Goal: Task Accomplishment & Management: Complete application form

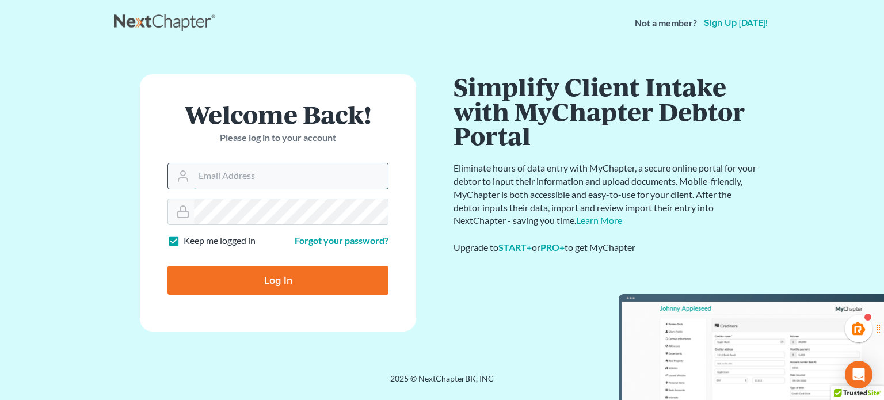
click at [267, 166] on input "Email Address" at bounding box center [291, 176] width 194 height 25
type input "[PERSON_NAME][EMAIL_ADDRESS][DOMAIN_NAME]"
click at [168, 266] on input "Log In" at bounding box center [278, 280] width 221 height 29
type input "Thinking..."
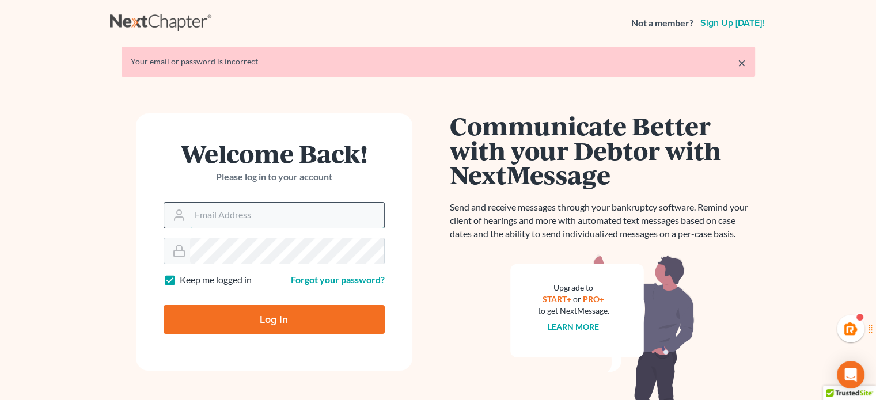
click at [237, 203] on input "Email Address" at bounding box center [287, 215] width 194 height 25
type input "[PERSON_NAME][EMAIL_ADDRESS][DOMAIN_NAME]"
click at [164, 305] on input "Log In" at bounding box center [274, 319] width 221 height 29
type input "Thinking..."
click at [227, 223] on input "Email Address" at bounding box center [287, 215] width 194 height 25
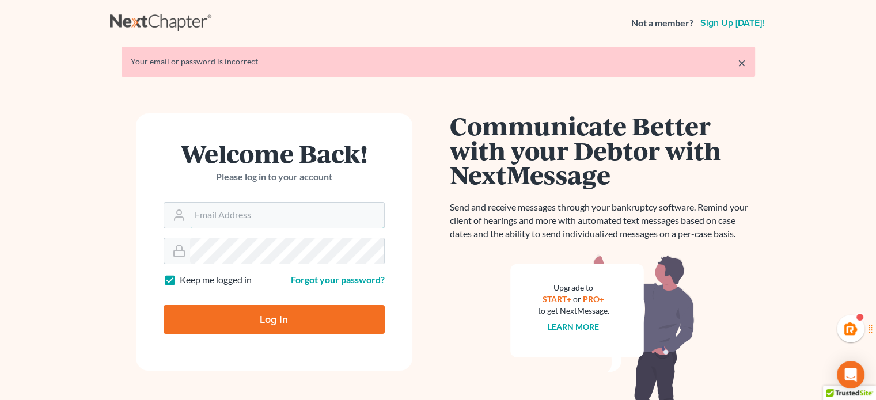
type input "[PERSON_NAME][EMAIL_ADDRESS][DOMAIN_NAME]"
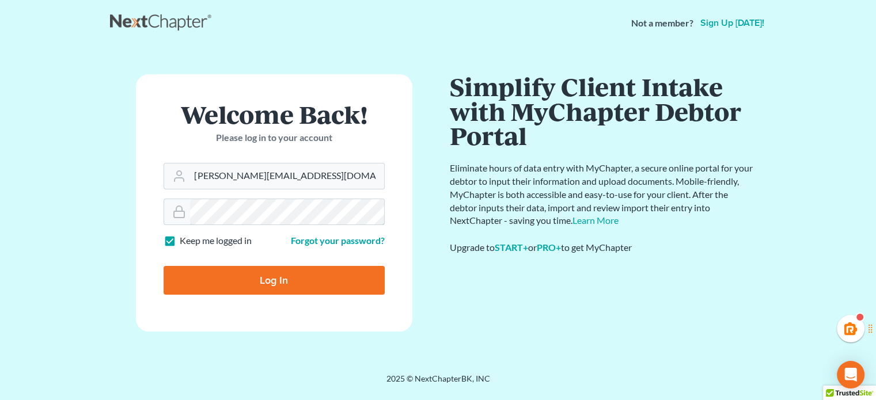
click at [164, 266] on input "Log In" at bounding box center [274, 280] width 221 height 29
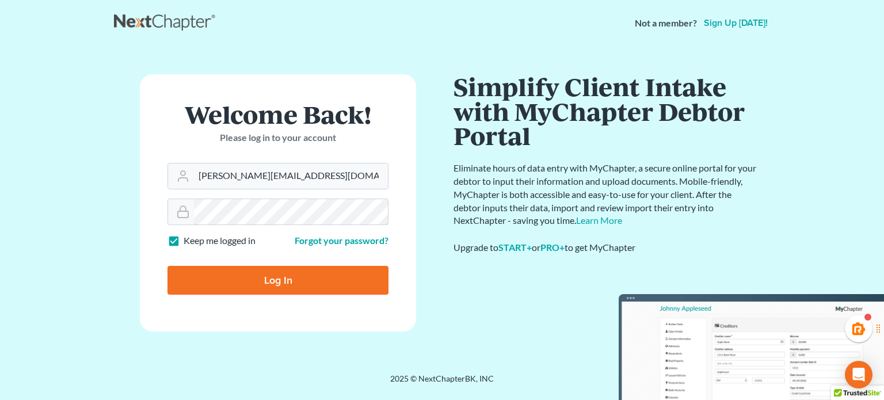
type input "Thinking..."
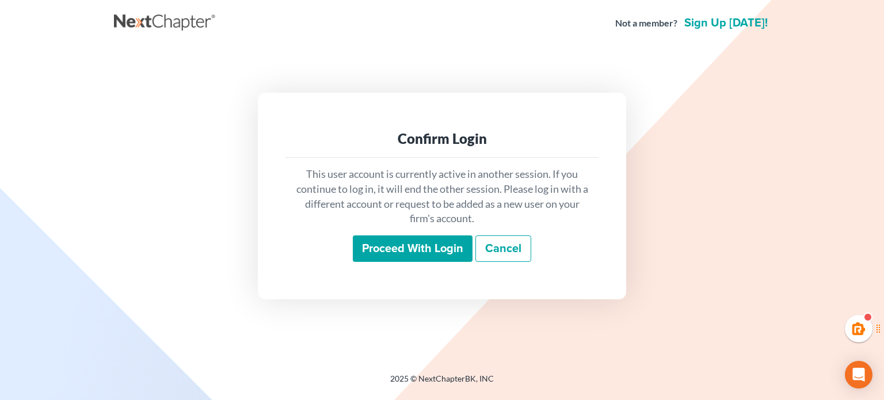
click at [391, 244] on input "Proceed with login" at bounding box center [413, 249] width 120 height 26
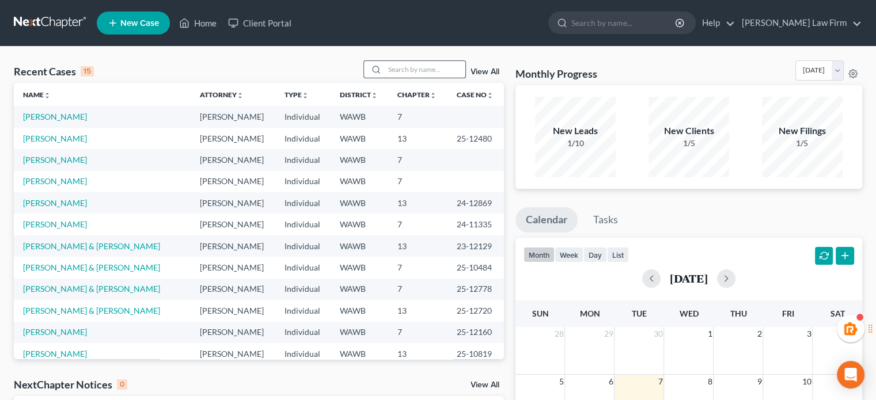
click at [400, 77] on input "search" at bounding box center [425, 69] width 81 height 17
type input "n"
type input "[PERSON_NAME]"
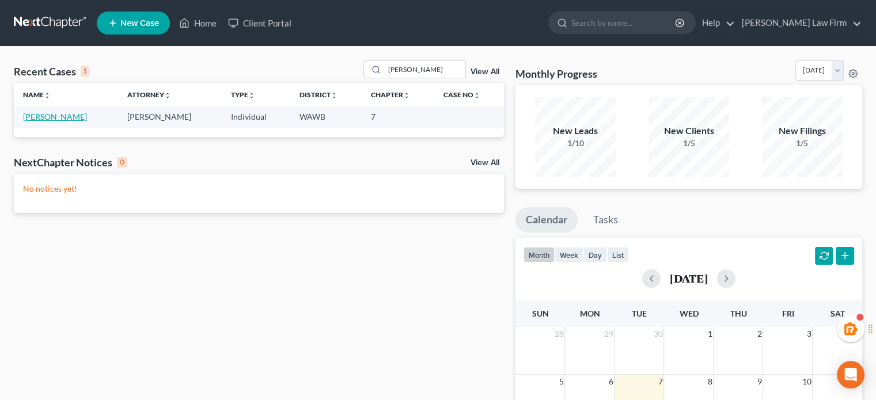
click at [67, 118] on link "[PERSON_NAME]" at bounding box center [55, 117] width 64 height 10
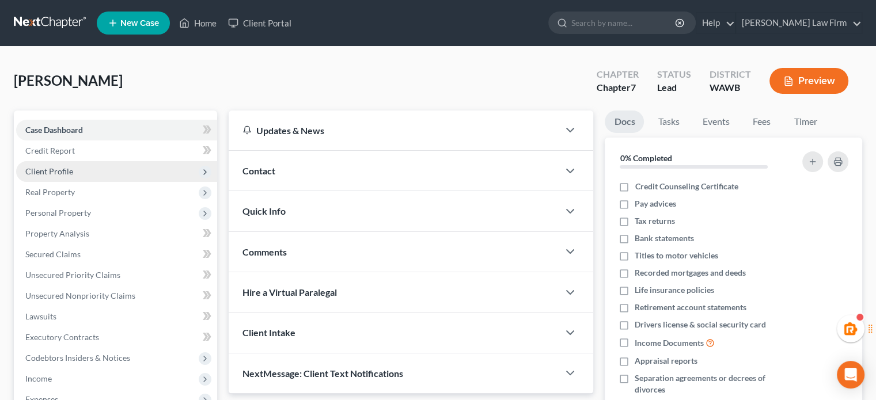
click at [151, 174] on span "Client Profile" at bounding box center [116, 171] width 201 height 21
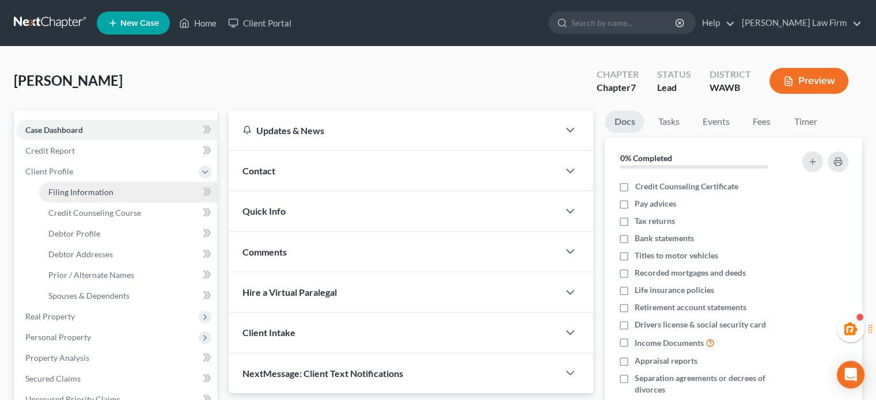
click at [110, 200] on link "Filing Information" at bounding box center [128, 192] width 178 height 21
select select "1"
select select "0"
select select "50"
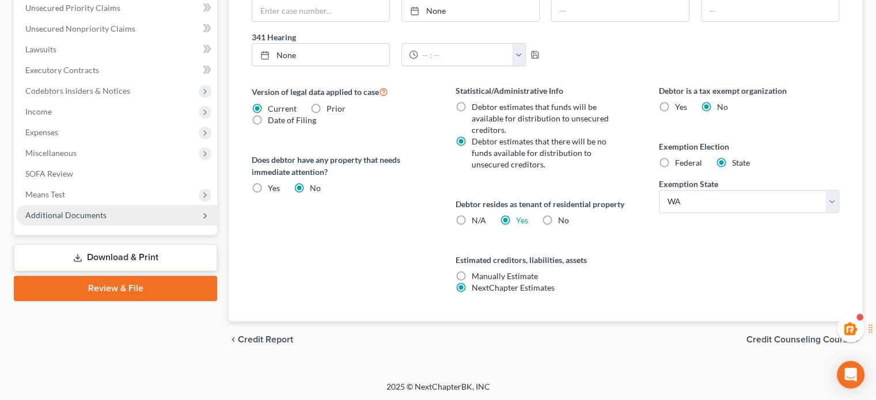
click at [101, 216] on span "Additional Documents" at bounding box center [65, 215] width 81 height 10
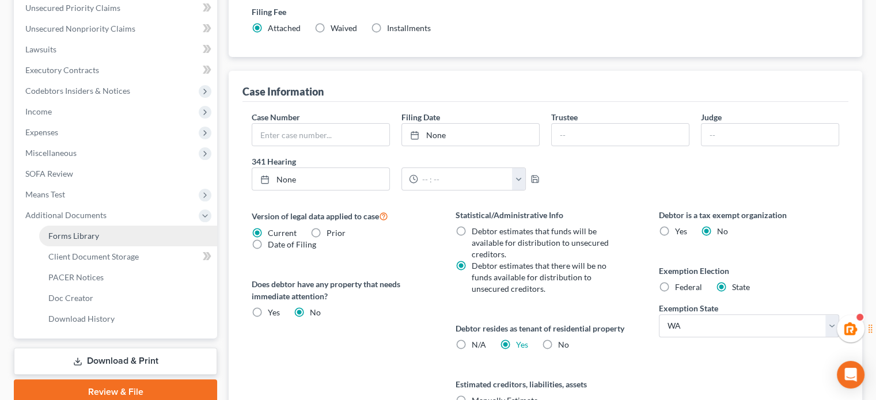
click at [104, 233] on link "Forms Library" at bounding box center [128, 236] width 178 height 21
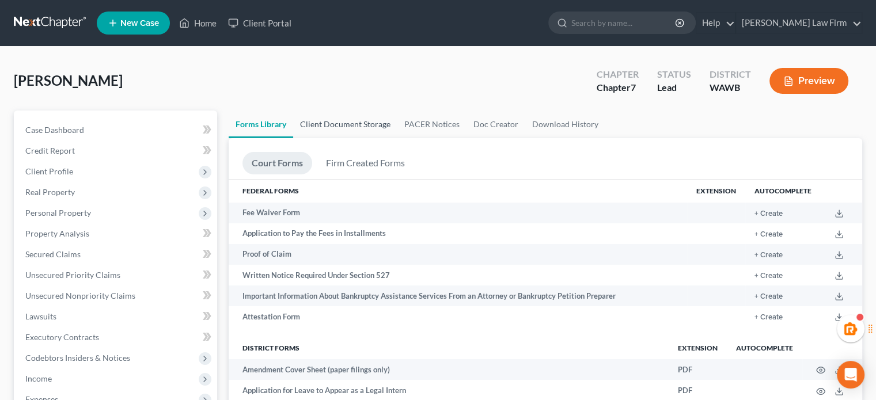
click at [355, 130] on link "Client Document Storage" at bounding box center [345, 125] width 104 height 28
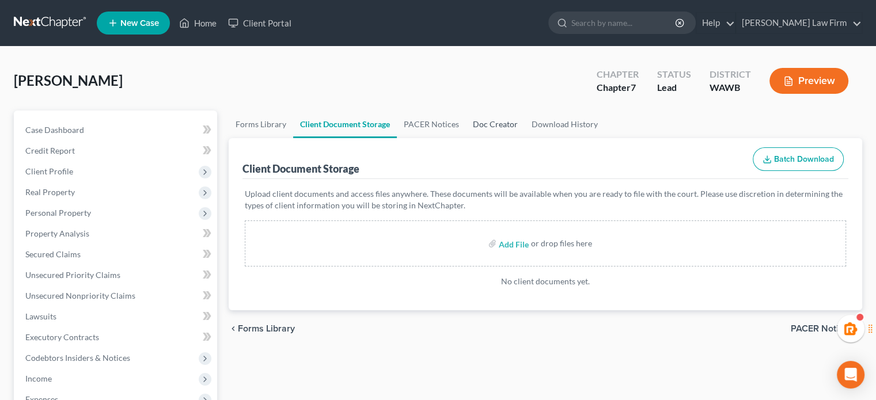
click at [481, 125] on link "Doc Creator" at bounding box center [495, 125] width 59 height 28
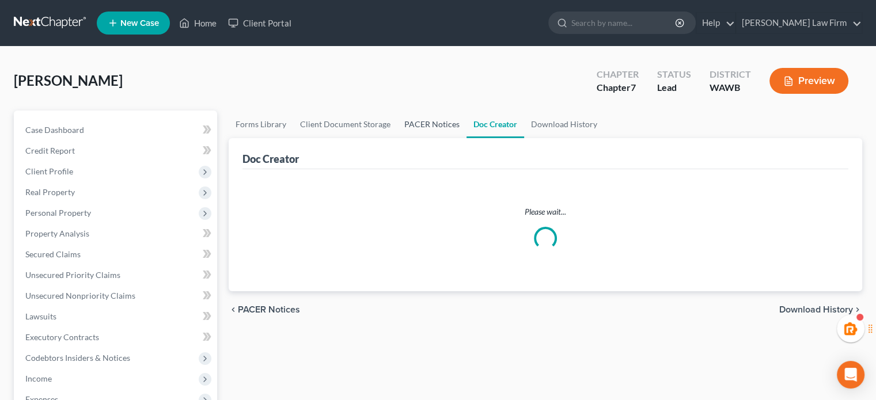
click at [397, 123] on link "PACER Notices" at bounding box center [431, 125] width 69 height 28
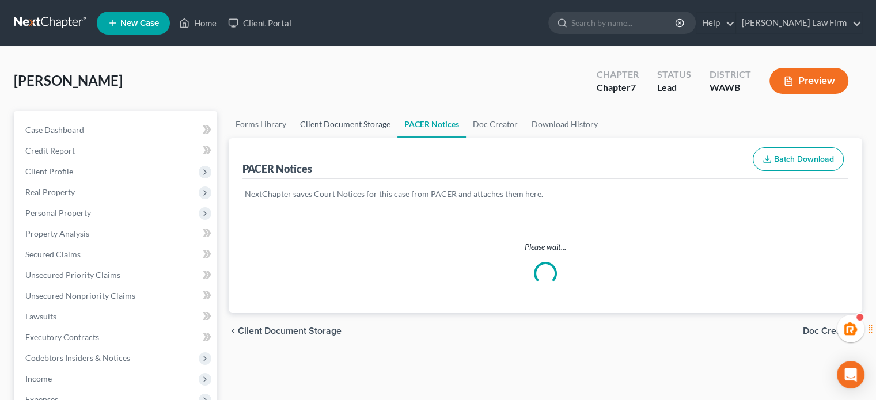
click at [363, 121] on link "Client Document Storage" at bounding box center [345, 125] width 104 height 28
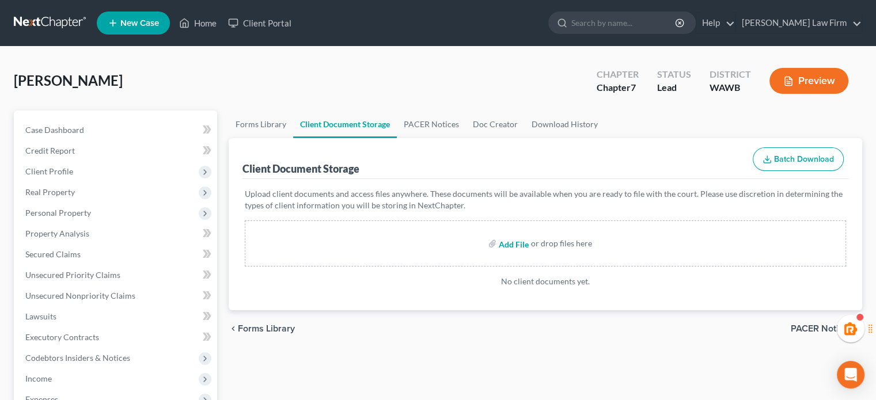
click at [511, 250] on input "file" at bounding box center [513, 243] width 28 height 21
type input "C:\fakepath\CCC #1 - Burton.pdf"
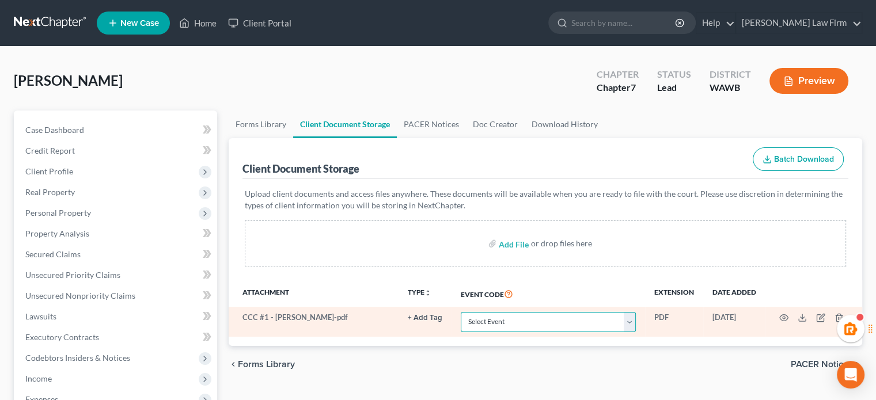
click at [496, 322] on select "Select Event Certificate of Credit Counseling for Debtor Certificate of Credit …" at bounding box center [548, 322] width 175 height 20
select select "0"
click at [461, 312] on select "Select Event Certificate of Credit Counseling for Debtor Certificate of Credit …" at bounding box center [548, 322] width 175 height 20
click at [781, 313] on icon "button" at bounding box center [783, 317] width 9 height 9
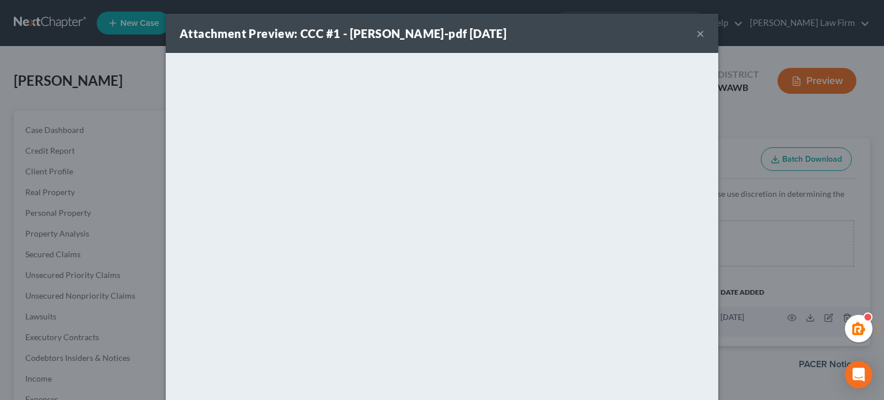
click at [698, 34] on button "×" at bounding box center [701, 33] width 8 height 14
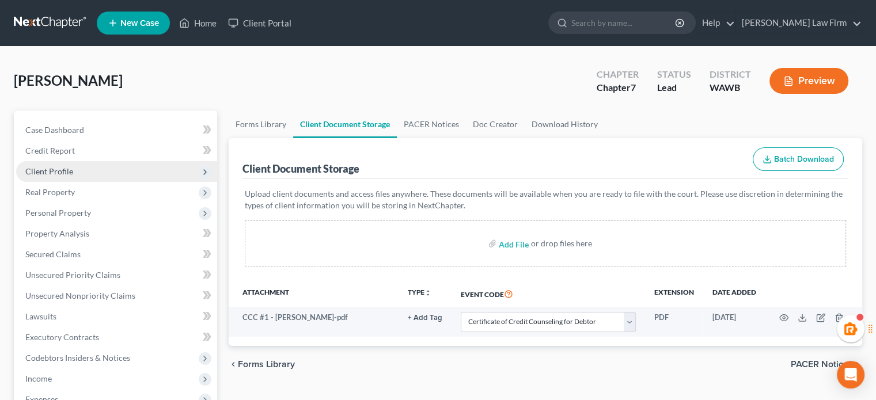
click at [60, 170] on span "Client Profile" at bounding box center [49, 171] width 48 height 10
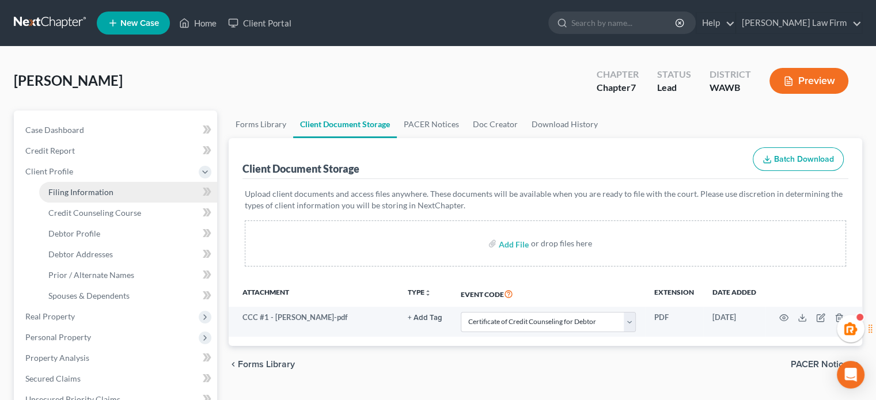
click at [78, 185] on link "Filing Information" at bounding box center [128, 192] width 178 height 21
select select "1"
select select "0"
select select "87"
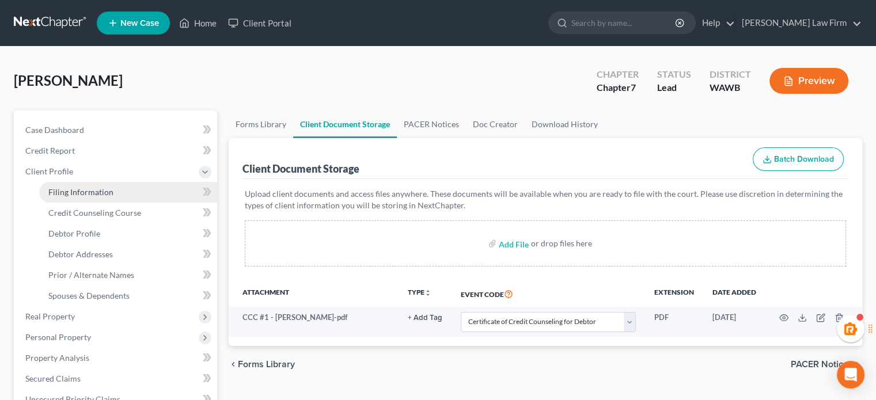
select select "1"
select select "50"
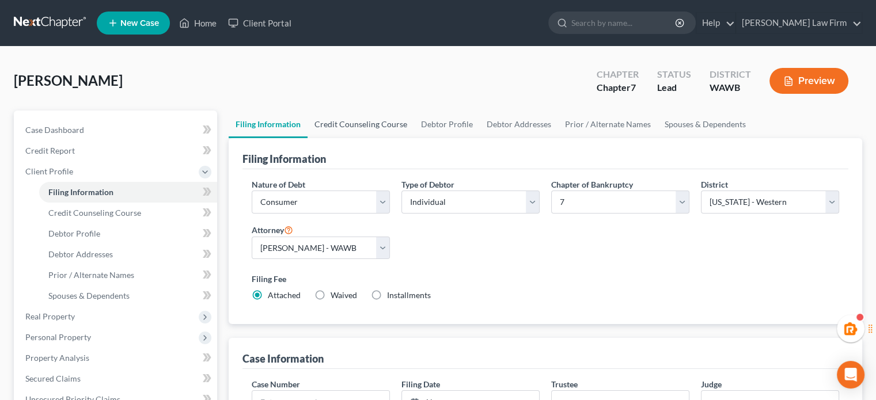
click at [359, 120] on link "Credit Counseling Course" at bounding box center [360, 125] width 107 height 28
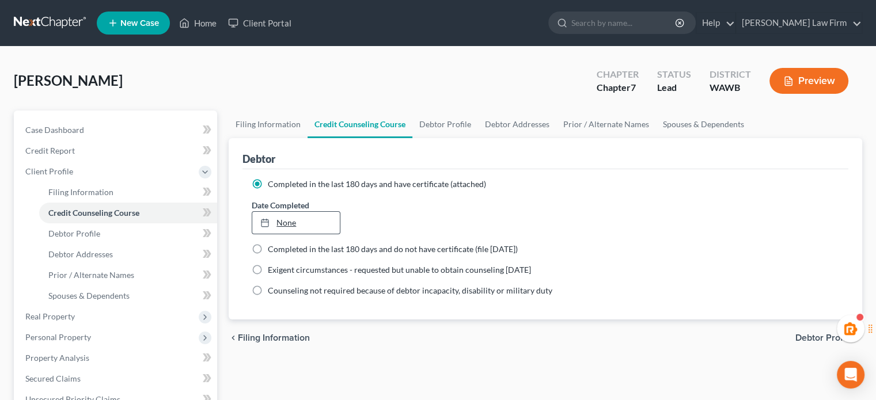
click at [292, 217] on link "None" at bounding box center [295, 223] width 87 height 22
type input "10/7/2025"
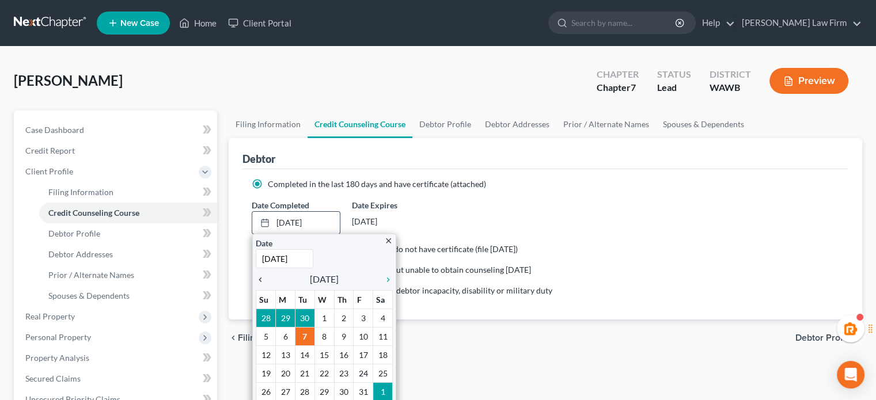
click at [261, 275] on icon "chevron_left" at bounding box center [263, 279] width 15 height 9
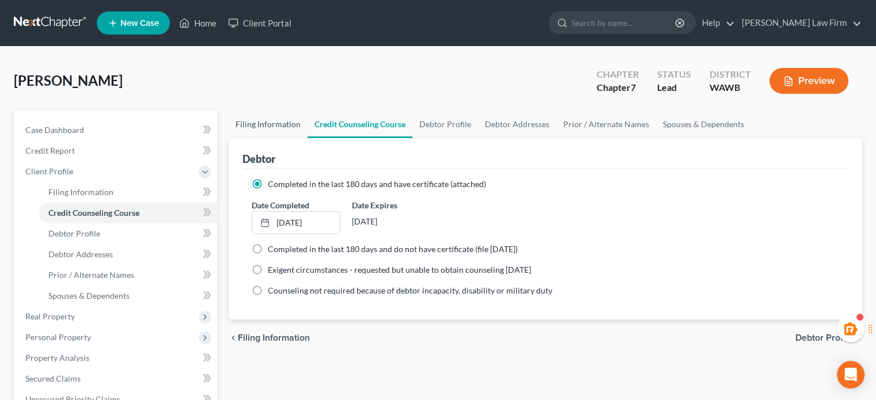
click at [264, 126] on link "Filing Information" at bounding box center [268, 125] width 79 height 28
select select "1"
select select "0"
select select "87"
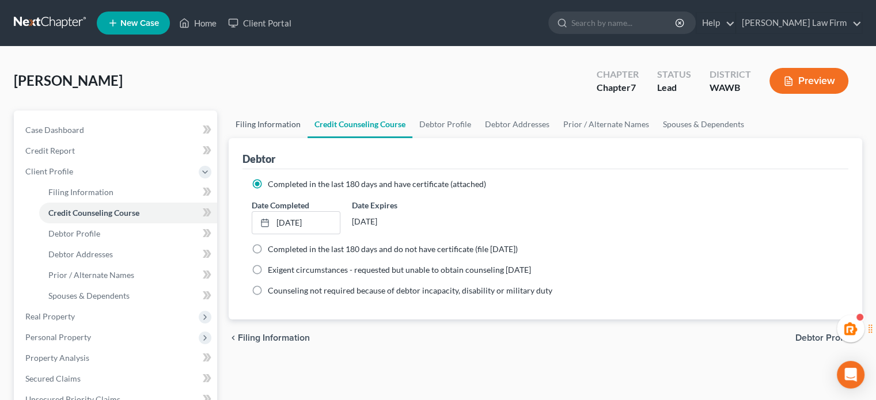
select select "1"
select select "50"
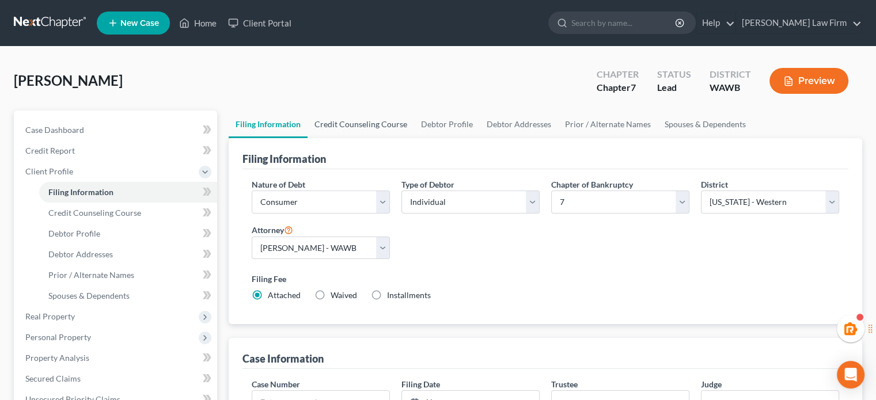
click at [375, 112] on link "Credit Counseling Course" at bounding box center [360, 125] width 107 height 28
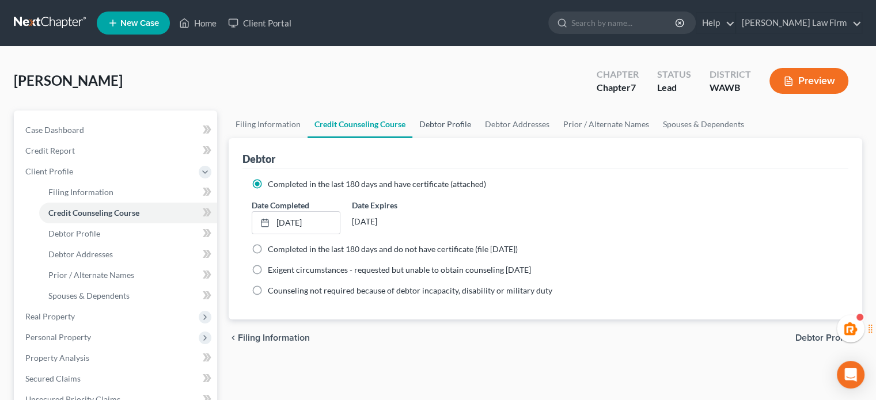
click at [448, 128] on link "Debtor Profile" at bounding box center [445, 125] width 66 height 28
select select "0"
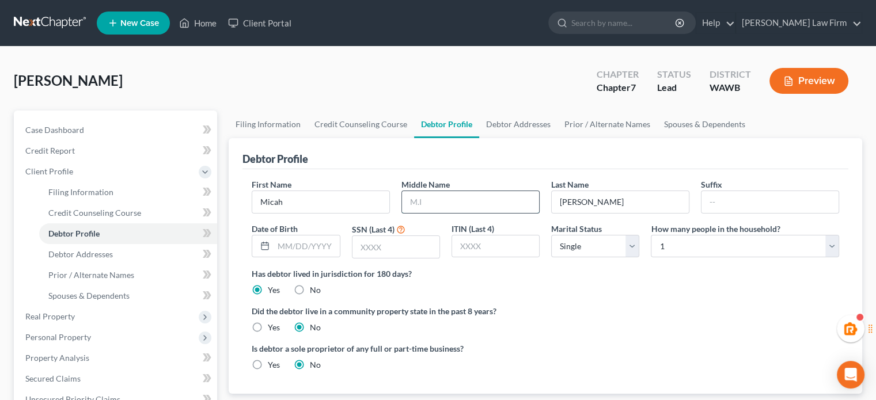
click at [446, 198] on input "text" at bounding box center [470, 202] width 137 height 22
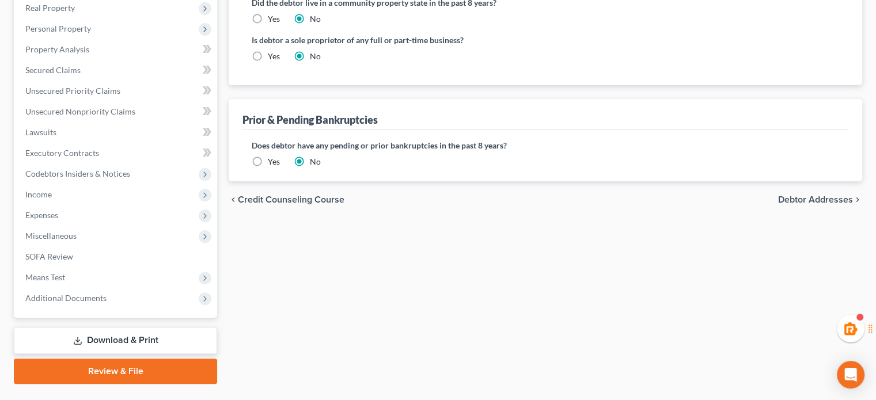
scroll to position [213, 0]
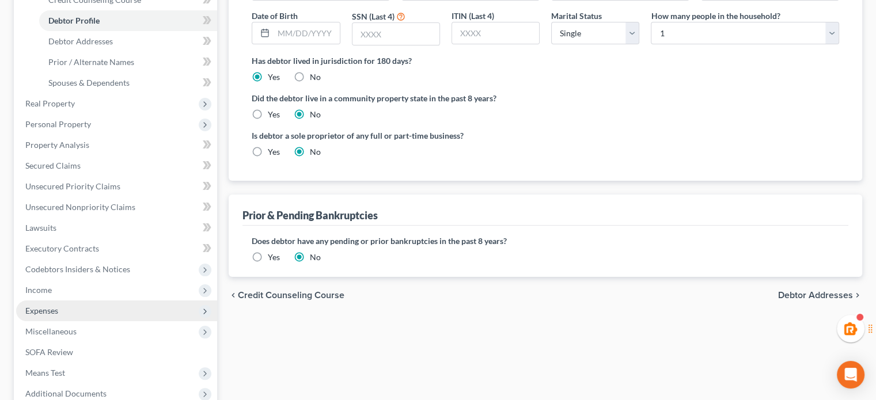
click at [89, 318] on span "Expenses" at bounding box center [116, 311] width 201 height 21
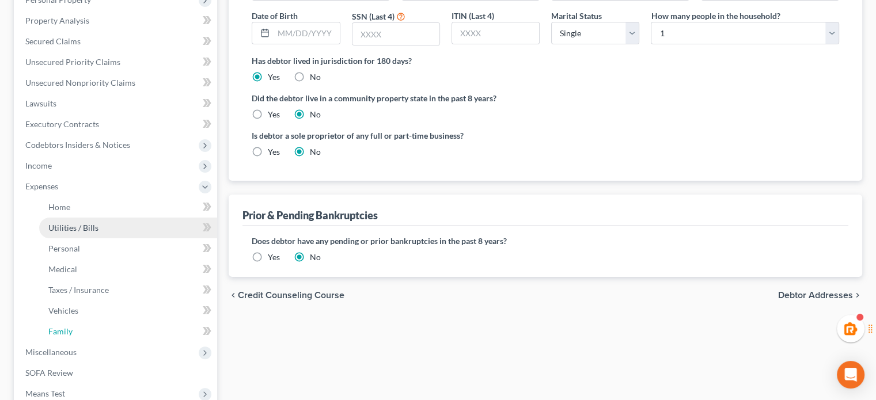
click at [89, 326] on link "Family" at bounding box center [128, 331] width 178 height 21
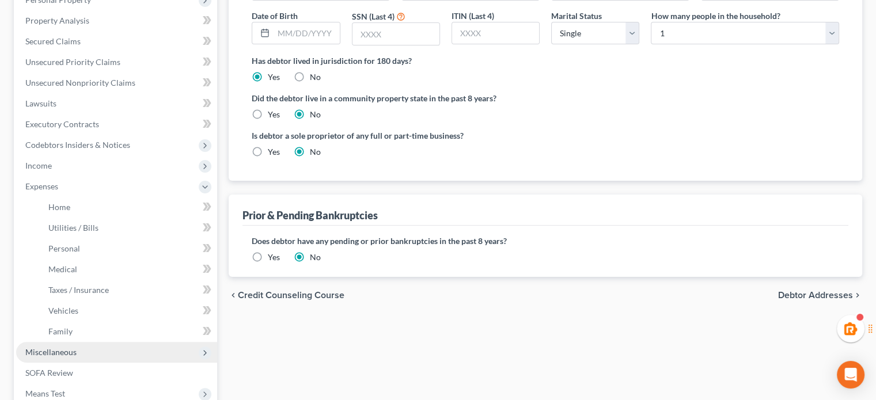
click at [89, 347] on span "Miscellaneous" at bounding box center [116, 352] width 201 height 21
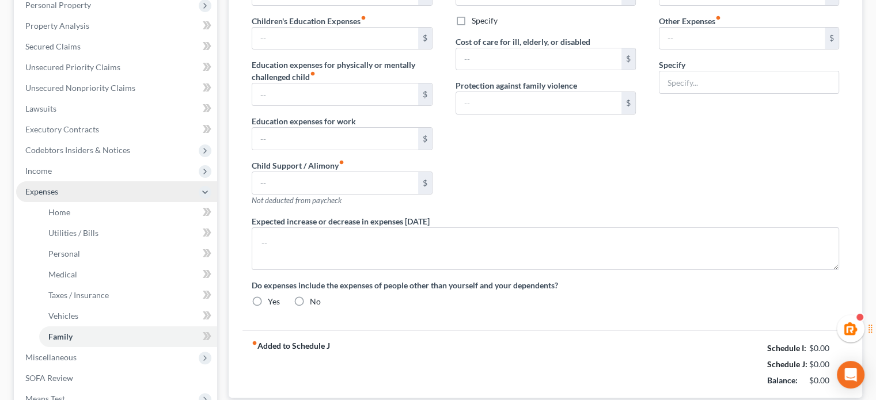
type input "0.00"
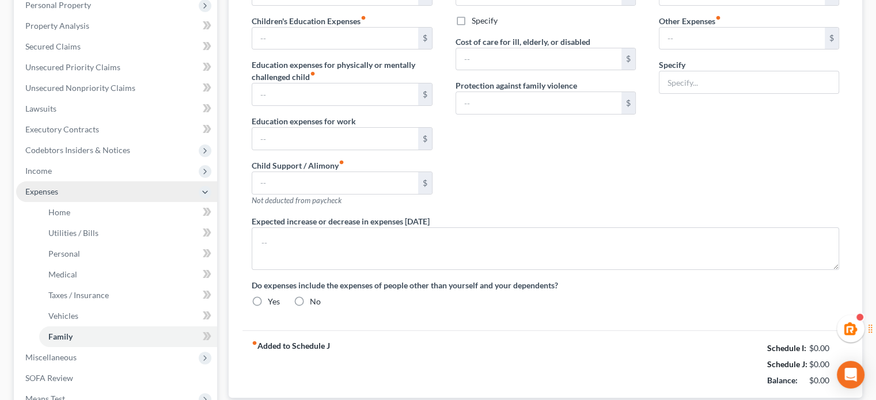
type input "0.00"
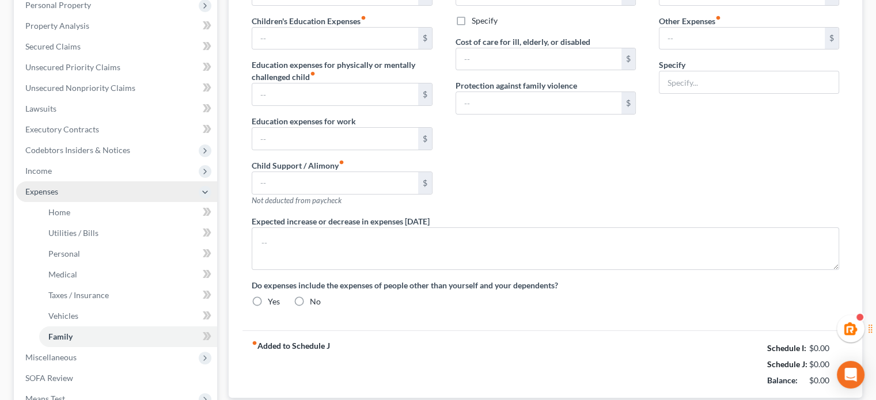
radio input "true"
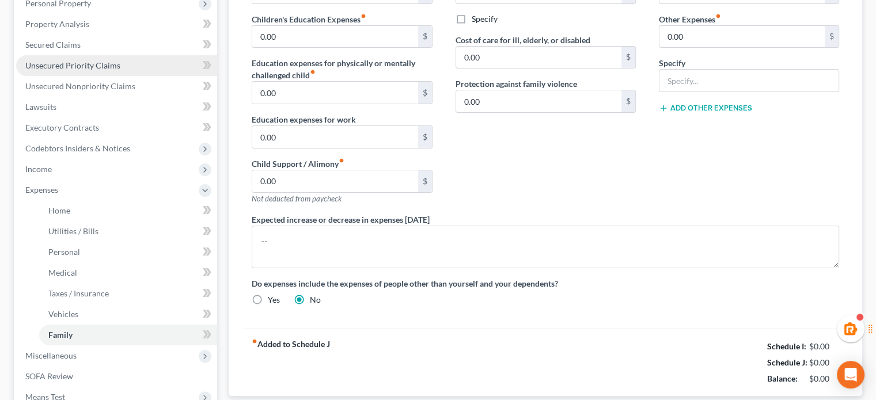
scroll to position [212, 0]
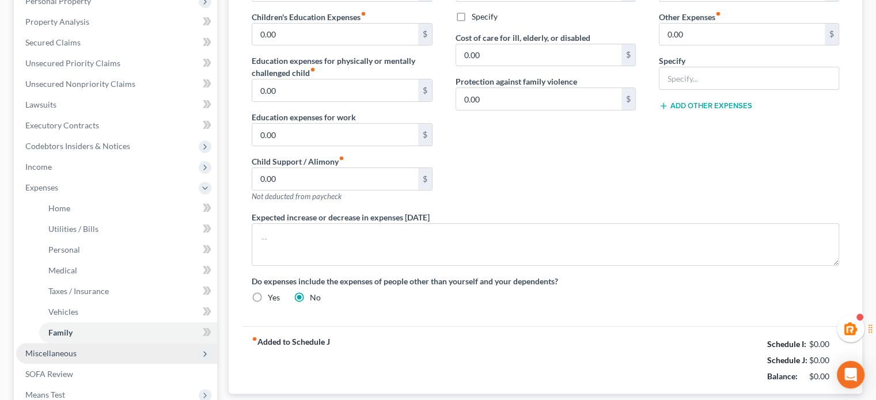
click at [75, 356] on span "Miscellaneous" at bounding box center [50, 353] width 51 height 10
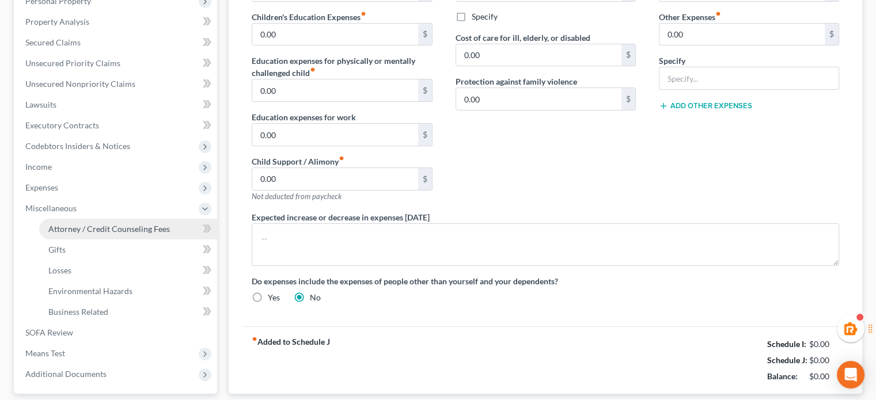
click at [112, 225] on span "Attorney / Credit Counseling Fees" at bounding box center [108, 229] width 121 height 10
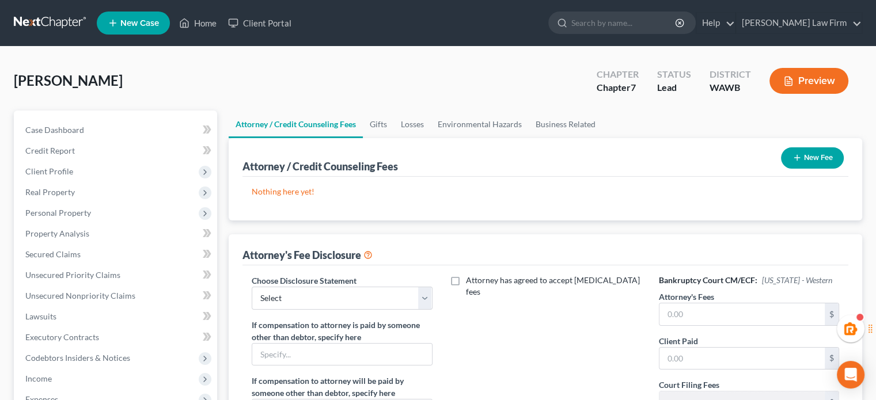
click at [818, 149] on button "New Fee" at bounding box center [812, 157] width 63 height 21
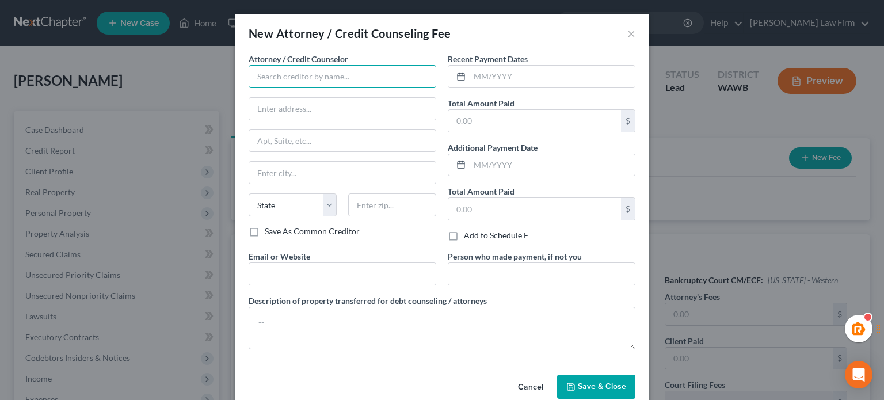
click at [313, 70] on input "text" at bounding box center [343, 76] width 188 height 23
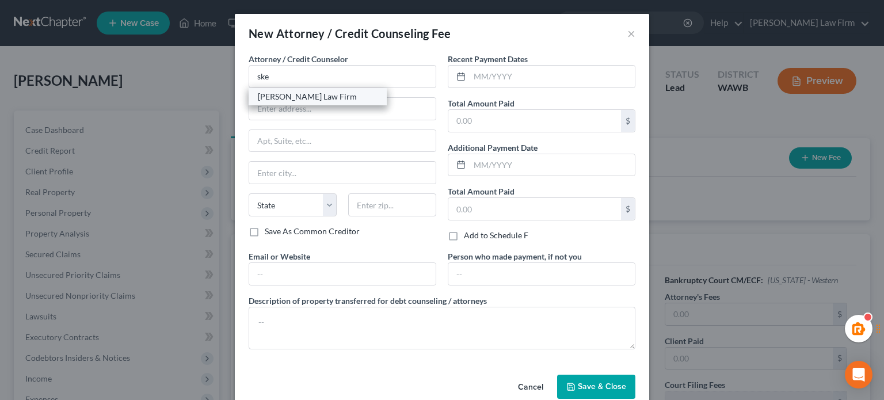
click at [303, 93] on div "[PERSON_NAME] Law Firm" at bounding box center [318, 97] width 120 height 12
type input "[PERSON_NAME] Law Firm"
type input "1812 Hewitt Ave, Suite 210"
type input "Everett"
select select "50"
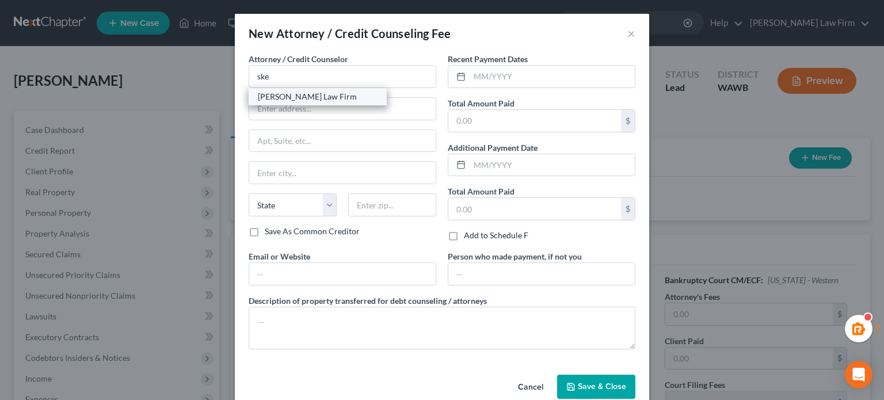
type input "98201"
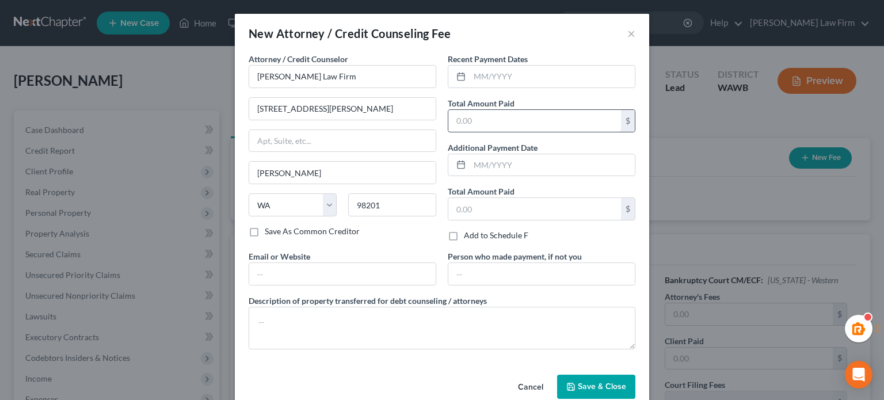
click at [494, 121] on input "text" at bounding box center [535, 121] width 173 height 22
type input "1,950.00"
click at [497, 69] on input "text" at bounding box center [552, 77] width 165 height 22
type input "09/2025"
click at [578, 375] on button "Save & Close" at bounding box center [596, 387] width 78 height 24
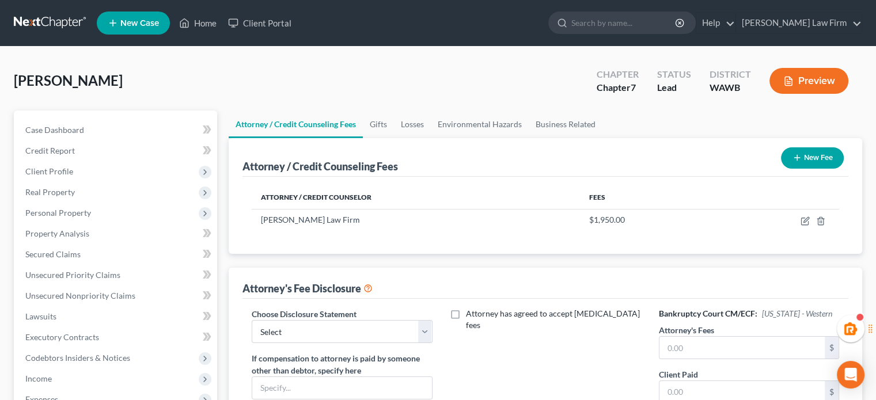
scroll to position [110, 0]
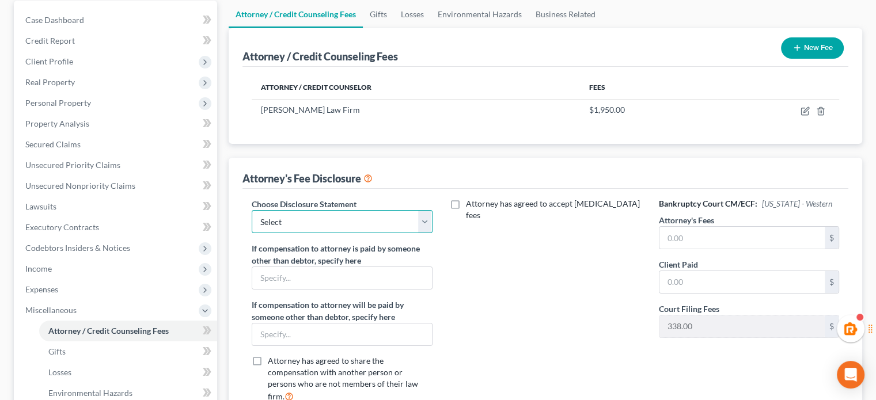
click at [404, 230] on select "Select Covered Items Chapter 13 Covered Items Chapter 7" at bounding box center [342, 221] width 180 height 23
select select "1"
click at [252, 210] on select "Select Covered Items Chapter 13 Covered Items Chapter 7" at bounding box center [342, 221] width 180 height 23
click at [686, 244] on input "text" at bounding box center [741, 238] width 165 height 22
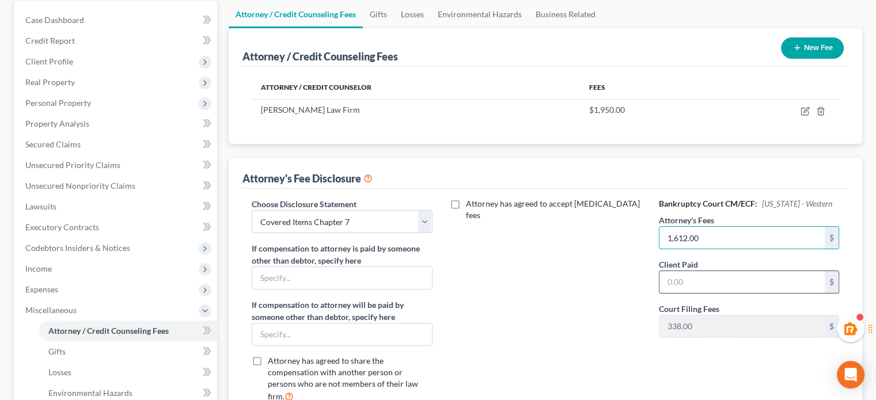
type input "1,612.00"
click at [704, 277] on input "text" at bounding box center [741, 282] width 165 height 22
type input "1,612.00"
click at [518, 274] on div "Attorney has agreed to accept retainer fees" at bounding box center [545, 305] width 203 height 214
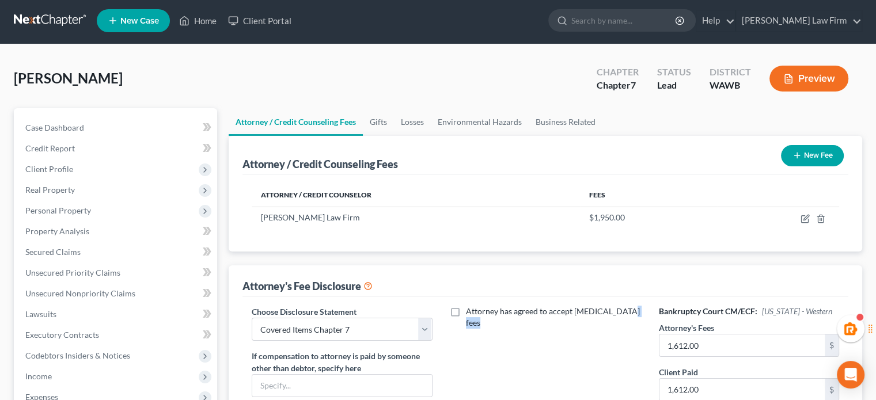
scroll to position [0, 0]
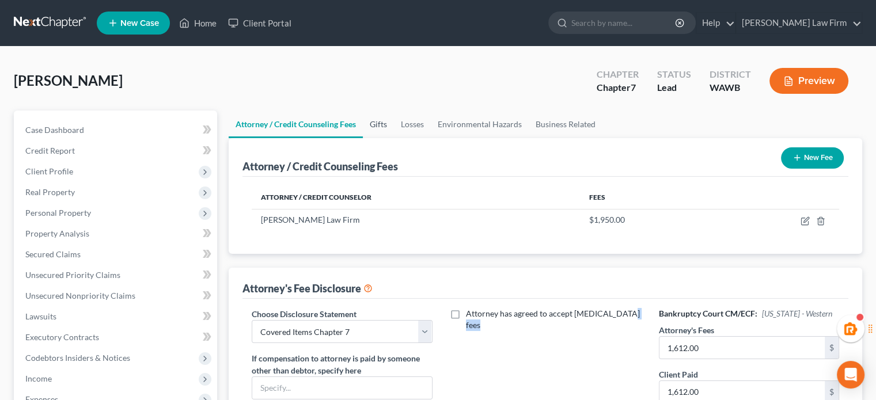
click at [375, 126] on link "Gifts" at bounding box center [378, 125] width 31 height 28
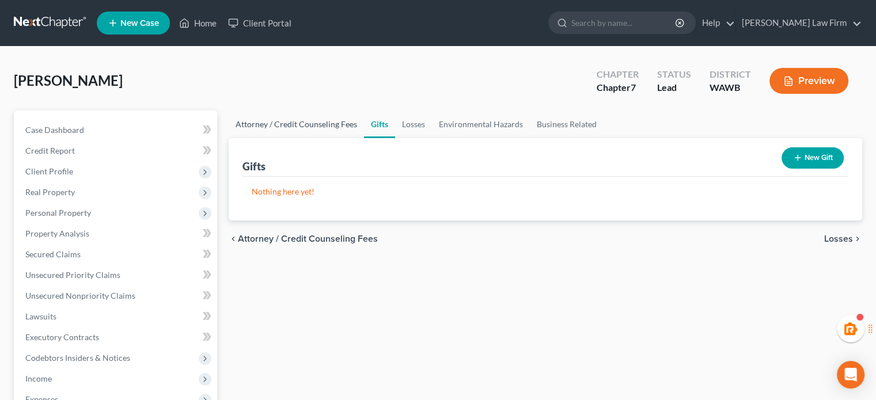
click at [297, 125] on link "Attorney / Credit Counseling Fees" at bounding box center [296, 125] width 135 height 28
select select "1"
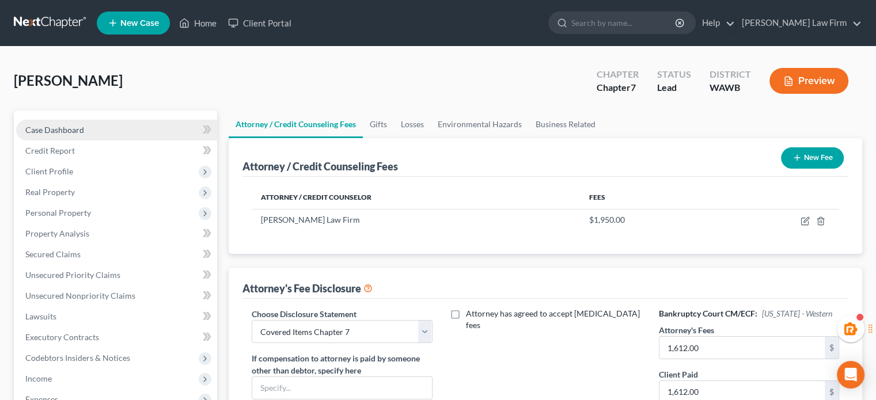
click at [140, 123] on link "Case Dashboard" at bounding box center [116, 130] width 201 height 21
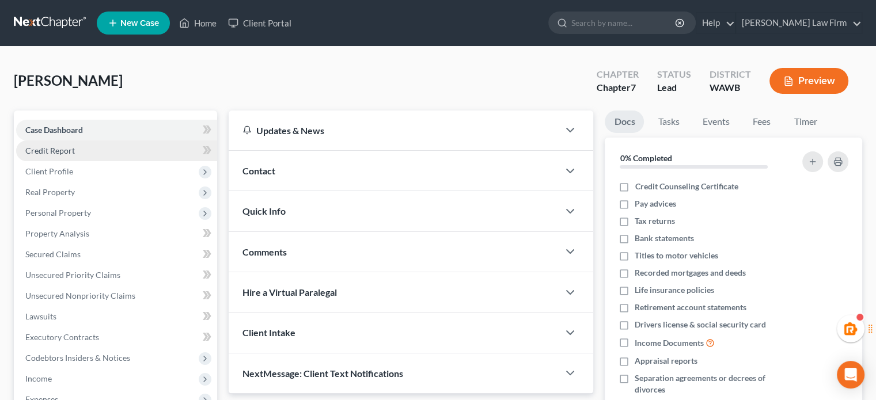
click at [108, 157] on link "Credit Report" at bounding box center [116, 150] width 201 height 21
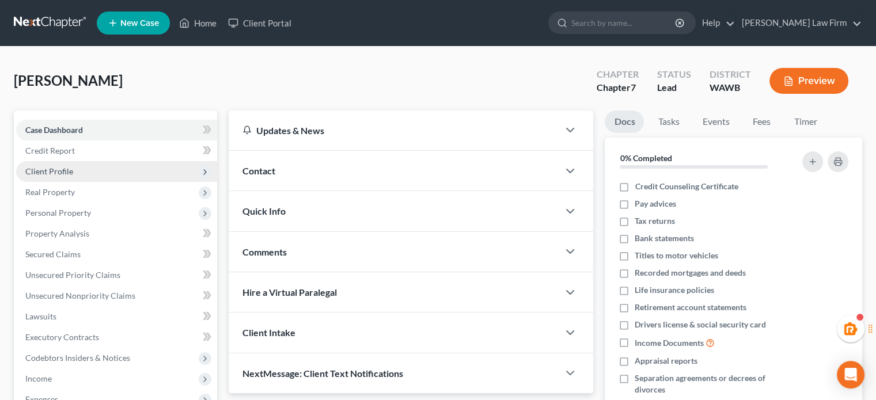
click at [109, 174] on span "Client Profile" at bounding box center [116, 171] width 201 height 21
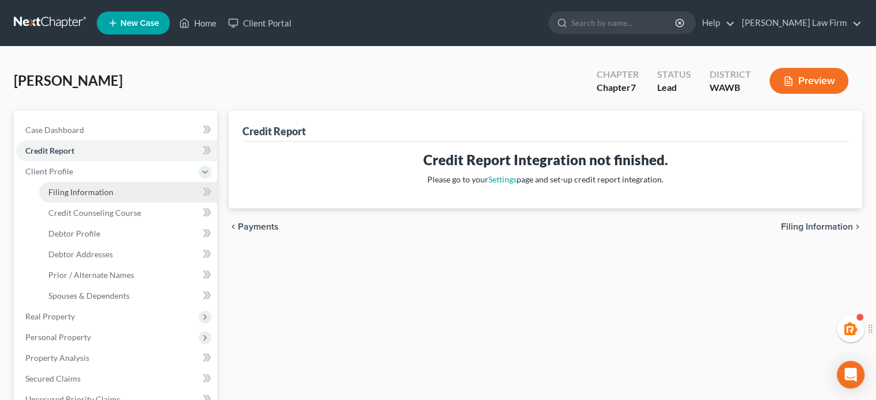
click at [113, 192] on link "Filing Information" at bounding box center [128, 192] width 178 height 21
select select "1"
select select "0"
select select "87"
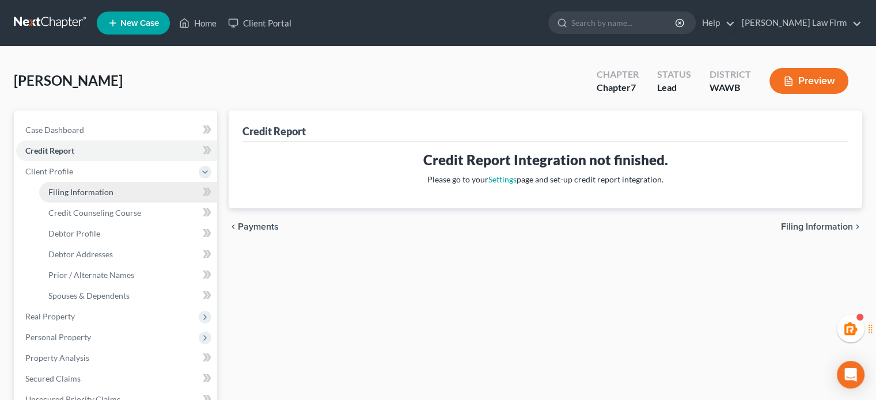
select select "1"
select select "50"
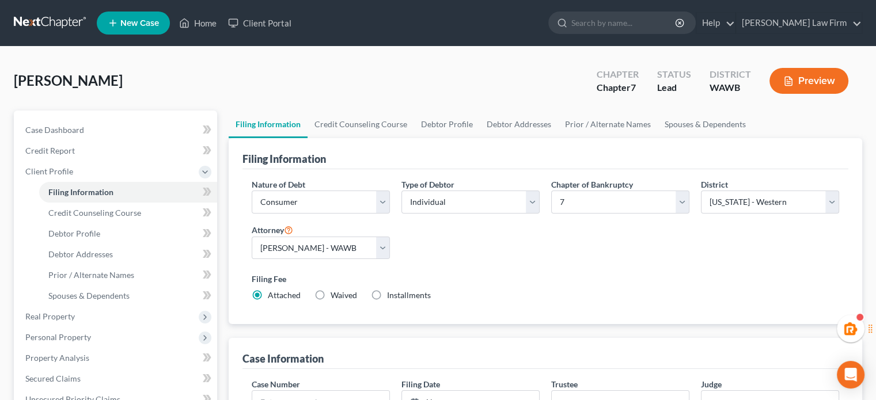
click at [372, 104] on div "Burton, Micah Upgraded Chapter Chapter 7 Status Lead District WAWB Preview" at bounding box center [438, 85] width 848 height 50
click at [379, 130] on link "Credit Counseling Course" at bounding box center [360, 125] width 107 height 28
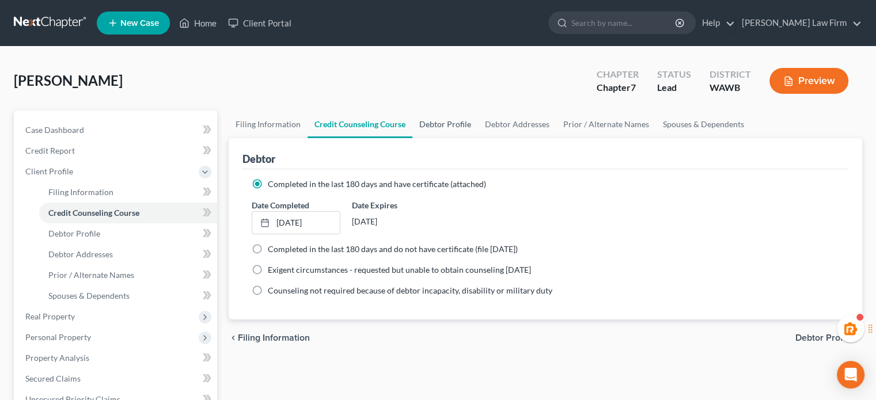
click at [432, 130] on link "Debtor Profile" at bounding box center [445, 125] width 66 height 28
select select "0"
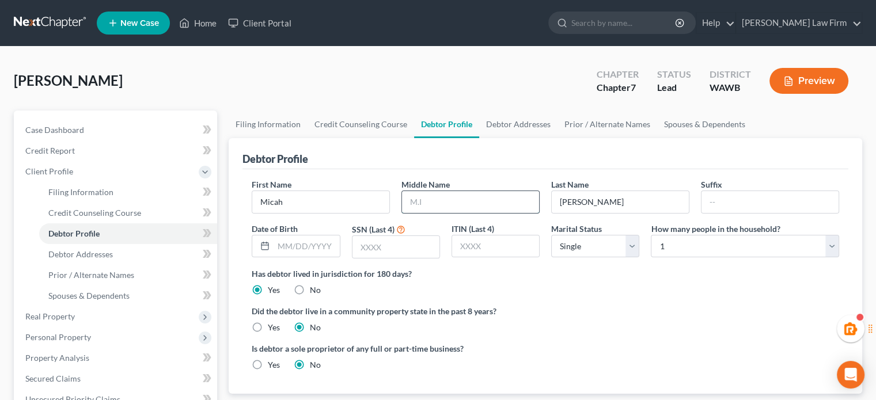
click at [446, 195] on input "text" at bounding box center [470, 202] width 137 height 22
type input "Lee"
click at [303, 242] on input "text" at bounding box center [307, 247] width 66 height 22
type input "10/19/1994"
click at [385, 246] on input "text" at bounding box center [395, 247] width 87 height 22
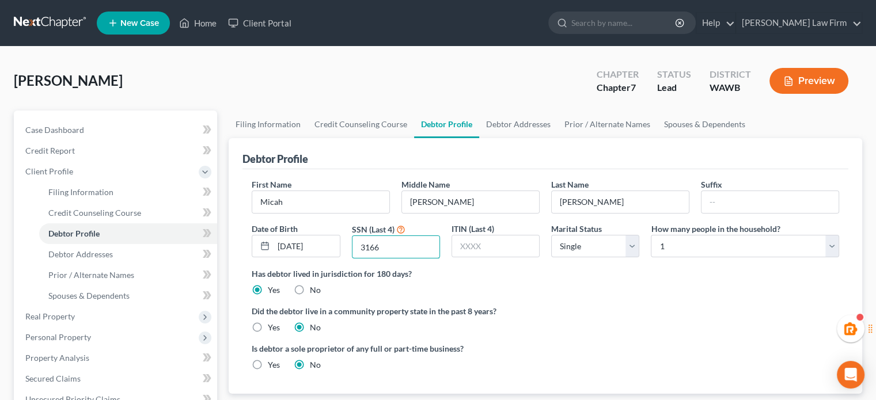
type input "3166"
click at [268, 333] on label "Yes" at bounding box center [274, 328] width 12 height 12
click at [272, 329] on input "Yes" at bounding box center [275, 325] width 7 height 7
radio input "true"
radio input "false"
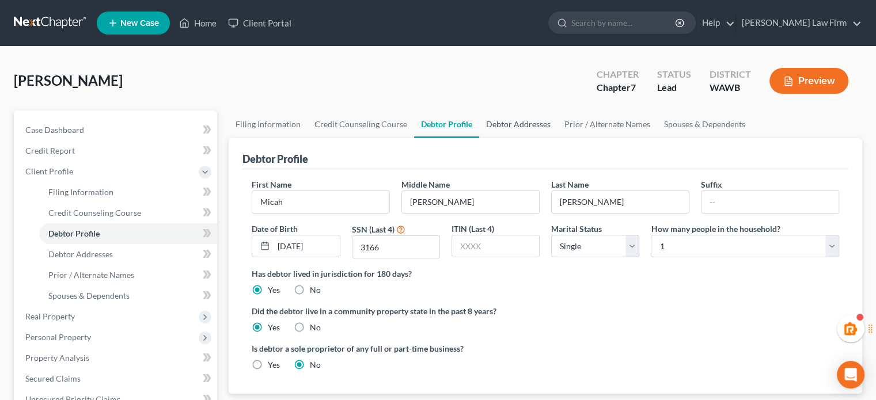
click at [484, 124] on link "Debtor Addresses" at bounding box center [518, 125] width 78 height 28
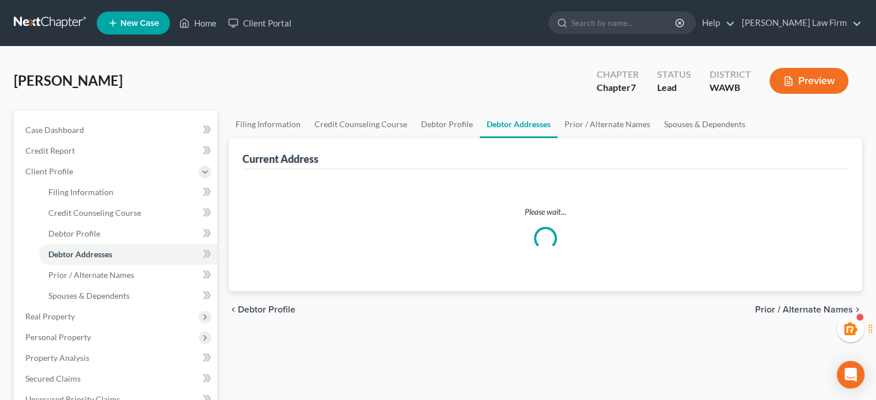
select select "0"
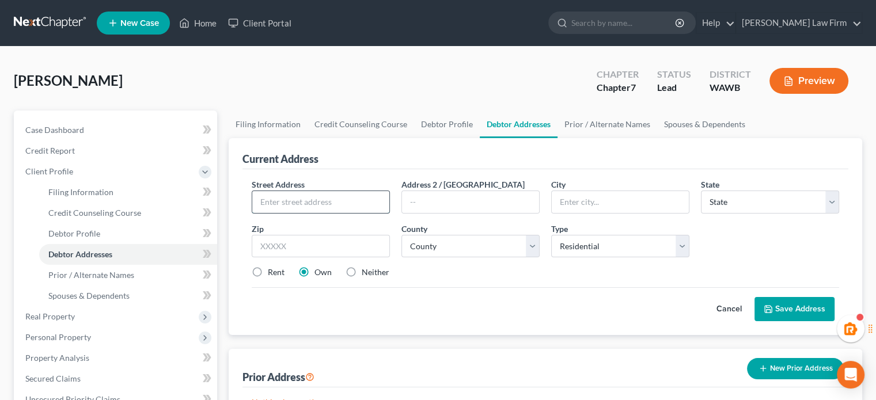
click at [297, 200] on input "text" at bounding box center [320, 202] width 137 height 22
click at [268, 271] on label "Rent" at bounding box center [276, 273] width 17 height 12
click at [272, 271] on input "Rent" at bounding box center [275, 270] width 7 height 7
radio input "true"
click at [286, 204] on input "text" at bounding box center [320, 202] width 137 height 22
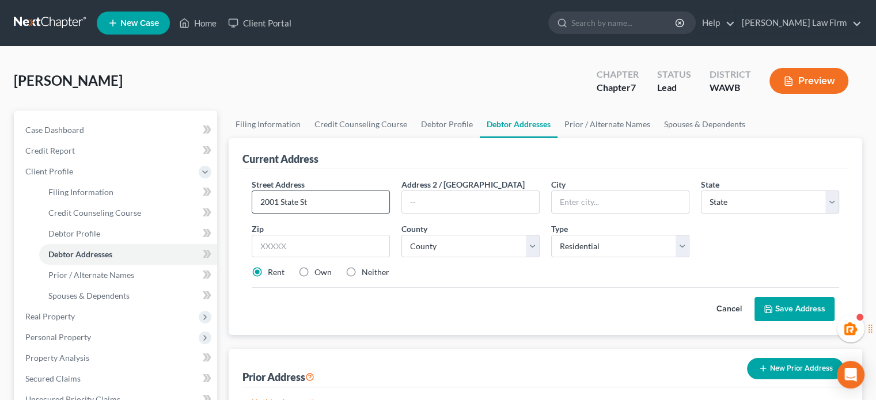
type input "2001 State St"
type input "98201"
type input "Everett"
select select "50"
click at [290, 301] on div "Cancel Save Address" at bounding box center [545, 304] width 587 height 34
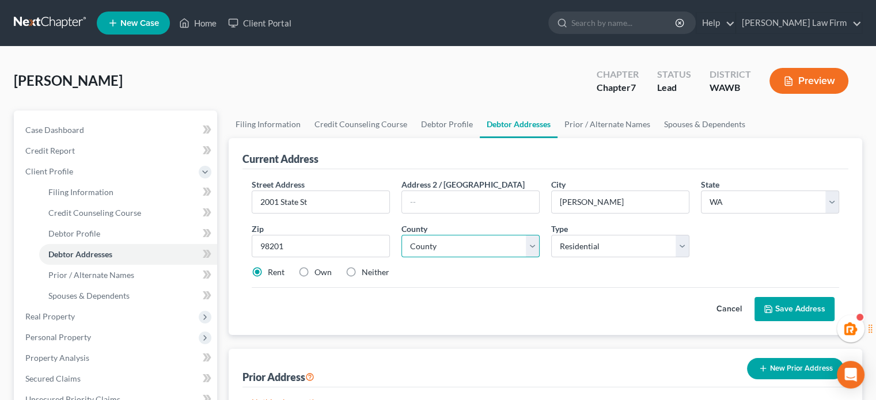
click at [464, 253] on select "County" at bounding box center [470, 246] width 138 height 23
click at [464, 253] on select "County Adams County Asotin County Benton County Chelan County Clallam County Cl…" at bounding box center [470, 246] width 138 height 23
select select "30"
click at [401, 235] on select "County Adams County Asotin County Benton County Chelan County Clallam County Cl…" at bounding box center [470, 246] width 138 height 23
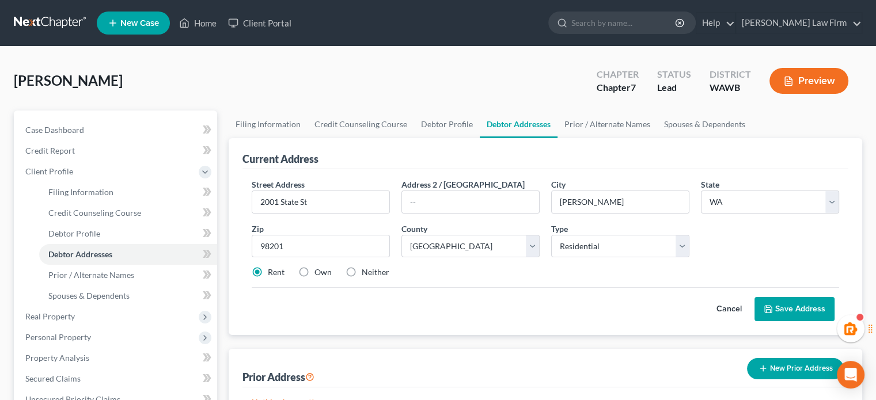
click at [783, 309] on button "Save Address" at bounding box center [794, 309] width 80 height 24
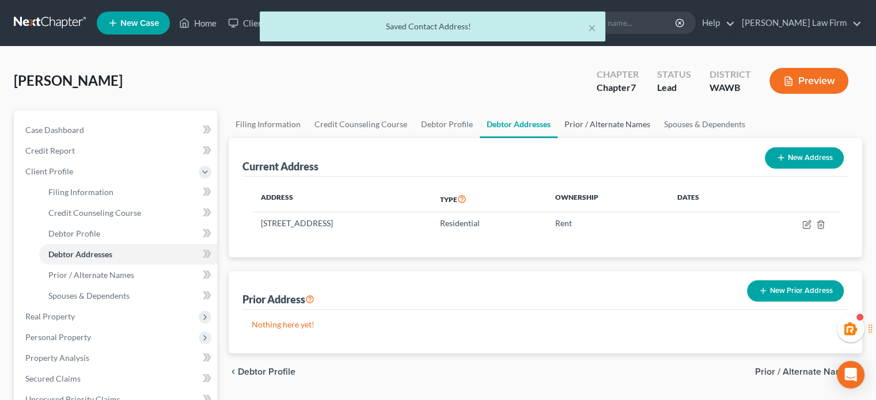
click at [594, 127] on link "Prior / Alternate Names" at bounding box center [607, 125] width 100 height 28
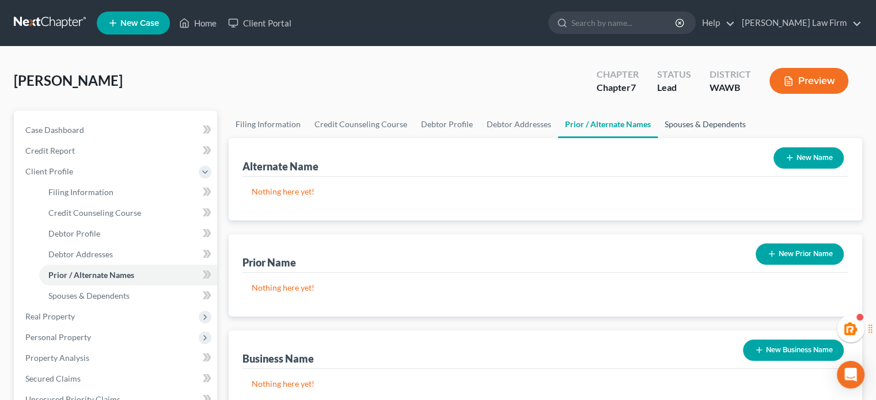
click at [682, 117] on link "Spouses & Dependents" at bounding box center [705, 125] width 95 height 28
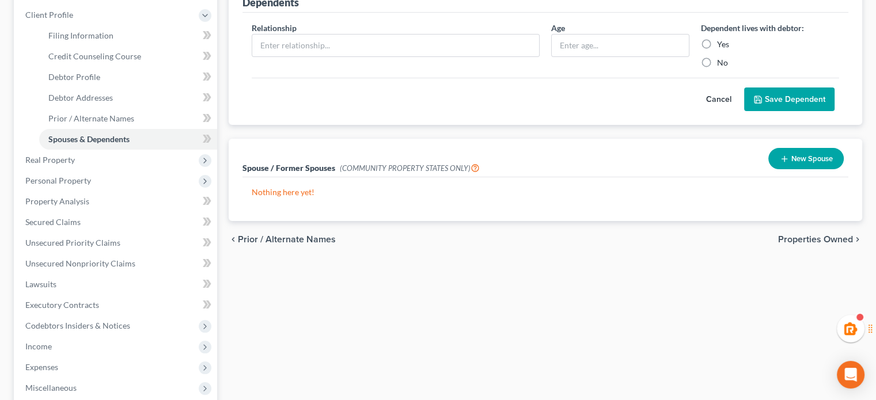
scroll to position [157, 0]
click at [76, 151] on span "Real Property" at bounding box center [116, 160] width 201 height 21
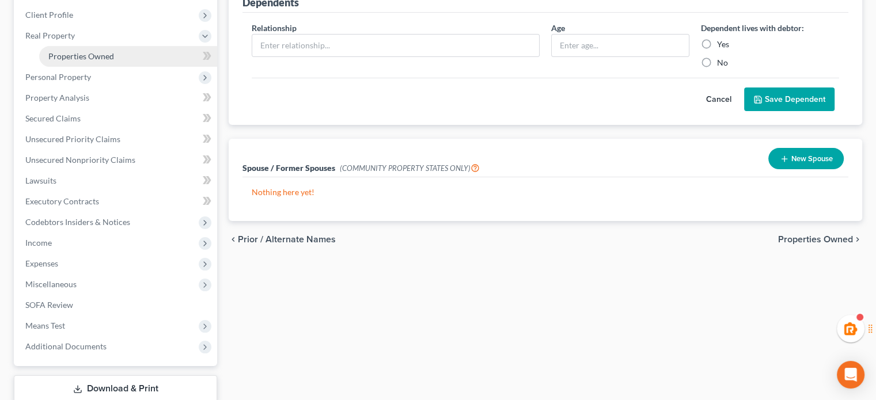
click at [106, 60] on link "Properties Owned" at bounding box center [128, 56] width 178 height 21
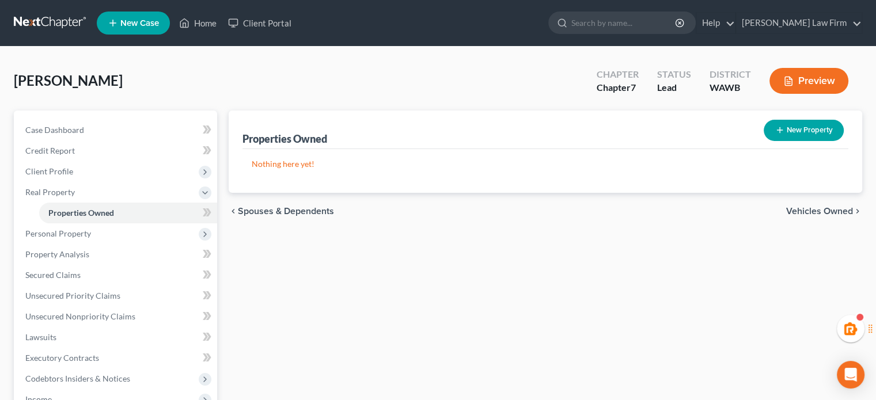
click at [810, 209] on span "Vehicles Owned" at bounding box center [819, 211] width 67 height 9
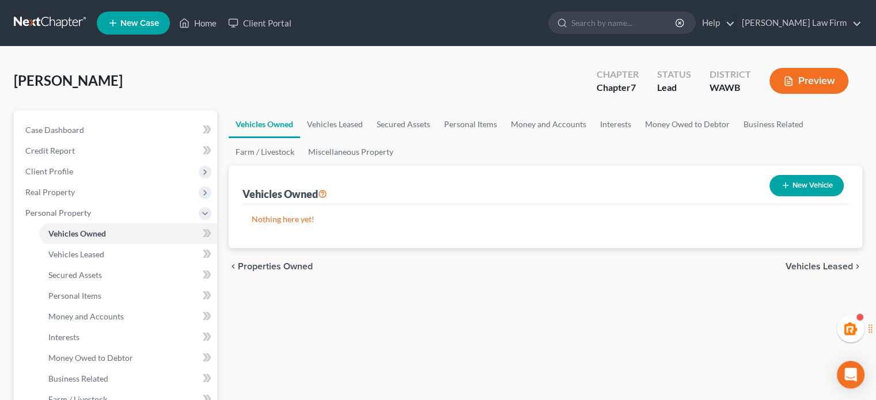
click at [817, 183] on button "New Vehicle" at bounding box center [806, 185] width 74 height 21
select select "0"
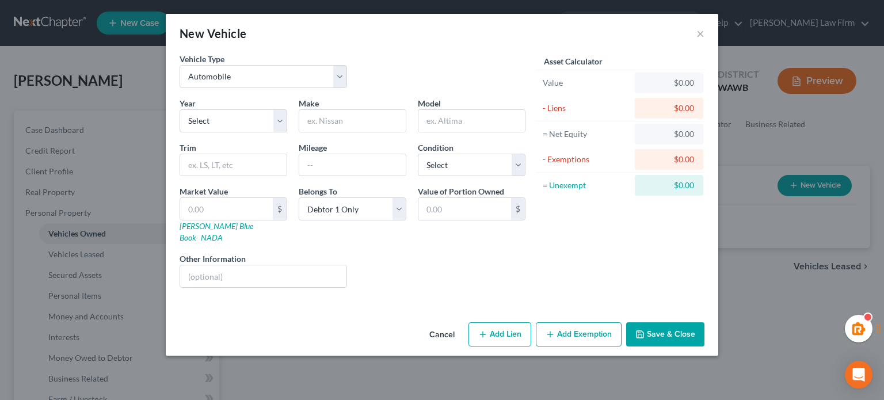
click at [439, 324] on button "Cancel" at bounding box center [442, 335] width 44 height 23
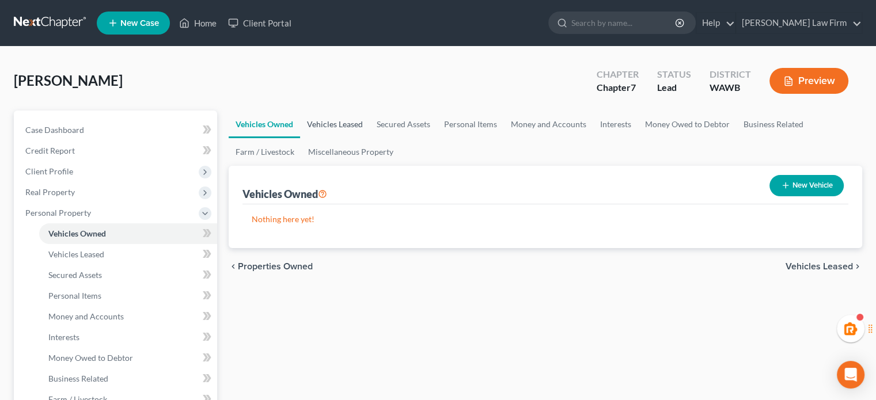
click at [322, 123] on link "Vehicles Leased" at bounding box center [335, 125] width 70 height 28
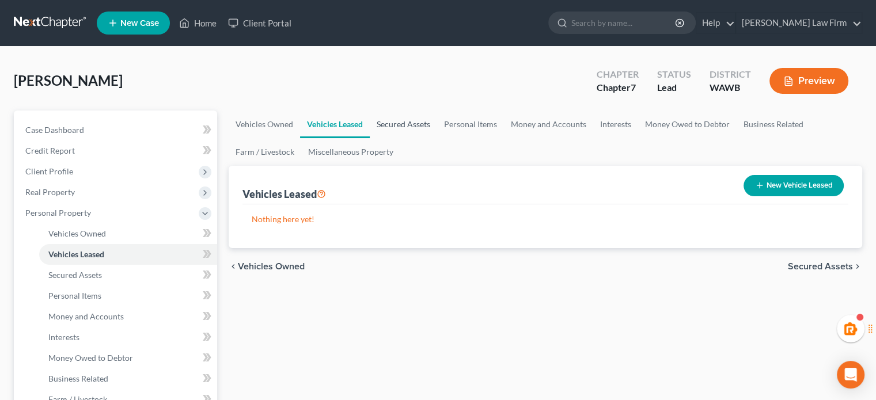
click at [374, 130] on link "Secured Assets" at bounding box center [403, 125] width 67 height 28
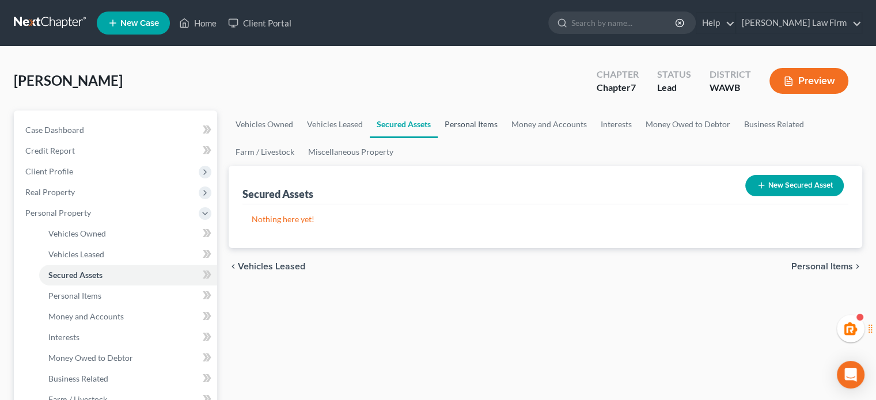
click at [476, 130] on link "Personal Items" at bounding box center [471, 125] width 67 height 28
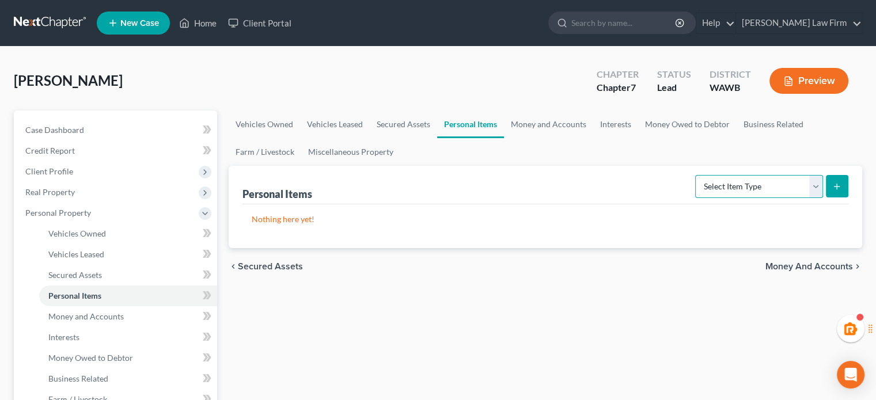
click at [765, 180] on select "Select Item Type Clothing Collectibles Of Value Electronics Firearms Household …" at bounding box center [759, 186] width 128 height 23
select select "clothing"
click at [696, 175] on select "Select Item Type Clothing Collectibles Of Value Electronics Firearms Household …" at bounding box center [759, 186] width 128 height 23
click at [835, 191] on button "submit" at bounding box center [837, 186] width 22 height 22
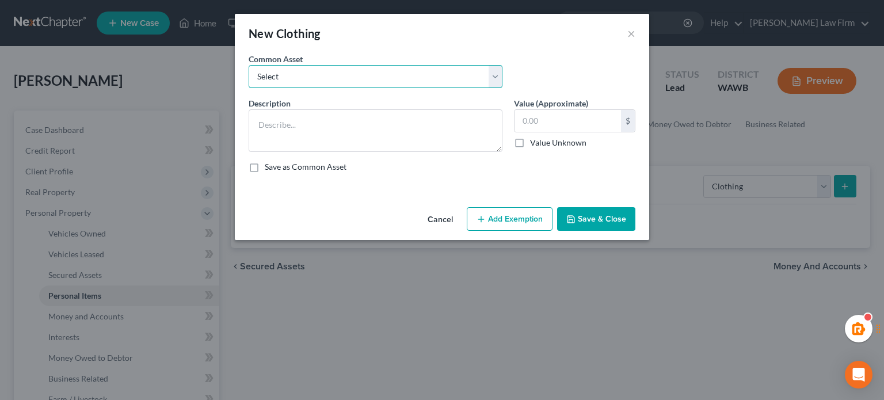
click at [352, 80] on select "Select Normal clothing" at bounding box center [376, 76] width 254 height 23
select select "0"
click at [249, 65] on select "Select Normal clothing" at bounding box center [376, 76] width 254 height 23
type textarea "Normal clothing"
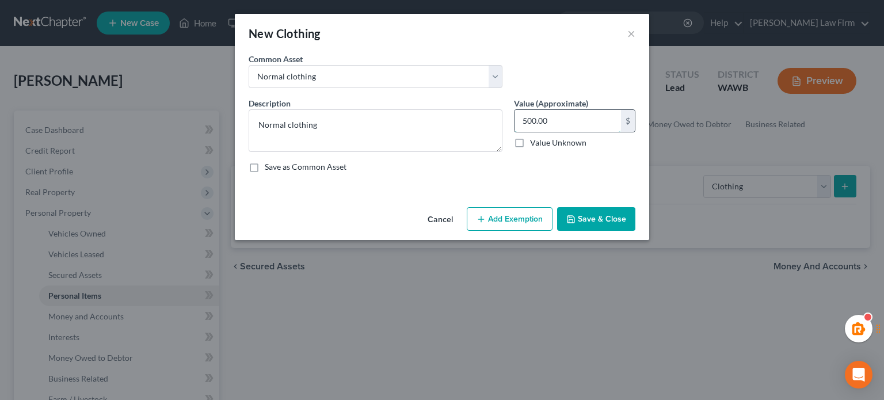
click at [546, 117] on input "500.00" at bounding box center [568, 121] width 107 height 22
type input "300"
click at [591, 218] on button "Save & Close" at bounding box center [596, 219] width 78 height 24
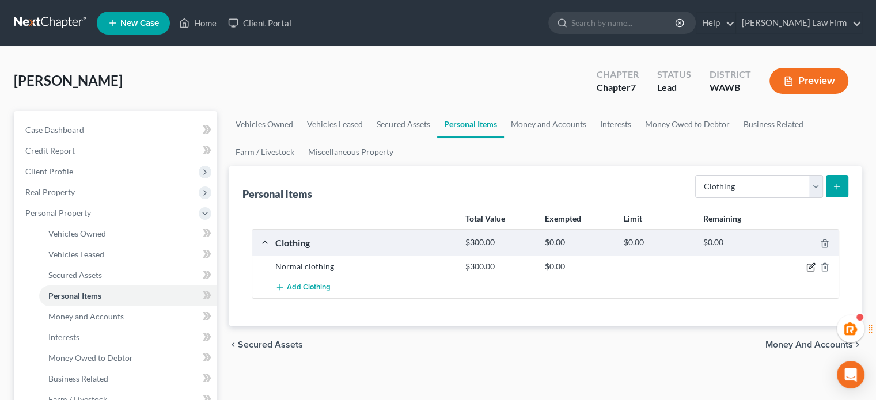
click at [808, 263] on icon "button" at bounding box center [810, 267] width 9 height 9
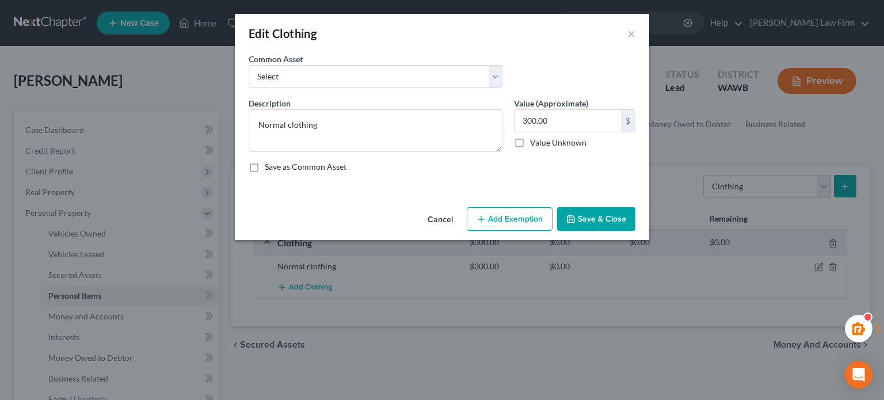
click at [477, 217] on icon "button" at bounding box center [481, 219] width 9 height 9
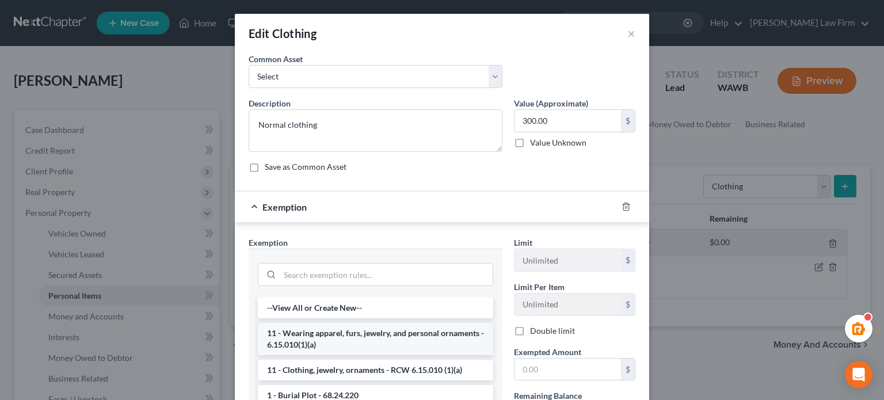
click at [325, 336] on li "11 - Wearing apparel, furs, jewelry, and personal ornaments - 6.15.010(1)(a)" at bounding box center [376, 339] width 236 height 32
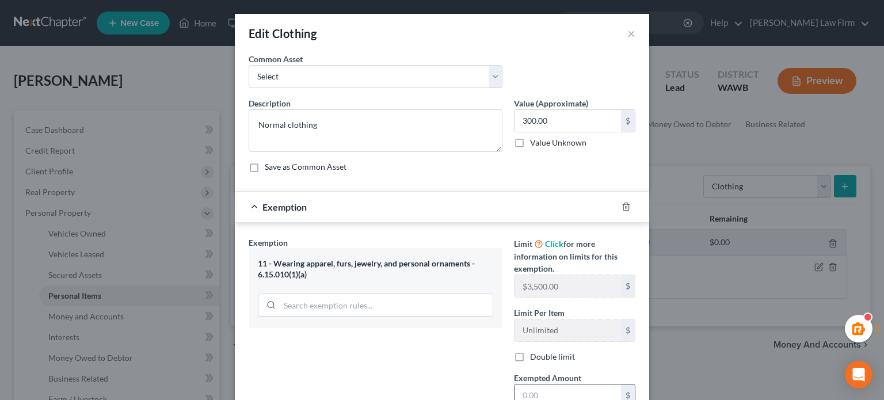
click at [562, 391] on input "text" at bounding box center [568, 396] width 107 height 22
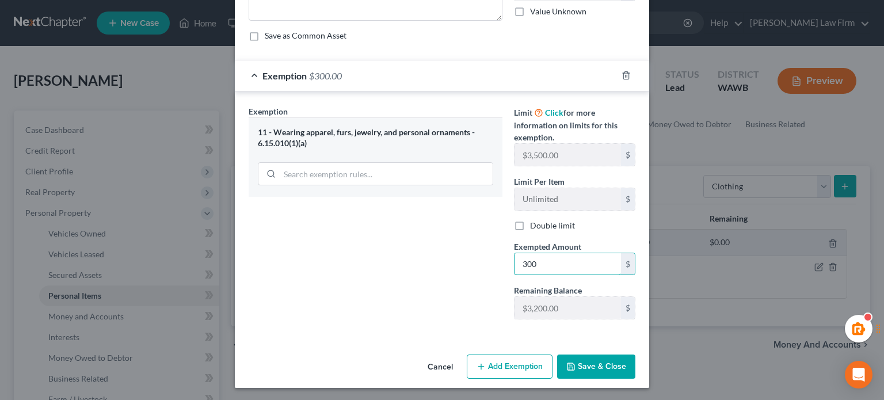
type input "300"
click at [445, 308] on div "Exemption Set must be selected for CA. Exemption * 11 - Wearing apparel, furs, …" at bounding box center [375, 216] width 265 height 223
click at [622, 368] on button "Save & Close" at bounding box center [596, 367] width 78 height 24
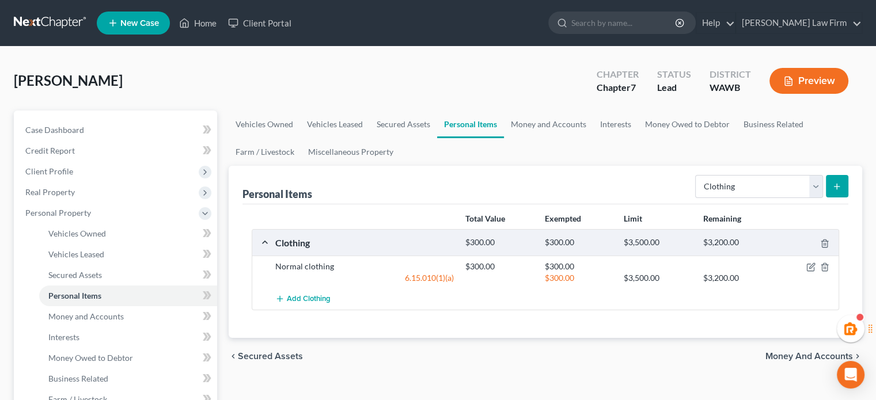
click at [746, 169] on div "Personal Items Select Item Type Clothing Collectibles Of Value Electronics Fire…" at bounding box center [545, 185] width 606 height 39
click at [744, 187] on select "Select Item Type Clothing Collectibles Of Value Electronics Firearms Household …" at bounding box center [759, 186] width 128 height 23
select select "household_goods"
click at [696, 175] on select "Select Item Type Clothing Collectibles Of Value Electronics Firearms Household …" at bounding box center [759, 186] width 128 height 23
click at [843, 175] on button "submit" at bounding box center [837, 186] width 22 height 22
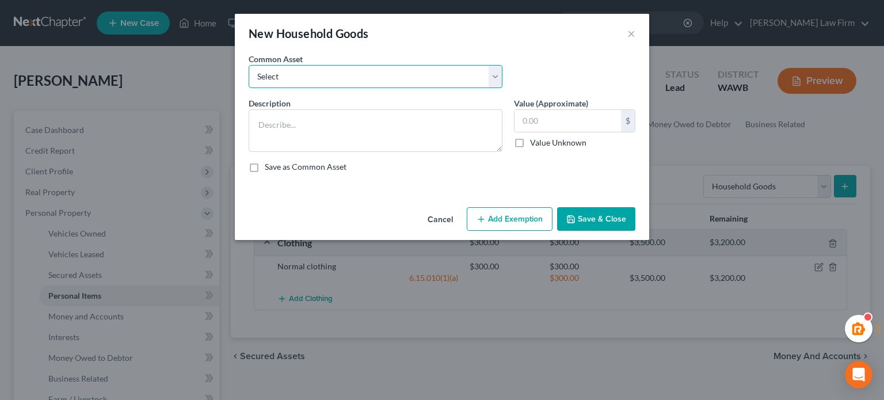
click at [359, 82] on select "Select Normal household goods and electronics Normal household goods and electr…" at bounding box center [376, 76] width 254 height 23
select select "0"
click at [249, 65] on select "Select Normal household goods and electronics Normal household goods and electr…" at bounding box center [376, 76] width 254 height 23
type textarea "Normal household goods and electronics"
type input "3,500.00"
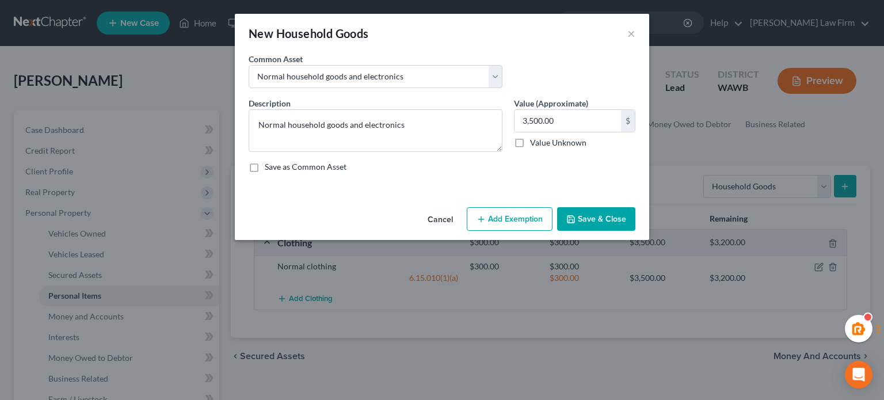
click at [531, 230] on button "Add Exemption" at bounding box center [510, 219] width 86 height 24
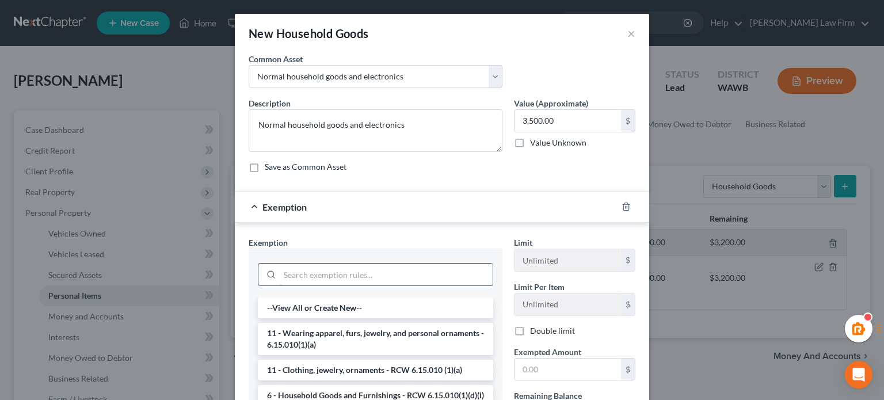
click at [316, 274] on input "search" at bounding box center [386, 275] width 213 height 22
click at [334, 393] on li "6 - Household Goods and Furnishings - RCW 6.15.010(1)(d)(i)" at bounding box center [376, 395] width 236 height 21
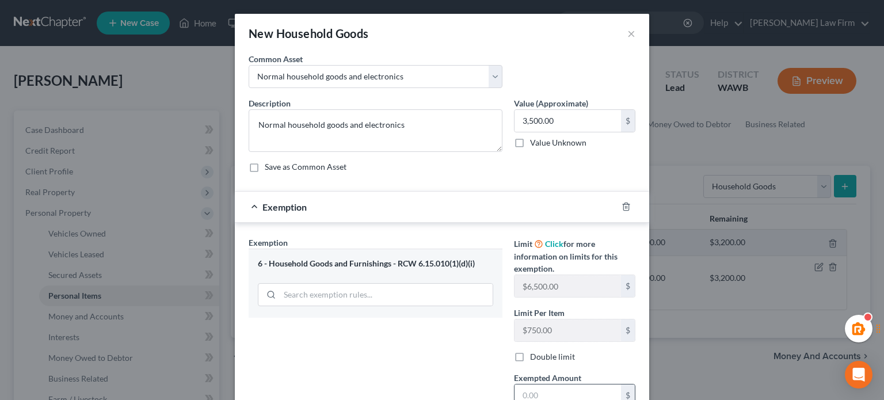
click at [556, 388] on input "text" at bounding box center [568, 396] width 107 height 22
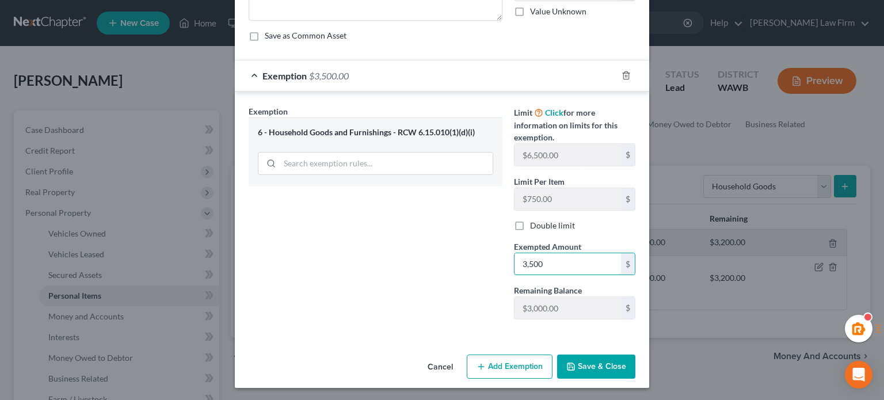
type input "3,500"
click at [592, 345] on div "An exemption set must first be selected from the Filing Information section. Co…" at bounding box center [442, 136] width 415 height 428
click at [592, 363] on button "Save & Close" at bounding box center [596, 367] width 78 height 24
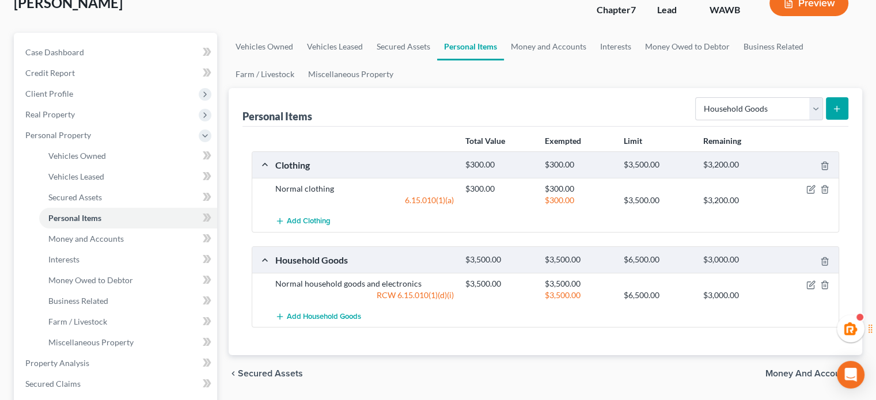
scroll to position [78, 0]
click at [749, 94] on div "Select Item Type Clothing Collectibles Of Value Electronics Firearms Household …" at bounding box center [769, 107] width 158 height 31
click at [749, 101] on select "Select Item Type Clothing Collectibles Of Value Electronics Firearms Household …" at bounding box center [759, 108] width 128 height 23
select select "pets"
click at [696, 97] on select "Select Item Type Clothing Collectibles Of Value Electronics Firearms Household …" at bounding box center [759, 108] width 128 height 23
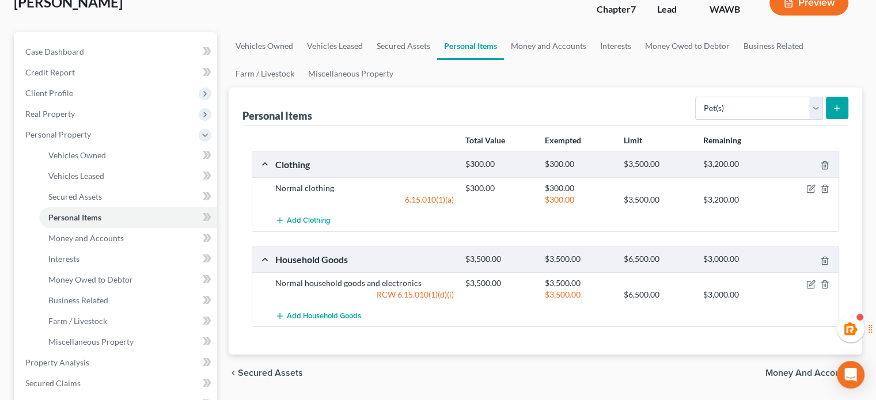
click at [835, 94] on div "Select Item Type Clothing Collectibles Of Value Electronics Firearms Household …" at bounding box center [769, 107] width 158 height 31
click at [835, 109] on icon "submit" at bounding box center [836, 108] width 9 height 9
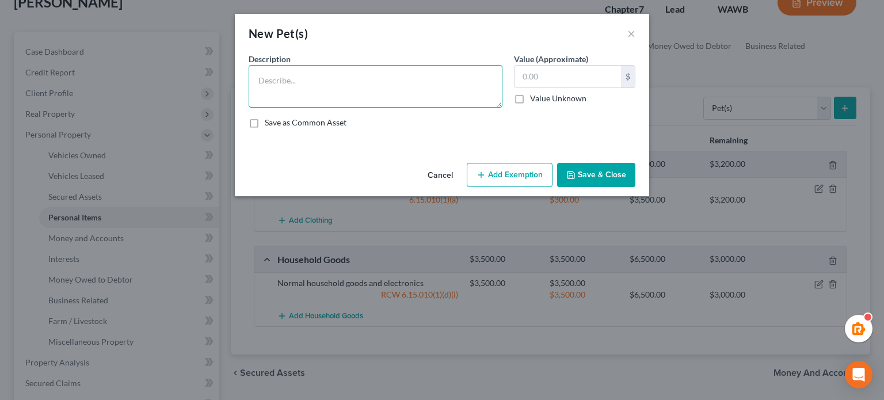
click at [355, 95] on textarea at bounding box center [376, 86] width 254 height 43
type textarea "2 cats"
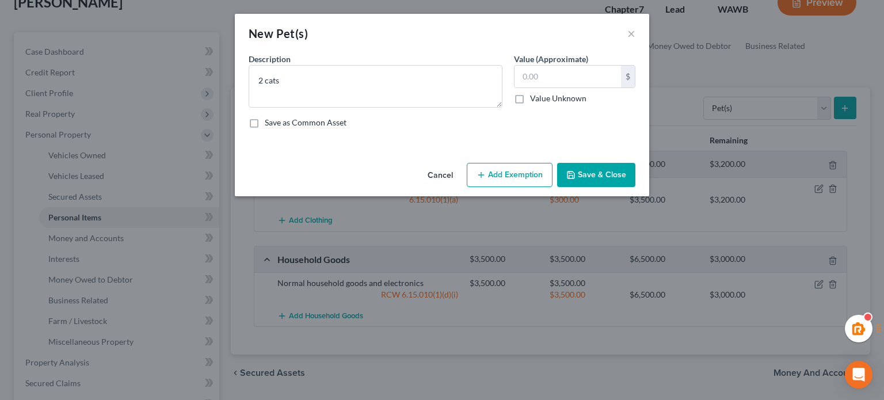
click at [609, 179] on button "Save & Close" at bounding box center [596, 175] width 78 height 24
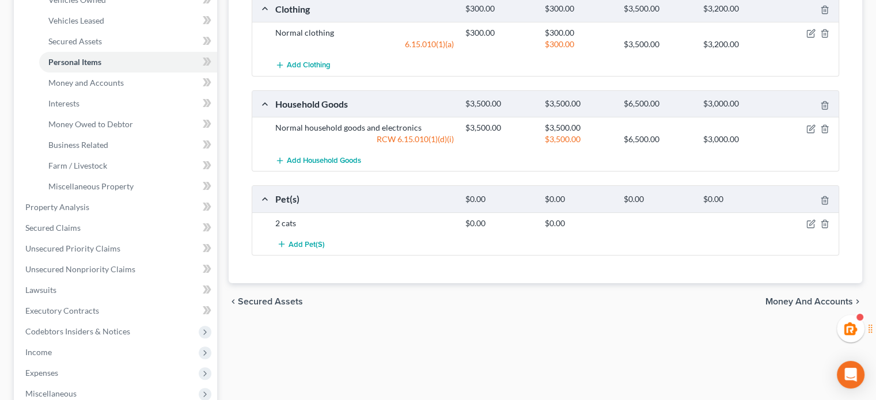
scroll to position [234, 0]
click at [810, 223] on icon "button" at bounding box center [811, 221] width 5 height 5
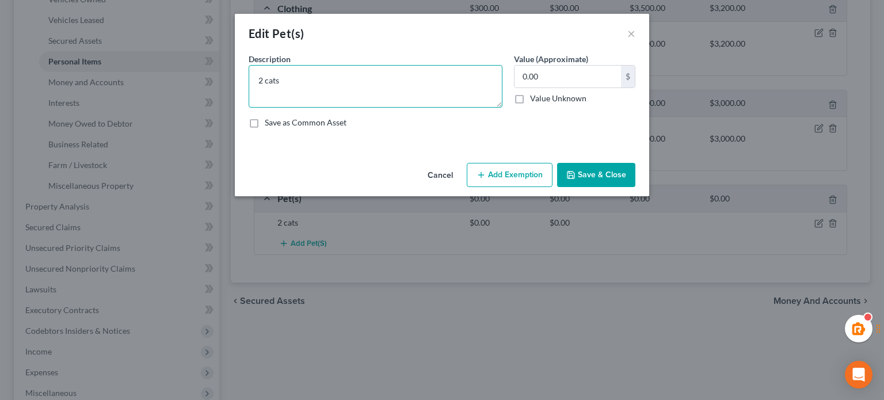
click at [337, 89] on textarea "2 cats" at bounding box center [376, 86] width 254 height 43
type textarea "2"
click at [337, 89] on textarea "2" at bounding box center [376, 86] width 254 height 43
type textarea "2 dogs"
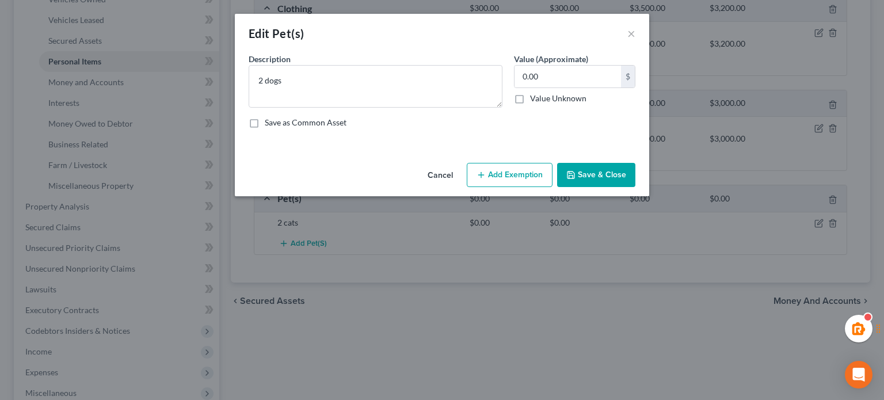
click at [578, 183] on button "Save & Close" at bounding box center [596, 175] width 78 height 24
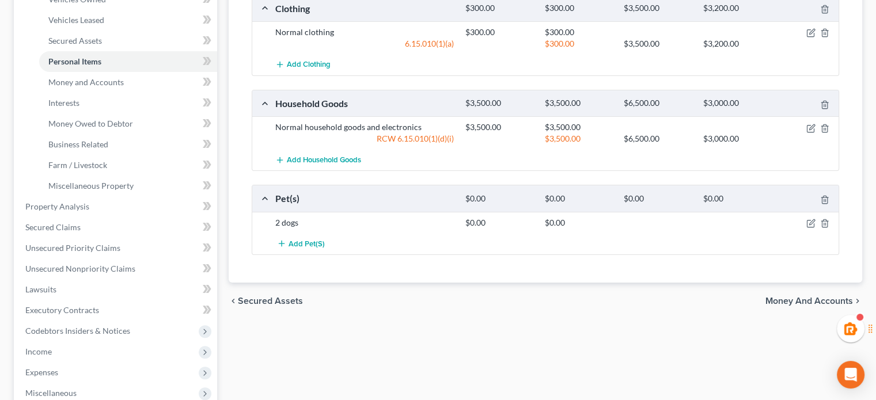
scroll to position [0, 0]
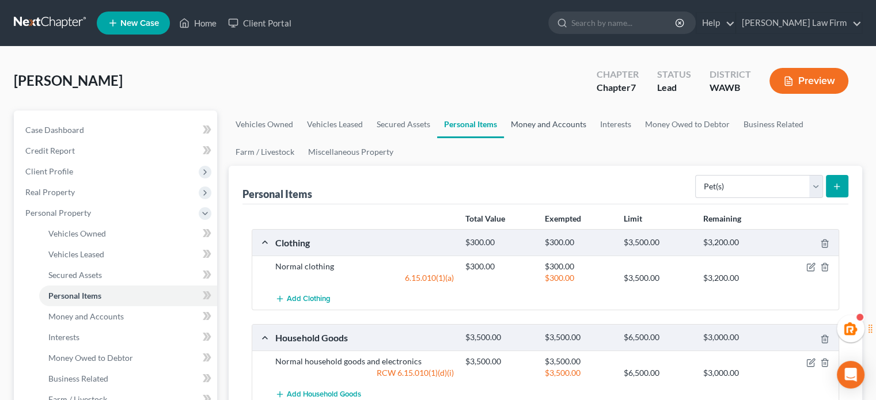
click at [536, 126] on link "Money and Accounts" at bounding box center [548, 125] width 89 height 28
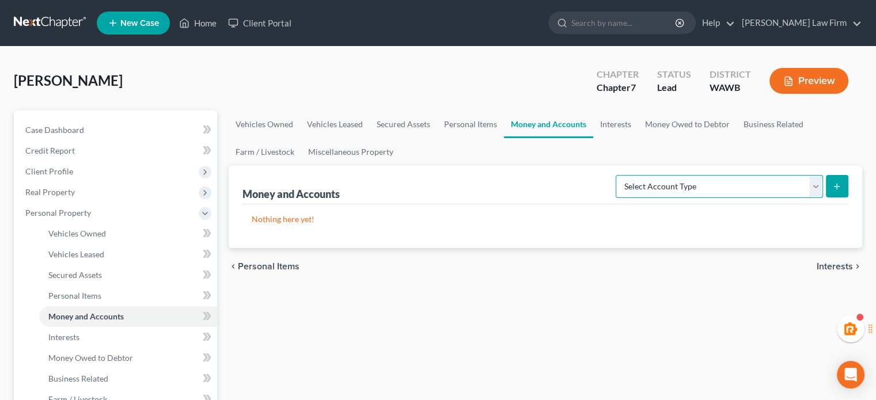
click at [756, 192] on select "Select Account Type Brokerage Cash on Hand Certificates of Deposit Checking Acc…" at bounding box center [719, 186] width 207 height 23
select select "checking"
click at [618, 175] on select "Select Account Type Brokerage Cash on Hand Certificates of Deposit Checking Acc…" at bounding box center [719, 186] width 207 height 23
click at [834, 186] on icon "submit" at bounding box center [836, 186] width 9 height 9
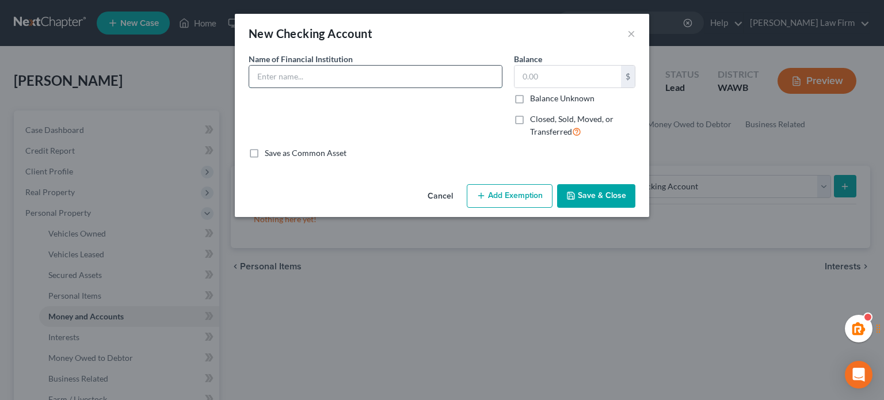
click at [304, 69] on input "text" at bounding box center [375, 77] width 253 height 22
drag, startPoint x: 304, startPoint y: 69, endPoint x: 159, endPoint y: 73, distance: 144.6
click at [159, 73] on div "New Checking Account × An exemption set must first be selected from the Filing …" at bounding box center [442, 200] width 884 height 400
type input "WSECU"
click at [585, 78] on input "text" at bounding box center [568, 77] width 107 height 22
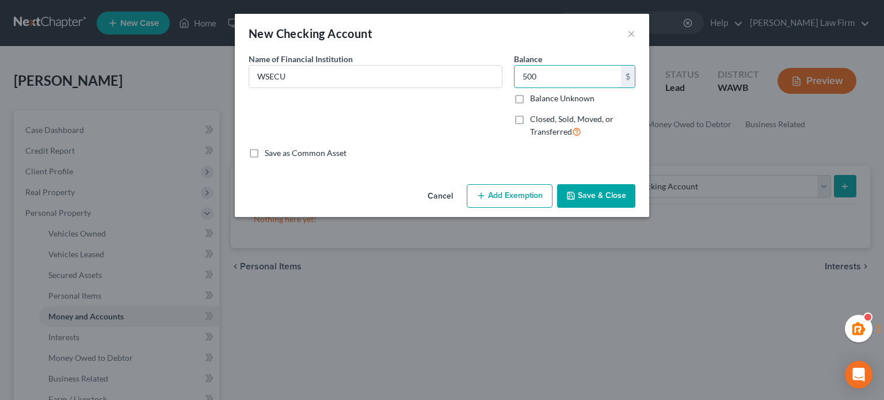
type input "500"
click at [613, 198] on button "Save & Close" at bounding box center [596, 196] width 78 height 24
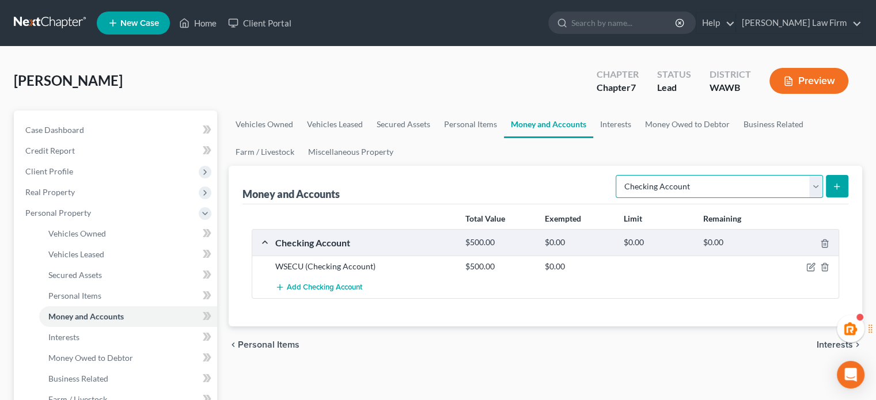
click at [662, 192] on select "Select Account Type Brokerage Cash on Hand Certificates of Deposit Checking Acc…" at bounding box center [719, 186] width 207 height 23
select select "savings"
click at [618, 175] on select "Select Account Type Brokerage Cash on Hand Certificates of Deposit Checking Acc…" at bounding box center [719, 186] width 207 height 23
click at [838, 185] on icon "submit" at bounding box center [836, 186] width 9 height 9
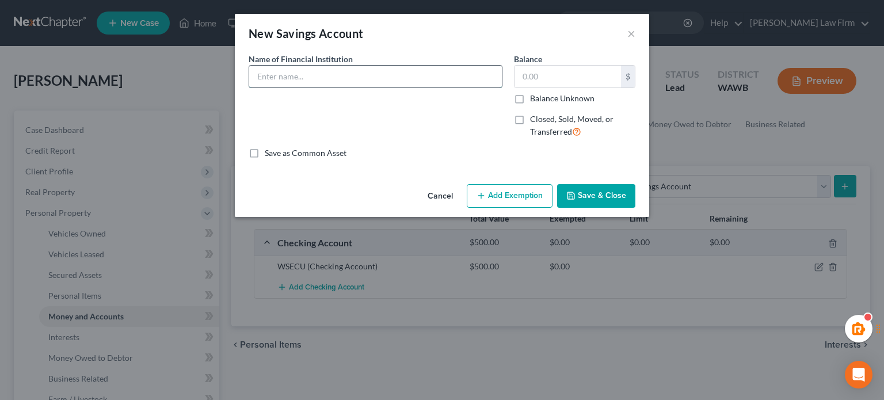
click at [331, 69] on input "text" at bounding box center [375, 77] width 253 height 22
paste input "WSECU"
type input "WSECU"
click at [633, 200] on button "Save & Close" at bounding box center [596, 196] width 78 height 24
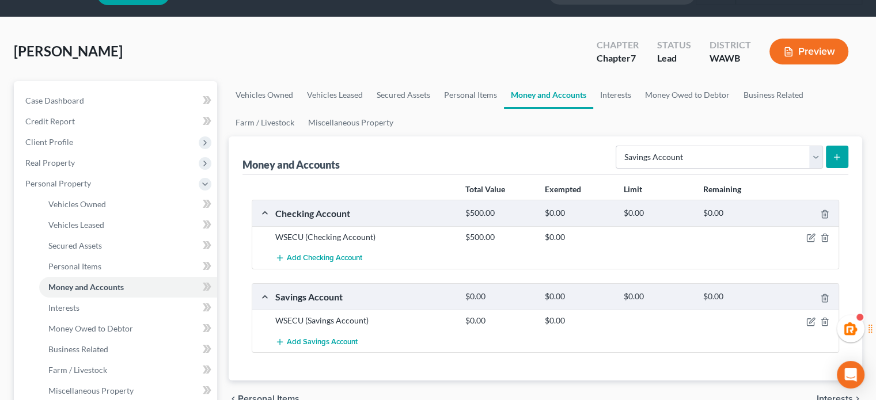
scroll to position [25, 0]
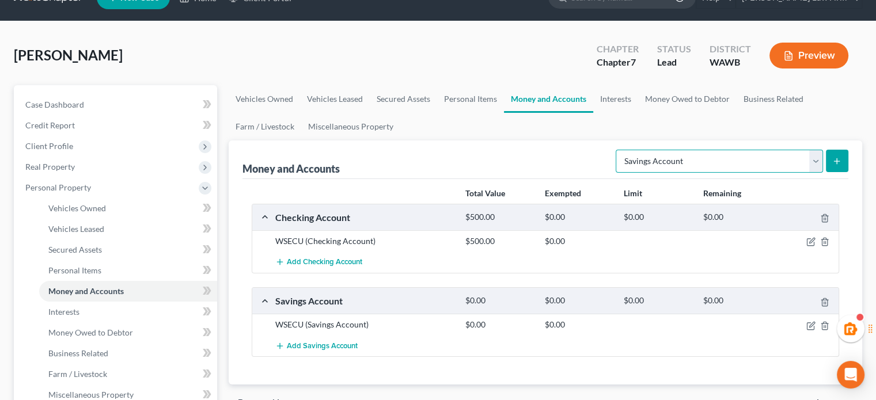
click at [700, 162] on select "Select Account Type Brokerage Cash on Hand Certificates of Deposit Checking Acc…" at bounding box center [719, 161] width 207 height 23
click at [614, 98] on link "Interests" at bounding box center [615, 99] width 45 height 28
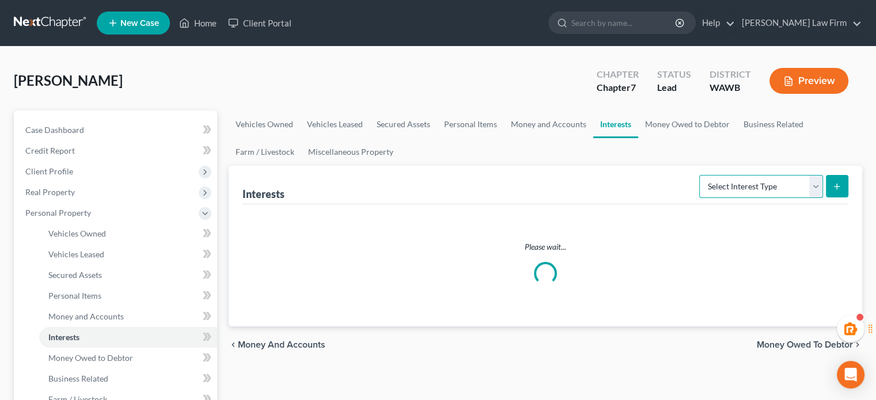
click at [726, 188] on select "Select Interest Type 401K Annuity Bond Education IRA Government Bond Government…" at bounding box center [761, 186] width 124 height 23
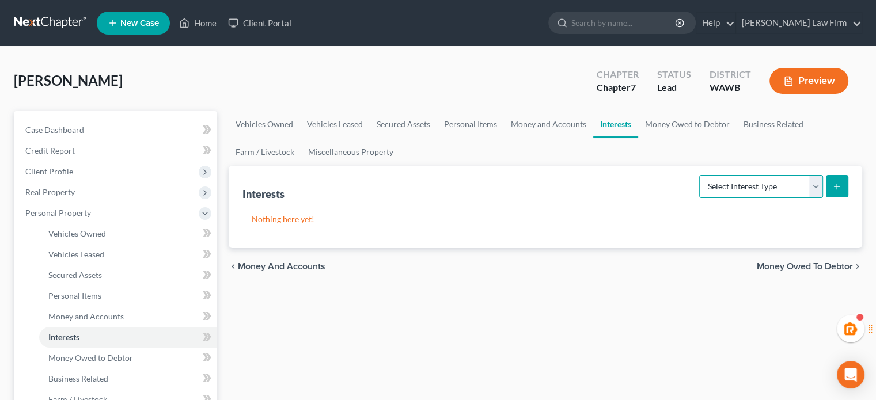
click at [726, 188] on select "Select Interest Type 401K Annuity Bond Education IRA Government Bond Government…" at bounding box center [761, 186] width 124 height 23
select select "term_life_insurance"
click at [700, 175] on select "Select Interest Type 401K Annuity Bond Education IRA Government Bond Government…" at bounding box center [761, 186] width 124 height 23
click at [837, 185] on icon "submit" at bounding box center [836, 186] width 9 height 9
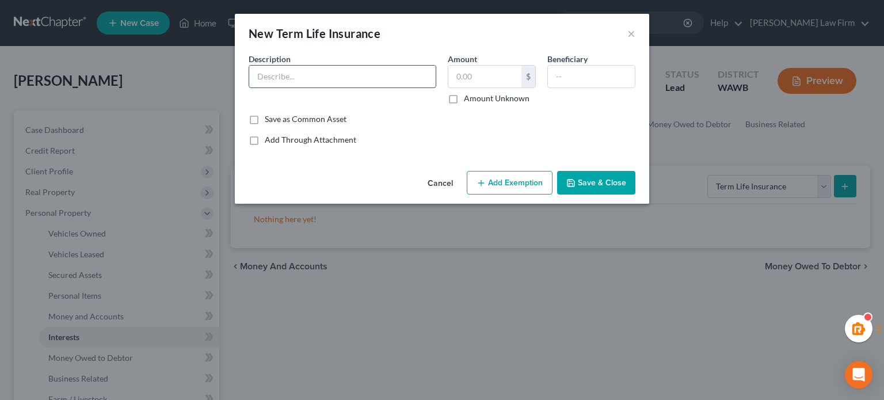
click at [382, 74] on input "text" at bounding box center [342, 77] width 187 height 22
type input "Accidental life insurance through work - no cash value"
click at [593, 179] on button "Save & Close" at bounding box center [596, 183] width 78 height 24
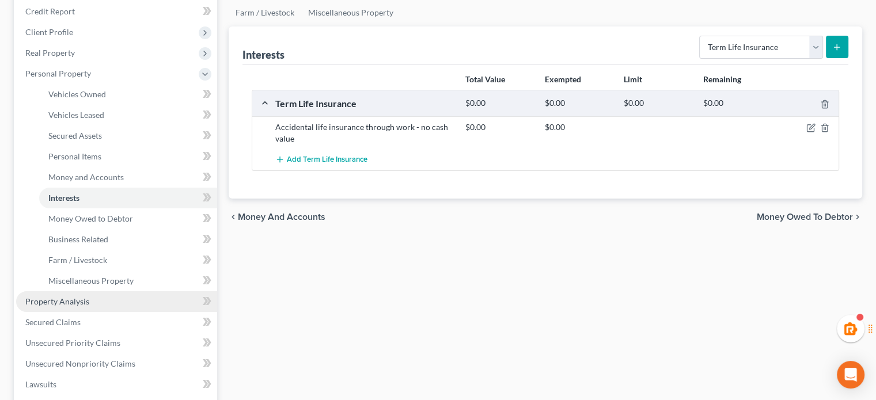
scroll to position [260, 0]
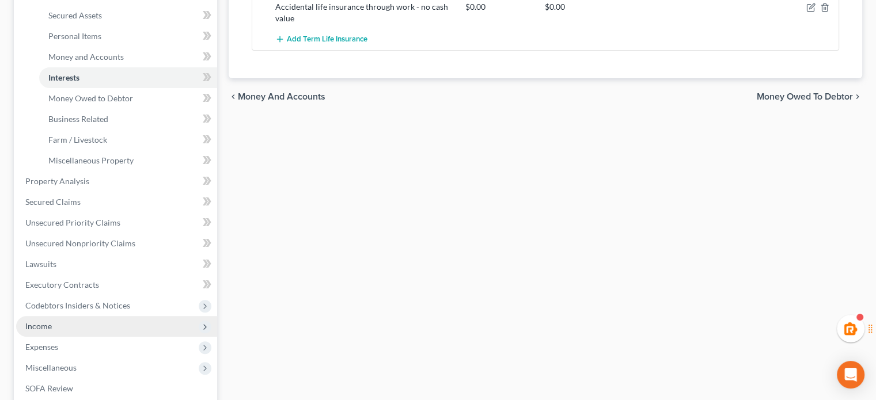
click at [66, 326] on span "Income" at bounding box center [116, 326] width 201 height 21
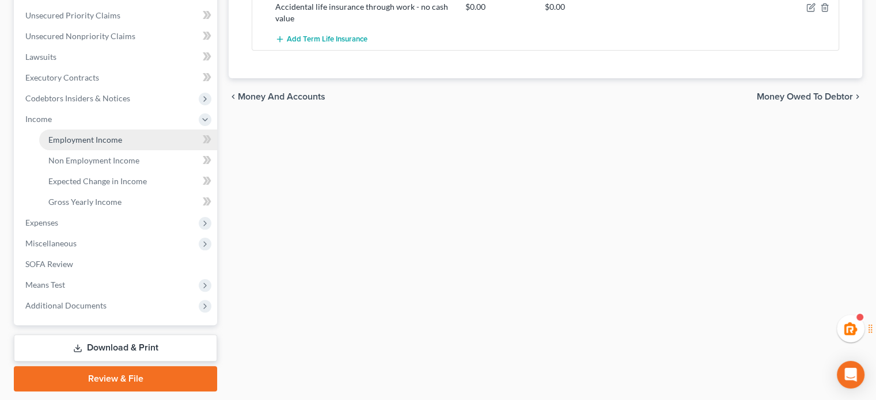
click at [128, 132] on link "Employment Income" at bounding box center [128, 140] width 178 height 21
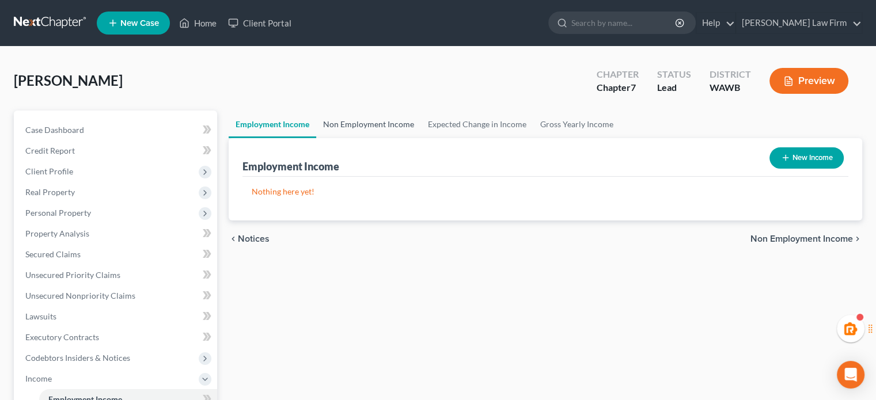
click at [382, 137] on link "Non Employment Income" at bounding box center [368, 125] width 105 height 28
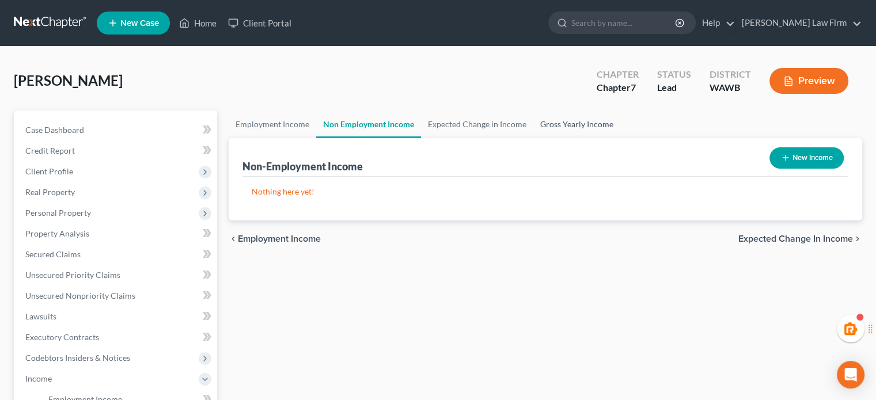
click at [557, 111] on link "Gross Yearly Income" at bounding box center [576, 125] width 87 height 28
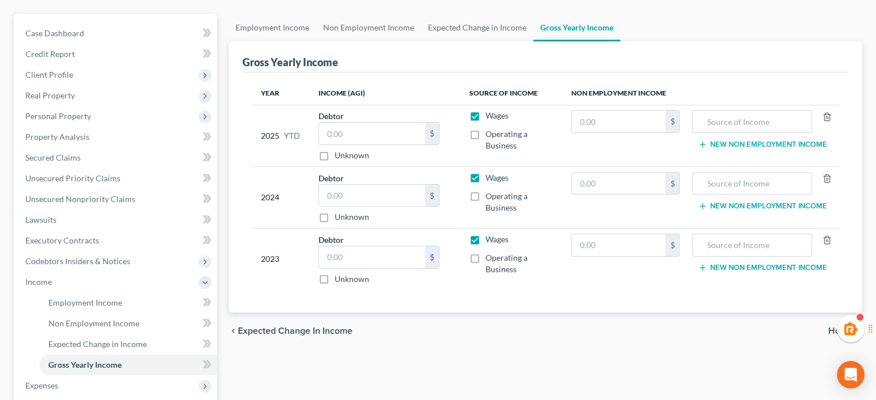
scroll to position [98, 0]
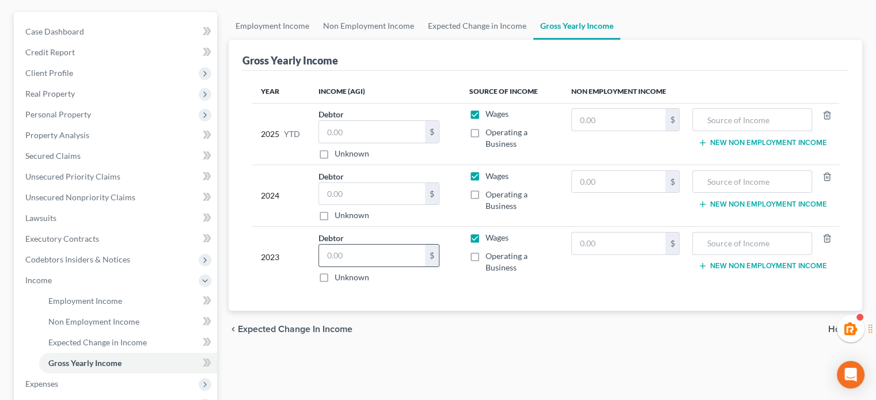
click at [394, 248] on input "text" at bounding box center [372, 256] width 106 height 22
paste input "31,450"
type input "31,450"
click at [356, 184] on input "text" at bounding box center [372, 194] width 106 height 22
paste input "39,970"
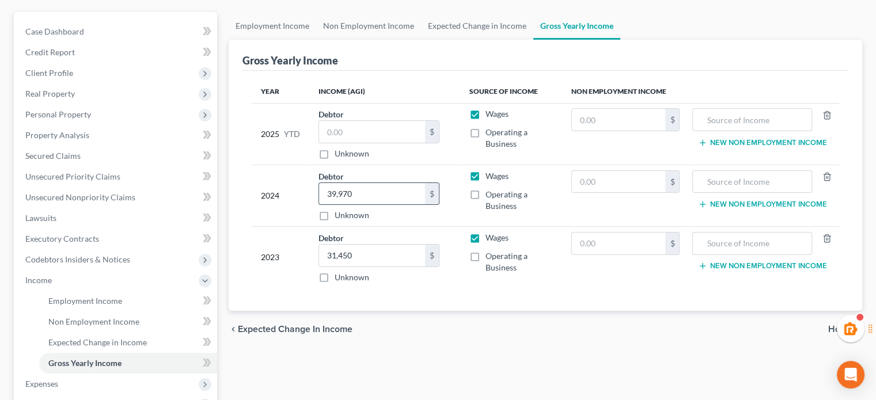
paste input "198"
type input "39,198"
click at [707, 172] on input "text" at bounding box center [751, 182] width 107 height 22
type input "O"
type input "Other income"
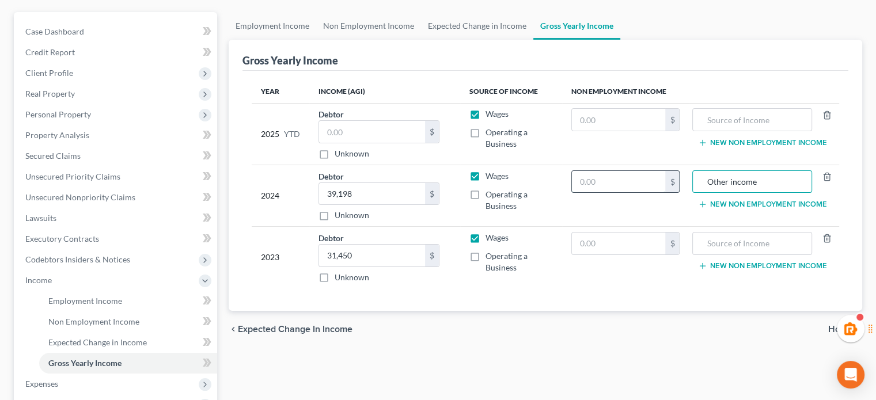
click at [602, 183] on input "text" at bounding box center [619, 182] width 94 height 22
type input "772"
click at [539, 148] on label "Operating a Business" at bounding box center [518, 138] width 67 height 23
click at [497, 134] on input "Operating a Business" at bounding box center [493, 130] width 7 height 7
checkbox input "true"
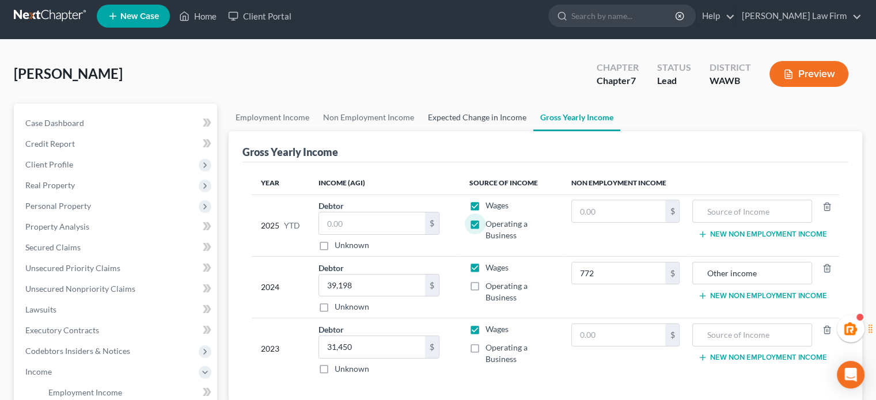
scroll to position [6, 0]
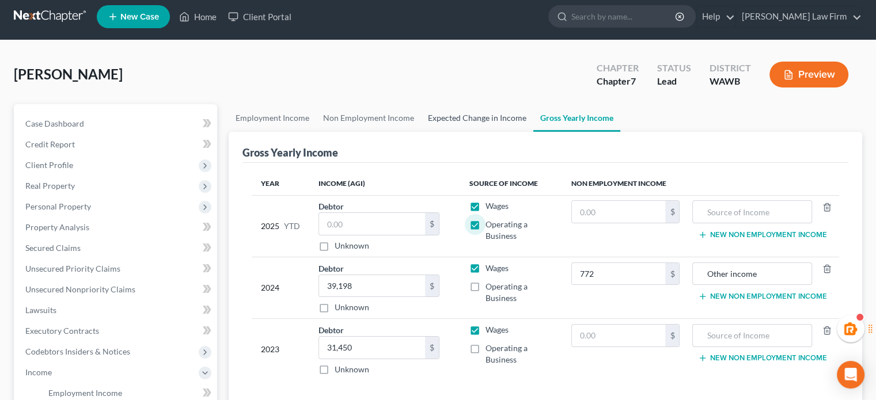
click at [460, 127] on link "Expected Change in Income" at bounding box center [477, 118] width 112 height 28
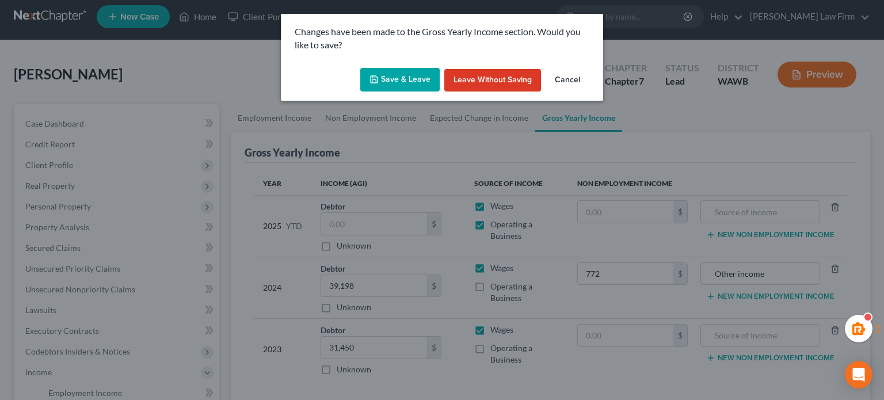
click at [366, 82] on button "Save & Leave" at bounding box center [399, 80] width 79 height 24
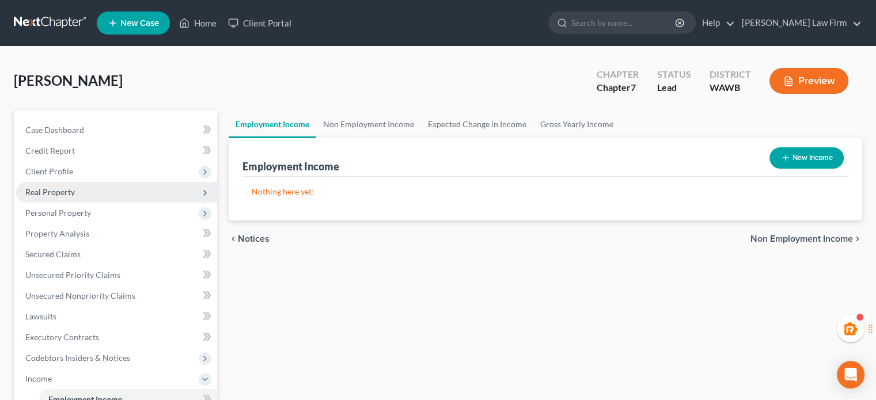
click at [97, 200] on span "Real Property" at bounding box center [116, 192] width 201 height 21
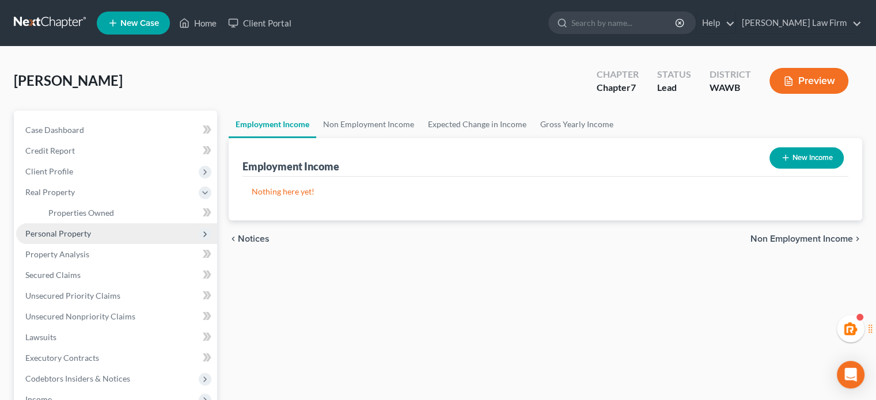
click at [94, 232] on span "Personal Property" at bounding box center [116, 233] width 201 height 21
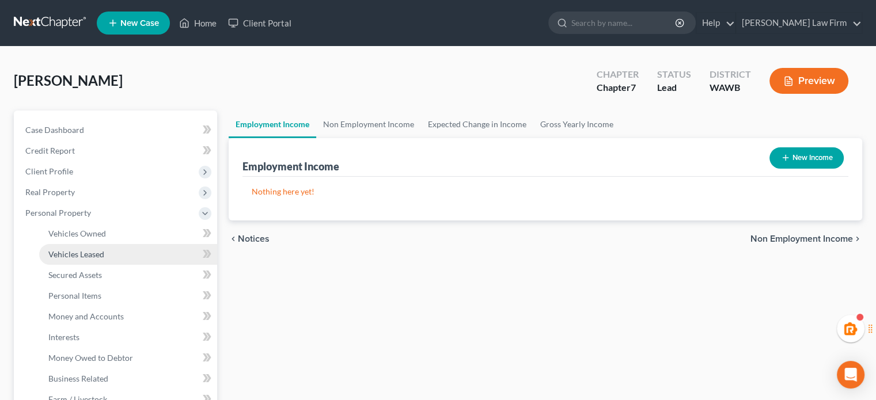
click at [95, 249] on span "Vehicles Leased" at bounding box center [76, 254] width 56 height 10
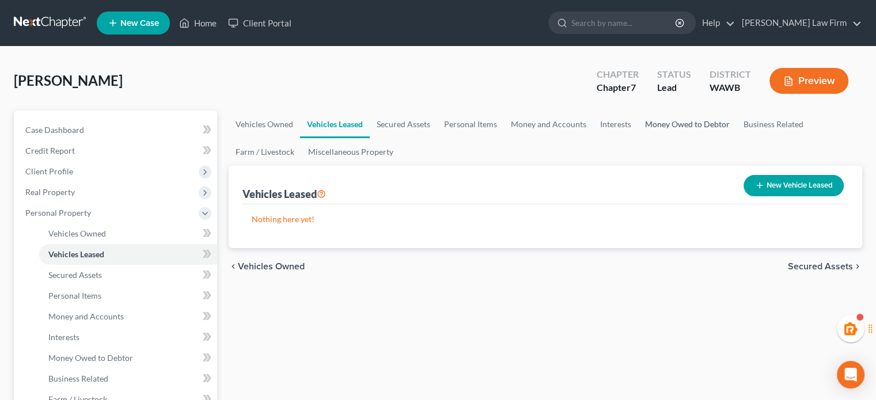
click at [662, 119] on link "Money Owed to Debtor" at bounding box center [687, 125] width 98 height 28
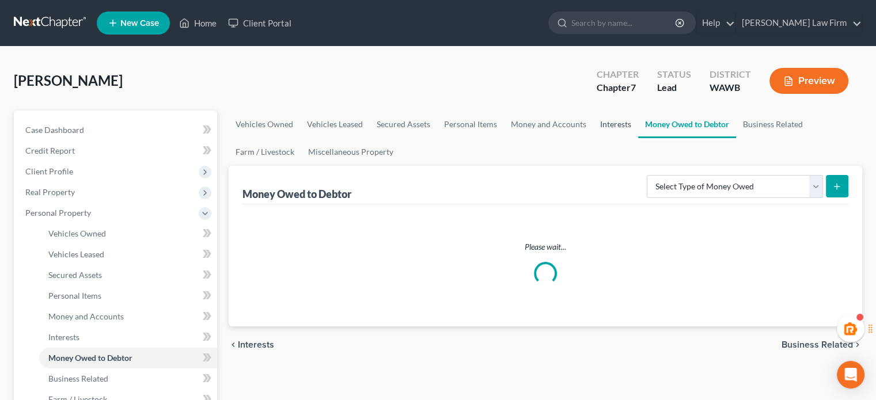
click at [610, 124] on link "Interests" at bounding box center [615, 125] width 45 height 28
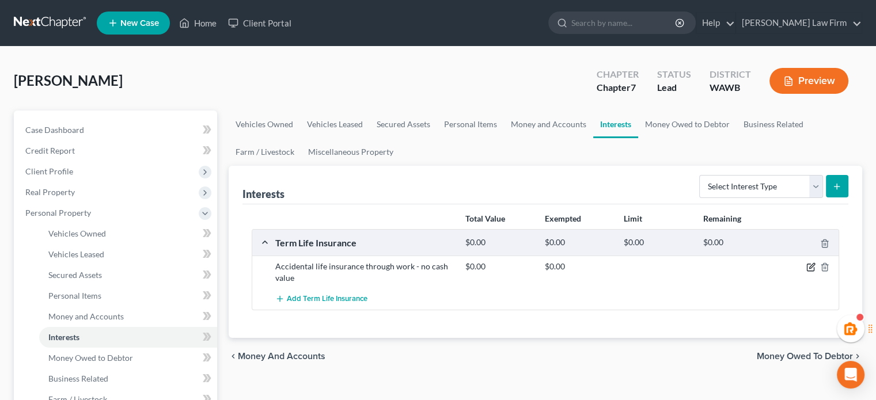
click at [808, 263] on icon "button" at bounding box center [810, 267] width 9 height 9
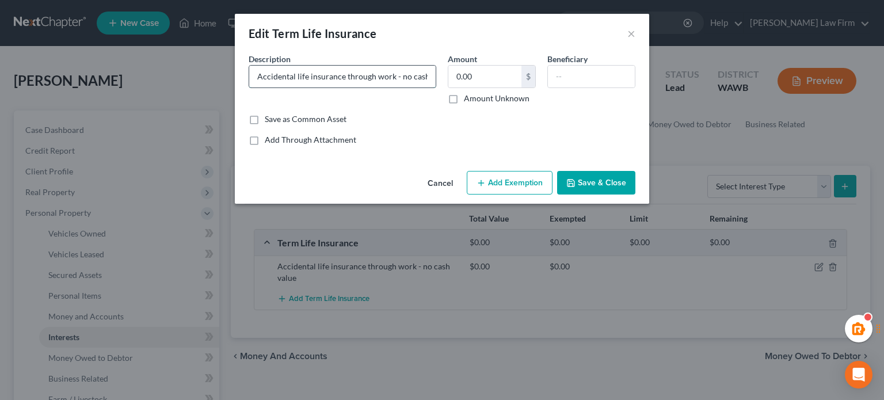
drag, startPoint x: 345, startPoint y: 75, endPoint x: 389, endPoint y: 80, distance: 44.1
click at [389, 80] on input "Accidental life insurance through work - no cash value" at bounding box center [342, 77] width 187 height 22
click at [350, 75] on input "Accidental life insurance k - no cash value" at bounding box center [342, 77] width 187 height 22
type input "Accidental life insurance - no cash value"
click at [629, 188] on button "Save & Close" at bounding box center [596, 183] width 78 height 24
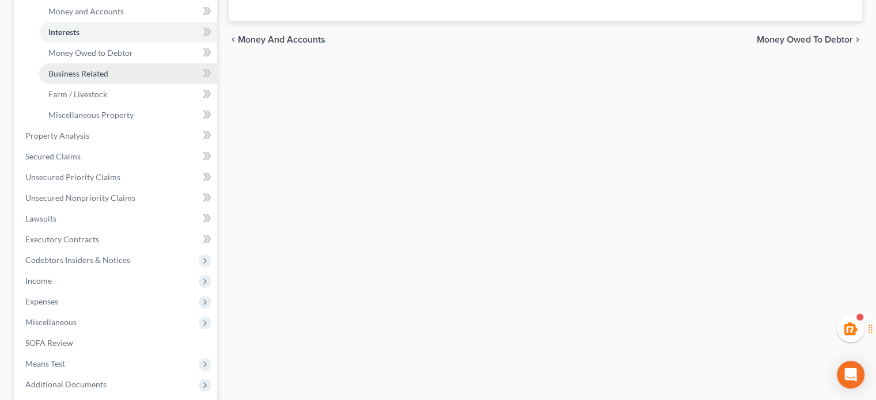
scroll to position [306, 0]
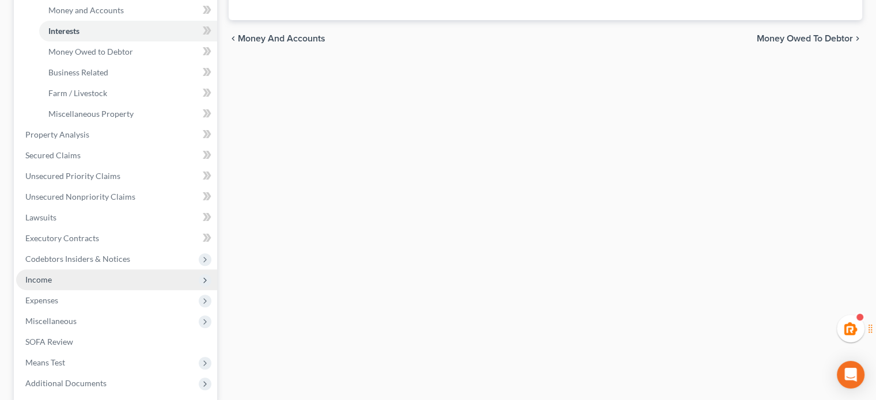
click at [64, 288] on span "Income" at bounding box center [116, 279] width 201 height 21
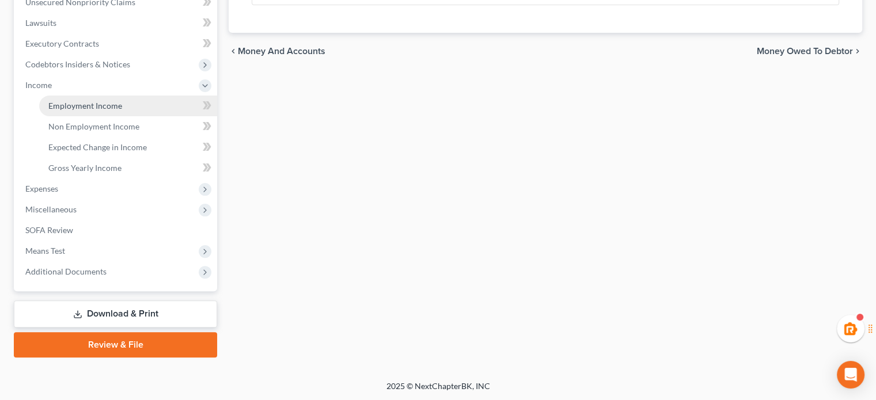
click at [87, 97] on link "Employment Income" at bounding box center [128, 106] width 178 height 21
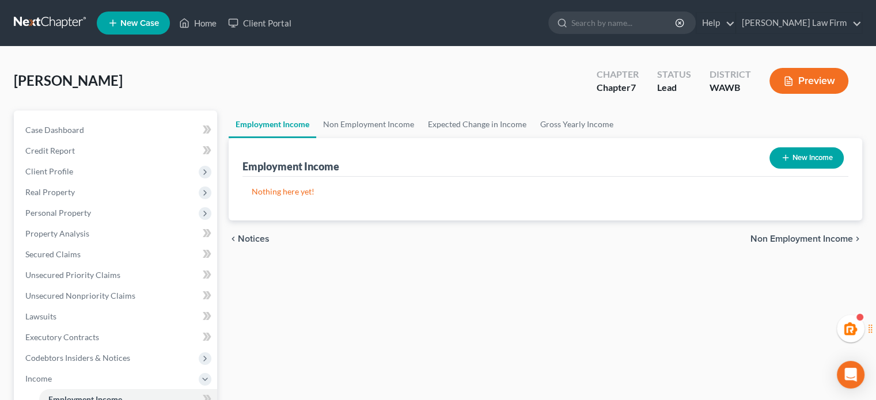
click at [783, 170] on div "New Income" at bounding box center [806, 158] width 83 height 31
click at [810, 161] on button "New Income" at bounding box center [806, 157] width 74 height 21
select select "0"
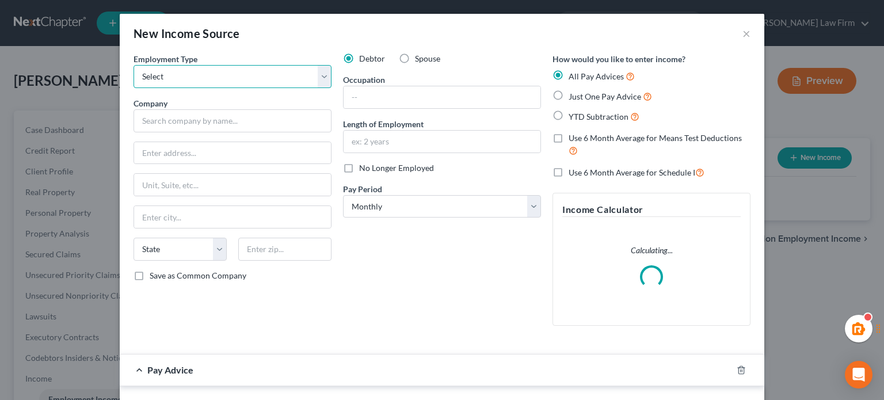
click at [232, 75] on select "Select Full or Part Time Employment Self Employment" at bounding box center [233, 76] width 198 height 23
select select "0"
click at [134, 65] on select "Select Full or Part Time Employment Self Employment" at bounding box center [233, 76] width 198 height 23
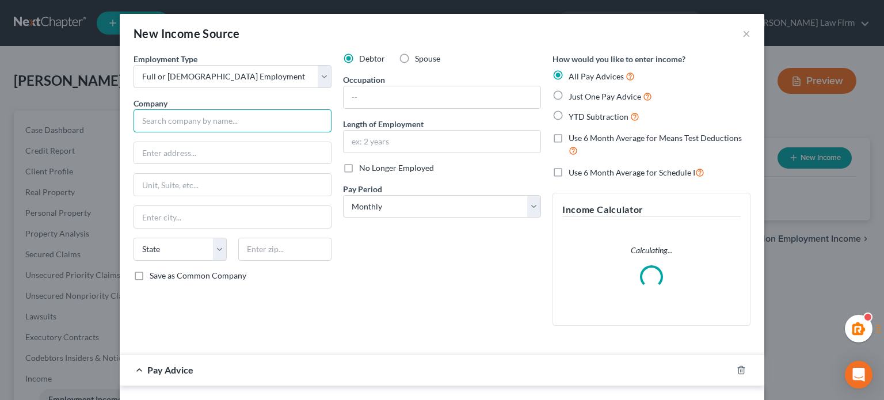
click at [246, 113] on input "text" at bounding box center [233, 120] width 198 height 23
paste input "US Foods, Inc"
type input "US Foods, Inc"
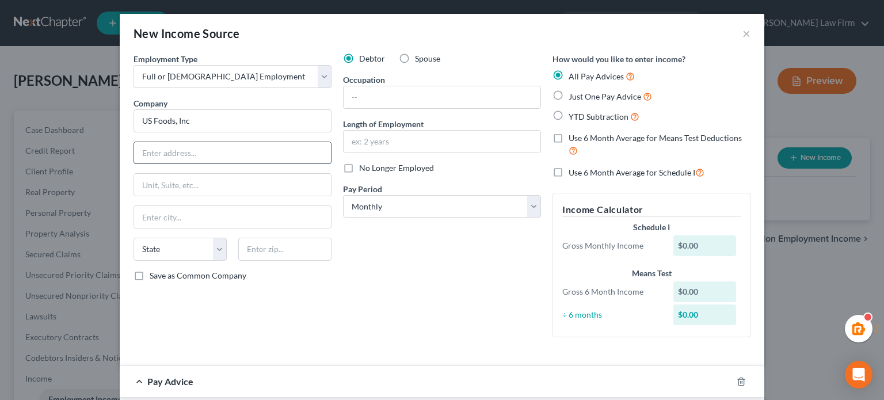
click at [219, 158] on input "text" at bounding box center [232, 153] width 197 height 22
paste input "9399 West Higgins Road Suite 500 Rosemont, IL 60018"
type input "9399 West Higgins Road Suite 500 Rosemont, IL 60018"
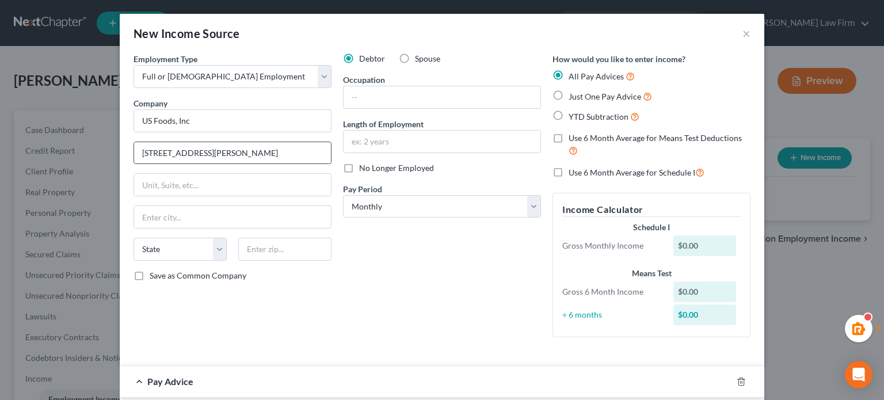
click at [327, 151] on div "Employment Type * Select Full or Part Time Employment Self Employment Company *…" at bounding box center [233, 200] width 210 height 294
click at [322, 151] on input "9399 West Higgins Road Suite 500 Rosemont, IL 60018" at bounding box center [232, 153] width 197 height 22
click at [260, 241] on input "text" at bounding box center [284, 249] width 93 height 23
paste input "60018"
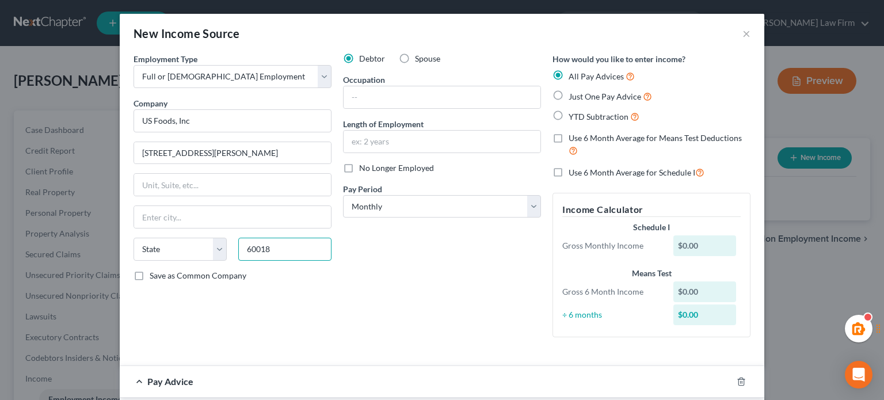
type input "60018"
click at [292, 302] on div "Employment Type * Select Full or Part Time Employment Self Employment Company *…" at bounding box center [233, 200] width 210 height 294
type input "Des Plaines"
select select "14"
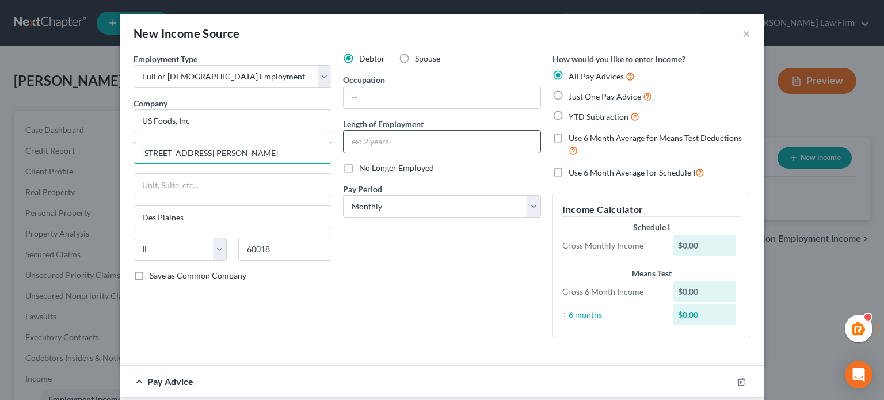
scroll to position [0, 13]
drag, startPoint x: 259, startPoint y: 153, endPoint x: 445, endPoint y: 154, distance: 186.0
click at [445, 154] on div "Employment Type * Select Full or Part Time Employment Self Employment Company *…" at bounding box center [442, 204] width 629 height 303
type input "9399 West Higgins Road Suite 500"
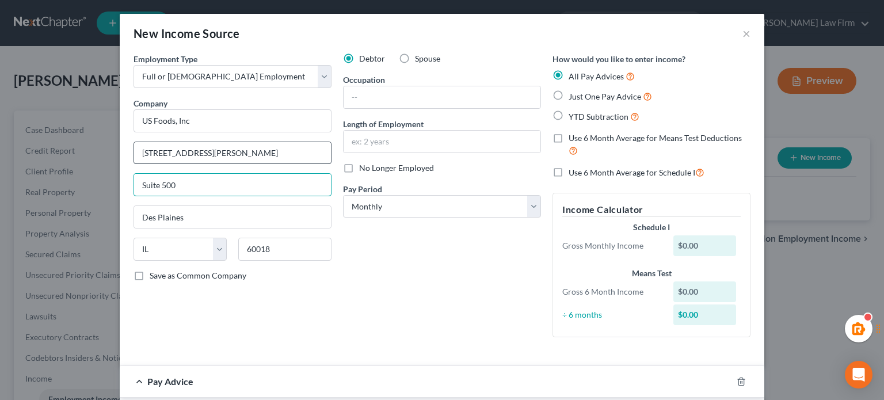
type input "Suite 500"
click at [264, 151] on input "9399 West Higgins Road Suite 500" at bounding box center [232, 153] width 197 height 22
type input "9399 West Higgins Road"
click at [413, 294] on div "Debtor Spouse Occupation Length of Employment No Longer Employed Pay Period * S…" at bounding box center [442, 200] width 210 height 294
click at [548, 87] on div "How would you like to enter income? All Pay Advices Just One Pay Advice YTD Sub…" at bounding box center [652, 200] width 210 height 294
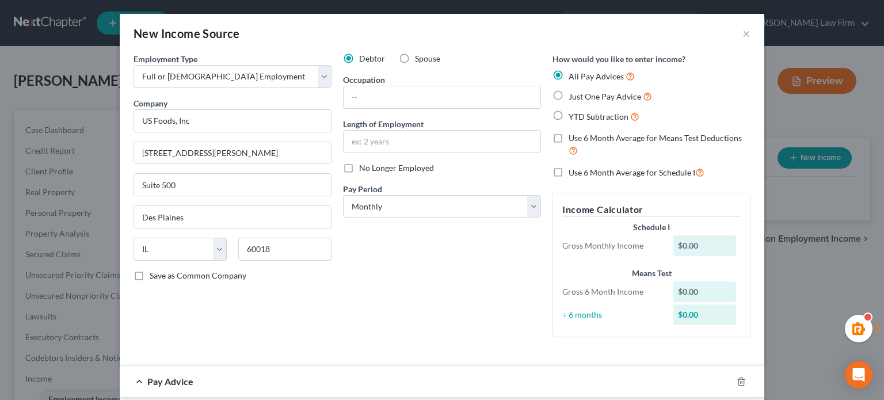
click at [569, 90] on label "Just One Pay Advice" at bounding box center [610, 96] width 83 height 13
click at [574, 90] on input "Just One Pay Advice" at bounding box center [577, 93] width 7 height 7
radio input "true"
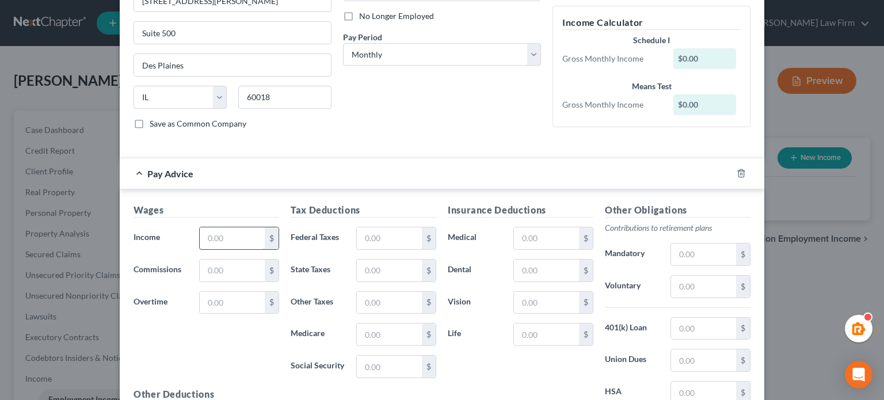
scroll to position [159, 0]
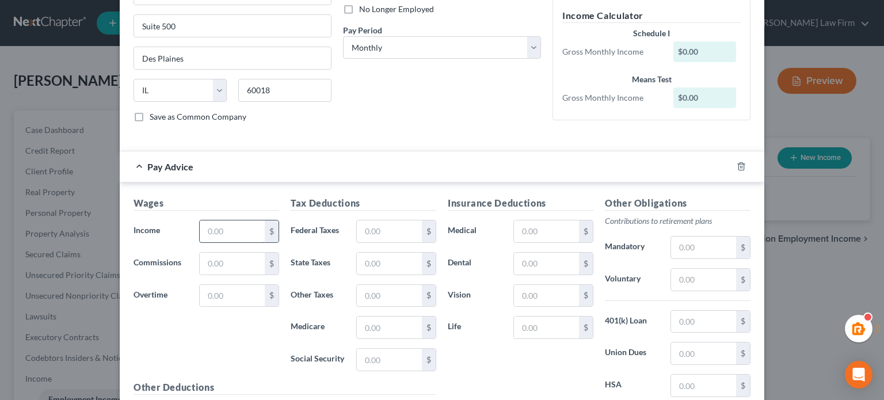
click at [244, 227] on input "text" at bounding box center [232, 232] width 65 height 22
paste input "2,277.99"
type input "2,277.99"
click at [357, 227] on input "text" at bounding box center [389, 232] width 65 height 22
type input "180.05"
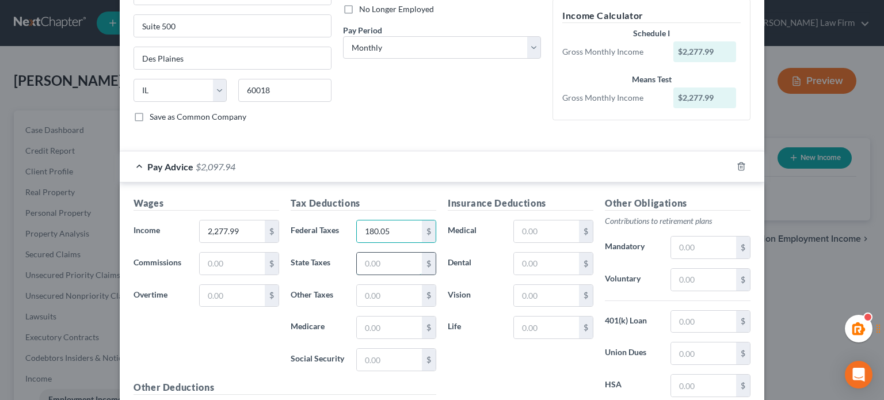
click at [371, 261] on input "text" at bounding box center [389, 264] width 65 height 22
click at [361, 336] on div "Tax Deductions Federal Taxes 180.05 $ State Taxes $ Other Taxes $ Medicare $ So…" at bounding box center [363, 288] width 157 height 184
click at [374, 332] on input "text" at bounding box center [389, 328] width 65 height 22
type input "31.23"
click at [389, 355] on input "text" at bounding box center [389, 360] width 65 height 22
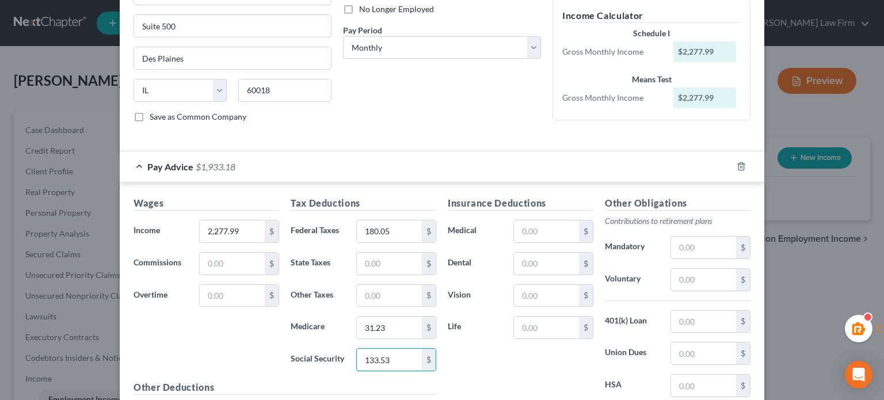
type input "133.53"
click at [479, 371] on div "Insurance Deductions Medical $ Dental $ Vision $ Life $" at bounding box center [520, 317] width 157 height 242
click at [385, 259] on input "text" at bounding box center [389, 264] width 65 height 22
type input "25.37"
click at [493, 362] on div "Insurance Deductions Medical $ Dental $ Vision $ Life $" at bounding box center [520, 317] width 157 height 242
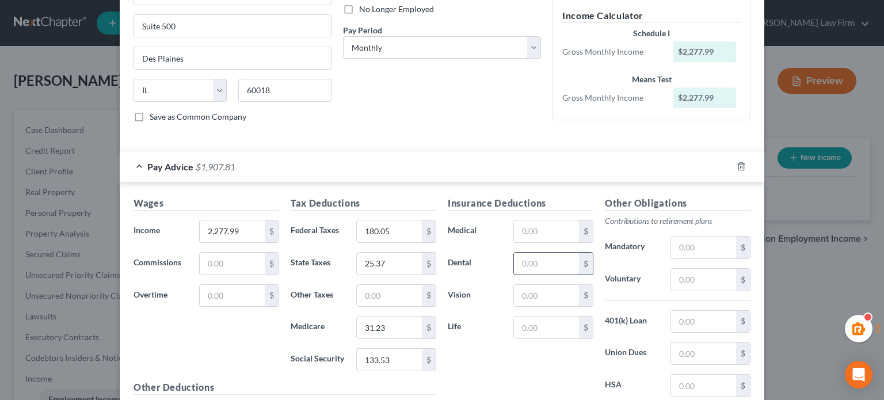
click at [542, 268] on input "text" at bounding box center [546, 264] width 65 height 22
type input "14.88"
click at [535, 244] on div "Insurance Deductions Medical $ Dental 14.88 $ Vision $ Life $" at bounding box center [520, 317] width 157 height 242
click at [522, 231] on input "text" at bounding box center [546, 232] width 65 height 22
click at [544, 225] on input "103." at bounding box center [546, 232] width 65 height 22
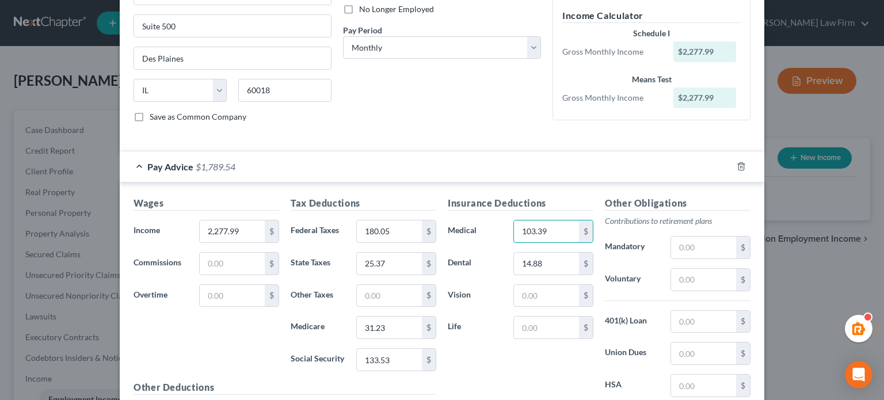
type input "103.39"
click at [544, 301] on input "text" at bounding box center [546, 296] width 65 height 22
type input "5.95"
click at [453, 357] on div "Insurance Deductions Medical 103.39 $ Dental 14.88 $ Vision 5.95 $ Life $" at bounding box center [520, 317] width 157 height 242
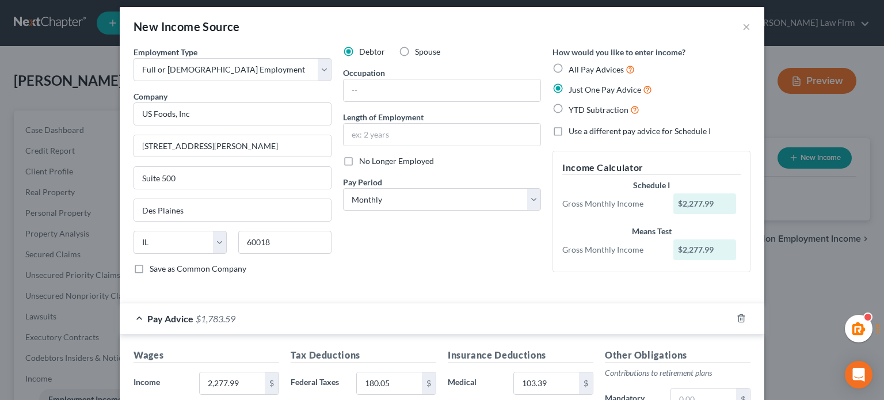
scroll to position [0, 0]
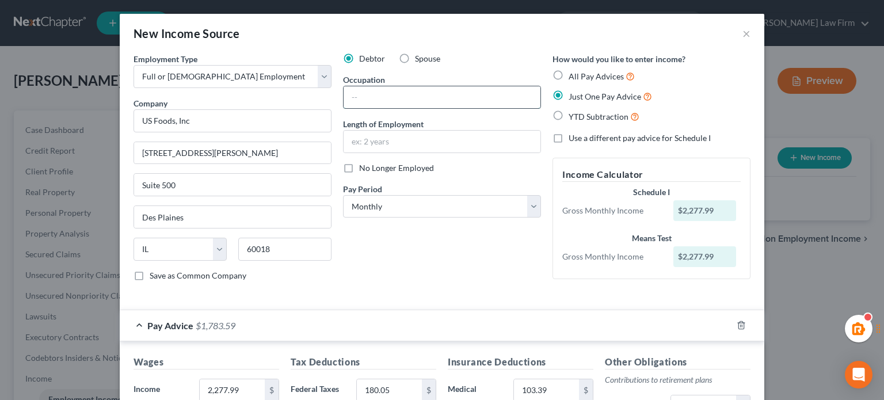
click at [371, 101] on input "text" at bounding box center [442, 97] width 197 height 22
type input "Inventory Control Clerk"
type input "Since July 2024"
click at [409, 278] on div "Debtor Spouse Occupation Inventory Control Clerk Length of Employment Since Jul…" at bounding box center [442, 172] width 210 height 238
click at [386, 215] on select "Select Monthly Twice Monthly Every Other Week Weekly" at bounding box center [442, 206] width 198 height 23
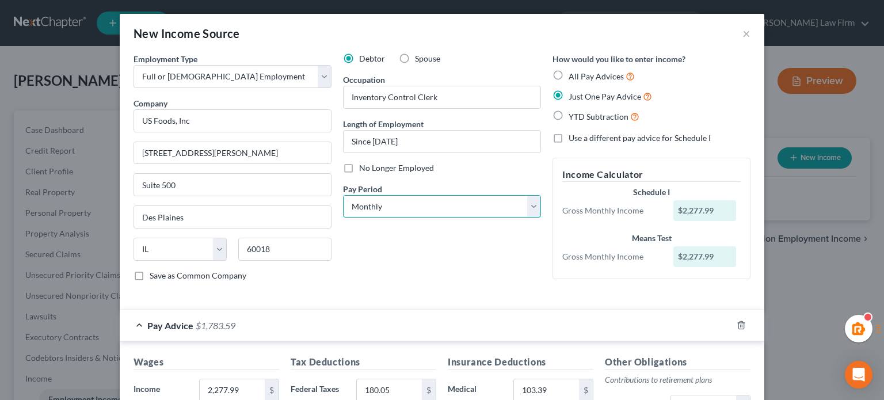
select select "2"
click at [343, 195] on select "Select Monthly Twice Monthly Every Other Week Weekly" at bounding box center [442, 206] width 198 height 23
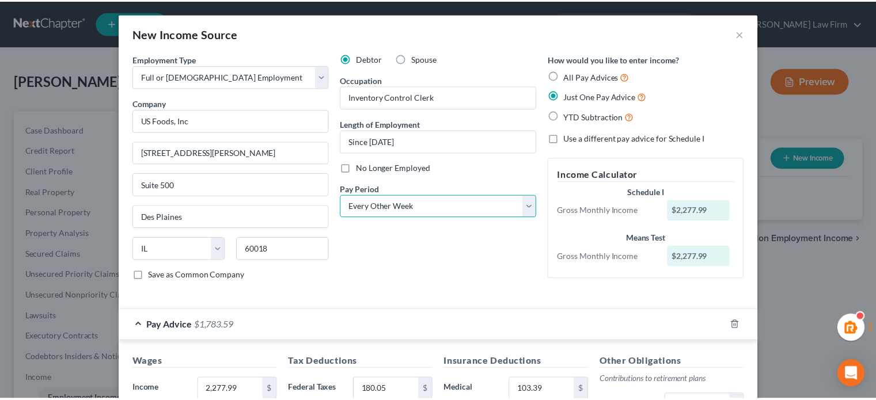
scroll to position [282, 0]
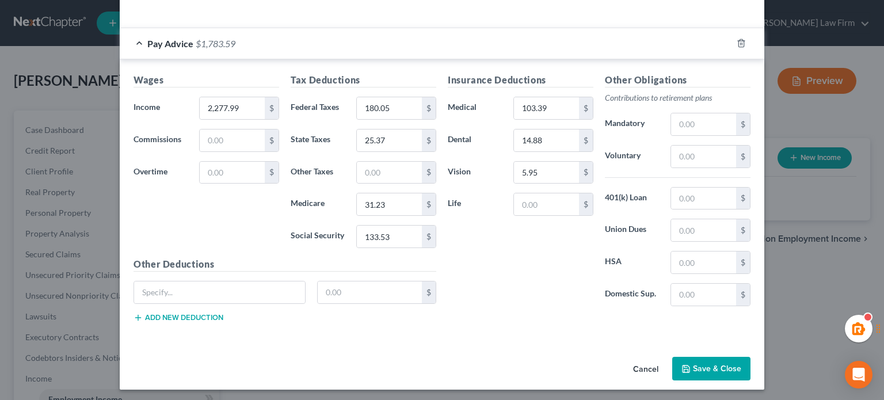
click at [693, 363] on button "Save & Close" at bounding box center [712, 369] width 78 height 24
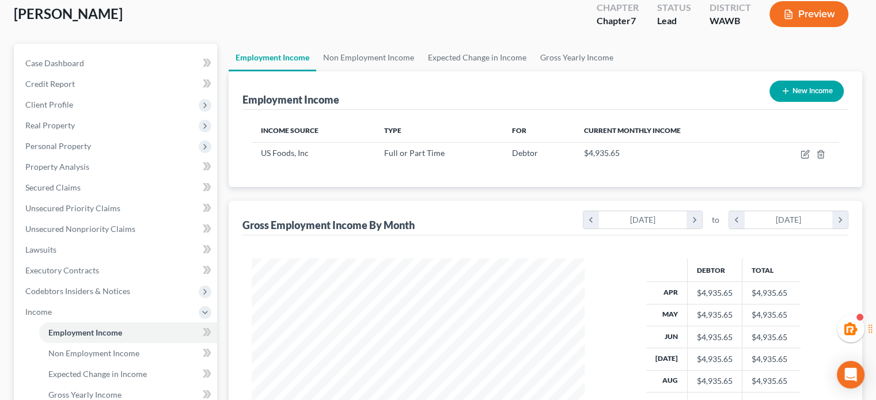
scroll to position [0, 0]
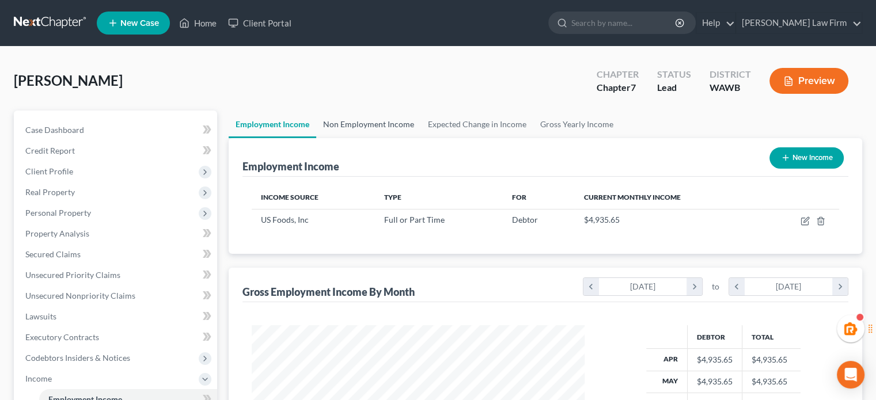
click at [367, 123] on link "Non Employment Income" at bounding box center [368, 125] width 105 height 28
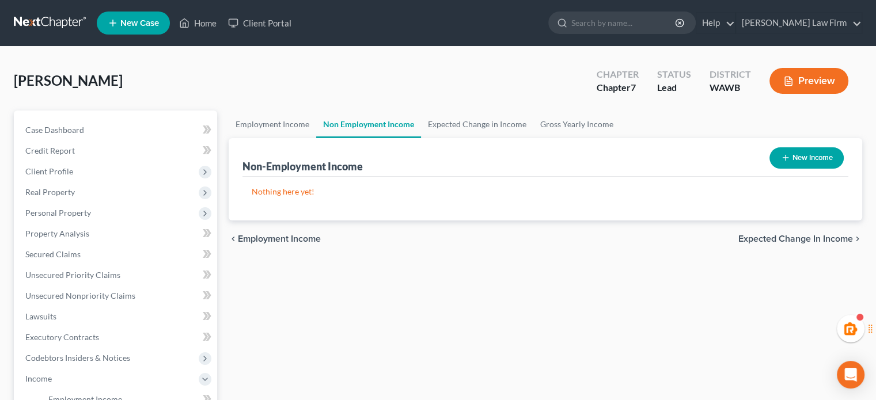
click at [801, 166] on button "New Income" at bounding box center [806, 157] width 74 height 21
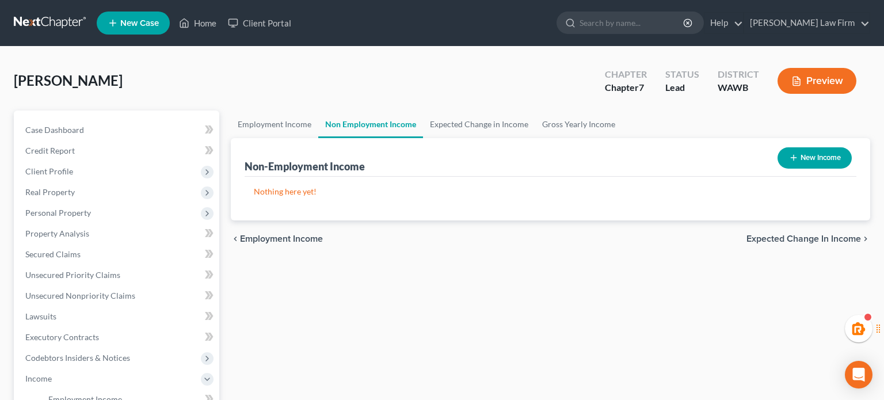
select select "0"
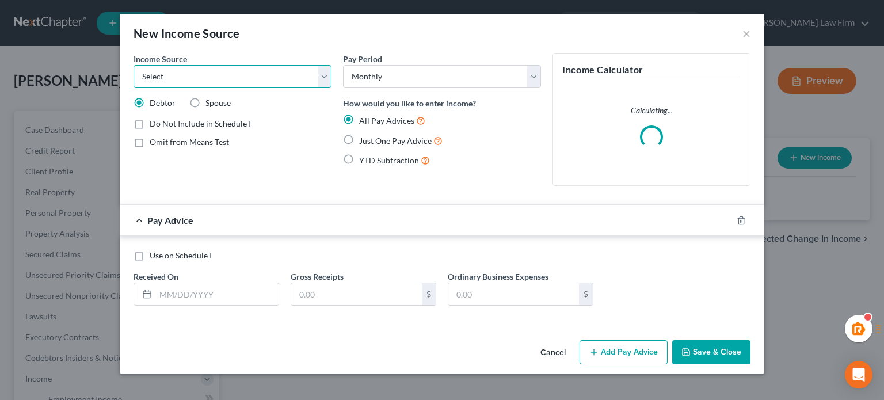
click at [186, 83] on select "Select Unemployment Disability (from employer) Pension Retirement Social Securi…" at bounding box center [233, 76] width 198 height 23
select select "13"
click at [134, 65] on select "Select Unemployment Disability (from employer) Pension Retirement Social Securi…" at bounding box center [233, 76] width 198 height 23
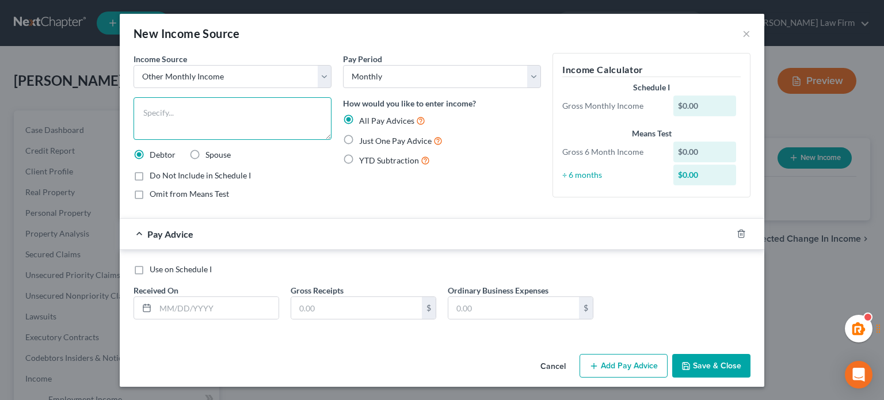
click at [203, 134] on textarea at bounding box center [233, 118] width 198 height 43
type textarea "Rover income"
click at [359, 142] on label "Just One Pay Advice" at bounding box center [400, 140] width 83 height 13
click at [364, 142] on input "Just One Pay Advice" at bounding box center [367, 137] width 7 height 7
radio input "true"
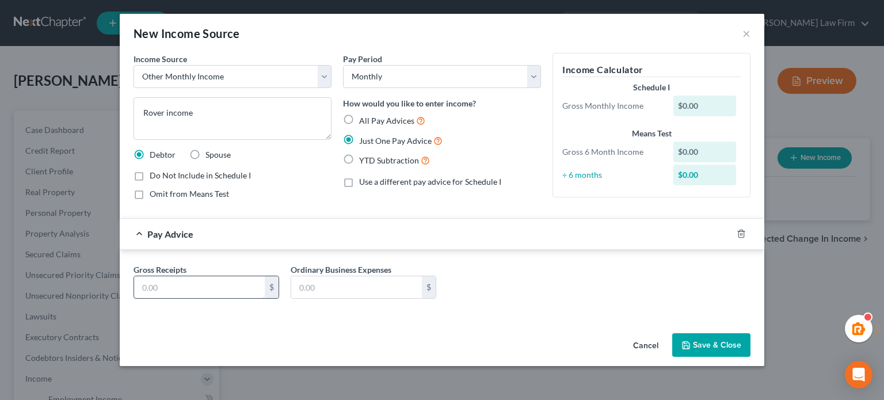
click at [218, 294] on input "text" at bounding box center [199, 287] width 131 height 22
type input "60"
click at [674, 337] on button "Save & Close" at bounding box center [712, 345] width 78 height 24
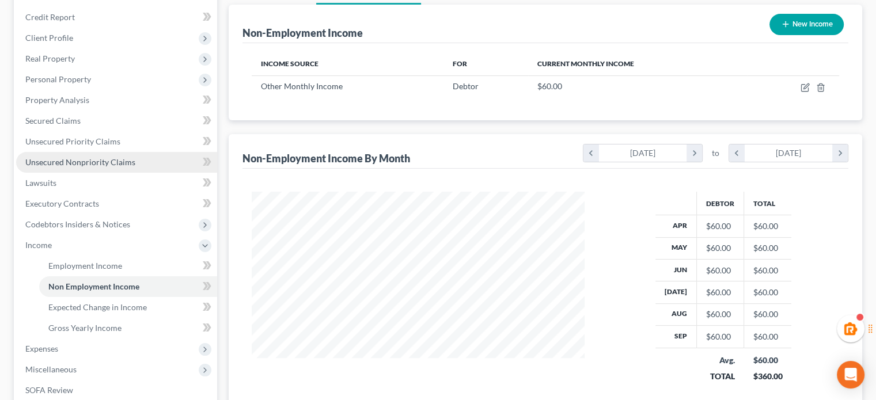
scroll to position [140, 0]
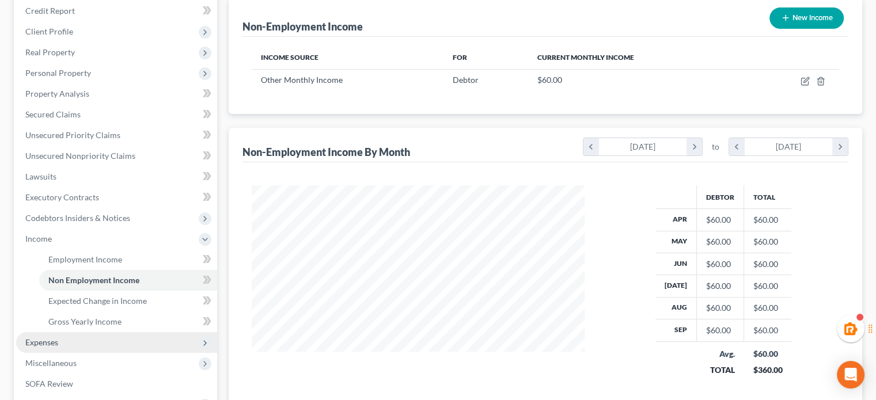
click at [91, 336] on span "Expenses" at bounding box center [116, 342] width 201 height 21
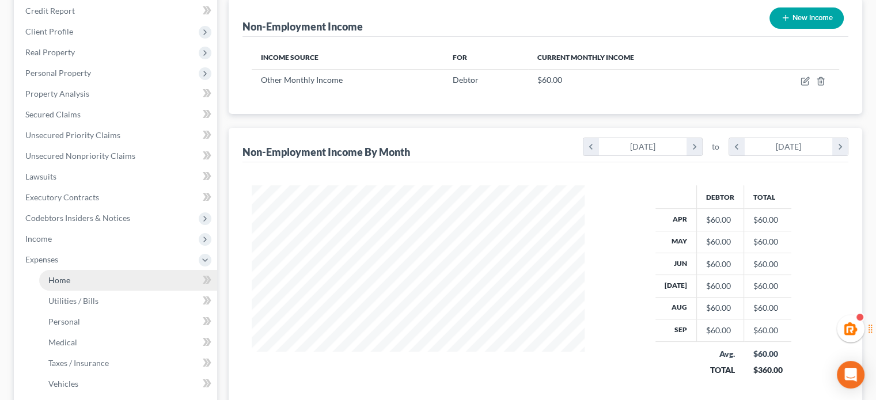
click at [92, 275] on link "Home" at bounding box center [128, 280] width 178 height 21
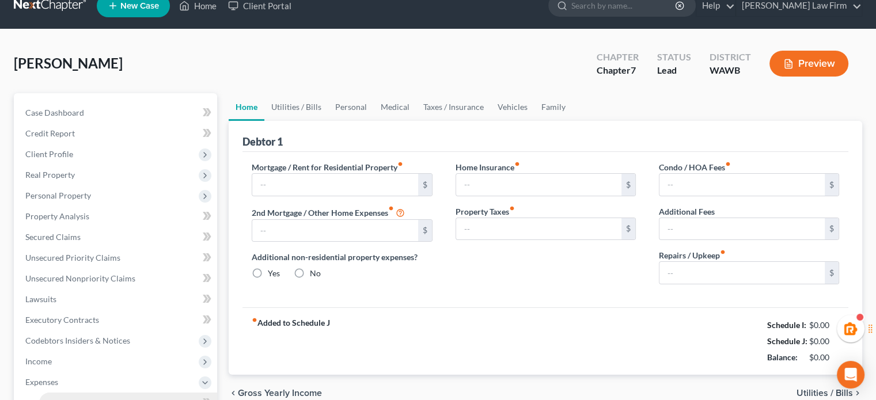
type input "0.00"
radio input "true"
type input "0.00"
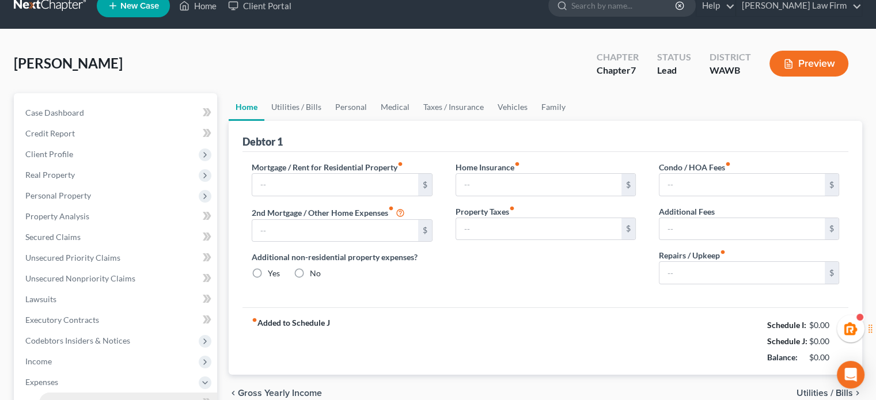
type input "0.00"
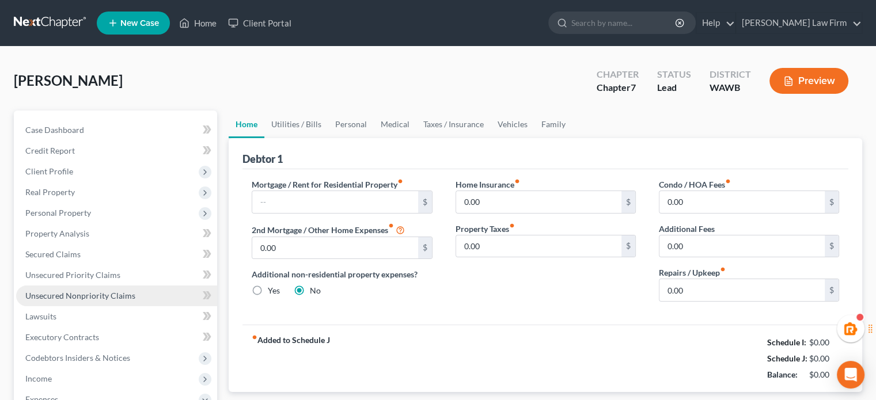
click at [96, 287] on ul "Case Dashboard Payments Invoices Payments Payments Credit Report Client Profile" at bounding box center [116, 379] width 201 height 518
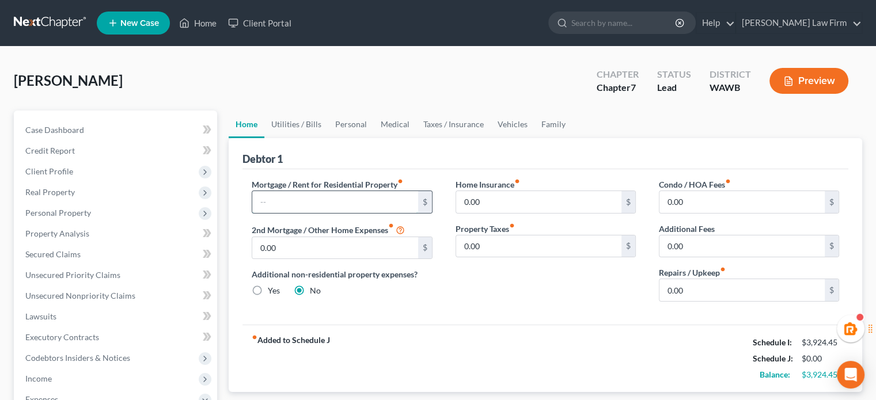
click at [313, 193] on input "text" at bounding box center [334, 202] width 165 height 22
type input "900"
click at [481, 286] on div "Home Insurance fiber_manual_record 0.00 $ Property Taxes fiber_manual_record 0.…" at bounding box center [545, 245] width 203 height 132
click at [313, 113] on link "Utilities / Bills" at bounding box center [296, 125] width 64 height 28
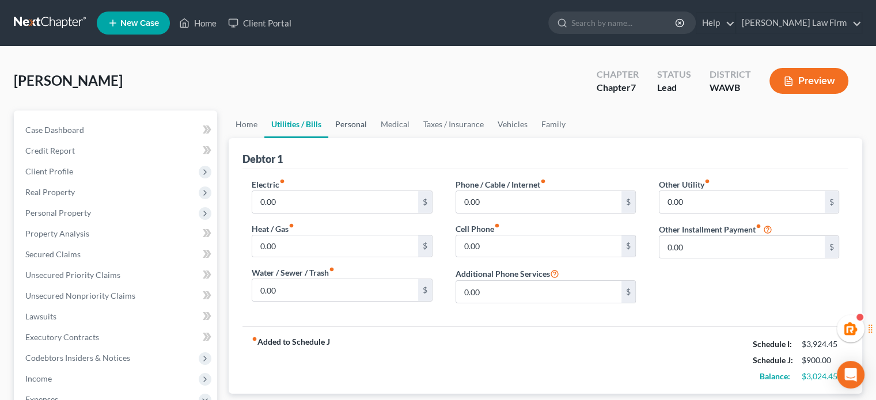
click at [366, 122] on link "Personal" at bounding box center [350, 125] width 45 height 28
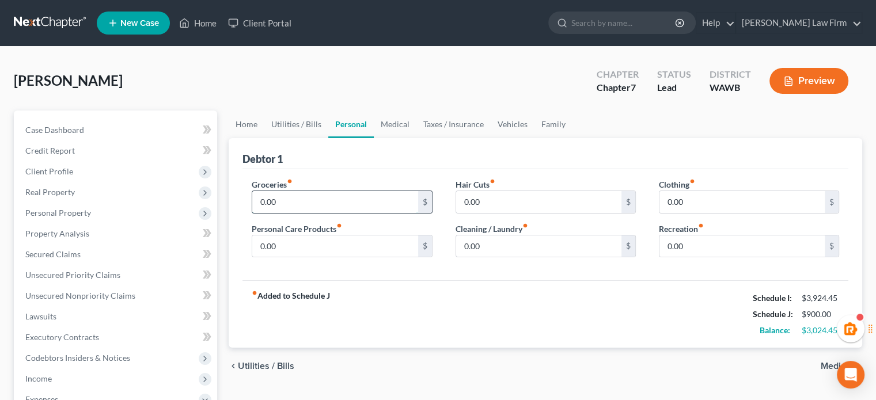
click at [312, 198] on input "0.00" at bounding box center [334, 202] width 165 height 22
type input "400"
click at [294, 248] on input "0.00" at bounding box center [334, 247] width 165 height 22
type input "200"
click at [497, 198] on input "0.00" at bounding box center [538, 202] width 165 height 22
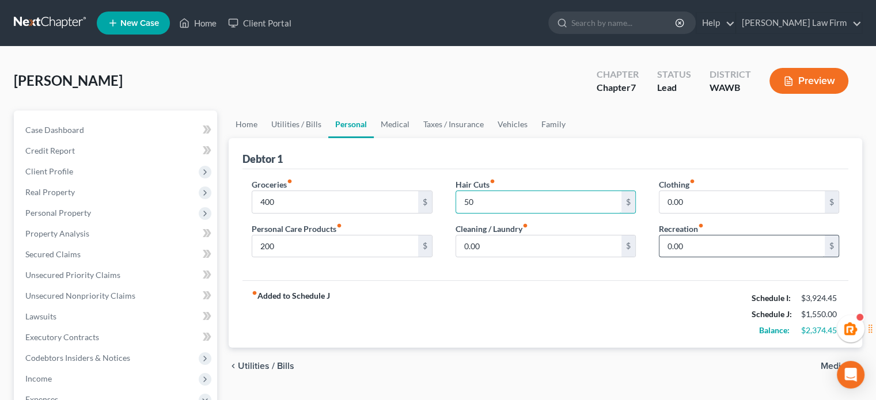
type input "50"
click at [706, 238] on input "0.00" at bounding box center [741, 247] width 165 height 22
type input "200"
click at [576, 243] on input "0.00" at bounding box center [538, 247] width 165 height 22
click at [735, 210] on input "0.00" at bounding box center [741, 202] width 165 height 22
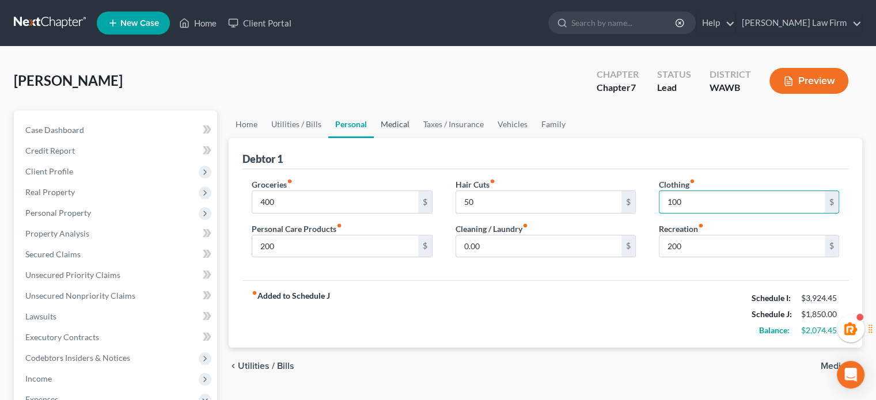
type input "100"
click at [396, 124] on link "Medical" at bounding box center [395, 125] width 43 height 28
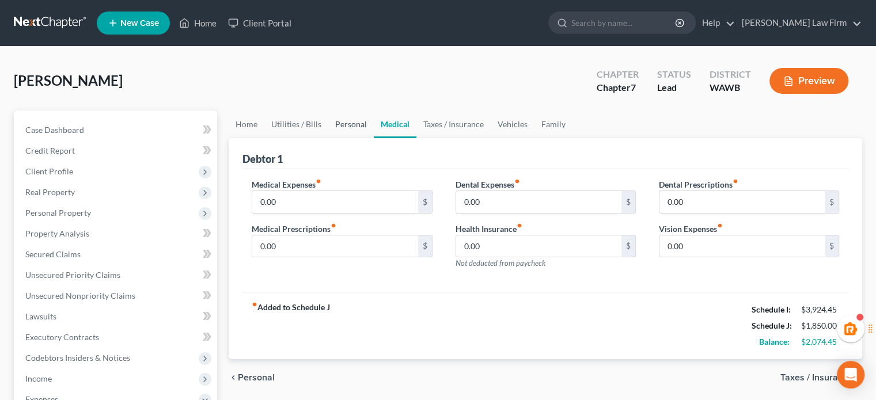
click at [328, 132] on link "Personal" at bounding box center [350, 125] width 45 height 28
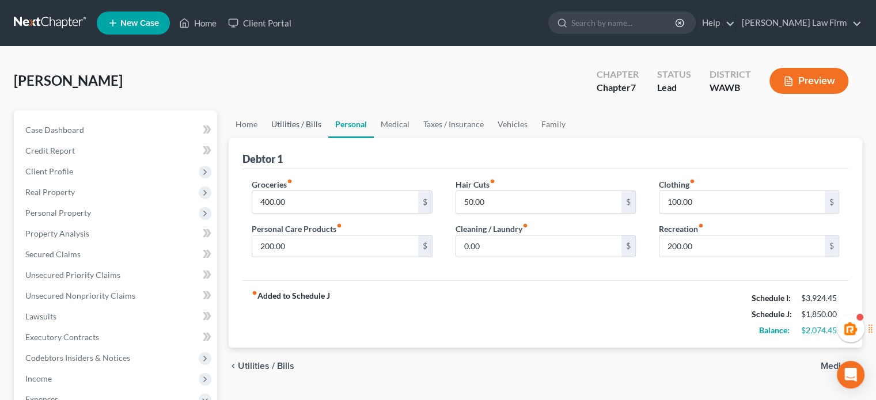
click at [304, 131] on link "Utilities / Bills" at bounding box center [296, 125] width 64 height 28
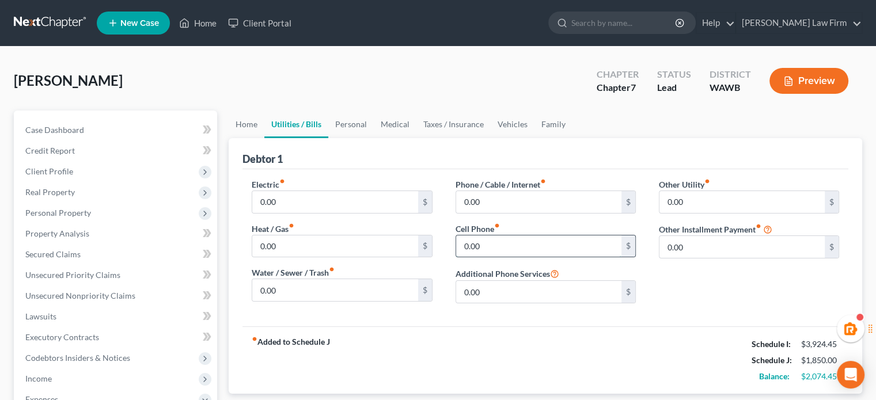
click at [511, 249] on input "0.00" at bounding box center [538, 247] width 165 height 22
type input "35"
click at [340, 121] on link "Personal" at bounding box center [350, 125] width 45 height 28
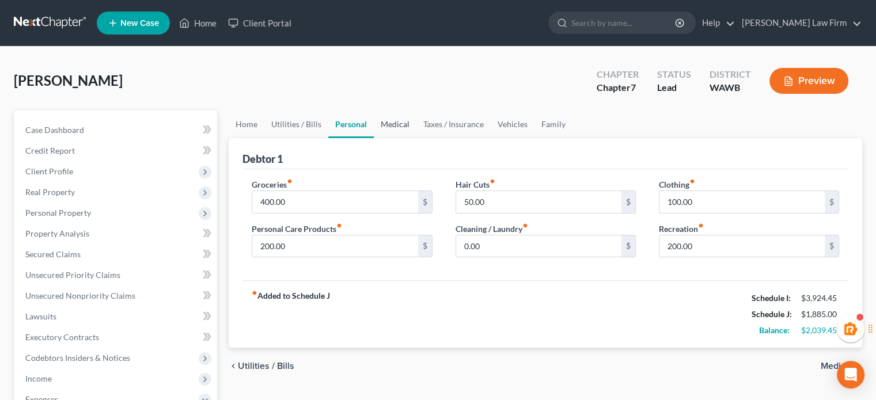
click at [392, 131] on link "Medical" at bounding box center [395, 125] width 43 height 28
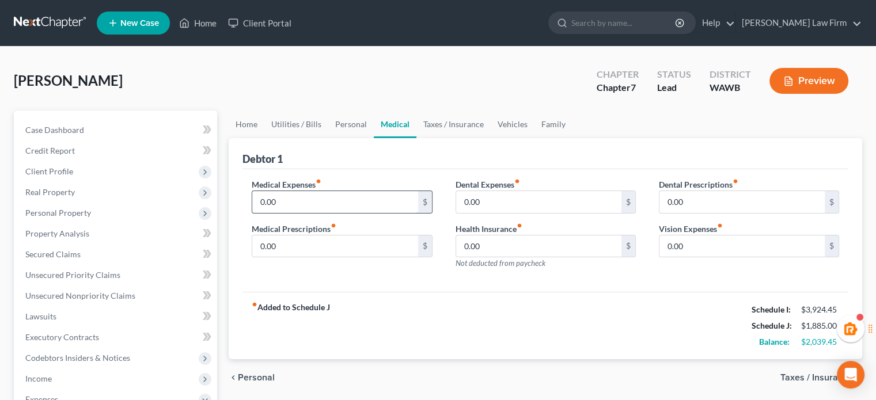
click at [312, 204] on input "0.00" at bounding box center [334, 202] width 165 height 22
type input "200"
click at [497, 198] on input "0.00" at bounding box center [538, 202] width 165 height 22
type input "100"
click at [307, 252] on input "0.00" at bounding box center [334, 247] width 165 height 22
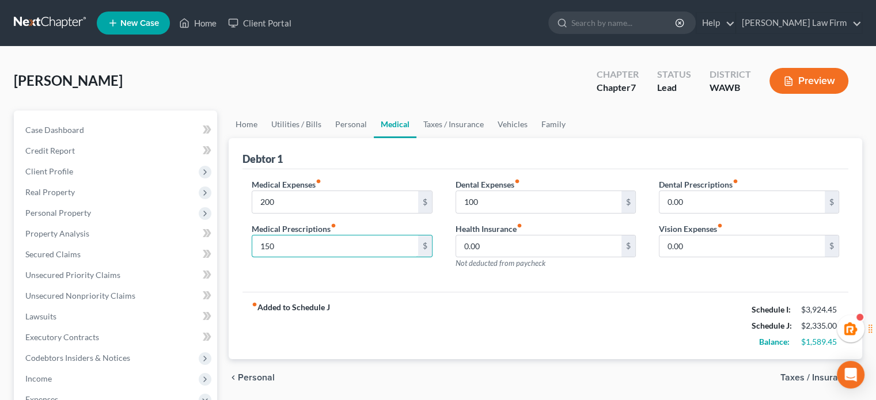
type input "150"
click at [474, 294] on div "fiber_manual_record Added to Schedule J Schedule I: $3,924.45 Schedule J: $2,33…" at bounding box center [545, 325] width 606 height 67
click at [526, 128] on link "Vehicles" at bounding box center [513, 125] width 44 height 28
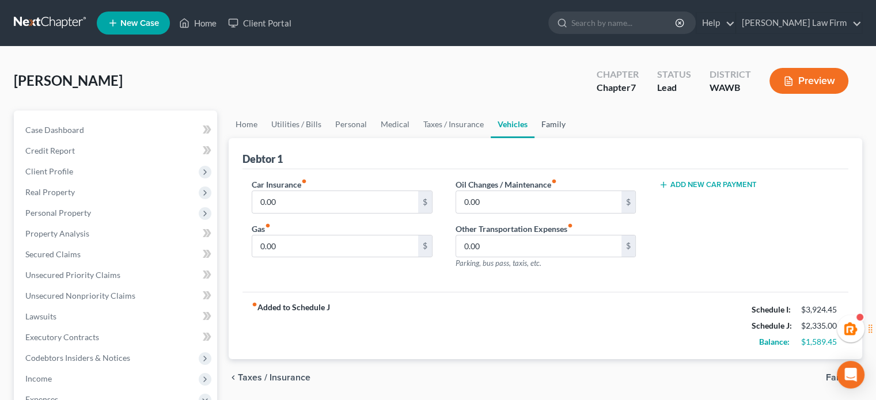
click at [547, 117] on link "Family" at bounding box center [553, 125] width 38 height 28
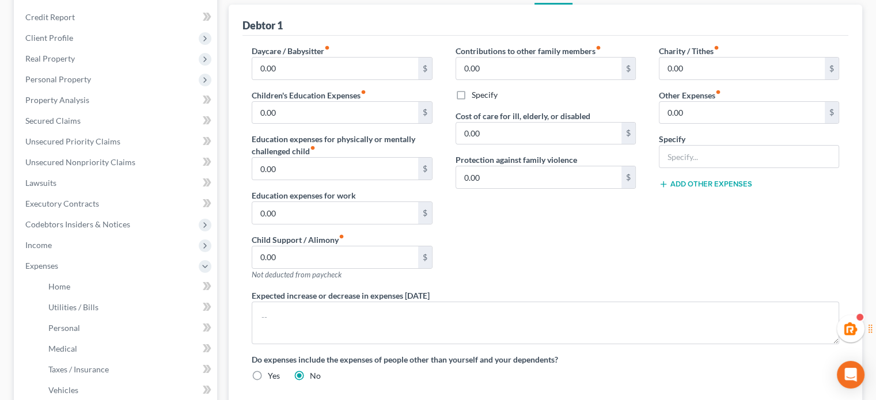
scroll to position [55, 0]
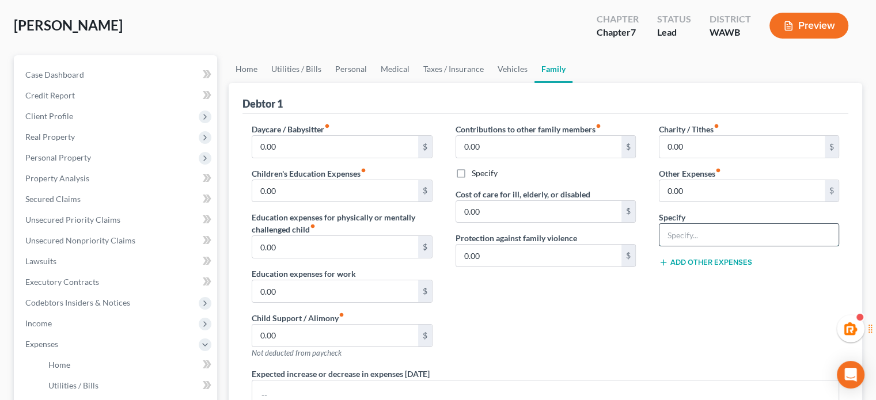
click at [693, 231] on input "text" at bounding box center [748, 235] width 179 height 22
type input "Future car insurance (estimate)"
click at [683, 197] on input "0.00" at bounding box center [741, 191] width 165 height 22
type input "3"
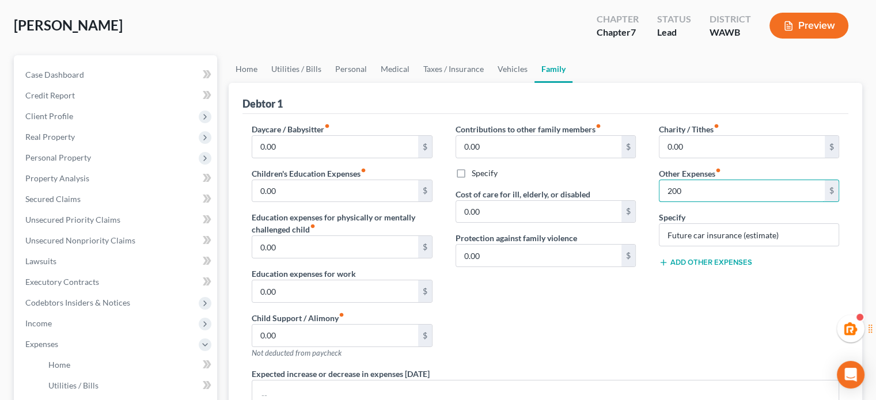
type input "200"
click at [691, 258] on button "Add Other Expenses" at bounding box center [705, 262] width 93 height 9
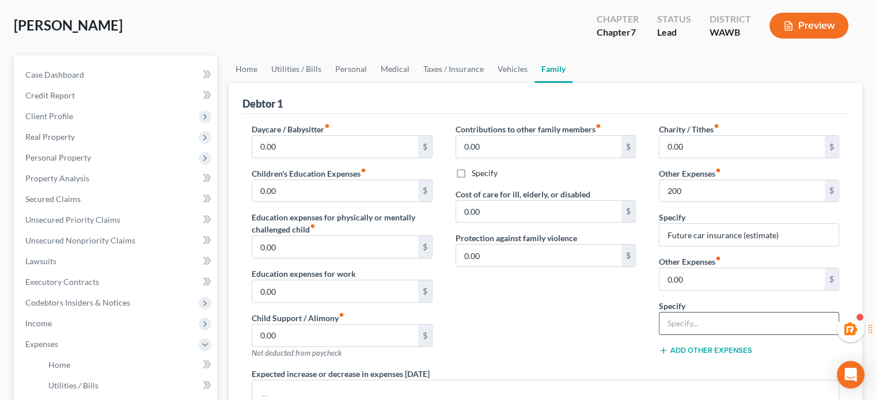
click at [709, 314] on input "text" at bounding box center [748, 324] width 179 height 22
type input "Future car payment (estimate)"
click at [684, 281] on input "0.00" at bounding box center [741, 279] width 165 height 22
type input "500"
click at [568, 299] on div "Contributions to other family members fiber_manual_record 0.00 $ Specify Cost o…" at bounding box center [545, 245] width 203 height 245
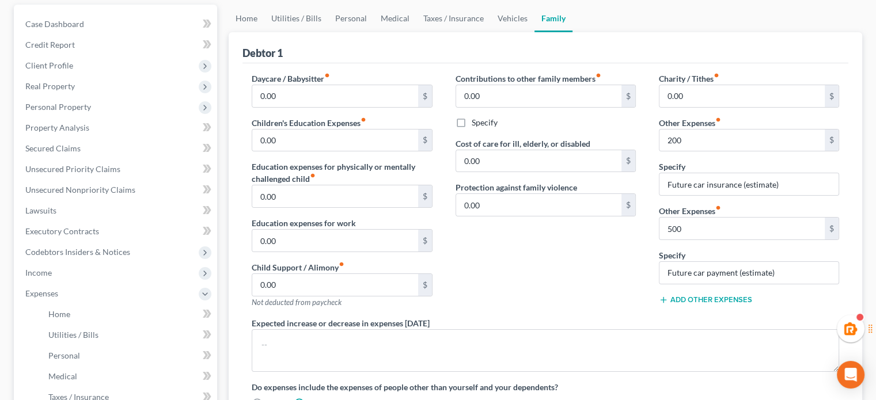
scroll to position [48, 0]
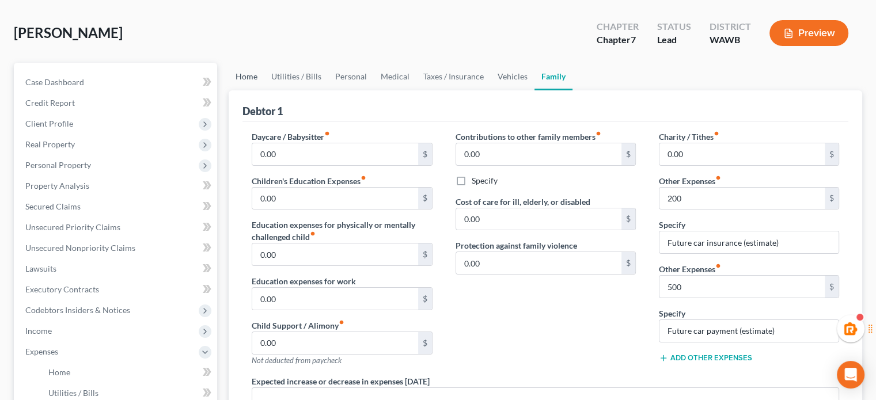
click at [261, 72] on link "Home" at bounding box center [247, 77] width 36 height 28
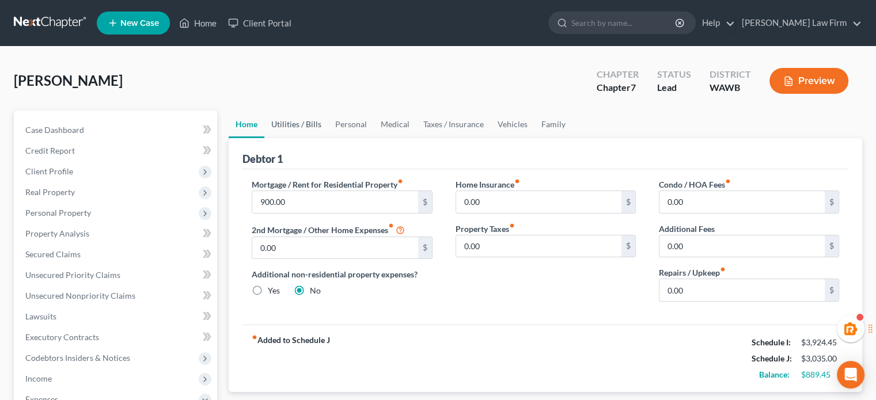
click at [294, 125] on link "Utilities / Bills" at bounding box center [296, 125] width 64 height 28
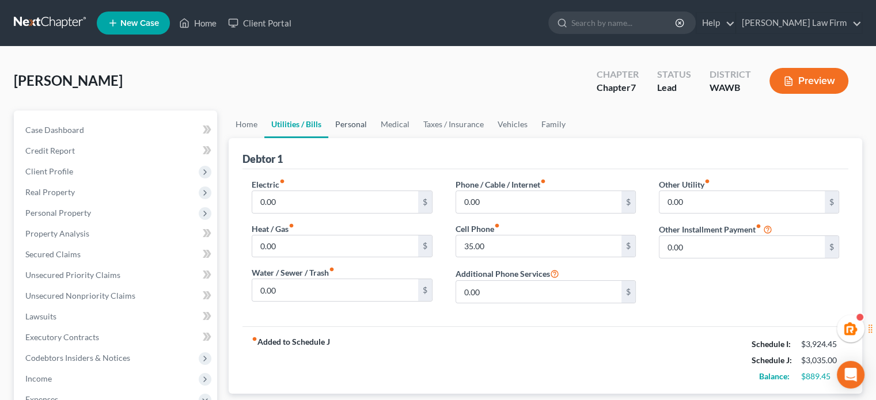
click at [345, 116] on link "Personal" at bounding box center [350, 125] width 45 height 28
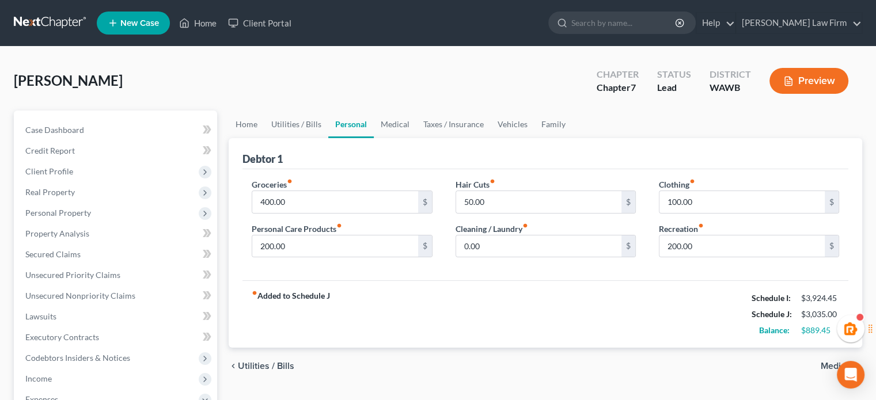
click at [293, 189] on label "Groceries fiber_manual_record" at bounding box center [272, 185] width 41 height 12
click at [298, 194] on input "400.00" at bounding box center [334, 202] width 165 height 22
type input "500"
click at [723, 248] on input "200.00" at bounding box center [741, 247] width 165 height 22
type input "250"
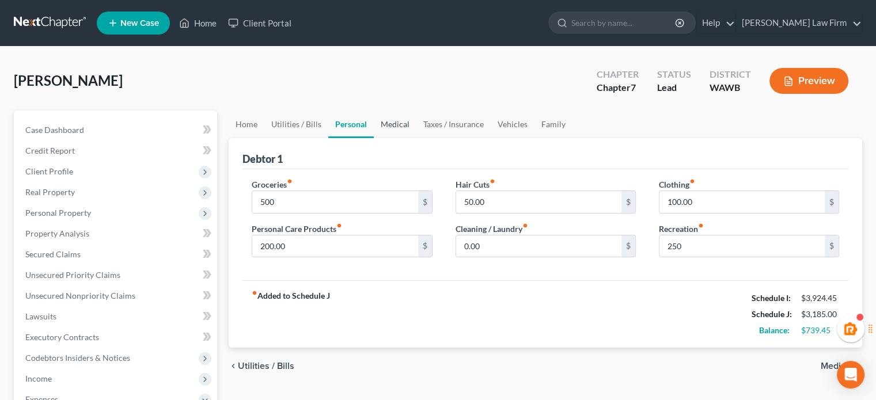
click at [377, 125] on link "Medical" at bounding box center [395, 125] width 43 height 28
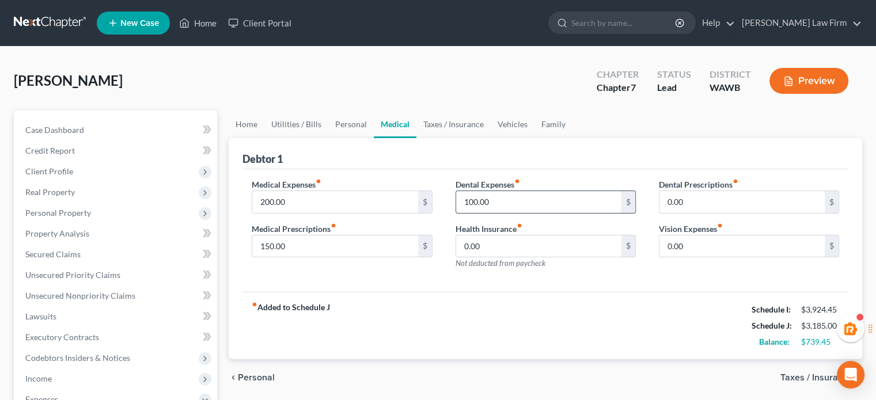
click at [503, 195] on input "100.00" at bounding box center [538, 202] width 165 height 22
type input "150"
click at [746, 253] on input "0.00" at bounding box center [741, 247] width 165 height 22
click at [464, 126] on link "Taxes / Insurance" at bounding box center [453, 125] width 74 height 28
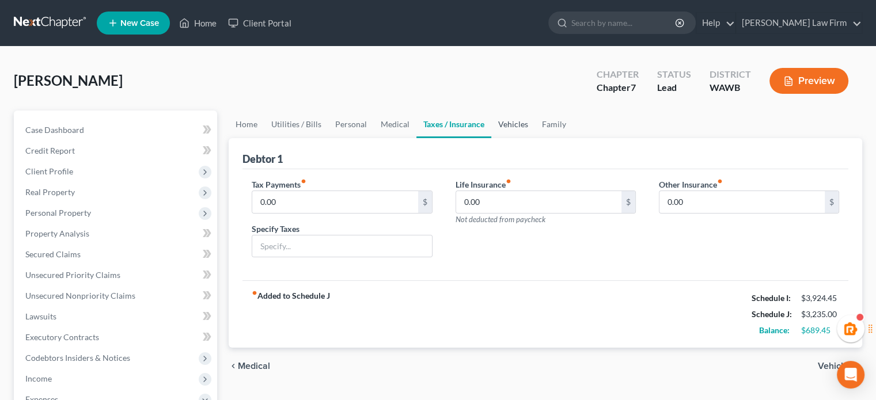
click at [510, 123] on link "Vehicles" at bounding box center [513, 125] width 44 height 28
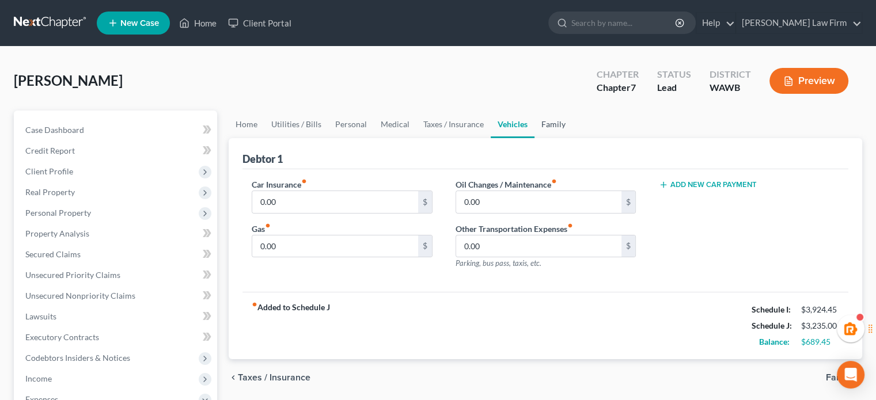
click at [548, 119] on link "Family" at bounding box center [553, 125] width 38 height 28
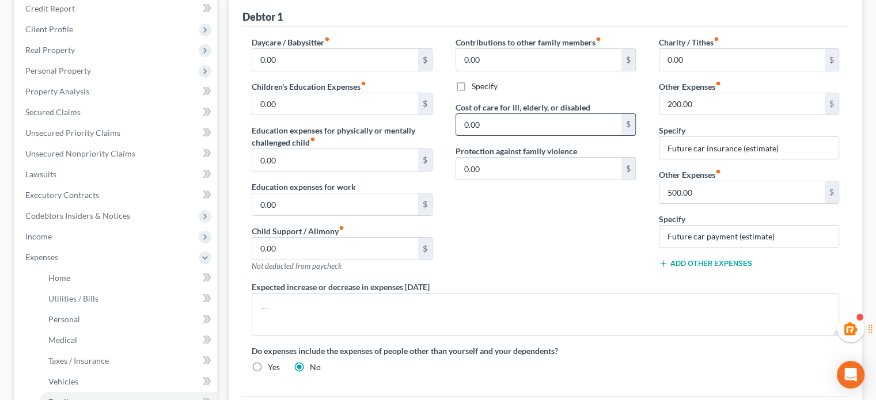
scroll to position [150, 0]
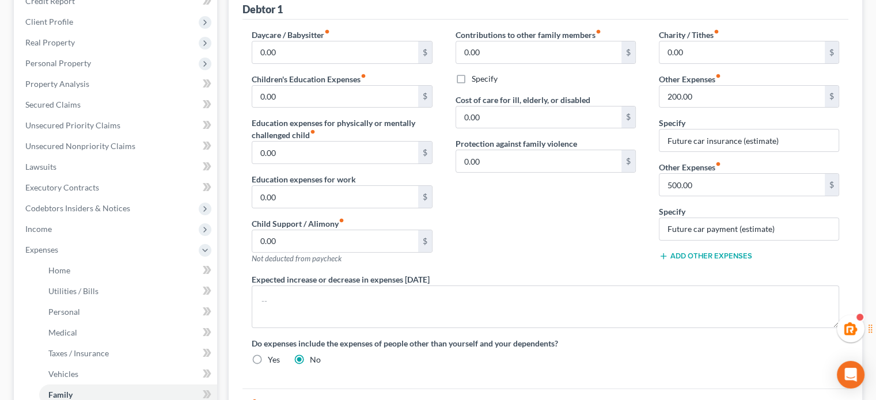
click at [705, 259] on button "Add Other Expenses" at bounding box center [705, 256] width 93 height 9
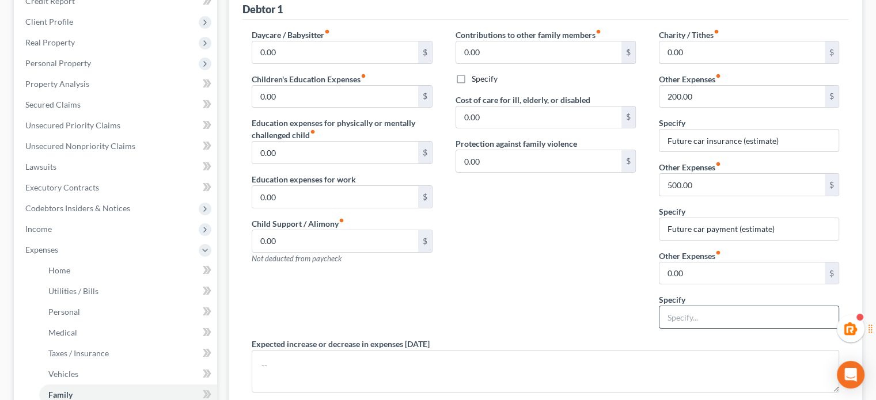
click at [685, 316] on input "text" at bounding box center [748, 317] width 179 height 22
click at [728, 324] on input "Future car maintence/gas" at bounding box center [748, 317] width 179 height 22
click at [723, 321] on input "Future car maintence/gas" at bounding box center [748, 317] width 179 height 22
click at [791, 325] on input "Future car maintenence/gas" at bounding box center [748, 317] width 179 height 22
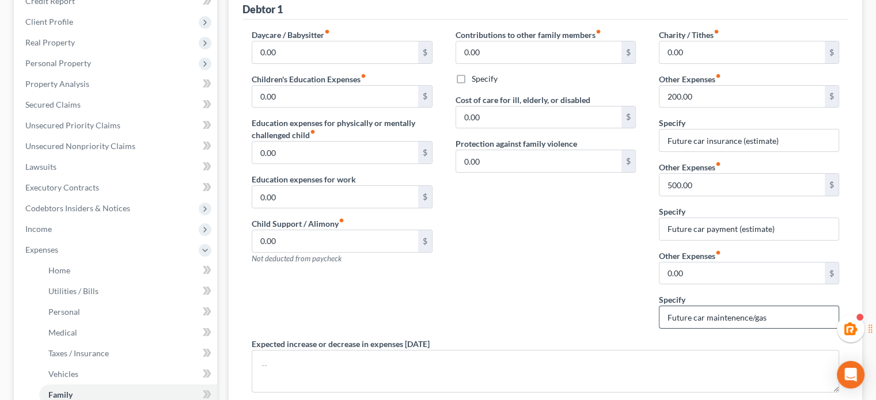
drag, startPoint x: 735, startPoint y: 317, endPoint x: 718, endPoint y: 313, distance: 17.9
click at [718, 313] on input "Future car maintenence/gas" at bounding box center [748, 317] width 179 height 22
click at [783, 315] on input "Future car maintenance/gas" at bounding box center [748, 317] width 179 height 22
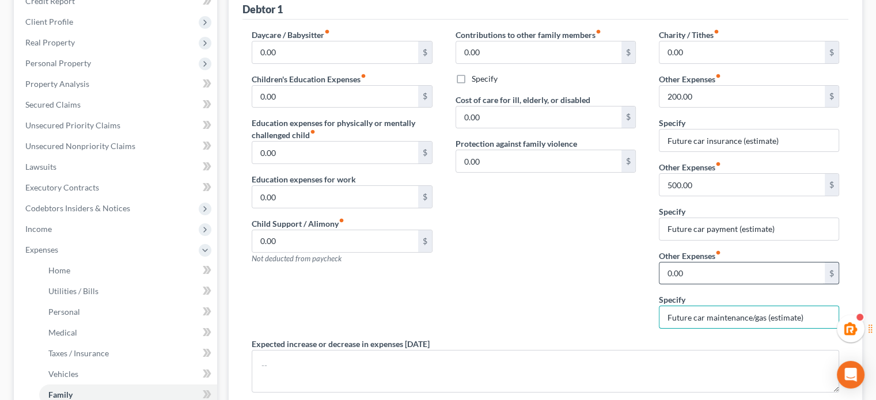
type input "Future car maintenance/gas (estimate)"
click at [715, 274] on input "0.00" at bounding box center [741, 274] width 165 height 22
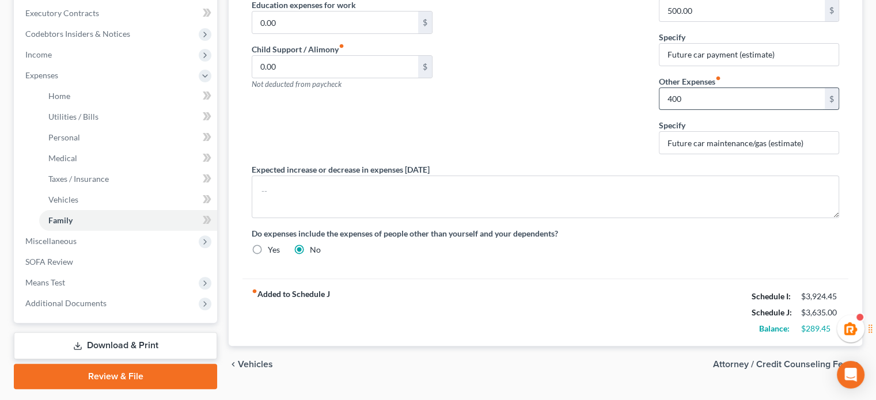
scroll to position [325, 0]
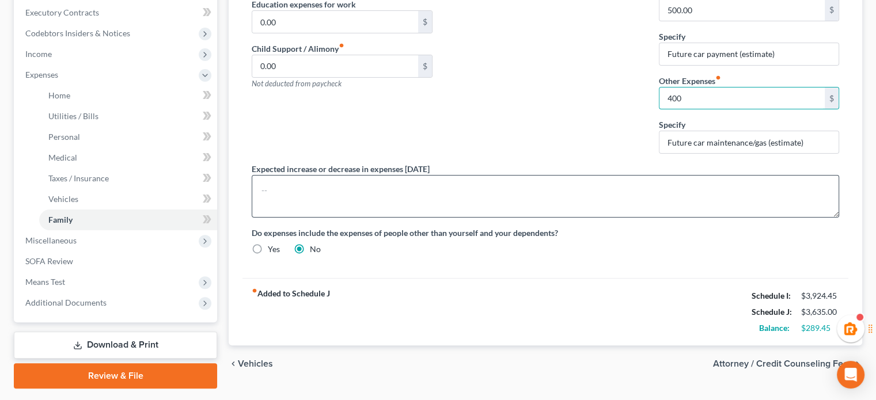
type input "400"
click at [603, 177] on textarea at bounding box center [545, 196] width 587 height 43
click at [581, 142] on div "Contributions to other family members fiber_manual_record 0.00 $ Specify Cost o…" at bounding box center [545, 8] width 203 height 309
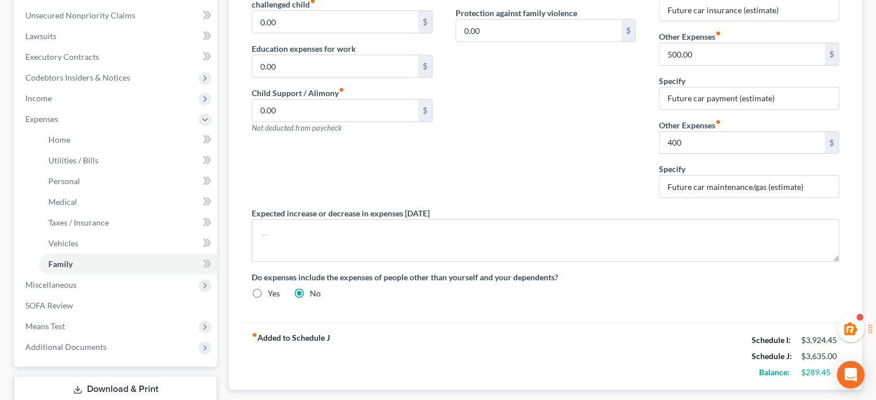
scroll to position [280, 0]
click at [702, 149] on input "400" at bounding box center [741, 143] width 165 height 22
click at [598, 190] on div "Contributions to other family members fiber_manual_record 0.00 $ Specify Cost o…" at bounding box center [545, 53] width 203 height 309
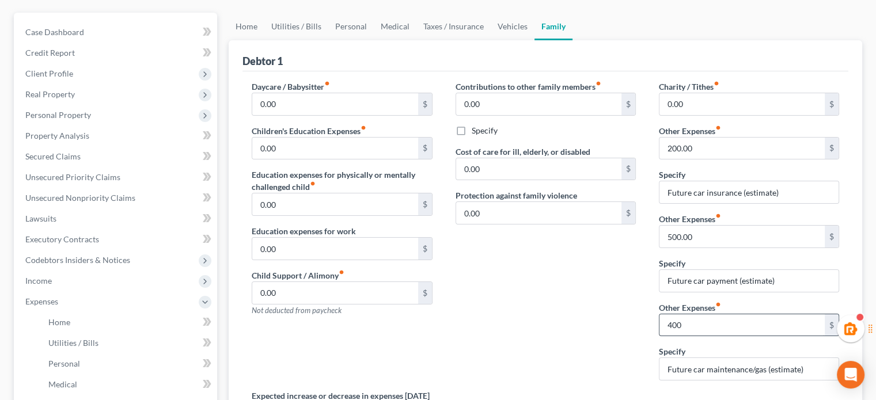
scroll to position [98, 0]
click at [679, 147] on input "200.00" at bounding box center [741, 148] width 165 height 22
type input "250"
click at [552, 294] on div "Contributions to other family members fiber_manual_record 0.00 $ Specify Cost o…" at bounding box center [545, 234] width 203 height 309
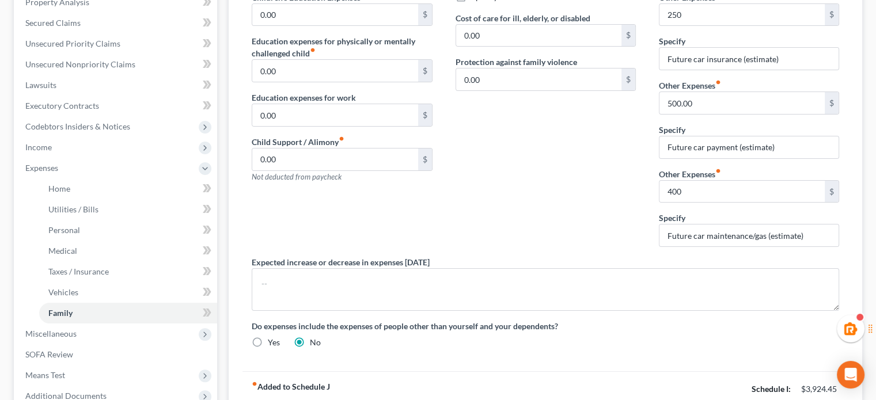
scroll to position [230, 0]
click at [683, 191] on input "400" at bounding box center [741, 193] width 165 height 22
type input "450"
click at [561, 198] on div "Contributions to other family members fiber_manual_record 0.00 $ Specify Cost o…" at bounding box center [545, 102] width 203 height 309
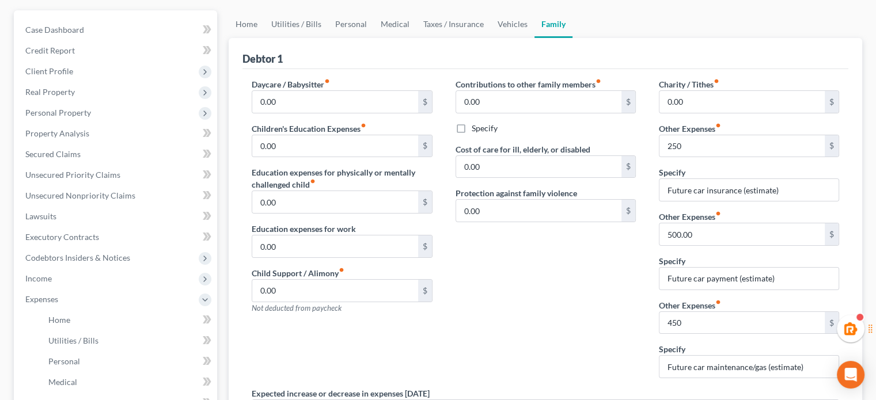
scroll to position [98, 0]
click at [521, 24] on link "Vehicles" at bounding box center [513, 26] width 44 height 28
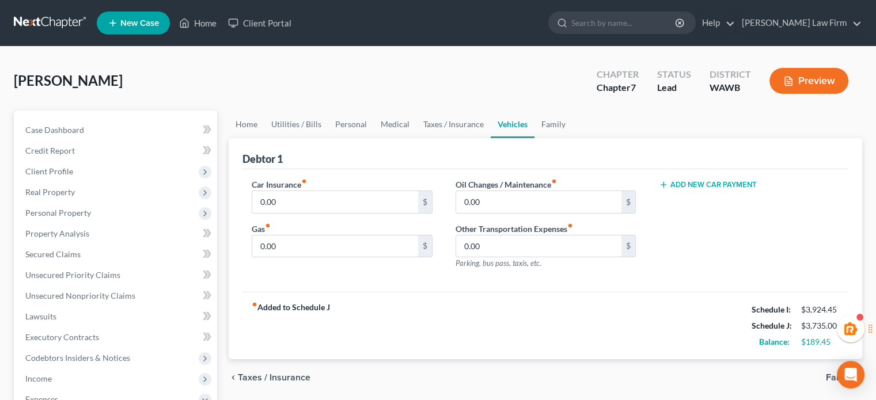
scroll to position [25, 0]
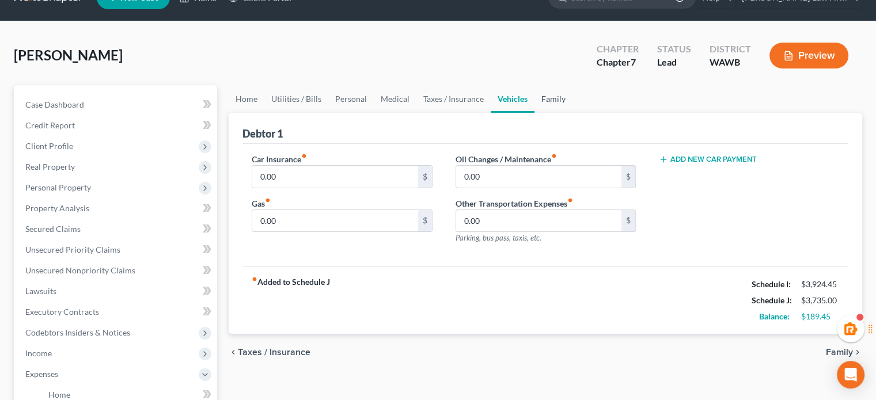
click at [560, 98] on link "Family" at bounding box center [553, 99] width 38 height 28
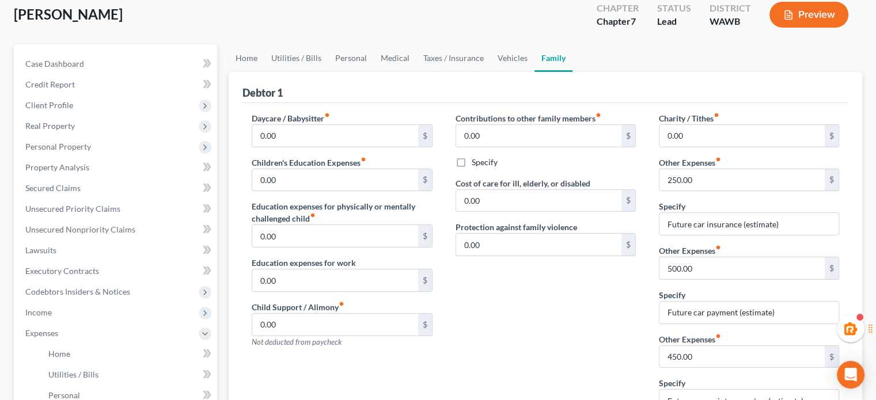
scroll to position [66, 0]
click at [291, 62] on link "Utilities / Bills" at bounding box center [296, 59] width 64 height 28
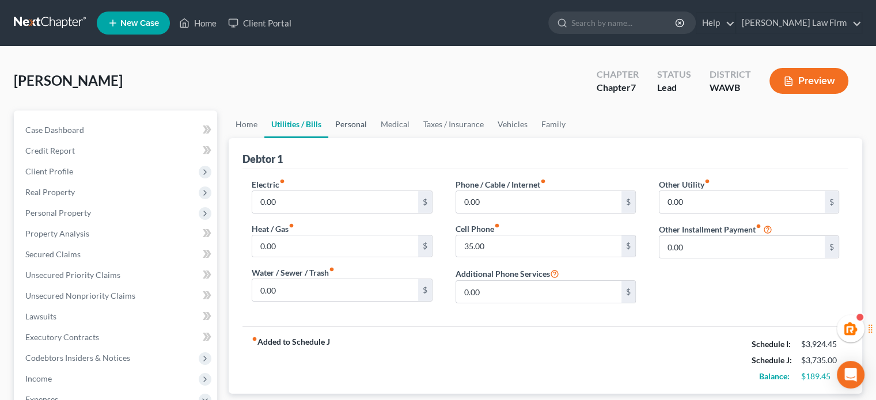
click at [353, 133] on link "Personal" at bounding box center [350, 125] width 45 height 28
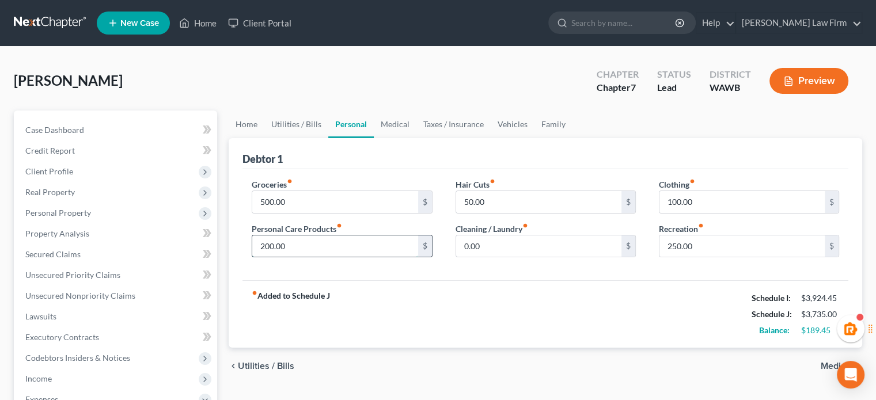
click at [304, 248] on input "200.00" at bounding box center [334, 247] width 165 height 22
type input "250"
click at [458, 278] on div "Groceries fiber_manual_record 500.00 $ Personal Care Products fiber_manual_reco…" at bounding box center [545, 225] width 606 height 112
click at [397, 112] on link "Medical" at bounding box center [395, 125] width 43 height 28
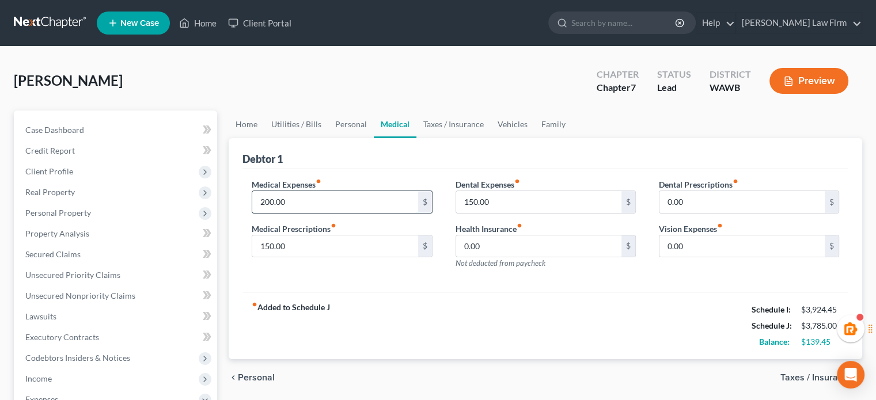
click at [312, 197] on input "200.00" at bounding box center [334, 202] width 165 height 22
type input "250"
click at [434, 326] on div "fiber_manual_record Added to Schedule J Schedule I: $3,924.45 Schedule J: $3,83…" at bounding box center [545, 325] width 606 height 67
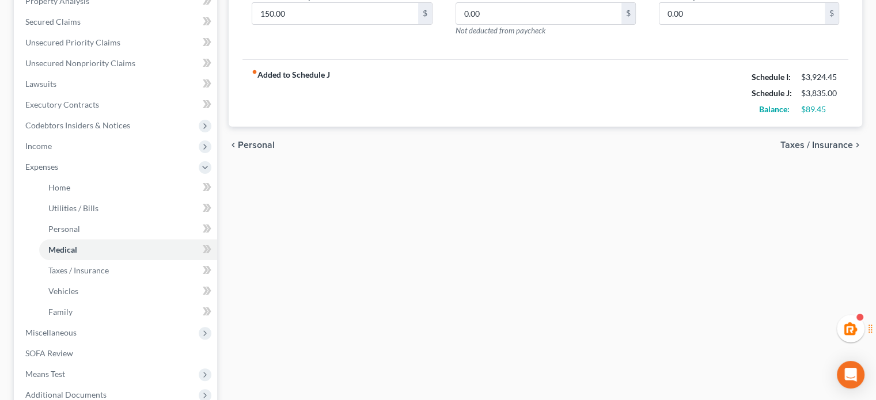
scroll to position [230, 0]
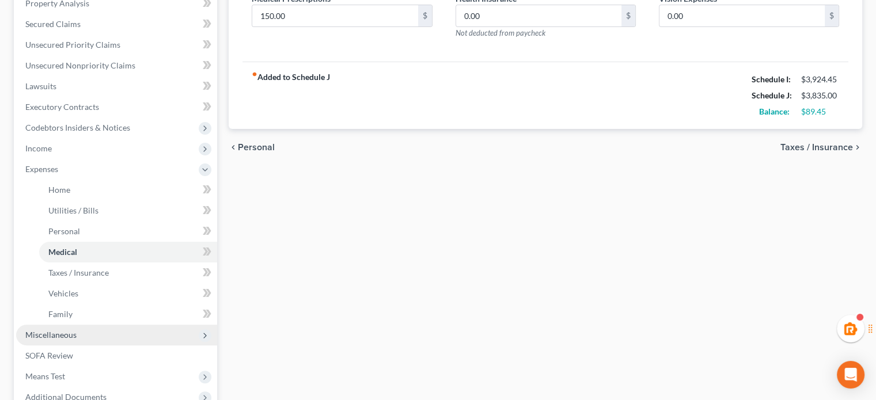
click at [173, 325] on span "Miscellaneous" at bounding box center [116, 335] width 201 height 21
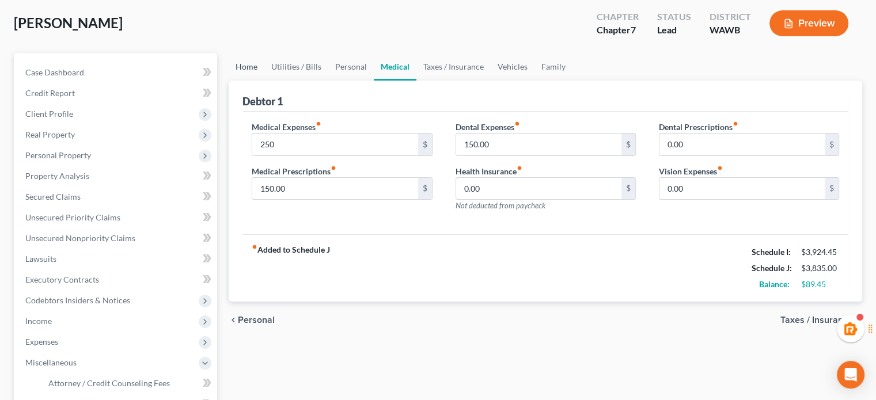
click at [258, 59] on link "Home" at bounding box center [247, 67] width 36 height 28
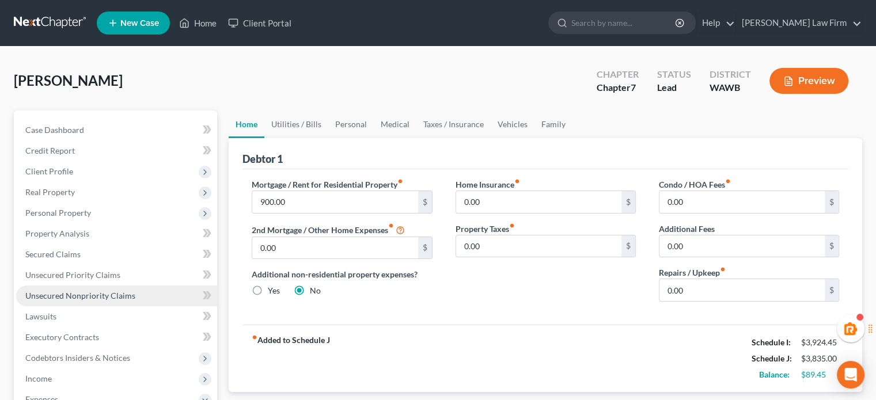
click at [154, 304] on link "Unsecured Nonpriority Claims" at bounding box center [116, 296] width 201 height 21
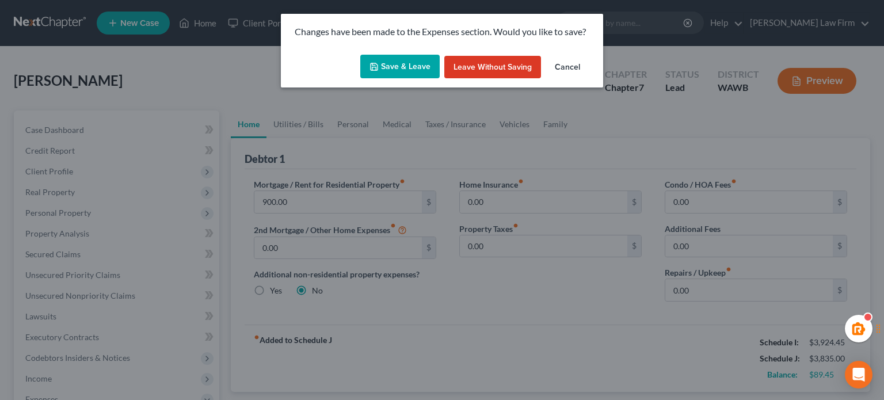
click at [400, 59] on button "Save & Leave" at bounding box center [399, 67] width 79 height 24
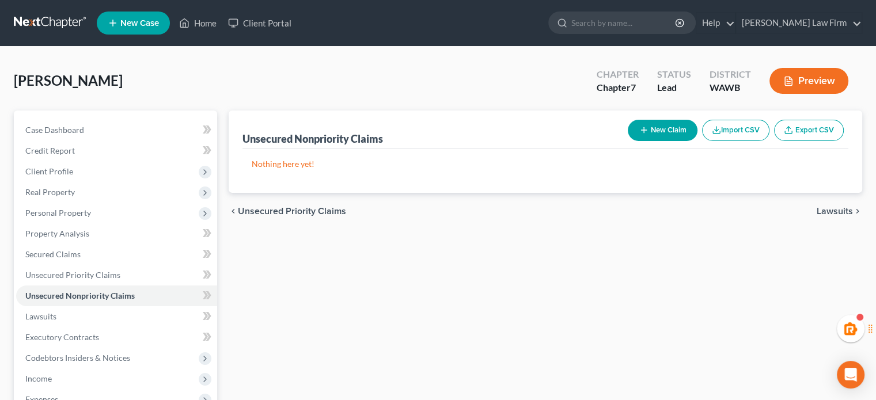
click at [654, 131] on button "New Claim" at bounding box center [663, 130] width 70 height 21
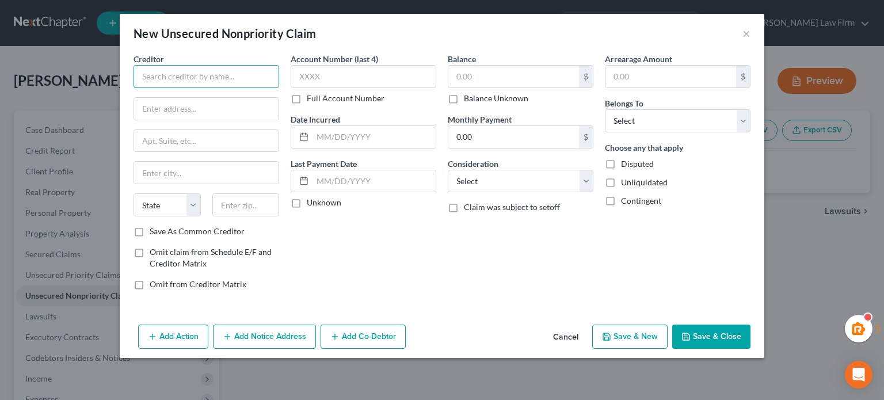
click at [218, 81] on input "text" at bounding box center [207, 76] width 146 height 23
paste input "DIGNIFI"
click at [202, 78] on input "DIGNIFI" at bounding box center [207, 76] width 146 height 23
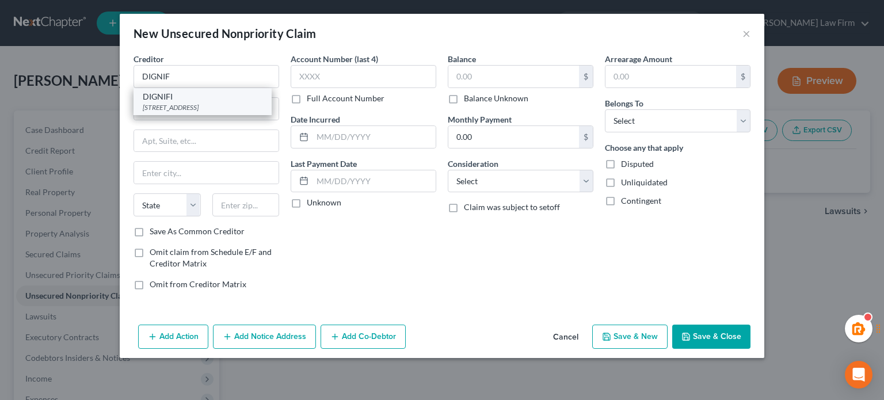
click at [188, 100] on div "DIGNIFI" at bounding box center [203, 97] width 120 height 12
type input "DIGNIFI"
type input "2560 55TH ST STE 100"
type input "Boulder"
select select "5"
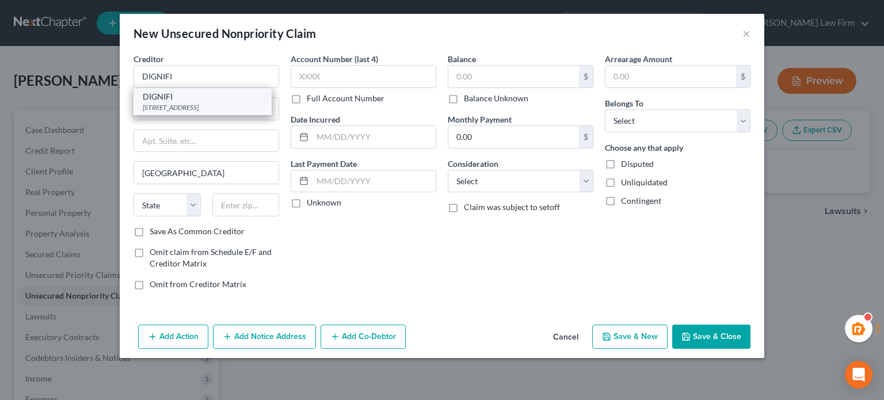
type input "80301"
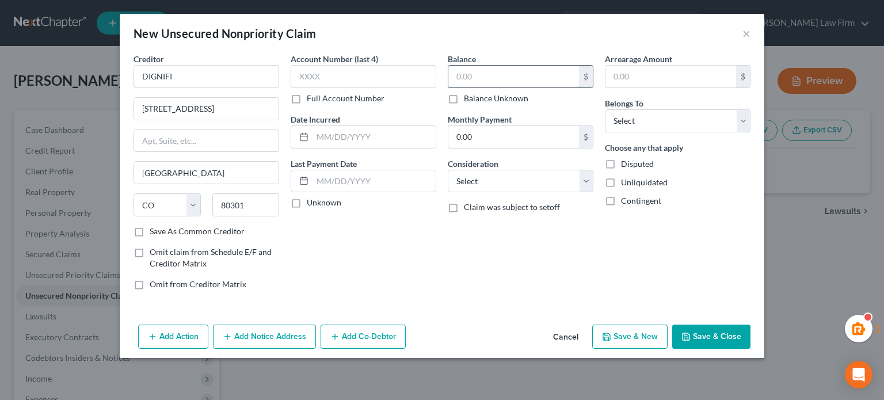
click at [500, 82] on input "text" at bounding box center [514, 77] width 131 height 22
type input "1,569"
click at [678, 119] on select "Select Debtor 1 Only Debtor 2 Only Debtor 1 And Debtor 2 Only At Least One Of T…" at bounding box center [678, 120] width 146 height 23
select select "0"
click at [605, 109] on select "Select Debtor 1 Only Debtor 2 Only Debtor 1 And Debtor 2 Only At Least One Of T…" at bounding box center [678, 120] width 146 height 23
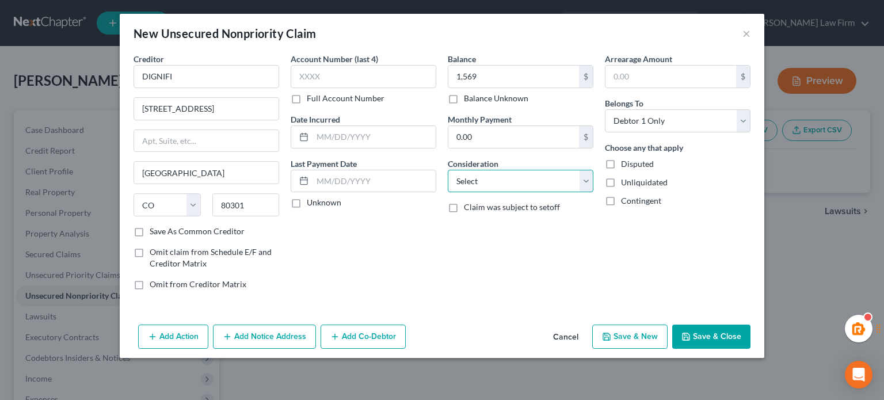
click at [527, 178] on select "Select Cable / Satellite Services Collection Agency Credit Card Debt Debt Couns…" at bounding box center [521, 181] width 146 height 23
click at [497, 190] on select "Select Cable / Satellite Services Collection Agency Credit Card Debt Debt Couns…" at bounding box center [521, 181] width 146 height 23
select select "10"
click at [448, 170] on select "Select Cable / Satellite Services Collection Agency Credit Card Debt Debt Couns…" at bounding box center [521, 181] width 146 height 23
click at [632, 336] on button "Save & New" at bounding box center [630, 337] width 75 height 24
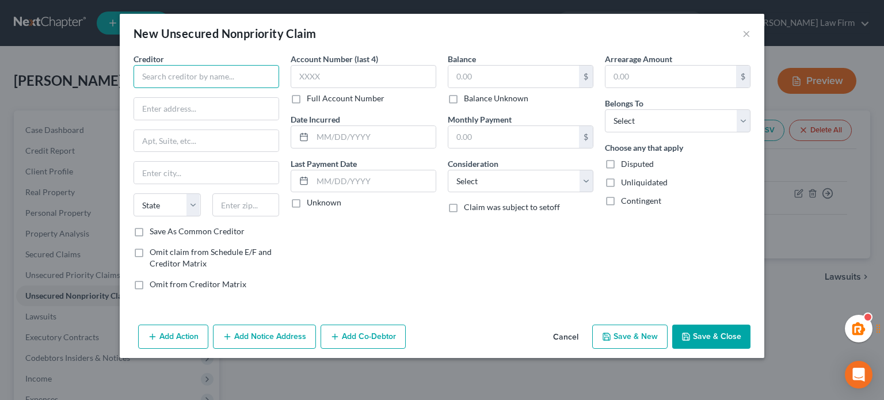
click at [200, 71] on input "text" at bounding box center [207, 76] width 146 height 23
paste input "EVERGREEN PROFESSIONAL"
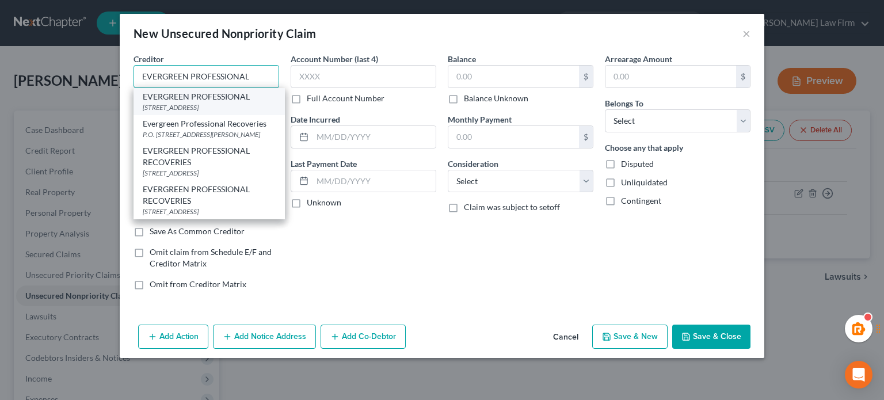
type input "EVERGREEN PROFESSIONAL"
click at [200, 101] on div "EVERGREEN PROFESSIONAL" at bounding box center [209, 97] width 133 height 12
type input "PO BOX 666"
type input "Bothell"
select select "50"
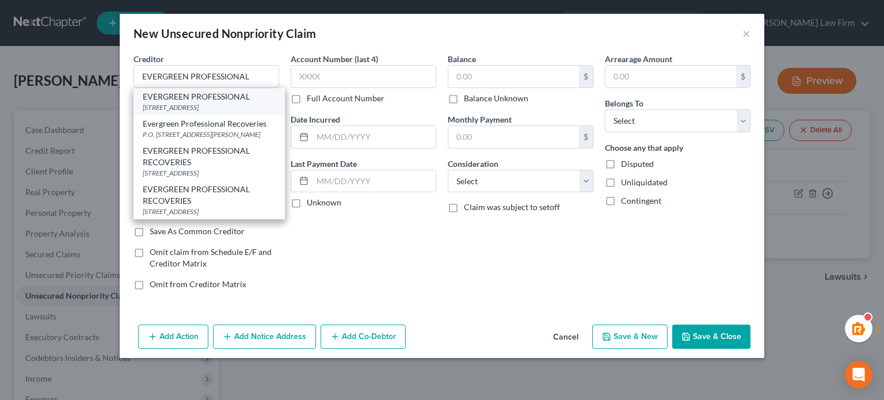
type input "98011"
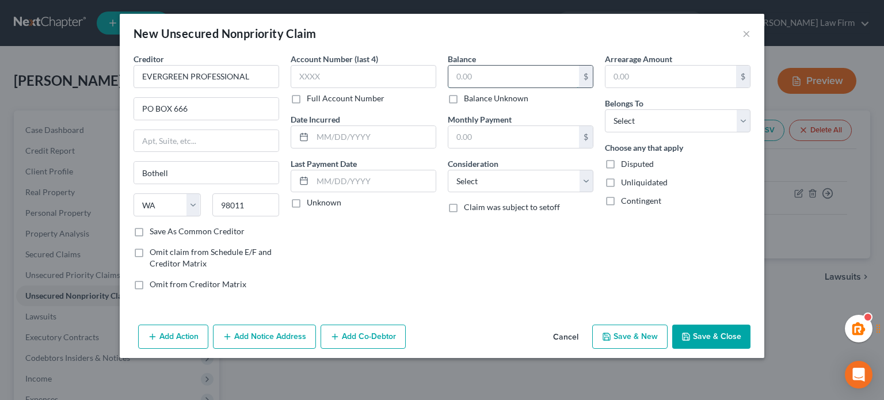
click at [485, 73] on input "text" at bounding box center [514, 77] width 131 height 22
type input "738"
click at [671, 128] on select "Select Debtor 1 Only Debtor 2 Only Debtor 1 And Debtor 2 Only At Least One Of T…" at bounding box center [678, 120] width 146 height 23
select select "0"
click at [605, 109] on select "Select Debtor 1 Only Debtor 2 Only Debtor 1 And Debtor 2 Only At Least One Of T…" at bounding box center [678, 120] width 146 height 23
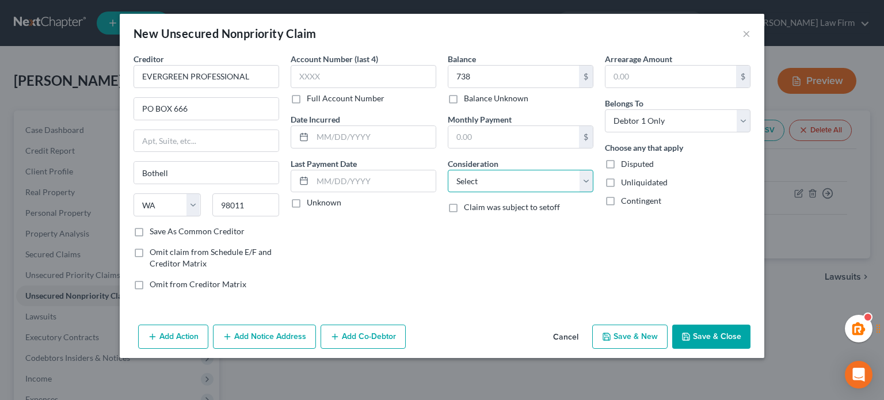
click at [527, 177] on select "Select Cable / Satellite Services Collection Agency Credit Card Debt Debt Couns…" at bounding box center [521, 181] width 146 height 23
select select "10"
click at [448, 170] on select "Select Cable / Satellite Services Collection Agency Credit Card Debt Debt Couns…" at bounding box center [521, 181] width 146 height 23
click at [633, 325] on button "Save & New" at bounding box center [630, 337] width 75 height 24
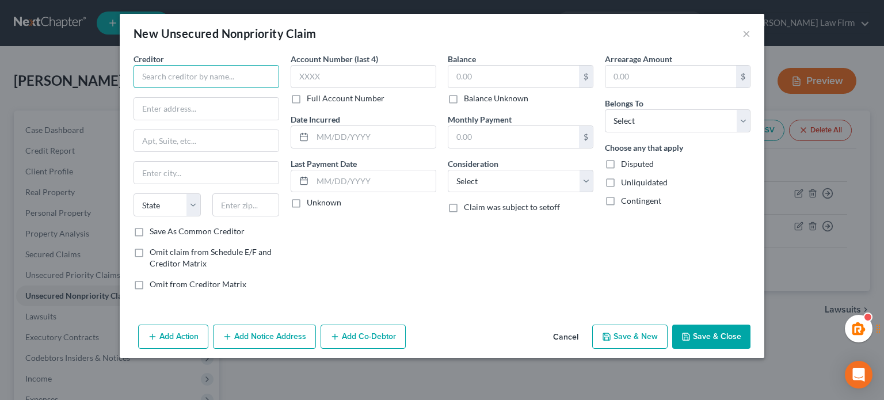
click at [242, 69] on input "text" at bounding box center [207, 76] width 146 height 23
paste input "RESURGENT/LVNV FUNDING"
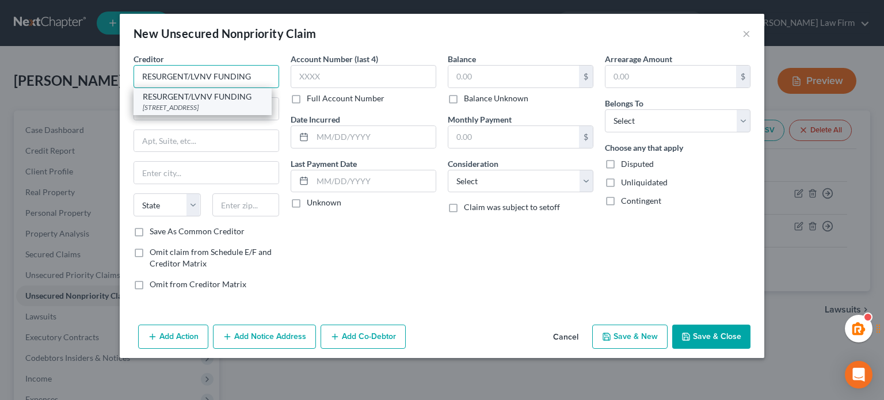
type input "RESURGENT/LVNV FUNDING"
click at [205, 99] on div "RESURGENT/LVNV FUNDING" at bounding box center [203, 97] width 120 height 12
type input "PO BOX 1269"
type input "Greenville"
select select "42"
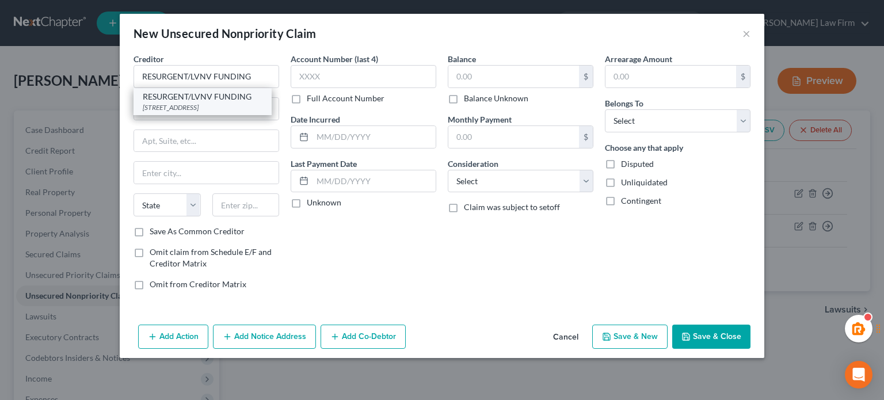
type input "29602"
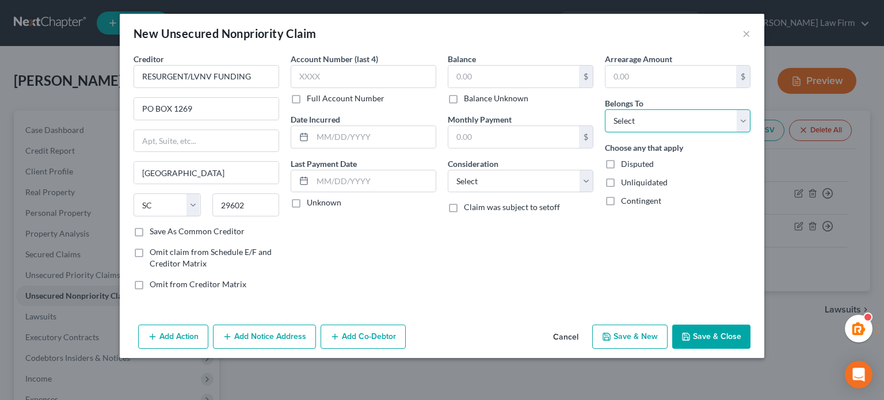
click at [627, 126] on select "Select Debtor 1 Only Debtor 2 Only Debtor 1 And Debtor 2 Only At Least One Of T…" at bounding box center [678, 120] width 146 height 23
select select "0"
click at [605, 109] on select "Select Debtor 1 Only Debtor 2 Only Debtor 1 And Debtor 2 Only At Least One Of T…" at bounding box center [678, 120] width 146 height 23
click at [492, 69] on input "text" at bounding box center [514, 77] width 131 height 22
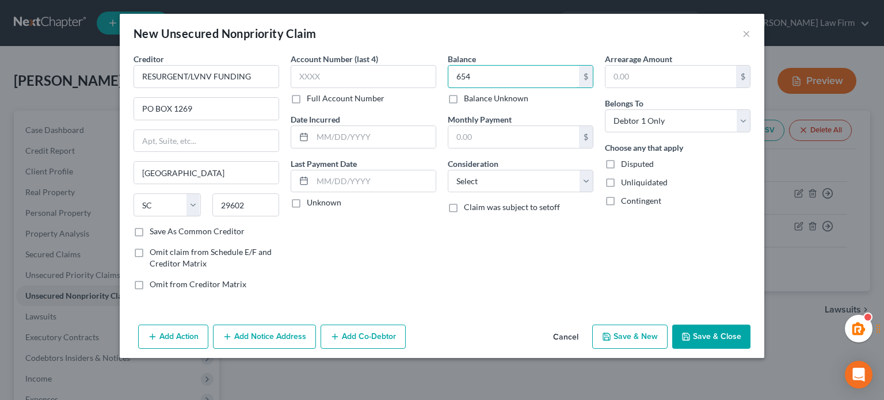
type input "654"
click at [510, 192] on div "Balance 654.00 $ Balance Unknown Balance Undetermined 654 $ Balance Unknown Mon…" at bounding box center [520, 176] width 157 height 246
click at [504, 179] on select "Select Cable / Satellite Services Collection Agency Credit Card Debt Debt Couns…" at bounding box center [521, 181] width 146 height 23
select select "1"
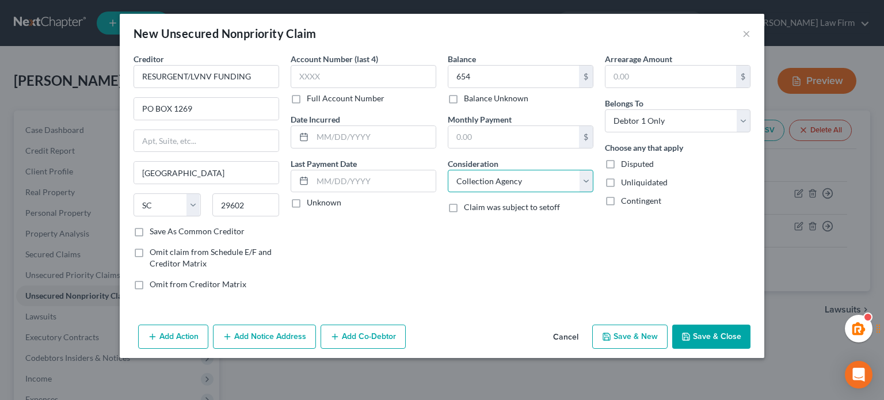
click at [448, 170] on select "Select Cable / Satellite Services Collection Agency Credit Card Debt Debt Couns…" at bounding box center [521, 181] width 146 height 23
click at [704, 344] on button "Save & Close" at bounding box center [712, 337] width 78 height 24
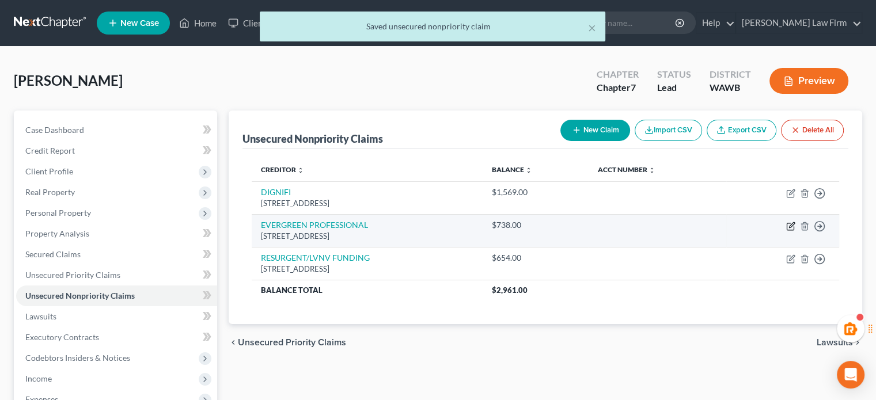
click at [787, 226] on icon "button" at bounding box center [790, 226] width 9 height 9
select select "50"
select select "10"
select select "0"
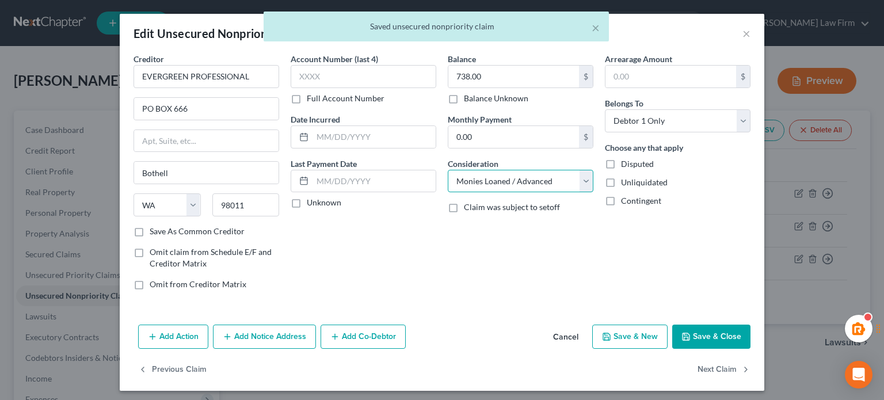
click at [475, 184] on select "Select Cable / Satellite Services Collection Agency Credit Card Debt Debt Couns…" at bounding box center [521, 181] width 146 height 23
select select "1"
click at [448, 170] on select "Select Cable / Satellite Services Collection Agency Credit Card Debt Debt Couns…" at bounding box center [521, 181] width 146 height 23
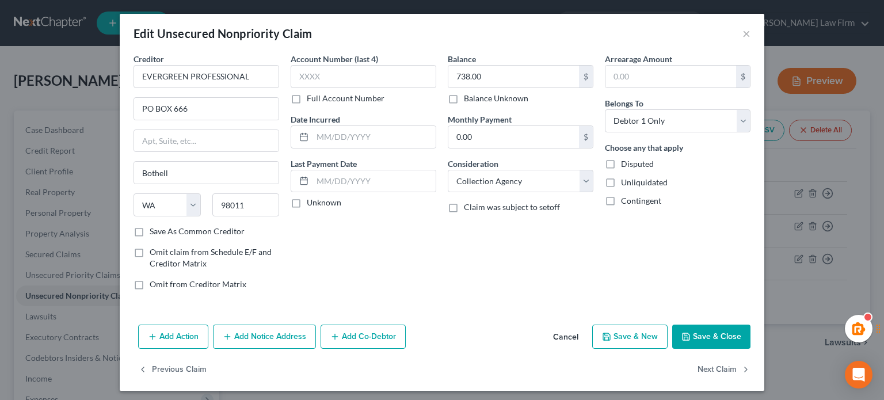
click at [694, 336] on button "Save & Close" at bounding box center [712, 337] width 78 height 24
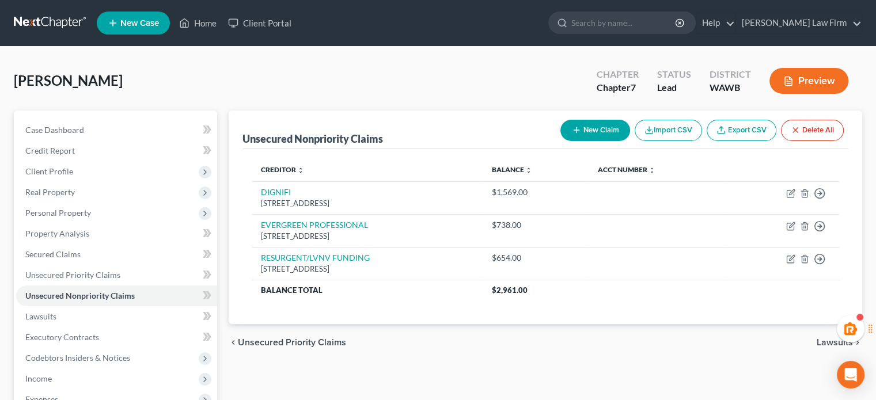
click at [563, 136] on button "New Claim" at bounding box center [595, 130] width 70 height 21
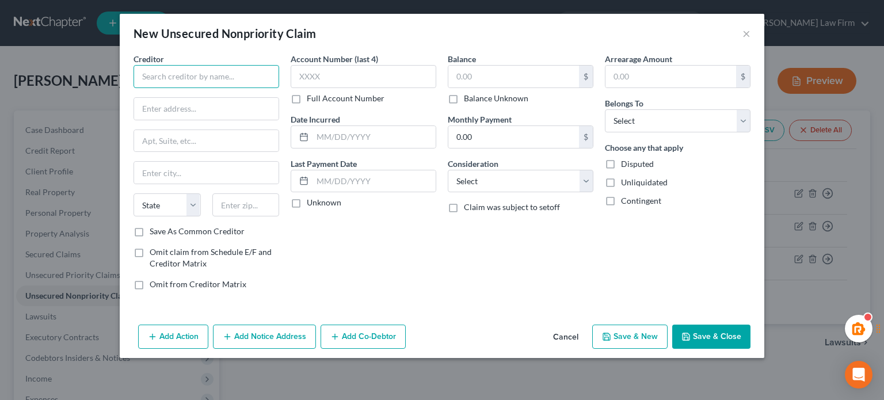
click at [161, 74] on input "text" at bounding box center [207, 76] width 146 height 23
paste input "U.S. DEPARTMENT OF EDUCATION"
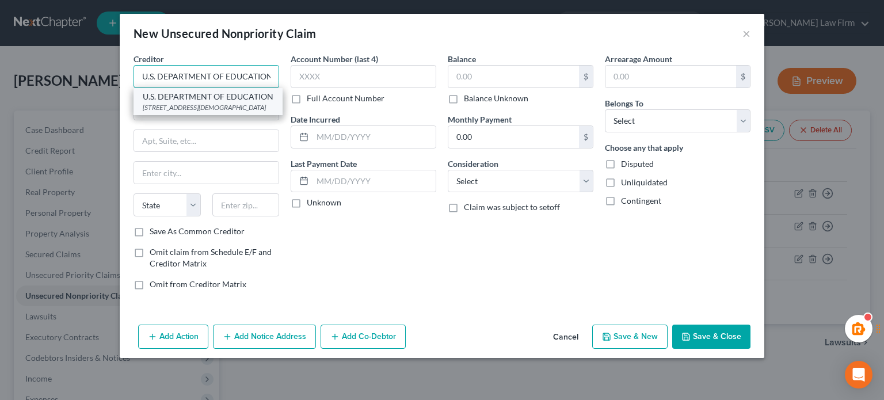
type input "U.S. DEPARTMENT OF EDUCATION"
click at [202, 102] on div "U.S. DEPARTMENT OF EDUCATION" at bounding box center [208, 97] width 131 height 12
type input "61 FORSYTH ST SW STE 19T40"
type input "Atlanta"
select select "10"
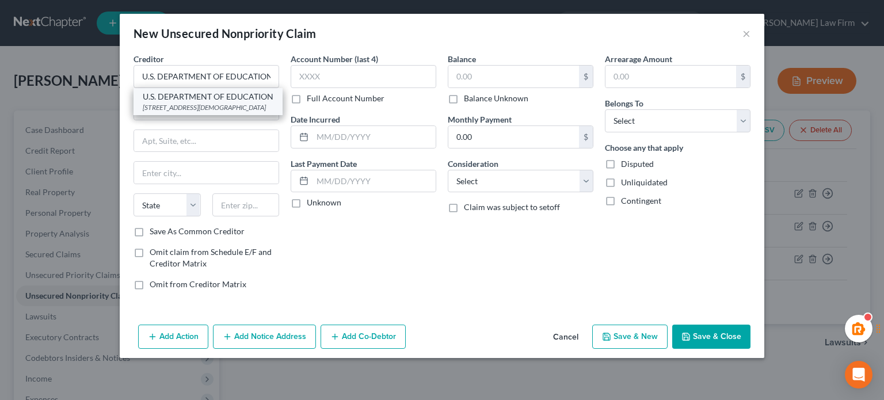
type input "30303"
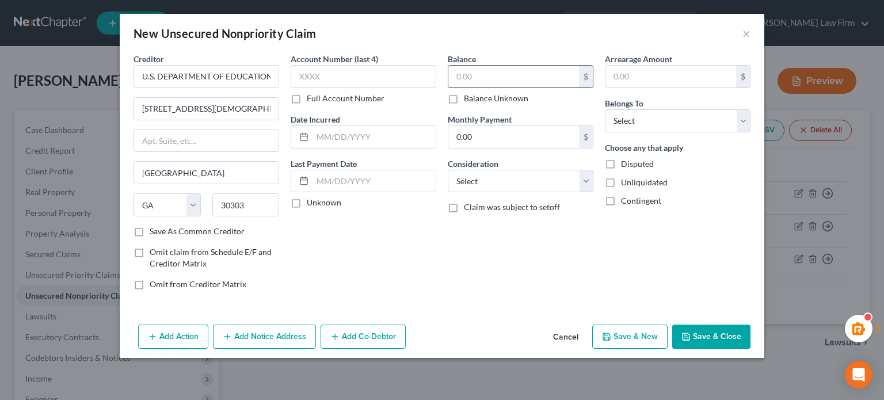
click at [513, 75] on input "text" at bounding box center [514, 77] width 131 height 22
type input "8,251"
click at [672, 134] on div "Arrearage Amount $ Belongs To * Select Debtor 1 Only Debtor 2 Only Debtor 1 And…" at bounding box center [677, 176] width 157 height 246
click at [641, 121] on select "Select Debtor 1 Only Debtor 2 Only Debtor 1 And Debtor 2 Only At Least One Of T…" at bounding box center [678, 120] width 146 height 23
select select "0"
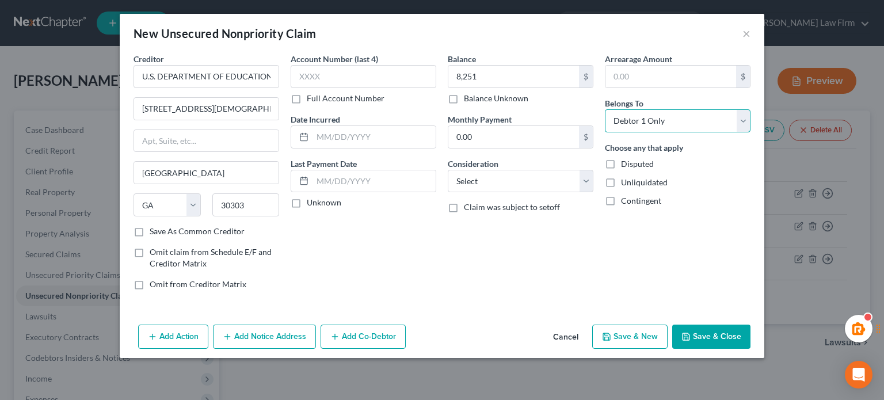
click at [605, 109] on select "Select Debtor 1 Only Debtor 2 Only Debtor 1 And Debtor 2 Only At Least One Of T…" at bounding box center [678, 120] width 146 height 23
click at [532, 174] on select "Select Cable / Satellite Services Collection Agency Credit Card Debt Debt Couns…" at bounding box center [521, 181] width 146 height 23
select select "17"
click at [448, 170] on select "Select Cable / Satellite Services Collection Agency Credit Card Debt Debt Couns…" at bounding box center [521, 181] width 146 height 23
click at [709, 322] on div "Add Action Add Notice Address Add Co-Debtor Cancel Save & New Save & Close" at bounding box center [442, 339] width 645 height 38
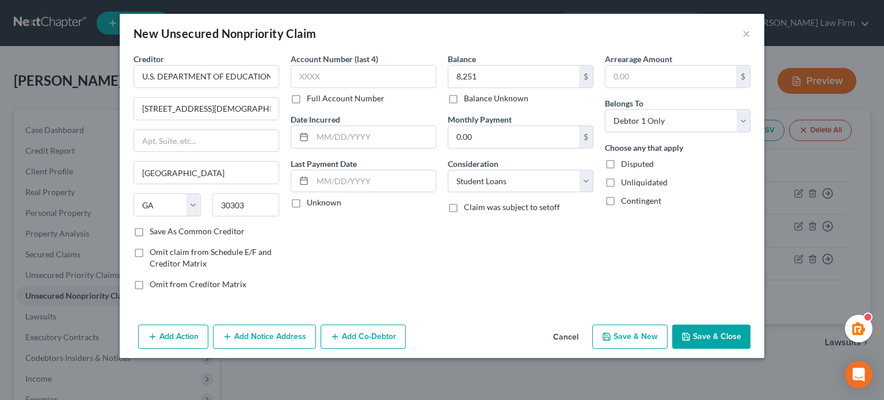
click at [709, 332] on button "Save & Close" at bounding box center [712, 337] width 78 height 24
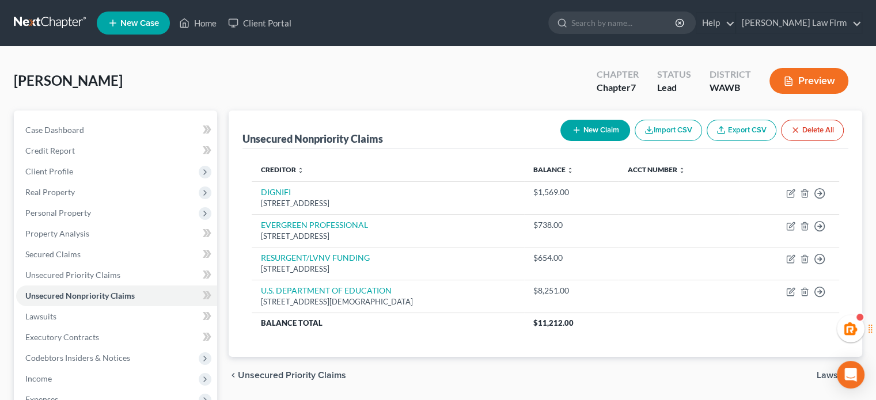
click at [571, 124] on button "New Claim" at bounding box center [595, 130] width 70 height 21
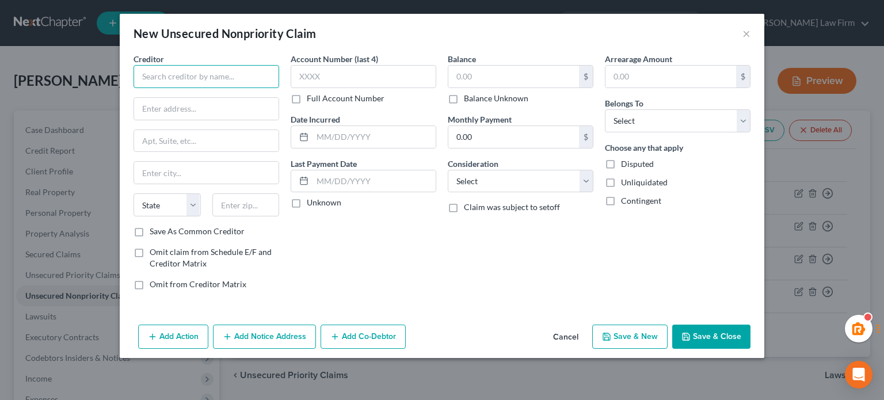
click at [192, 78] on input "text" at bounding box center [207, 76] width 146 height 23
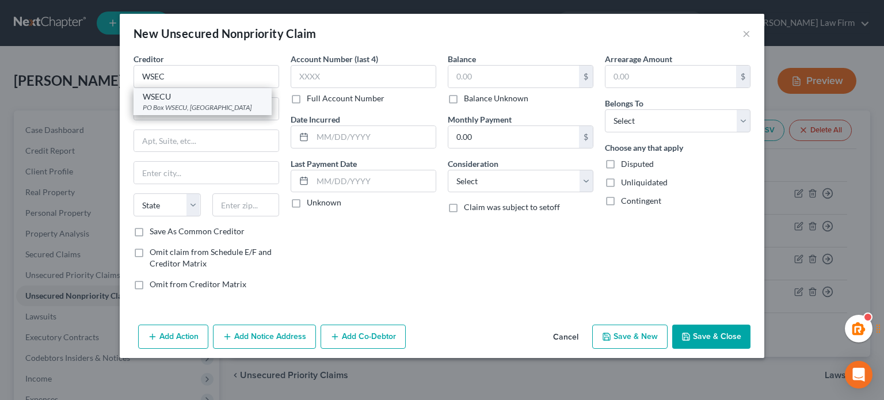
click at [192, 95] on div "WSECU" at bounding box center [203, 97] width 120 height 12
type input "WSECU"
type input "PO Box WSECU"
type input "Olympia"
select select "50"
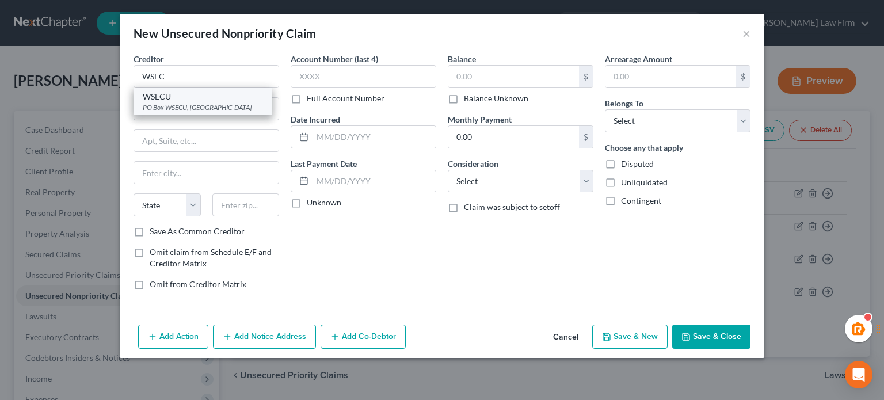
type input "98507"
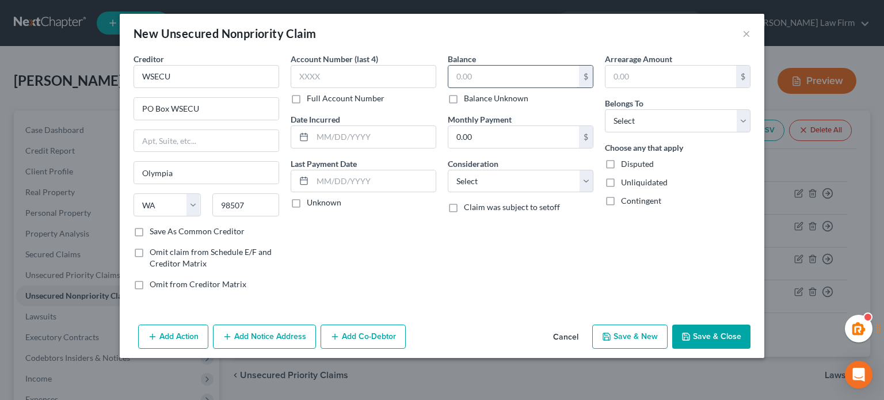
click at [502, 87] on input "text" at bounding box center [514, 77] width 131 height 22
type input "498"
click at [506, 186] on select "Select Cable / Satellite Services Collection Agency Credit Card Debt Debt Couns…" at bounding box center [521, 181] width 146 height 23
select select "2"
click at [448, 170] on select "Select Cable / Satellite Services Collection Agency Credit Card Debt Debt Couns…" at bounding box center [521, 181] width 146 height 23
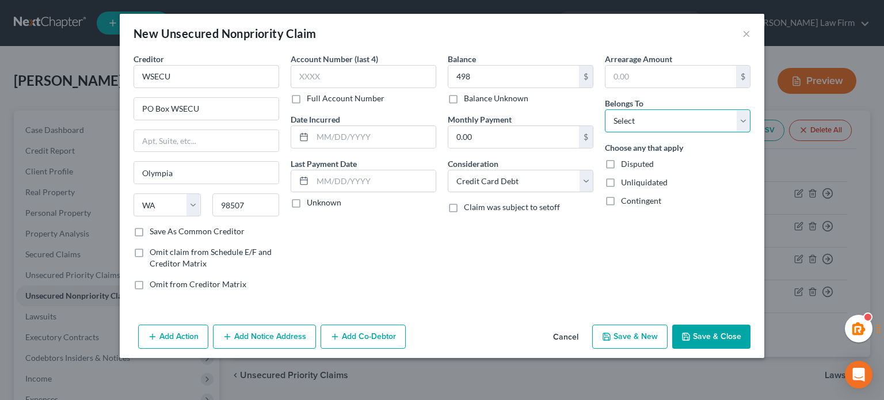
click at [625, 119] on select "Select Debtor 1 Only Debtor 2 Only Debtor 1 And Debtor 2 Only At Least One Of T…" at bounding box center [678, 120] width 146 height 23
select select "0"
click at [605, 109] on select "Select Debtor 1 Only Debtor 2 Only Debtor 1 And Debtor 2 Only At Least One Of T…" at bounding box center [678, 120] width 146 height 23
click at [693, 333] on button "Save & Close" at bounding box center [712, 337] width 78 height 24
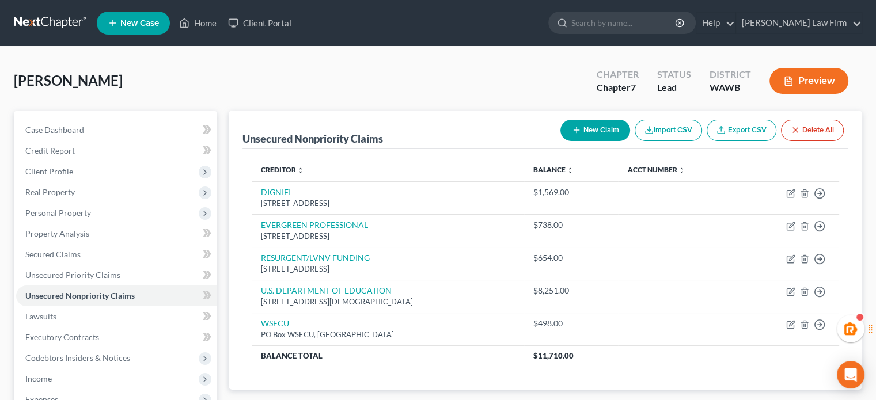
click at [598, 127] on button "New Claim" at bounding box center [595, 130] width 70 height 21
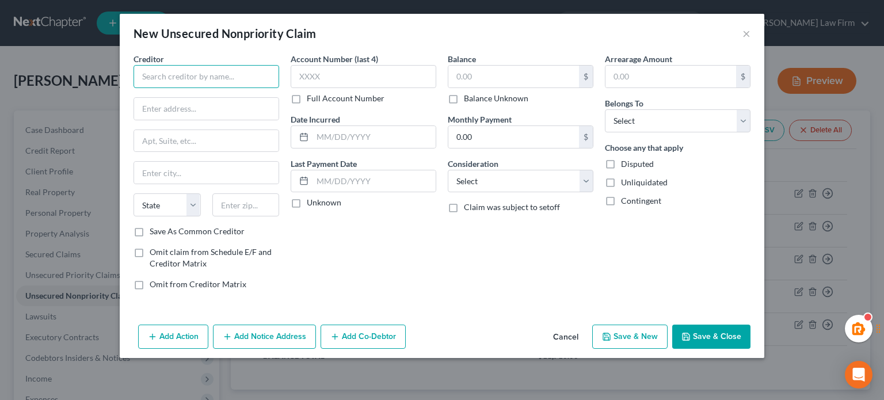
click at [179, 75] on input "text" at bounding box center [207, 76] width 146 height 23
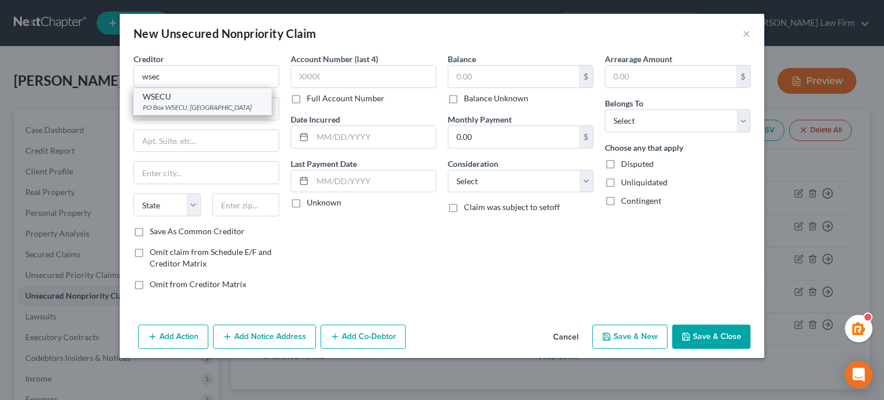
click at [197, 92] on div "WSECU" at bounding box center [203, 97] width 120 height 12
type input "WSECU"
type input "PO Box WSECU"
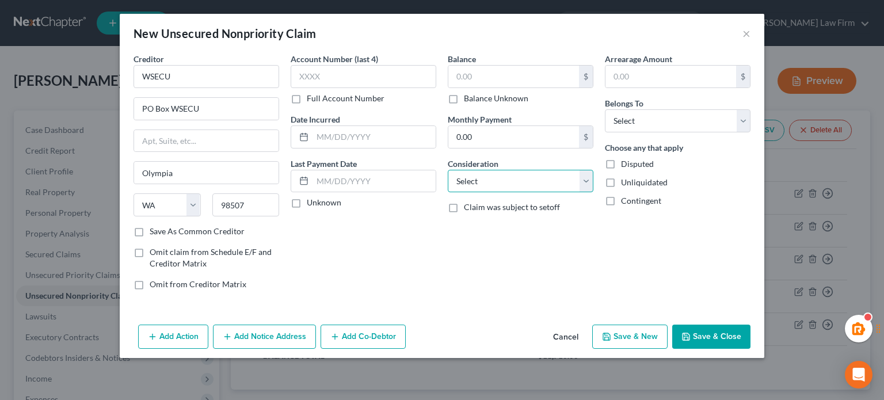
click at [491, 170] on select "Select Cable / Satellite Services Collection Agency Credit Card Debt Debt Couns…" at bounding box center [521, 181] width 146 height 23
click at [448, 170] on select "Select Cable / Satellite Services Collection Agency Credit Card Debt Debt Couns…" at bounding box center [521, 181] width 146 height 23
click at [636, 126] on select "Select Debtor 1 Only Debtor 2 Only Debtor 1 And Debtor 2 Only At Least One Of T…" at bounding box center [678, 120] width 146 height 23
click at [605, 109] on select "Select Debtor 1 Only Debtor 2 Only Debtor 1 And Debtor 2 Only At Least One Of T…" at bounding box center [678, 120] width 146 height 23
click at [491, 73] on input "text" at bounding box center [514, 77] width 131 height 22
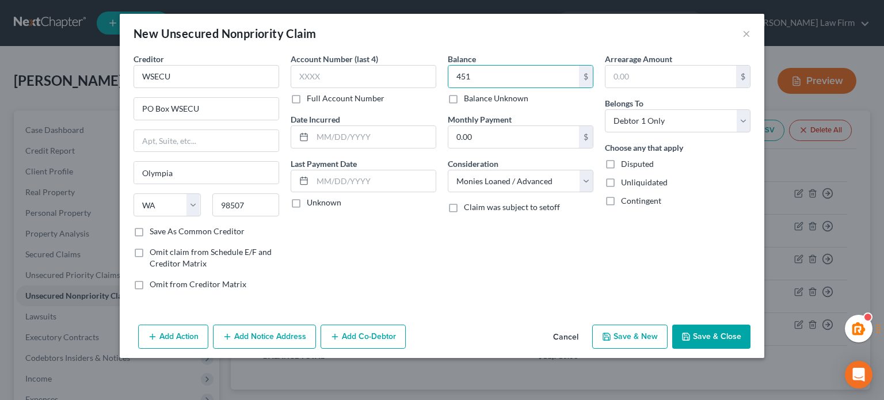
click at [717, 326] on button "Save & Close" at bounding box center [712, 337] width 78 height 24
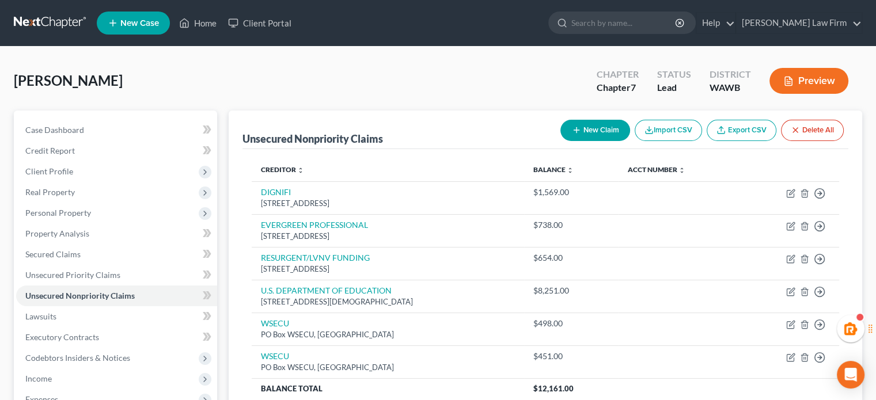
click at [597, 130] on button "New Claim" at bounding box center [595, 130] width 70 height 21
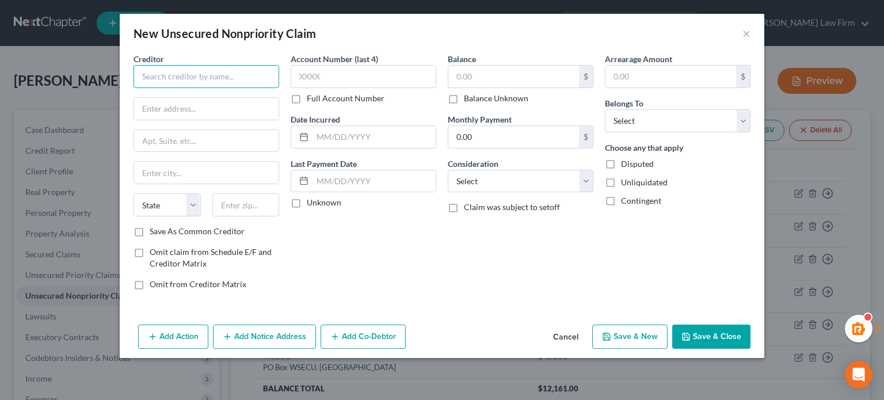
click at [182, 68] on input "text" at bounding box center [207, 76] width 146 height 23
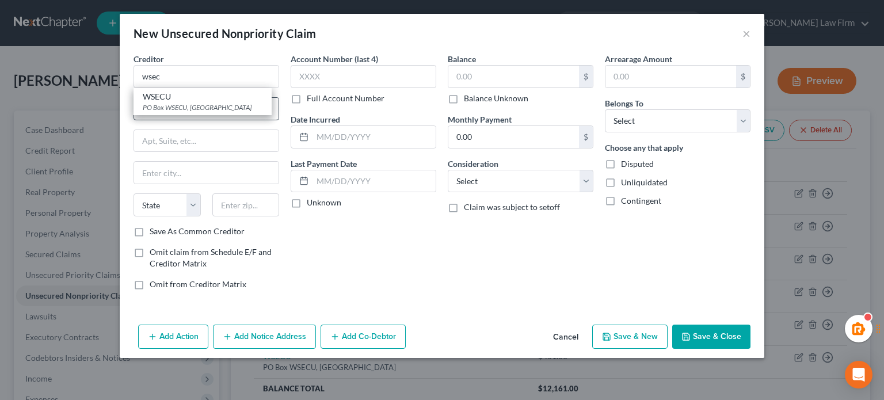
click at [198, 102] on div "PO Box WSECU, Olympia, WA 98507" at bounding box center [203, 107] width 120 height 10
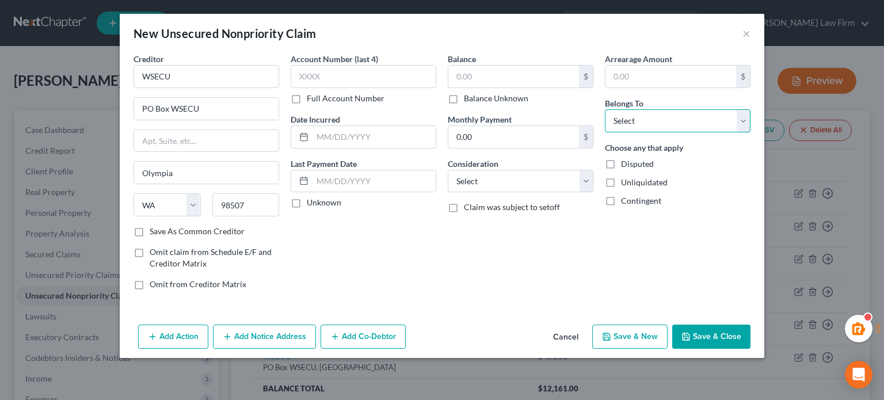
click at [641, 120] on select "Select Debtor 1 Only Debtor 2 Only Debtor 1 And Debtor 2 Only At Least One Of T…" at bounding box center [678, 120] width 146 height 23
click at [605, 109] on select "Select Debtor 1 Only Debtor 2 Only Debtor 1 And Debtor 2 Only At Least One Of T…" at bounding box center [678, 120] width 146 height 23
click at [516, 176] on select "Select Cable / Satellite Services Collection Agency Credit Card Debt Debt Couns…" at bounding box center [521, 181] width 146 height 23
click at [448, 170] on select "Select Cable / Satellite Services Collection Agency Credit Card Debt Debt Couns…" at bounding box center [521, 181] width 146 height 23
click at [513, 180] on select "Select Cable / Satellite Services Collection Agency Credit Card Debt Debt Couns…" at bounding box center [521, 181] width 146 height 23
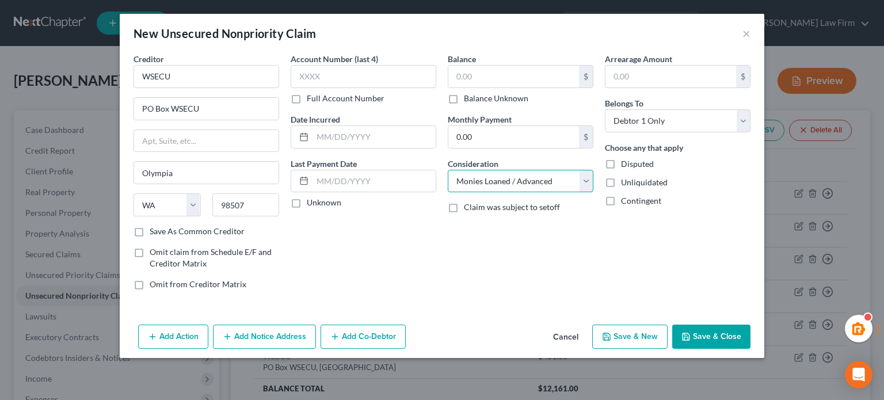
click at [448, 170] on select "Select Cable / Satellite Services Collection Agency Credit Card Debt Debt Couns…" at bounding box center [521, 181] width 146 height 23
click at [505, 75] on input "text" at bounding box center [514, 77] width 131 height 22
click at [711, 339] on button "Save & Close" at bounding box center [712, 337] width 78 height 24
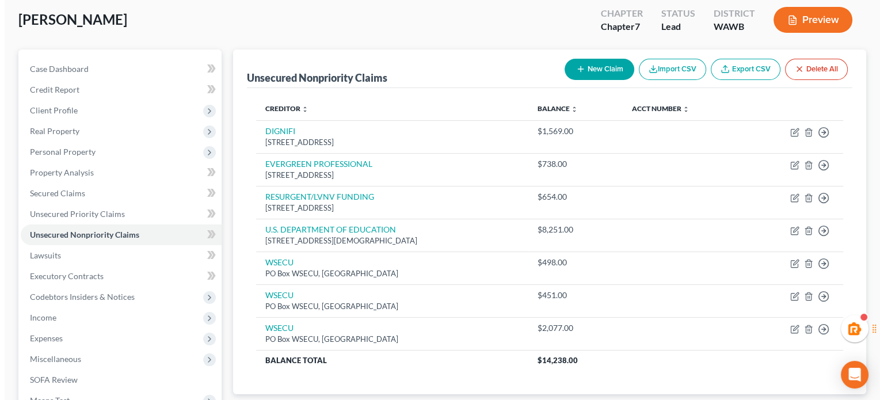
scroll to position [60, 0]
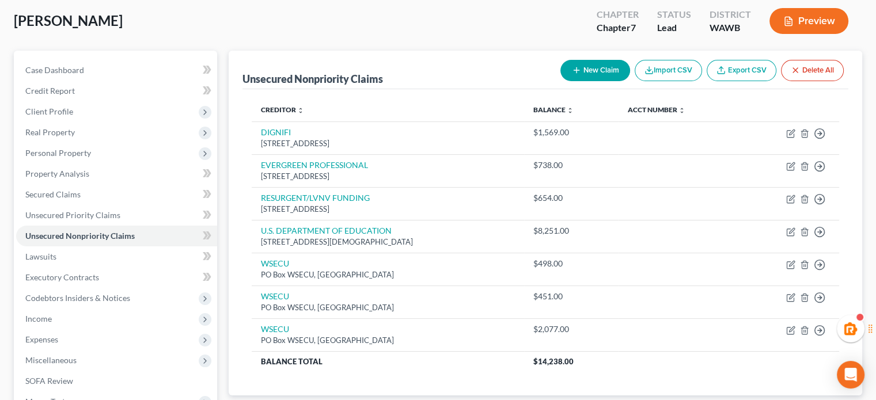
click at [586, 67] on button "New Claim" at bounding box center [595, 70] width 70 height 21
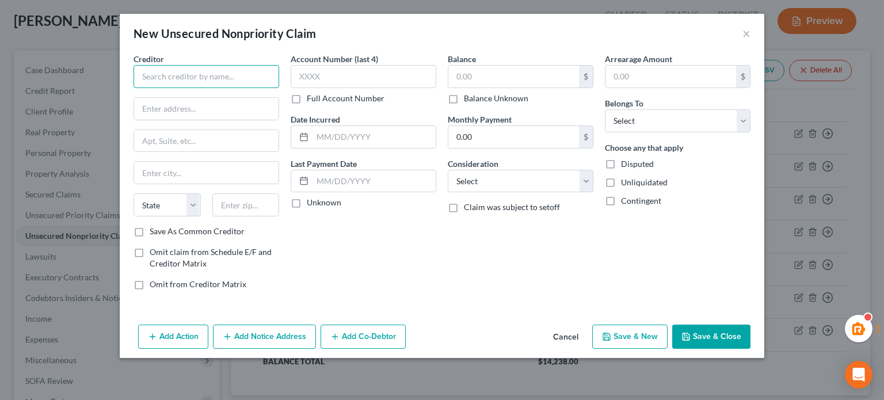
click at [246, 82] on input "text" at bounding box center [207, 76] width 146 height 23
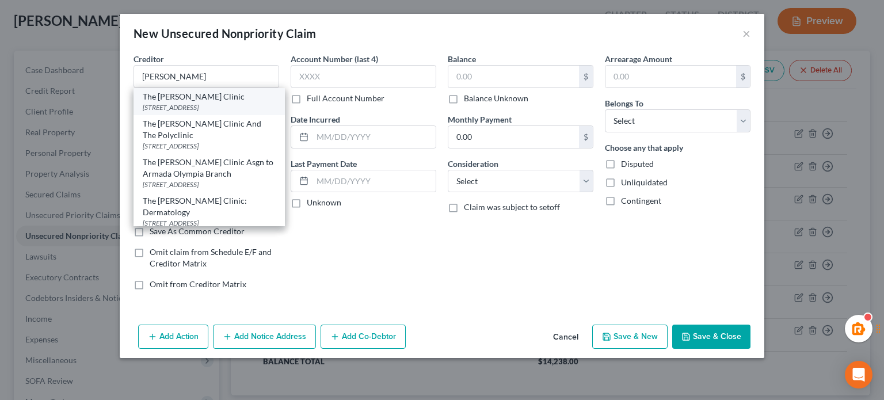
click at [217, 98] on div "The Everett Clinic" at bounding box center [209, 97] width 133 height 12
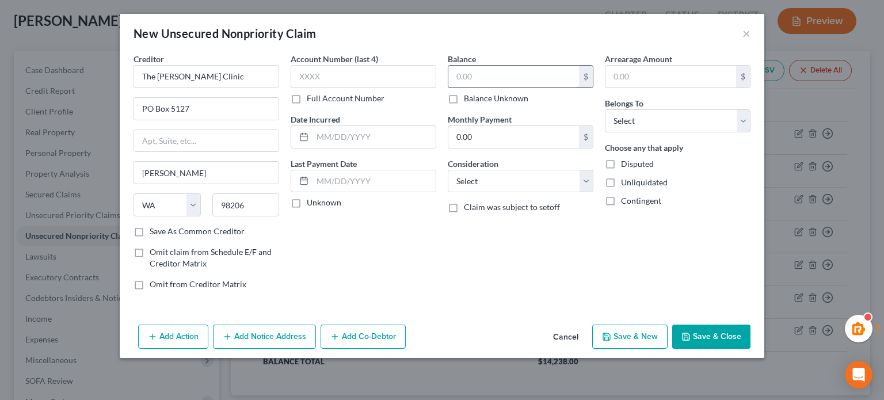
click at [493, 87] on input "text" at bounding box center [514, 77] width 131 height 22
click at [659, 123] on select "Select Debtor 1 Only Debtor 2 Only Debtor 1 And Debtor 2 Only At Least One Of T…" at bounding box center [678, 120] width 146 height 23
click at [605, 109] on select "Select Debtor 1 Only Debtor 2 Only Debtor 1 And Debtor 2 Only At Least One Of T…" at bounding box center [678, 120] width 146 height 23
drag, startPoint x: 531, startPoint y: 163, endPoint x: 507, endPoint y: 179, distance: 29.2
click at [507, 179] on div "Consideration Select Cable / Satellite Services Collection Agency Credit Card D…" at bounding box center [521, 175] width 146 height 35
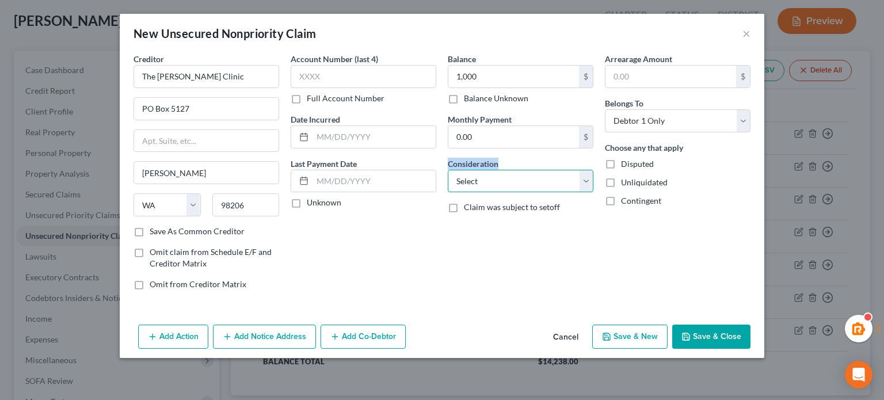
click at [507, 179] on select "Select Cable / Satellite Services Collection Agency Credit Card Debt Debt Couns…" at bounding box center [521, 181] width 146 height 23
click at [448, 170] on select "Select Cable / Satellite Services Collection Agency Credit Card Debt Debt Couns…" at bounding box center [521, 181] width 146 height 23
click at [711, 329] on button "Save & Close" at bounding box center [712, 337] width 78 height 24
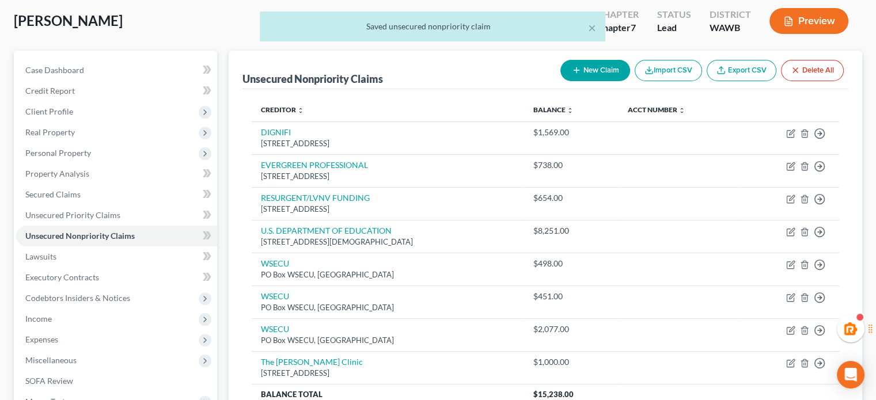
click at [592, 71] on button "New Claim" at bounding box center [595, 70] width 70 height 21
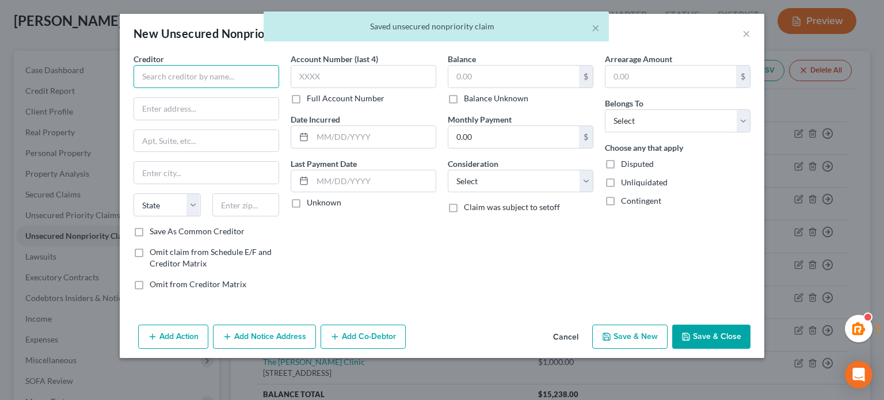
click at [186, 81] on input "text" at bounding box center [207, 76] width 146 height 23
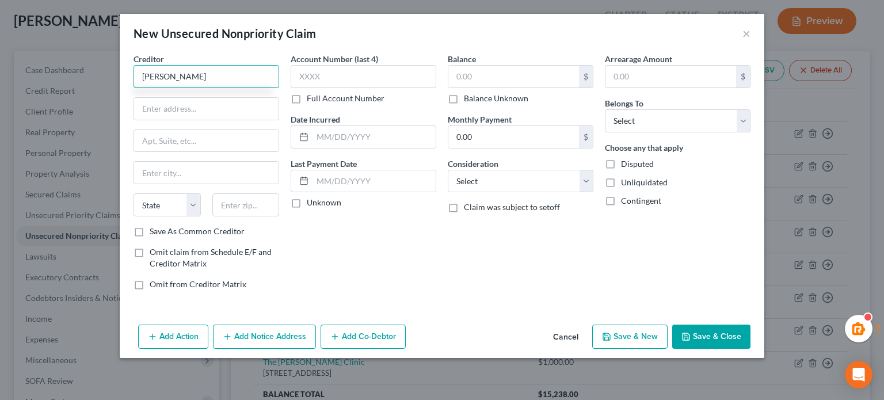
drag, startPoint x: 186, startPoint y: 81, endPoint x: 92, endPoint y: 52, distance: 98.3
click at [92, 52] on div "New Unsecured Nonpriority Claim × Creditor * wilbur State AL AK AR AZ CA CO CT …" at bounding box center [442, 200] width 884 height 400
click at [511, 68] on input "text" at bounding box center [514, 77] width 131 height 22
click at [647, 134] on div "Arrearage Amount $ Belongs To * Select Debtor 1 Only Debtor 2 Only Debtor 1 And…" at bounding box center [677, 176] width 157 height 246
click at [668, 125] on select "Select Debtor 1 Only Debtor 2 Only Debtor 1 And Debtor 2 Only At Least One Of T…" at bounding box center [678, 120] width 146 height 23
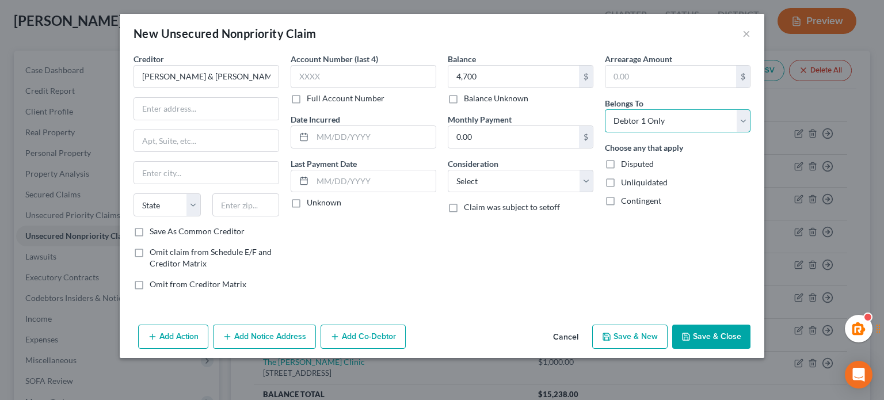
click at [605, 109] on select "Select Debtor 1 Only Debtor 2 Only Debtor 1 And Debtor 2 Only At Least One Of T…" at bounding box center [678, 120] width 146 height 23
click at [668, 147] on label "Choose any that apply" at bounding box center [644, 148] width 78 height 12
click at [556, 170] on select "Select Cable / Satellite Services Collection Agency Credit Card Debt Debt Couns…" at bounding box center [521, 181] width 146 height 23
click at [448, 170] on select "Select Cable / Satellite Services Collection Agency Credit Card Debt Debt Couns…" at bounding box center [521, 181] width 146 height 23
drag, startPoint x: 239, startPoint y: 69, endPoint x: 0, endPoint y: 82, distance: 239.3
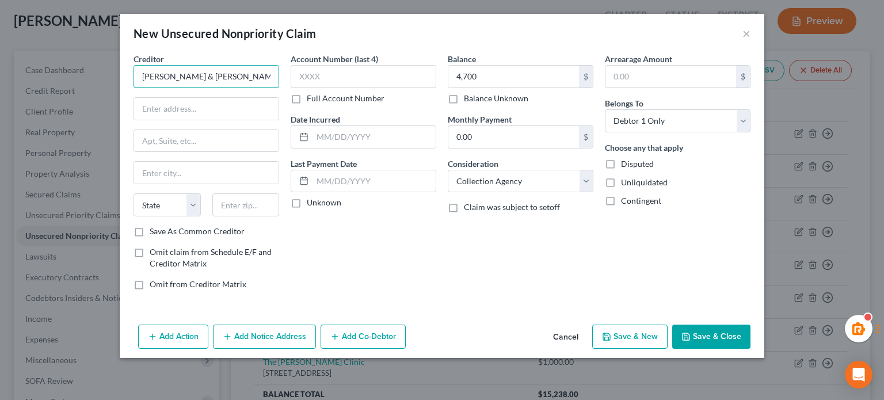
click at [0, 82] on div "New Unsecured Nonpriority Claim × Creditor * Wilbur & Wilbur State AL AK AR AZ …" at bounding box center [442, 200] width 884 height 400
click at [184, 116] on input "text" at bounding box center [206, 109] width 145 height 22
click at [219, 71] on input "Wilbur & Wilbur" at bounding box center [207, 76] width 146 height 23
paste input "506 Portland St Nw Wilbur, WA, 99185-8874,"
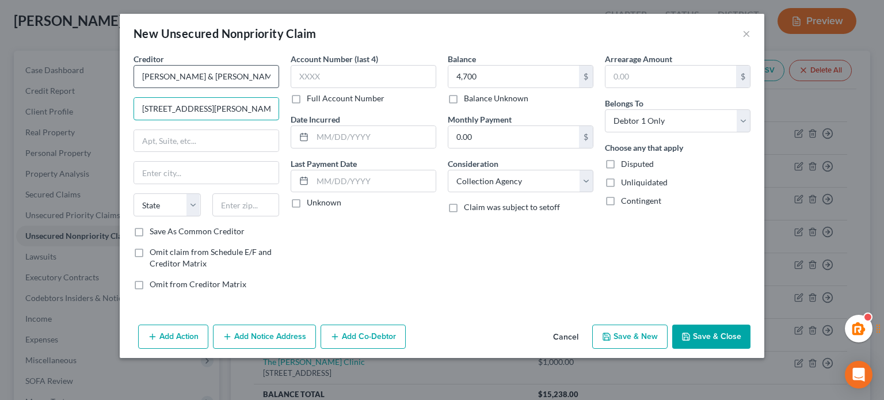
scroll to position [0, 32]
click at [235, 108] on input "506 Portland St Nw Wilbur, WA, 99185-8874," at bounding box center [206, 109] width 145 height 22
click at [245, 202] on input "text" at bounding box center [245, 204] width 67 height 23
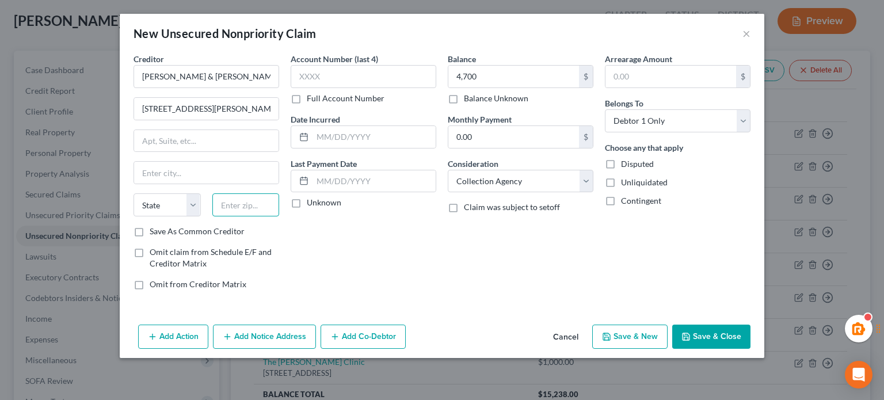
paste input "99185"
click at [330, 240] on div "Account Number (last 4) Full Account Number Date Incurred Last Payment Date Unk…" at bounding box center [363, 176] width 157 height 246
click at [239, 113] on input "506 Portland St Nw Wilbur, WA, 99185-8874," at bounding box center [206, 109] width 145 height 22
drag, startPoint x: 238, startPoint y: 112, endPoint x: 440, endPoint y: 107, distance: 202.2
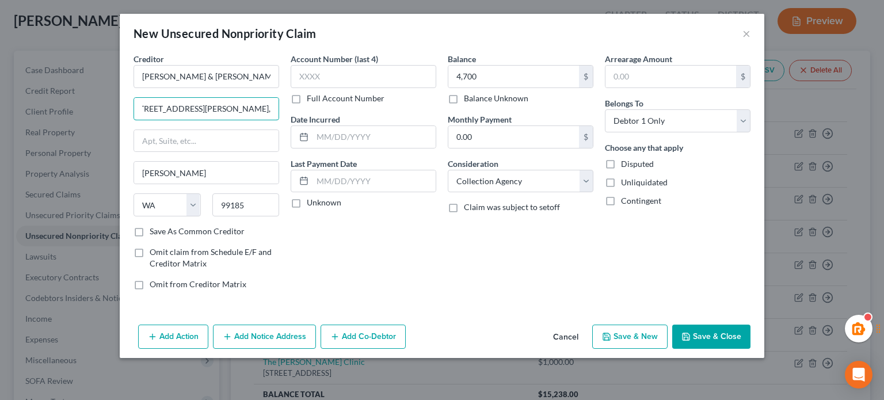
click at [440, 107] on div "Creditor * Wilbur & Wilbur LLC 506 Portland St Nw Wilbur, WA, 99185-8874, Wilbu…" at bounding box center [442, 176] width 629 height 246
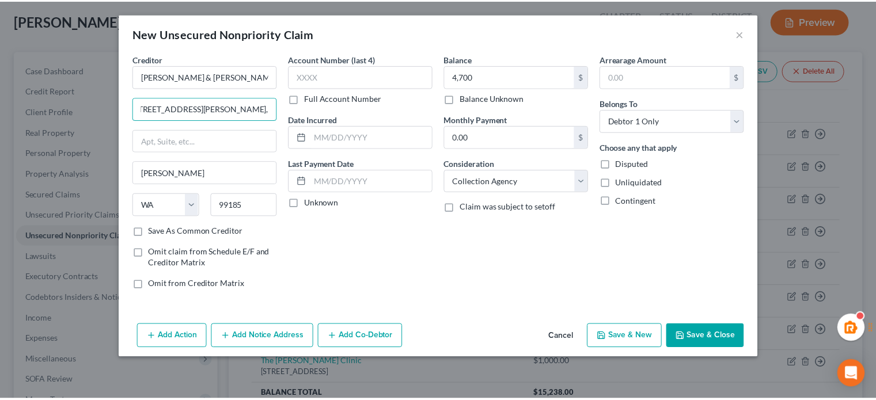
scroll to position [0, 0]
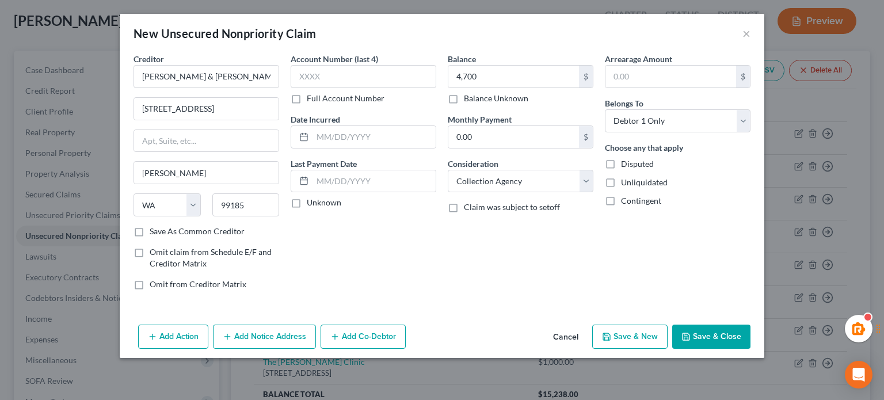
click at [454, 259] on div "Balance 4,700.00 $ Balance Unknown Balance Undetermined 4,700 $ Balance Unknown…" at bounding box center [520, 176] width 157 height 246
click at [715, 332] on button "Save & Close" at bounding box center [712, 337] width 78 height 24
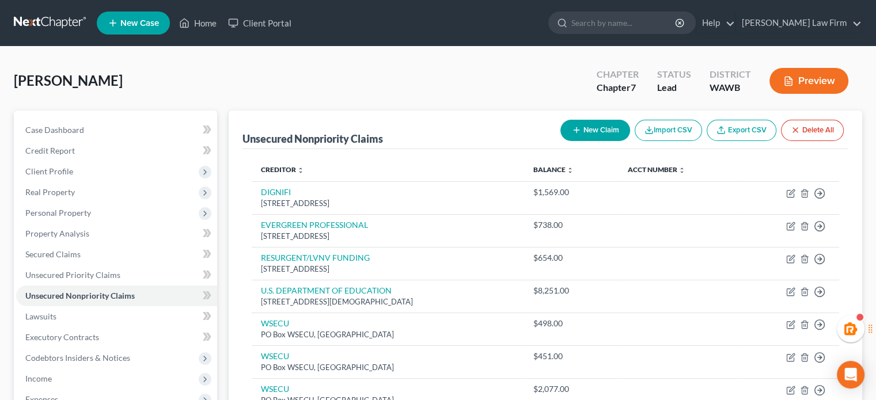
click at [558, 119] on div "New Claim Import CSV Export CSV Delete All" at bounding box center [702, 130] width 293 height 31
click at [581, 131] on button "New Claim" at bounding box center [595, 130] width 70 height 21
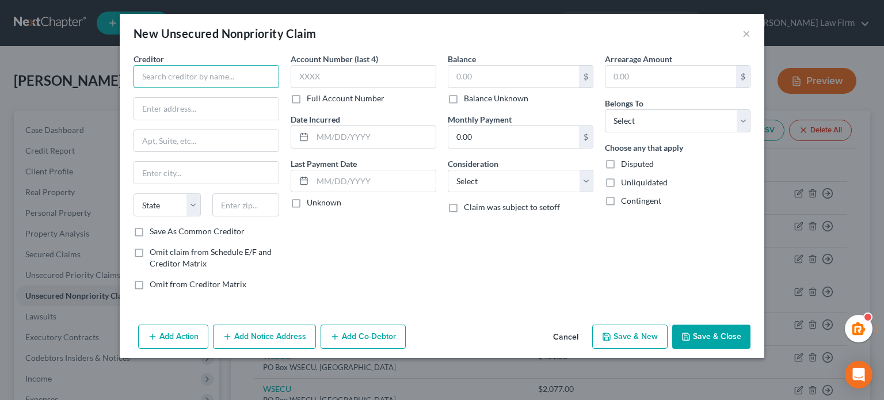
click at [183, 75] on input "text" at bounding box center [207, 76] width 146 height 23
click at [227, 70] on input "puget sound an" at bounding box center [207, 76] width 146 height 23
drag, startPoint x: 226, startPoint y: 75, endPoint x: 33, endPoint y: 80, distance: 193.5
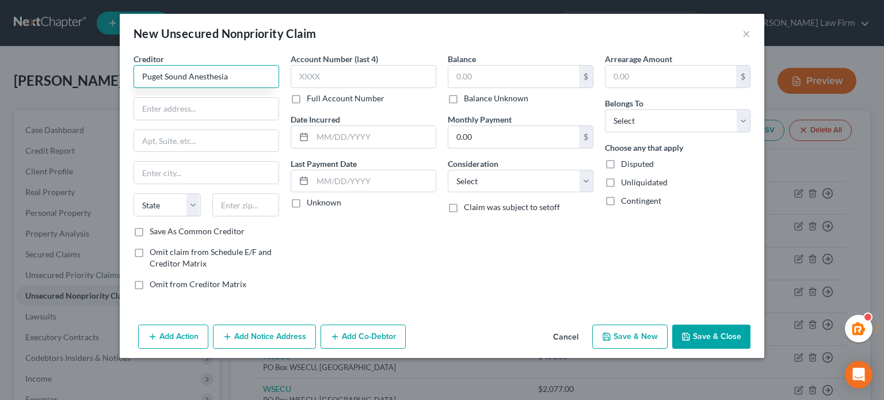
click at [33, 80] on div "New Unsecured Nonpriority Claim × Creditor * Puget Sound Anesthesia State AL AK…" at bounding box center [442, 200] width 884 height 400
click at [235, 104] on input "text" at bounding box center [206, 109] width 145 height 22
paste input "2029 161st Ave NE, Snohomish, WA 98290"
click at [250, 108] on input "2029 161st Ave NE, Snohomish, WA 98290" at bounding box center [206, 109] width 145 height 22
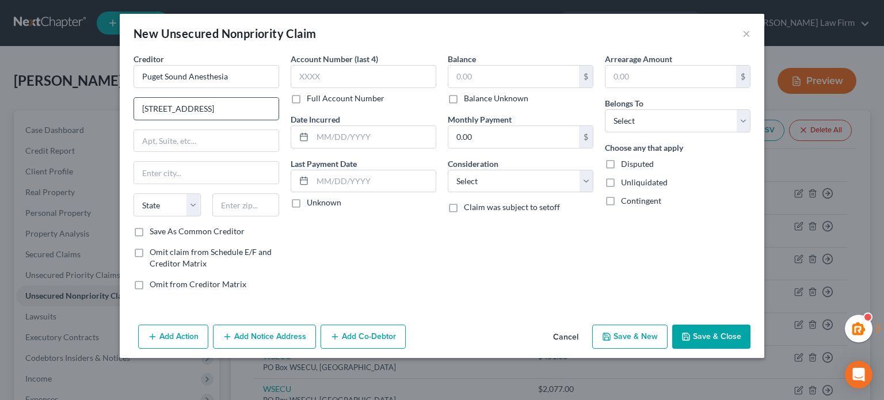
click at [250, 108] on input "2029 161st Ave NE, Snohomish, WA 98290" at bounding box center [206, 109] width 145 height 22
paste input "98290"
click at [235, 207] on input "text" at bounding box center [245, 204] width 67 height 23
click at [316, 233] on div "Account Number (last 4) Full Account Number Date Incurred Last Payment Date Unk…" at bounding box center [363, 176] width 157 height 246
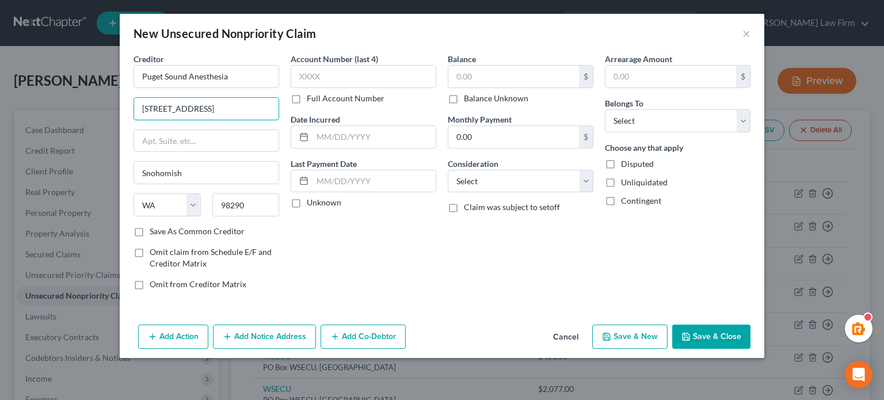
scroll to position [0, 23]
drag, startPoint x: 212, startPoint y: 108, endPoint x: 481, endPoint y: 117, distance: 269.1
click at [481, 117] on div "Creditor * Puget Sound Anesthesia 2029 161st Ave NE, Snohomish, WA 98290 Snohom…" at bounding box center [442, 176] width 629 height 246
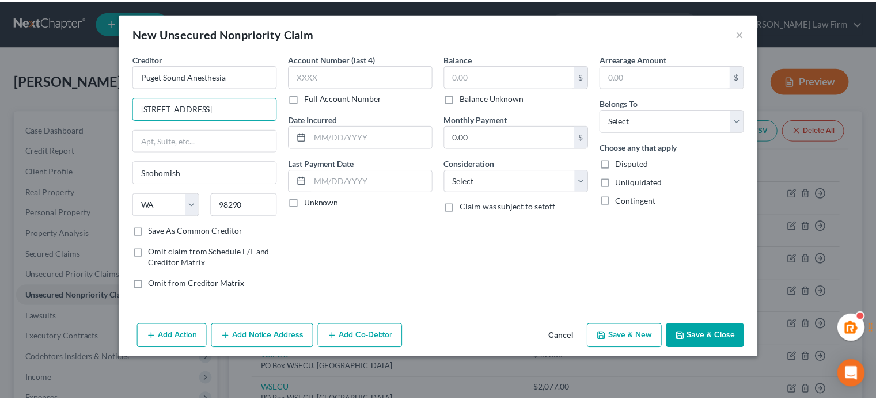
scroll to position [0, 0]
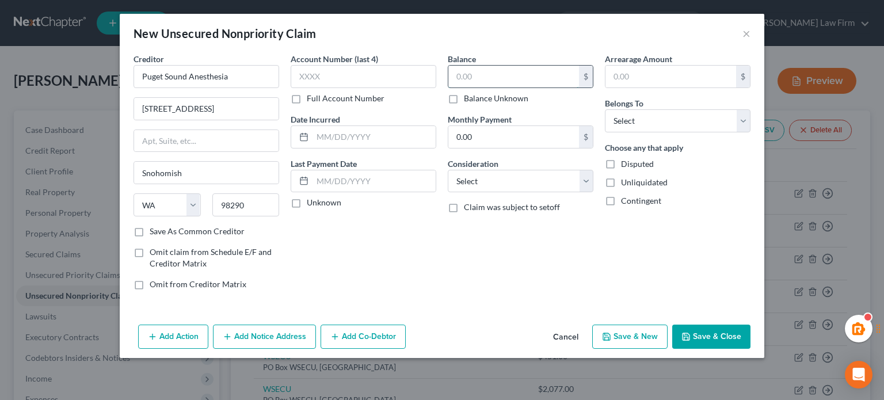
click at [538, 77] on input "text" at bounding box center [514, 77] width 131 height 22
click at [643, 119] on select "Select Debtor 1 Only Debtor 2 Only Debtor 1 And Debtor 2 Only At Least One Of T…" at bounding box center [678, 120] width 146 height 23
click at [605, 109] on select "Select Debtor 1 Only Debtor 2 Only Debtor 1 And Debtor 2 Only At Least One Of T…" at bounding box center [678, 120] width 146 height 23
click at [546, 176] on select "Select Cable / Satellite Services Collection Agency Credit Card Debt Debt Couns…" at bounding box center [521, 181] width 146 height 23
click at [448, 170] on select "Select Cable / Satellite Services Collection Agency Credit Card Debt Debt Couns…" at bounding box center [521, 181] width 146 height 23
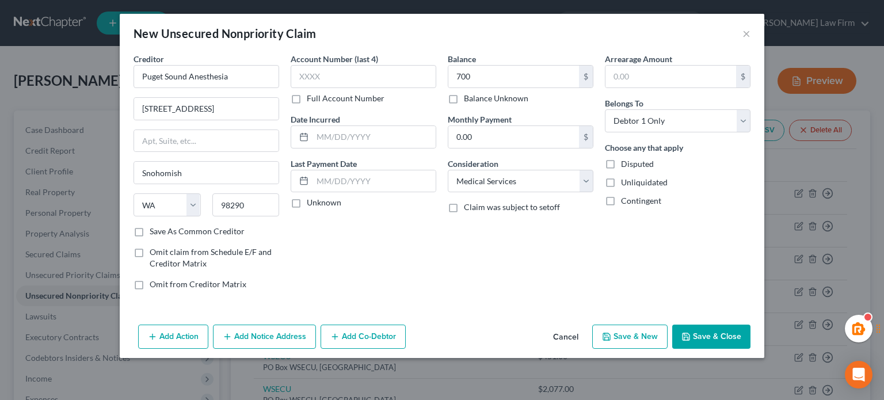
click at [700, 333] on button "Save & Close" at bounding box center [712, 337] width 78 height 24
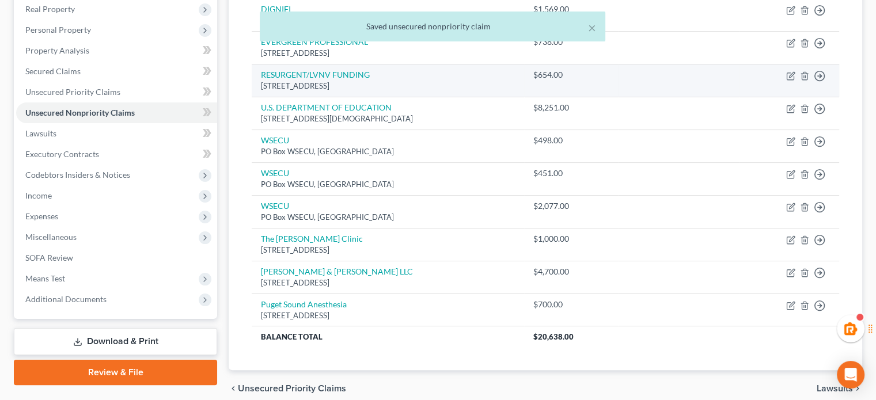
scroll to position [184, 0]
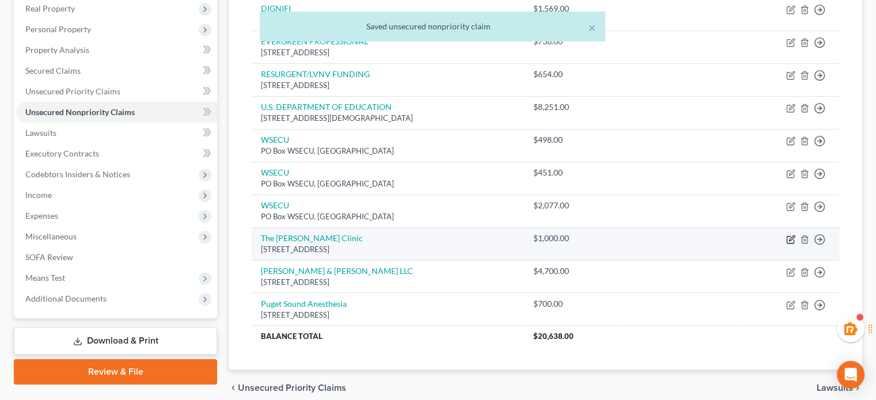
click at [789, 235] on icon "button" at bounding box center [790, 239] width 9 height 9
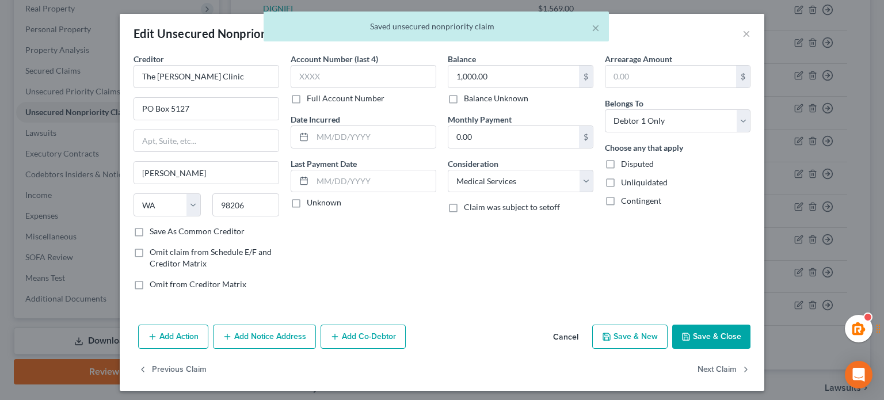
click at [742, 33] on div "× Saved unsecured nonpriority claim" at bounding box center [436, 30] width 884 height 36
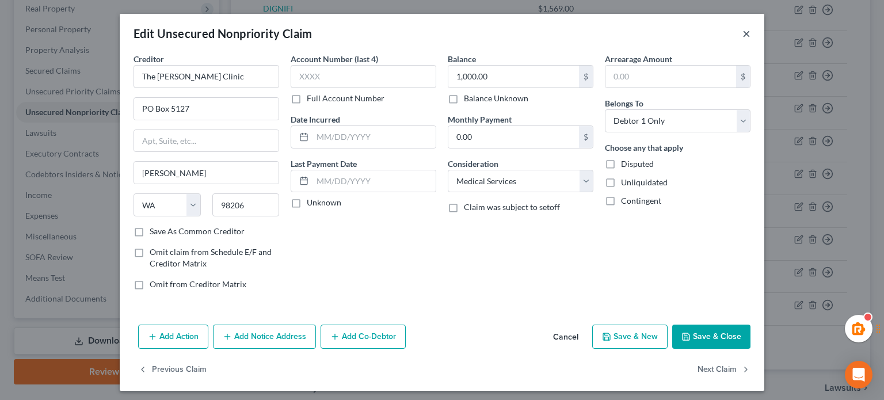
click at [743, 33] on button "×" at bounding box center [747, 33] width 8 height 14
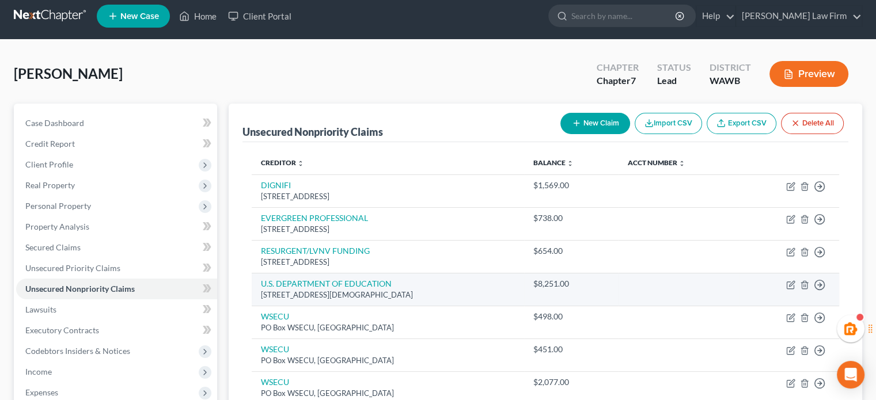
scroll to position [2, 0]
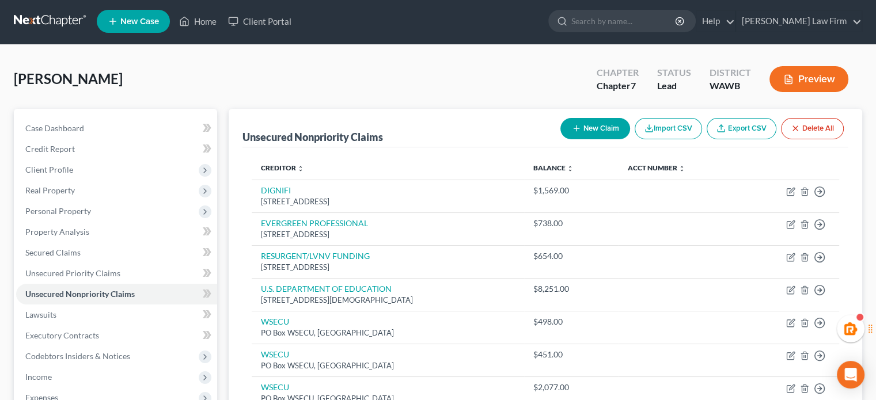
click at [593, 118] on button "New Claim" at bounding box center [595, 128] width 70 height 21
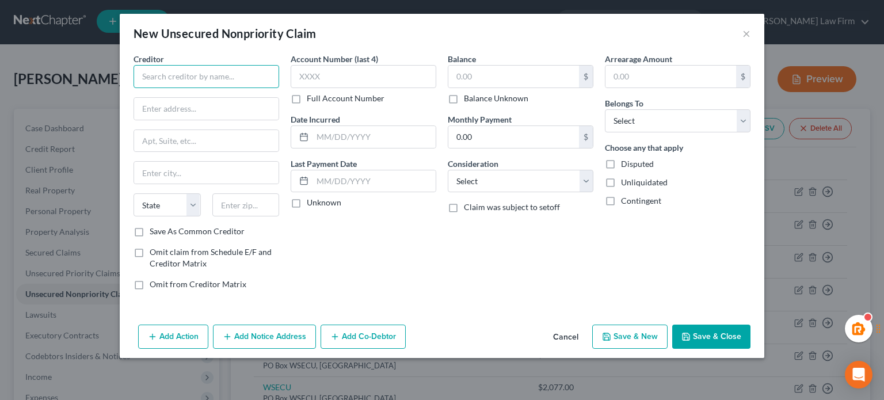
click at [214, 72] on input "text" at bounding box center [207, 76] width 146 height 23
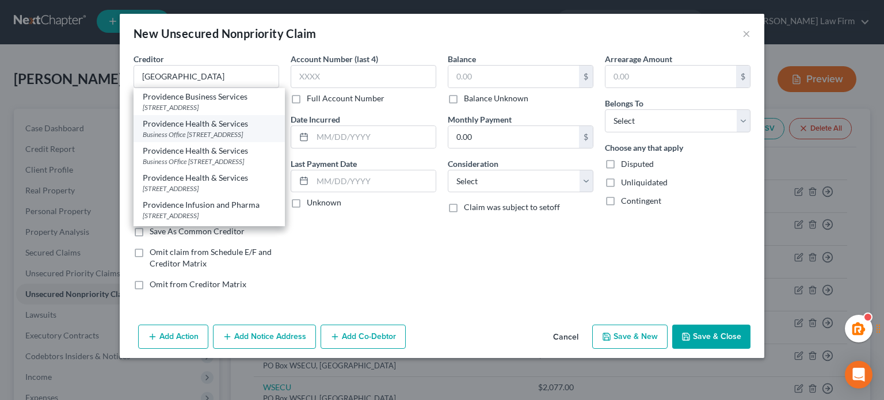
click at [205, 121] on div "Providence Health & Services" at bounding box center [209, 124] width 133 height 12
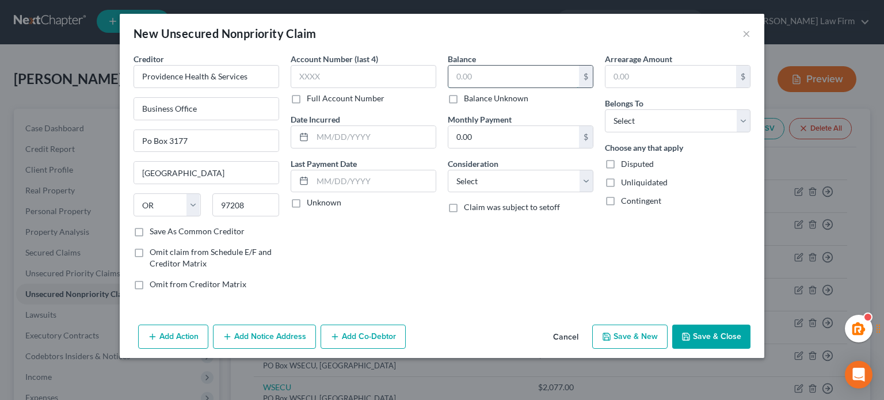
click at [473, 77] on input "text" at bounding box center [514, 77] width 131 height 22
click at [649, 119] on select "Select Debtor 1 Only Debtor 2 Only Debtor 1 And Debtor 2 Only At Least One Of T…" at bounding box center [678, 120] width 146 height 23
click at [605, 109] on select "Select Debtor 1 Only Debtor 2 Only Debtor 1 And Debtor 2 Only At Least One Of T…" at bounding box center [678, 120] width 146 height 23
click at [645, 165] on span "Disputed" at bounding box center [637, 164] width 33 height 10
click at [633, 165] on input "Disputed" at bounding box center [629, 161] width 7 height 7
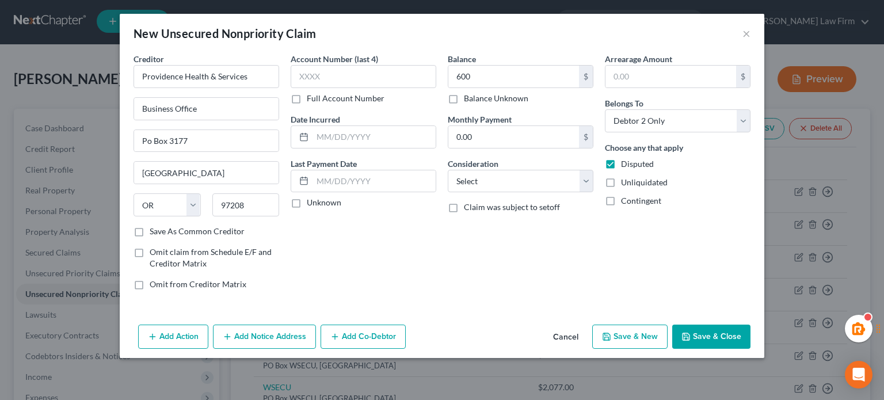
click at [636, 139] on div "Arrearage Amount $ Belongs To * Select Debtor 1 Only Debtor 2 Only Debtor 1 And…" at bounding box center [677, 176] width 157 height 246
click at [633, 162] on span "Disputed" at bounding box center [637, 164] width 33 height 10
click at [633, 162] on input "Disputed" at bounding box center [629, 161] width 7 height 7
click at [633, 111] on select "Select Debtor 1 Only Debtor 2 Only Debtor 1 And Debtor 2 Only At Least One Of T…" at bounding box center [678, 120] width 146 height 23
click at [605, 109] on select "Select Debtor 1 Only Debtor 2 Only Debtor 1 And Debtor 2 Only At Least One Of T…" at bounding box center [678, 120] width 146 height 23
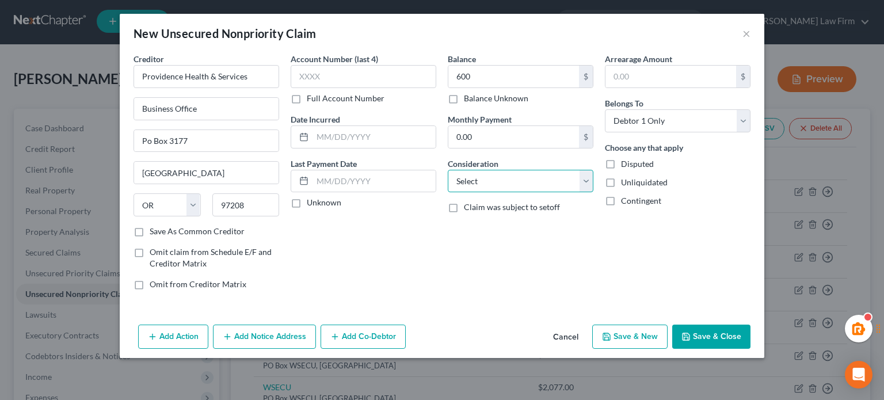
click at [543, 180] on select "Select Cable / Satellite Services Collection Agency Credit Card Debt Debt Couns…" at bounding box center [521, 181] width 146 height 23
click at [448, 170] on select "Select Cable / Satellite Services Collection Agency Credit Card Debt Debt Couns…" at bounding box center [521, 181] width 146 height 23
click at [712, 329] on button "Save & Close" at bounding box center [712, 337] width 78 height 24
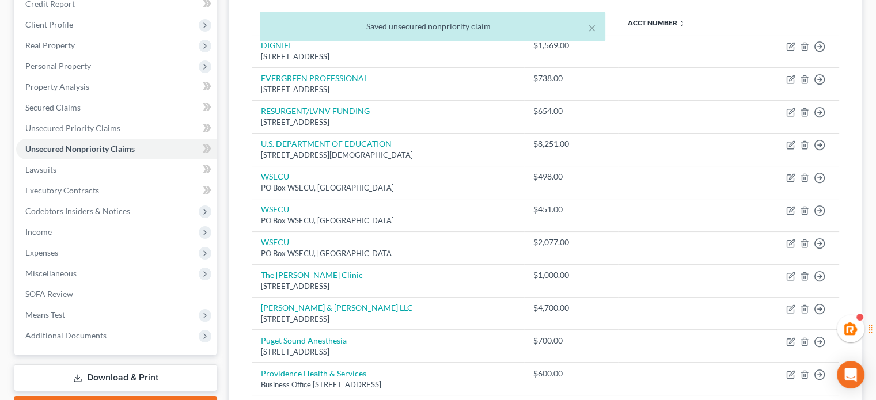
scroll to position [0, 0]
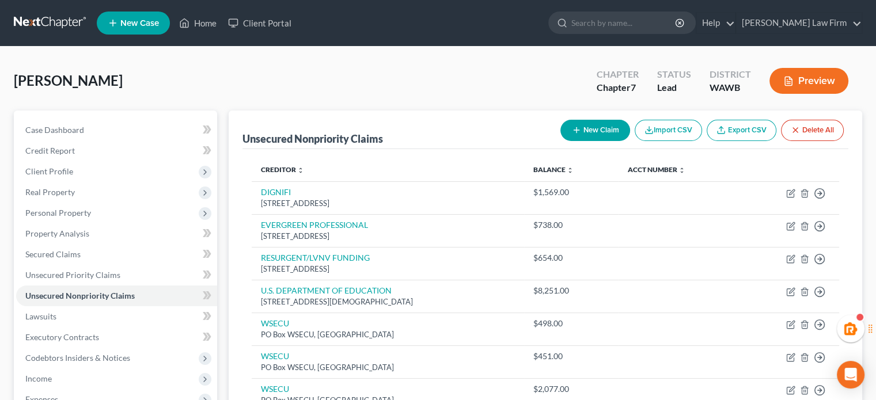
click at [588, 138] on button "New Claim" at bounding box center [595, 130] width 70 height 21
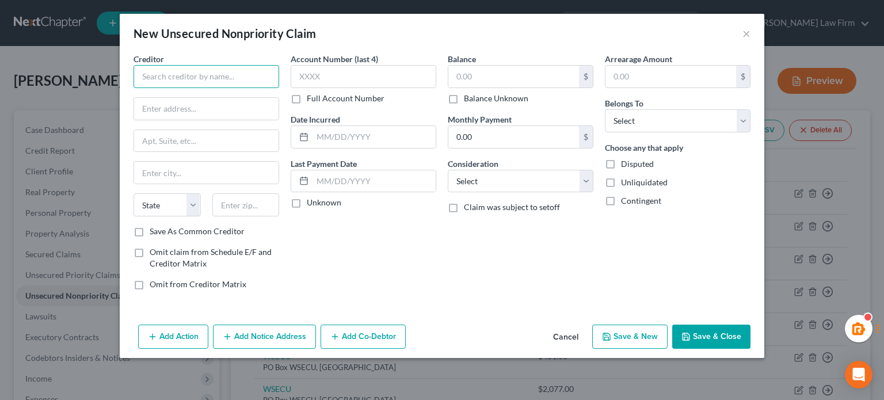
click at [139, 84] on input "text" at bounding box center [207, 76] width 146 height 23
click at [569, 339] on button "Cancel" at bounding box center [566, 337] width 44 height 23
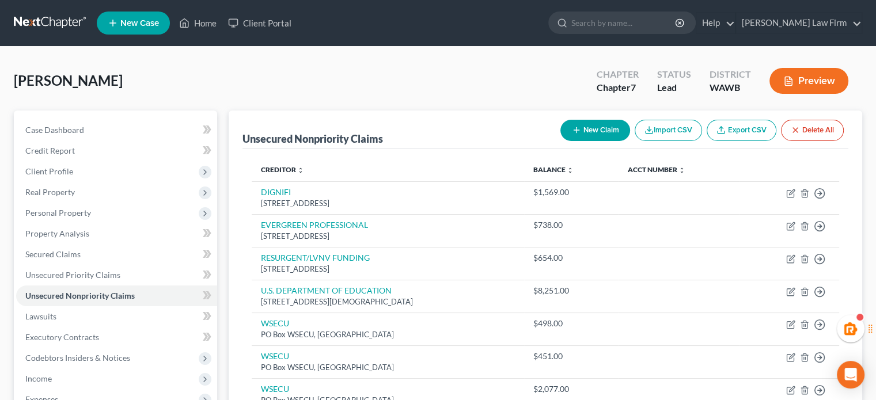
click at [587, 124] on button "New Claim" at bounding box center [595, 130] width 70 height 21
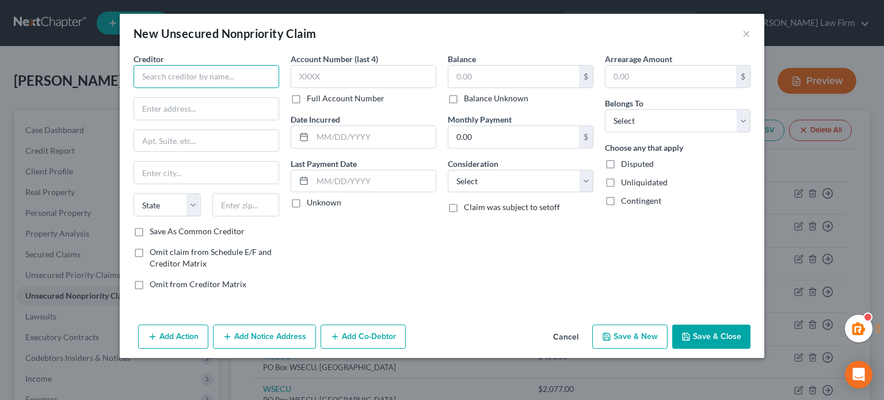
click at [175, 81] on input "text" at bounding box center [207, 76] width 146 height 23
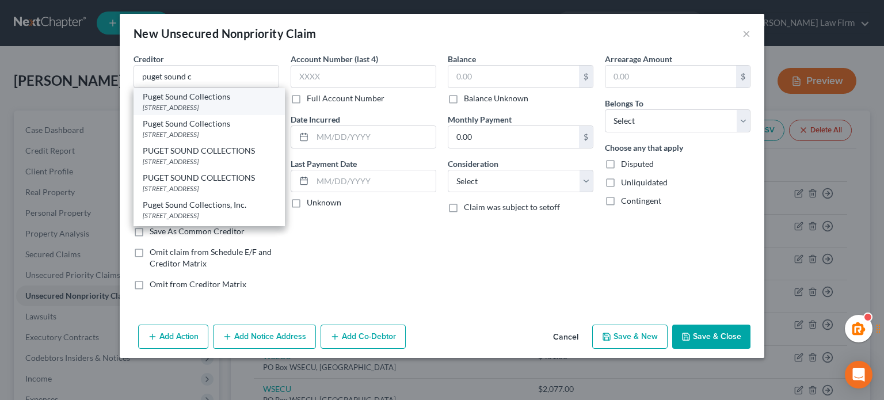
click at [222, 105] on div "1019 Regents Blvd, Tacoma, WA 98466" at bounding box center [209, 107] width 133 height 10
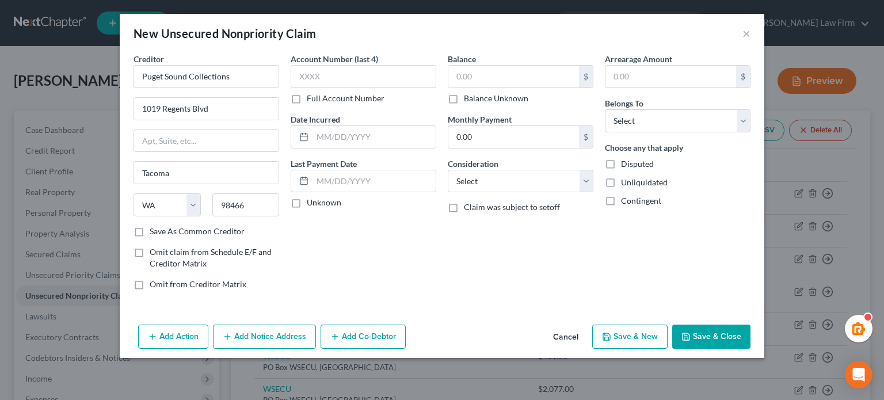
click at [527, 93] on div "Balance Unknown" at bounding box center [521, 99] width 146 height 12
click at [630, 128] on select "Select Debtor 1 Only Debtor 2 Only Debtor 1 And Debtor 2 Only At Least One Of T…" at bounding box center [678, 120] width 146 height 23
click at [605, 109] on select "Select Debtor 1 Only Debtor 2 Only Debtor 1 And Debtor 2 Only At Least One Of T…" at bounding box center [678, 120] width 146 height 23
click at [485, 80] on input "text" at bounding box center [514, 77] width 131 height 22
click at [485, 104] on div "Balance $ Balance Unknown Balance Undetermined $ Balance Unknown Monthly Paymen…" at bounding box center [520, 176] width 157 height 246
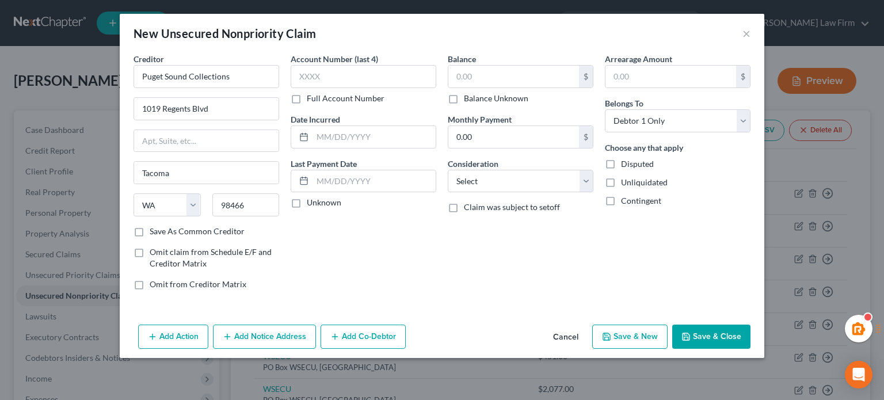
click at [477, 96] on label "Balance Unknown" at bounding box center [496, 99] width 64 height 12
click at [476, 96] on input "Balance Unknown" at bounding box center [472, 96] width 7 height 7
click at [487, 171] on select "Select Cable / Satellite Services Collection Agency Credit Card Debt Debt Couns…" at bounding box center [521, 181] width 146 height 23
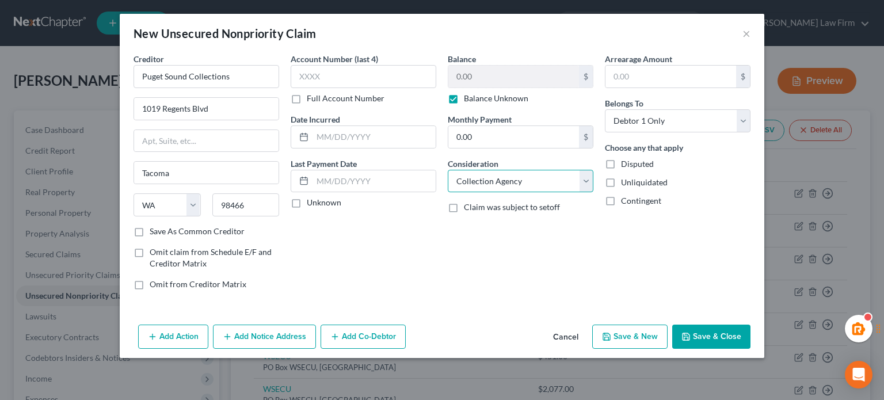
click at [448, 170] on select "Select Cable / Satellite Services Collection Agency Credit Card Debt Debt Couns…" at bounding box center [521, 181] width 146 height 23
click at [712, 343] on button "Save & Close" at bounding box center [712, 337] width 78 height 24
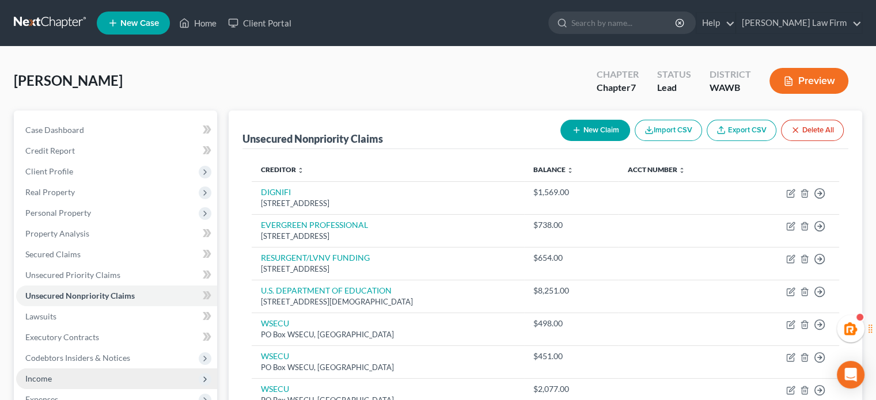
click at [65, 369] on span "Income" at bounding box center [116, 379] width 201 height 21
click at [62, 394] on span "Employment Income" at bounding box center [85, 399] width 74 height 10
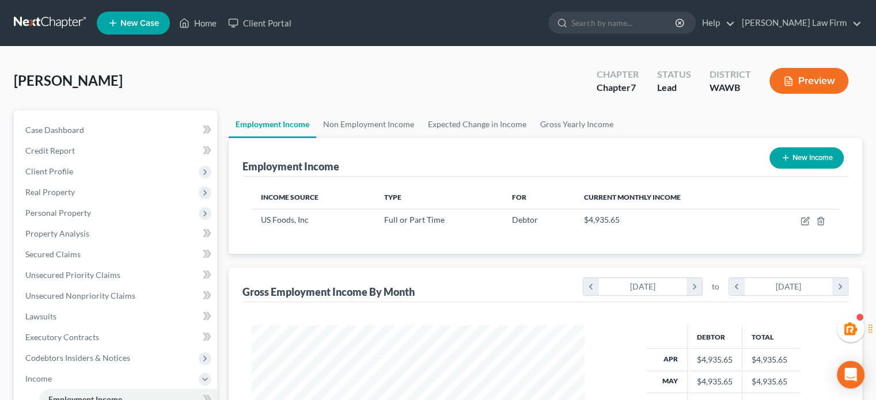
scroll to position [115, 0]
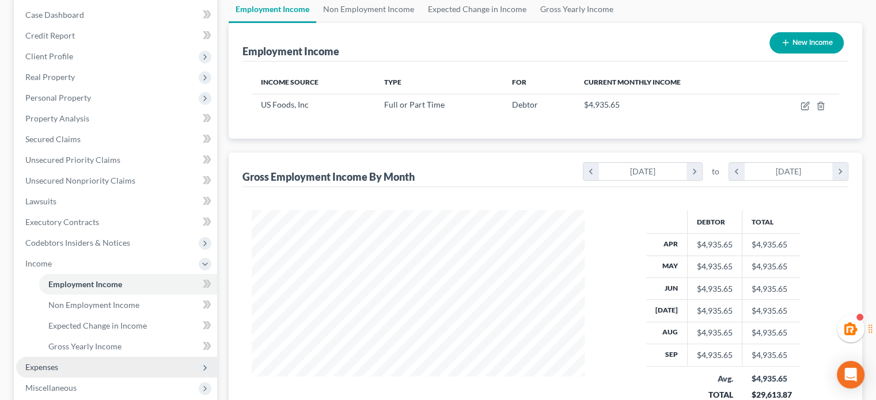
click at [71, 358] on span "Expenses" at bounding box center [116, 367] width 201 height 21
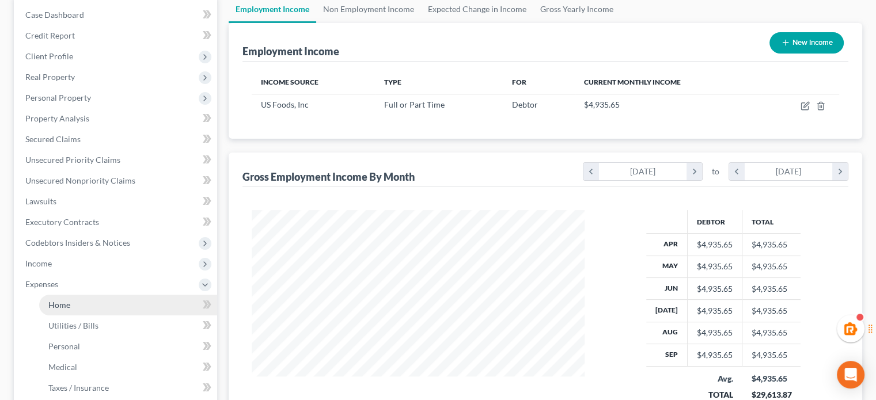
click at [73, 302] on link "Home" at bounding box center [128, 305] width 178 height 21
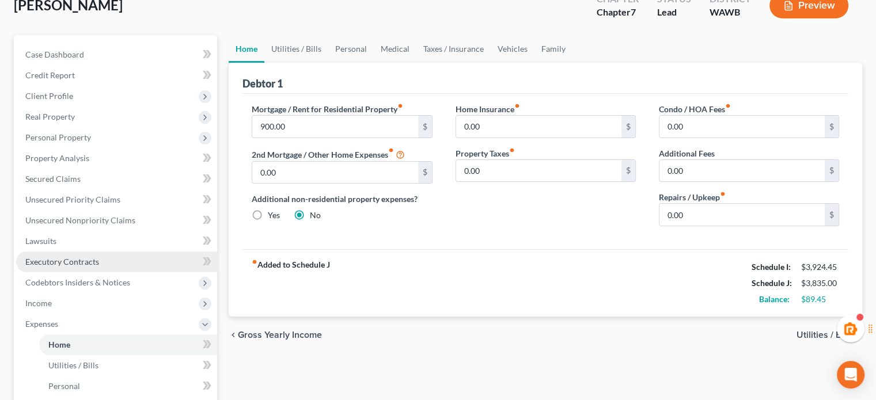
scroll to position [76, 0]
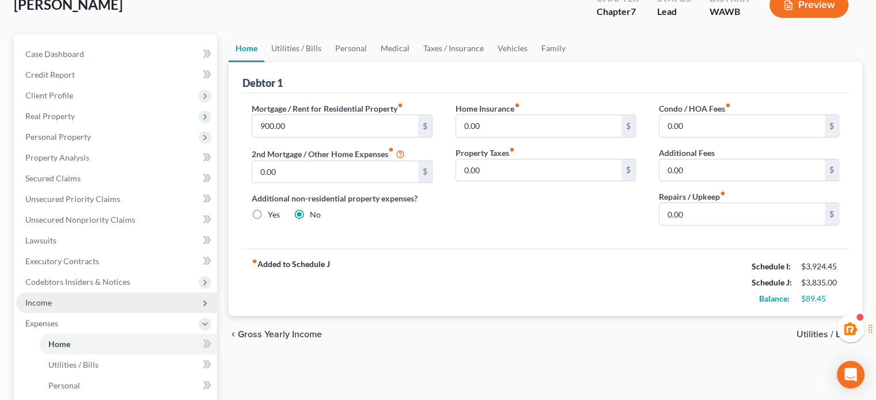
click at [55, 307] on span "Income" at bounding box center [116, 303] width 201 height 21
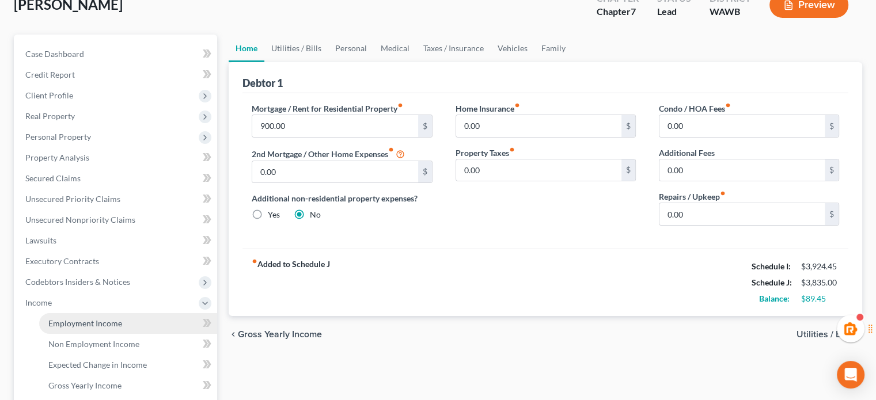
click at [76, 320] on span "Employment Income" at bounding box center [85, 323] width 74 height 10
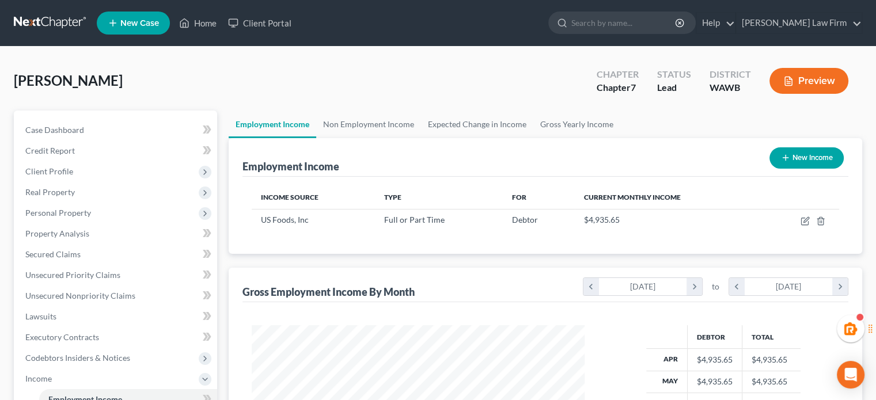
scroll to position [205, 355]
click at [332, 112] on link "Non Employment Income" at bounding box center [368, 125] width 105 height 28
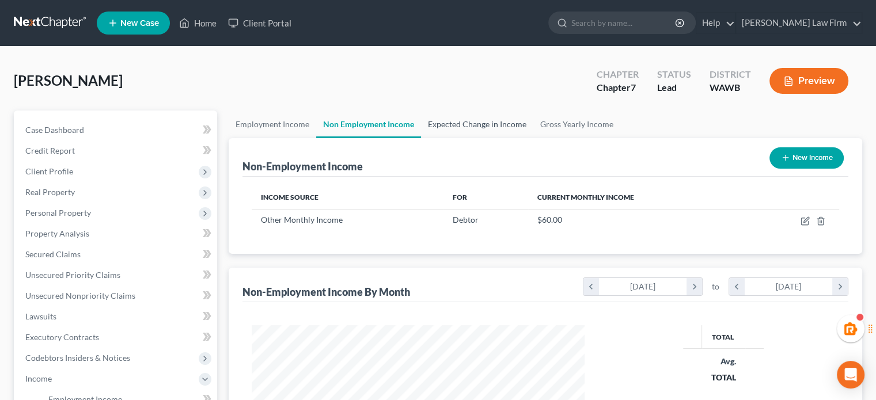
scroll to position [166, 355]
click at [458, 131] on link "Expected Change in Income" at bounding box center [477, 125] width 112 height 28
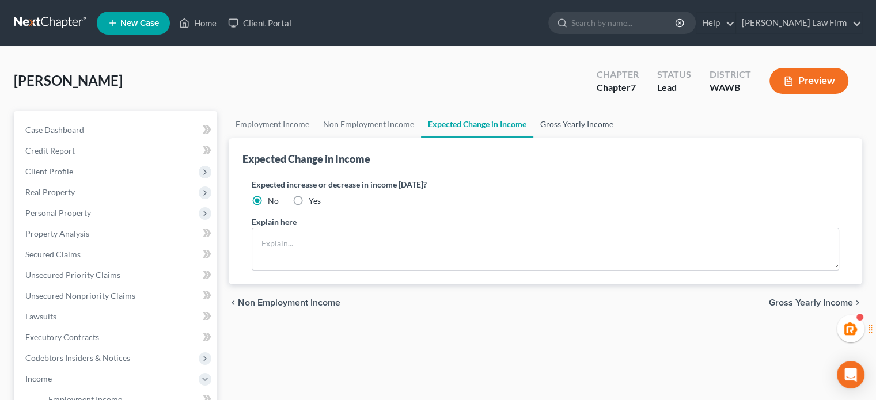
click at [564, 130] on link "Gross Yearly Income" at bounding box center [576, 125] width 87 height 28
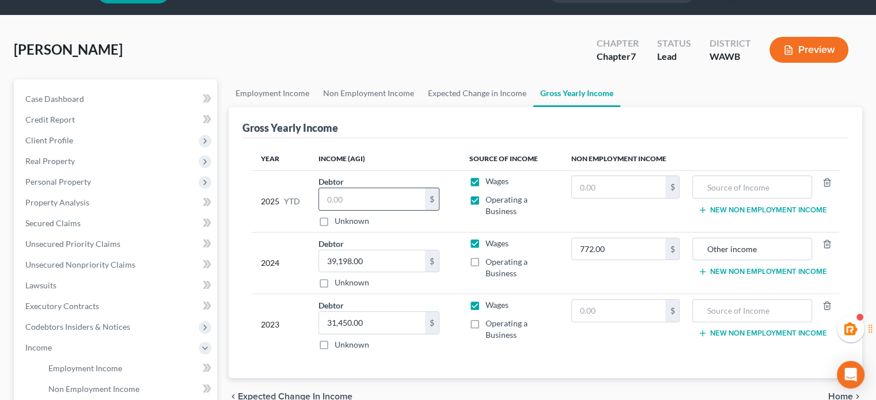
scroll to position [30, 0]
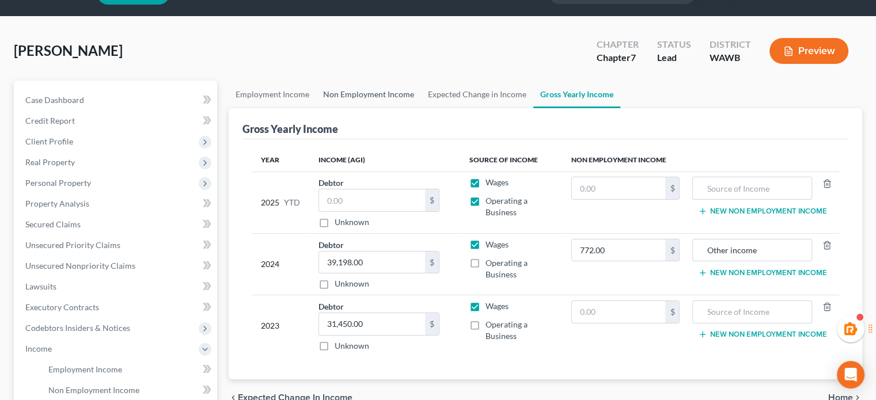
click at [415, 90] on link "Non Employment Income" at bounding box center [368, 95] width 105 height 28
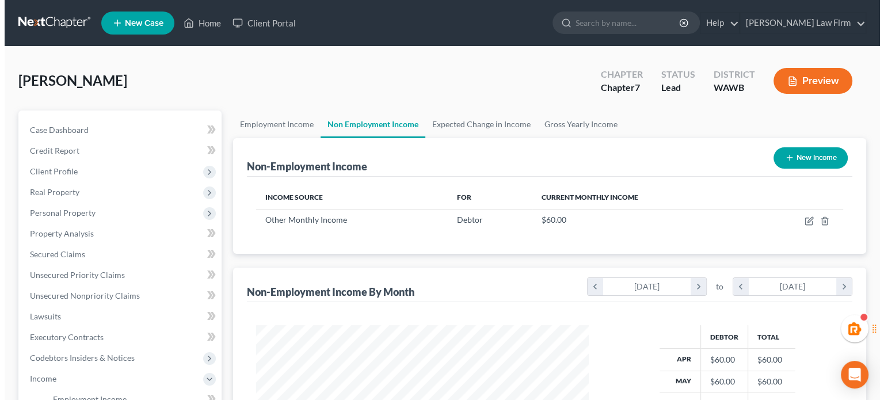
scroll to position [205, 355]
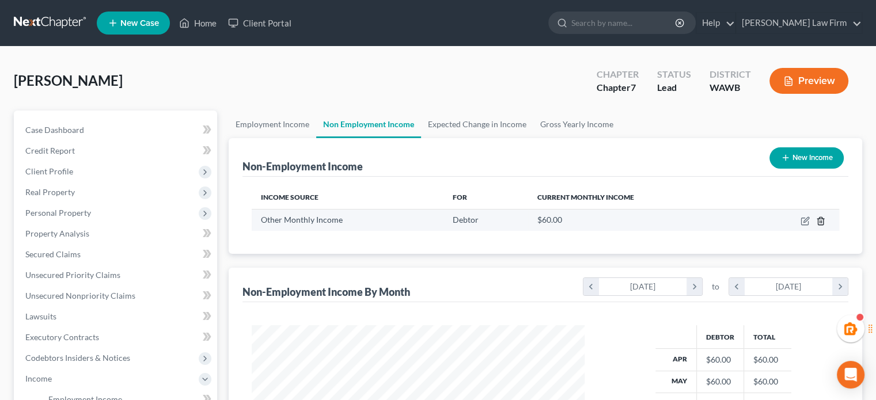
click at [820, 224] on icon "button" at bounding box center [820, 220] width 5 height 7
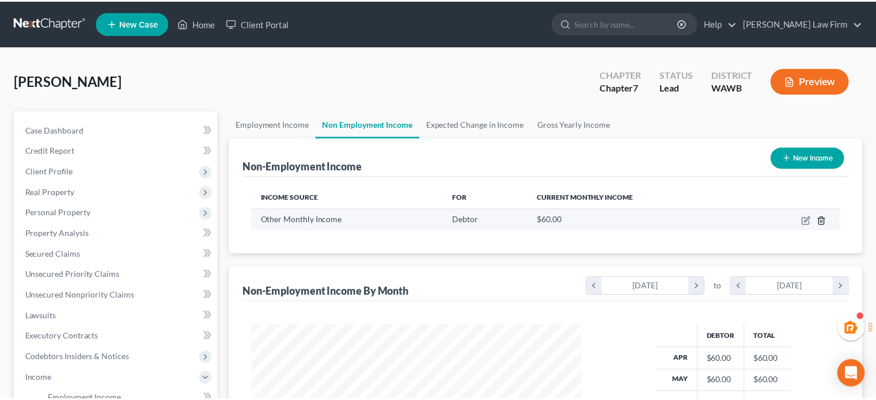
scroll to position [205, 359]
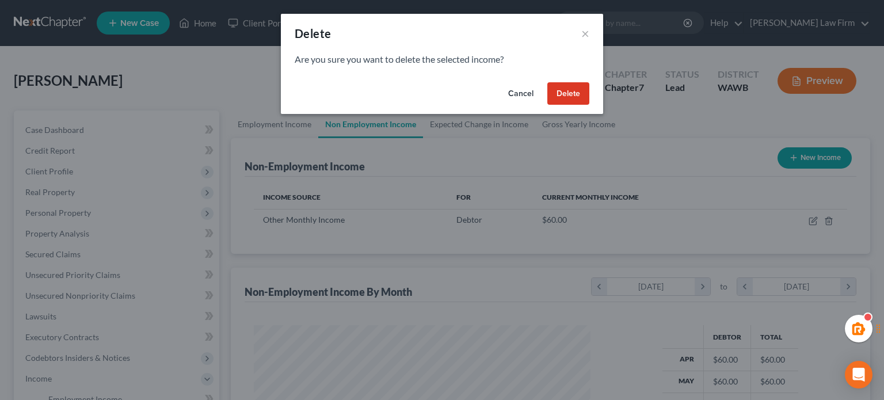
click at [550, 96] on button "Delete" at bounding box center [569, 93] width 42 height 23
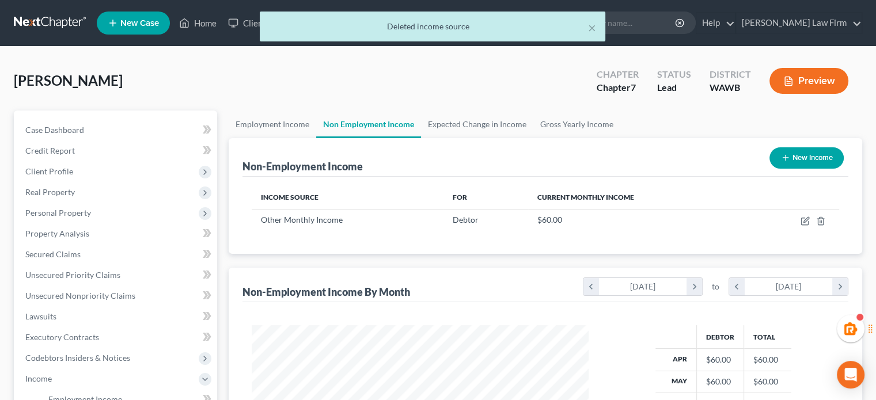
scroll to position [575603, 575452]
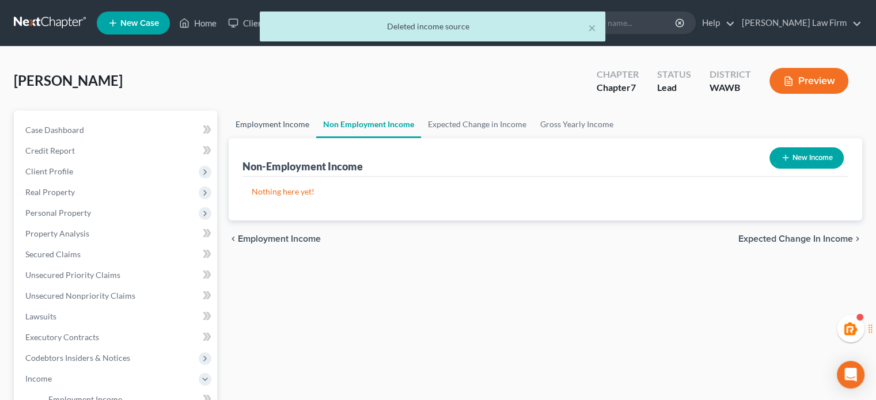
click at [266, 126] on link "Employment Income" at bounding box center [273, 125] width 88 height 28
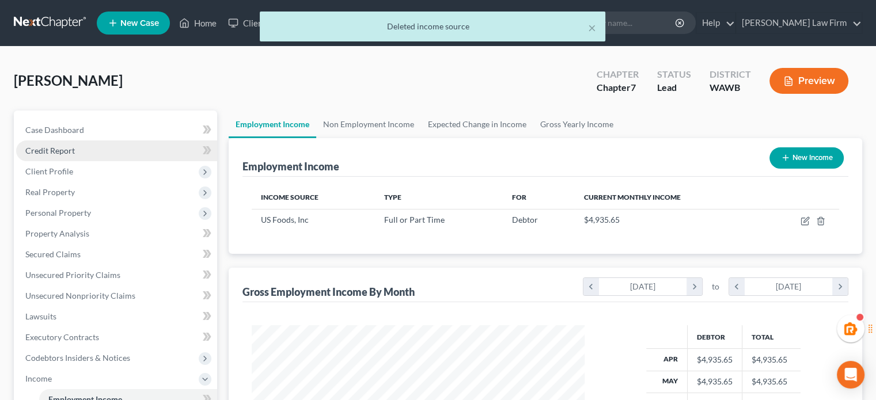
scroll to position [205, 355]
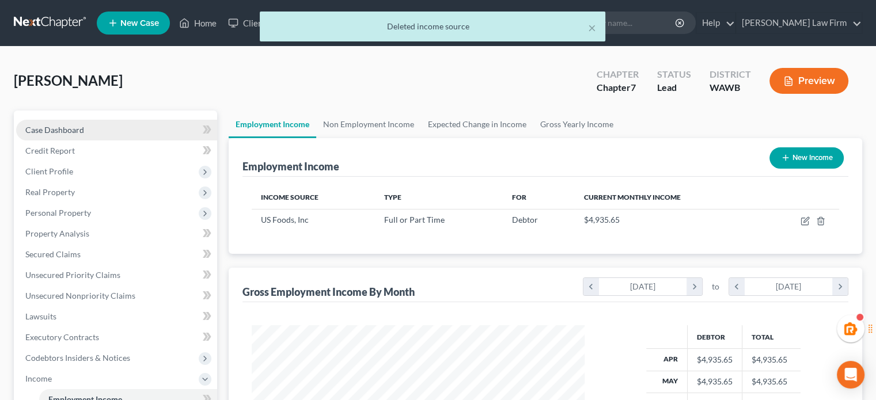
click at [92, 134] on link "Case Dashboard" at bounding box center [116, 130] width 201 height 21
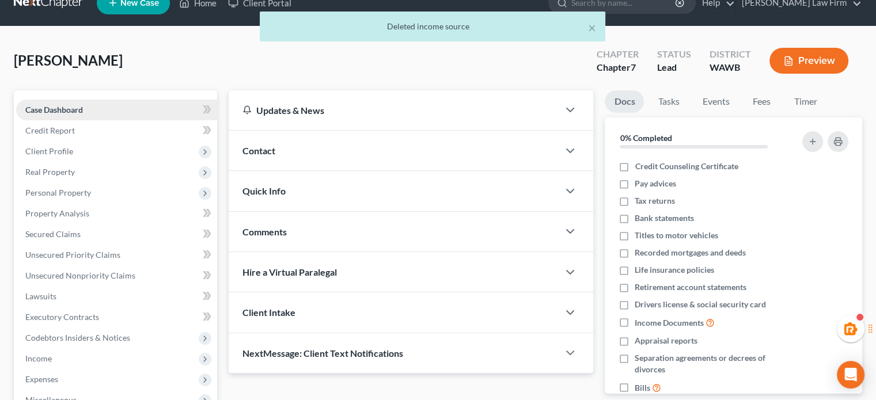
scroll to position [9, 0]
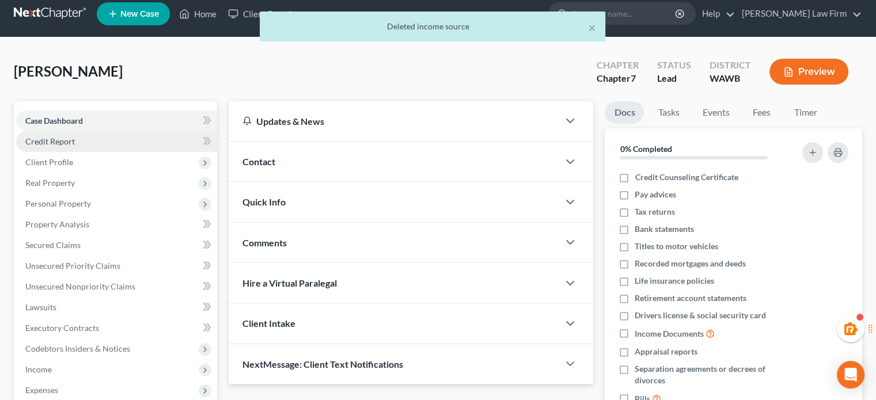
click at [75, 145] on link "Credit Report" at bounding box center [116, 141] width 201 height 21
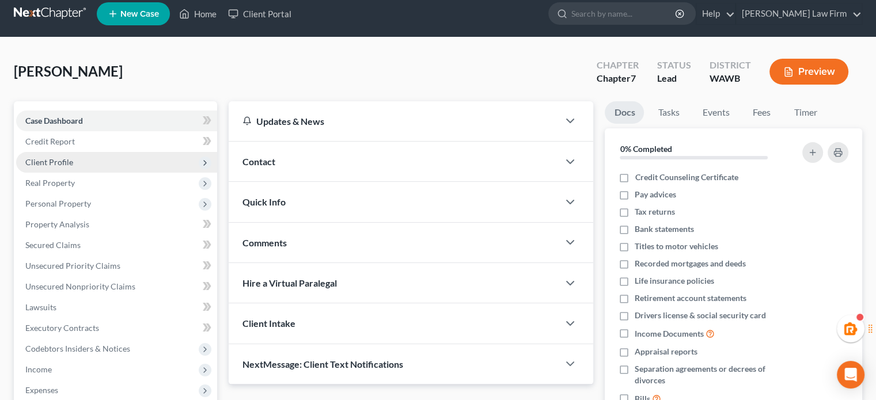
click at [75, 159] on span "Client Profile" at bounding box center [116, 162] width 201 height 21
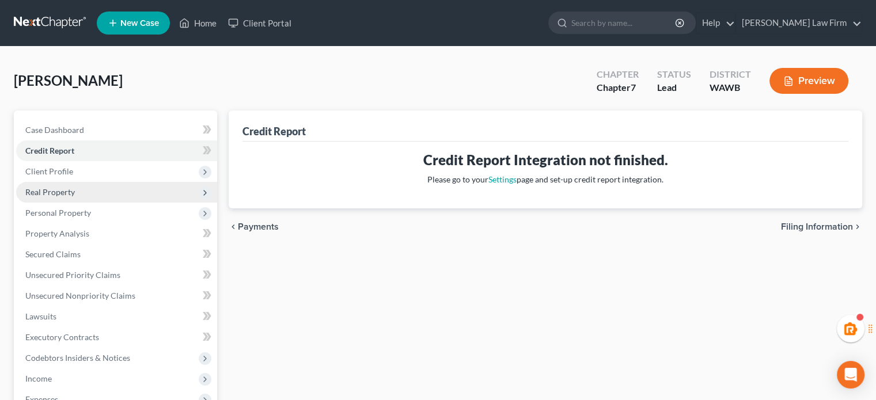
click at [81, 190] on span "Real Property" at bounding box center [116, 192] width 201 height 21
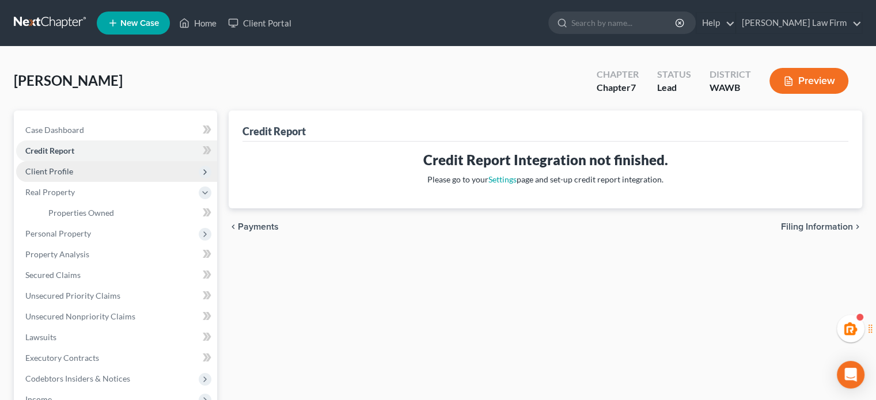
click at [90, 163] on span "Client Profile" at bounding box center [116, 171] width 201 height 21
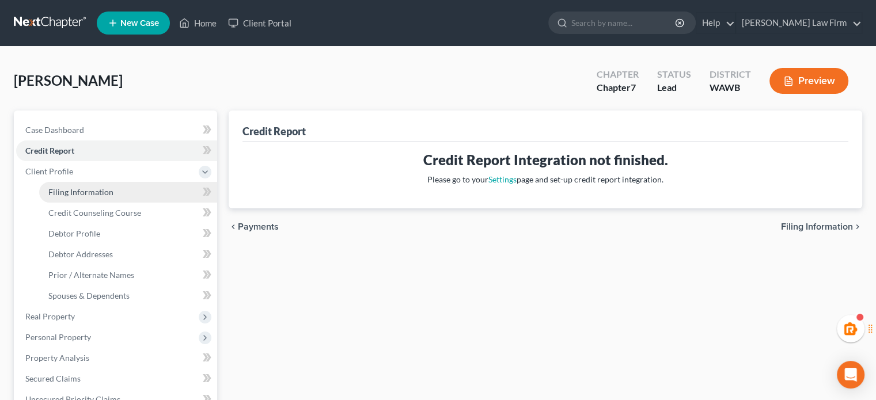
click at [95, 182] on link "Filing Information" at bounding box center [128, 192] width 178 height 21
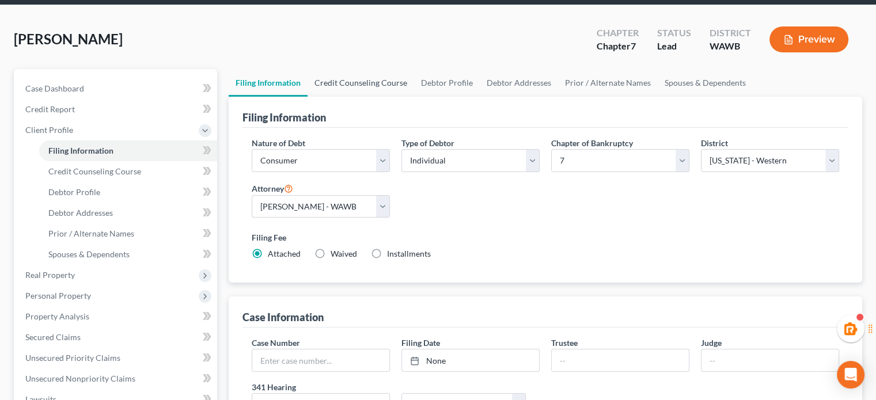
click at [347, 80] on link "Credit Counseling Course" at bounding box center [360, 83] width 107 height 28
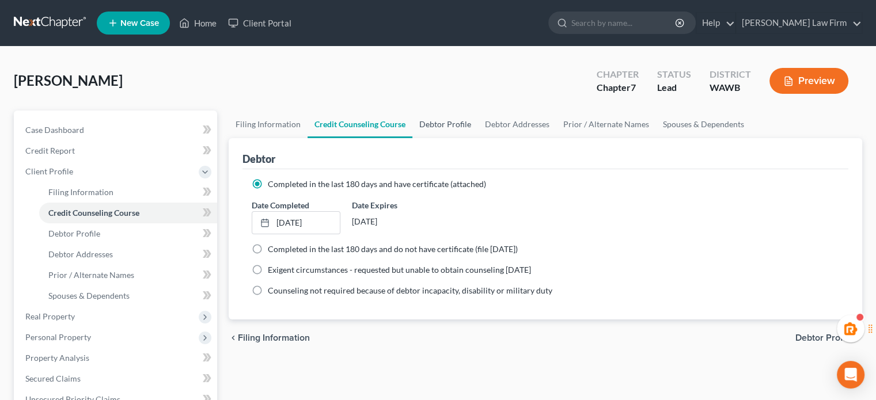
click at [441, 128] on link "Debtor Profile" at bounding box center [445, 125] width 66 height 28
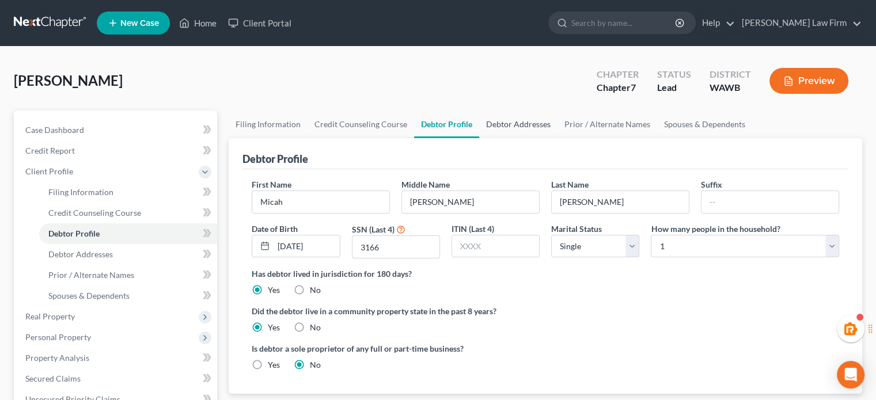
click at [530, 124] on link "Debtor Addresses" at bounding box center [518, 125] width 78 height 28
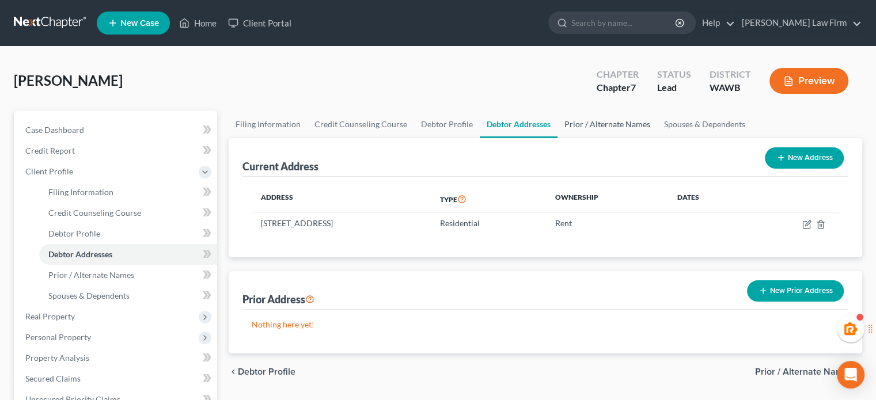
click at [591, 128] on link "Prior / Alternate Names" at bounding box center [607, 125] width 100 height 28
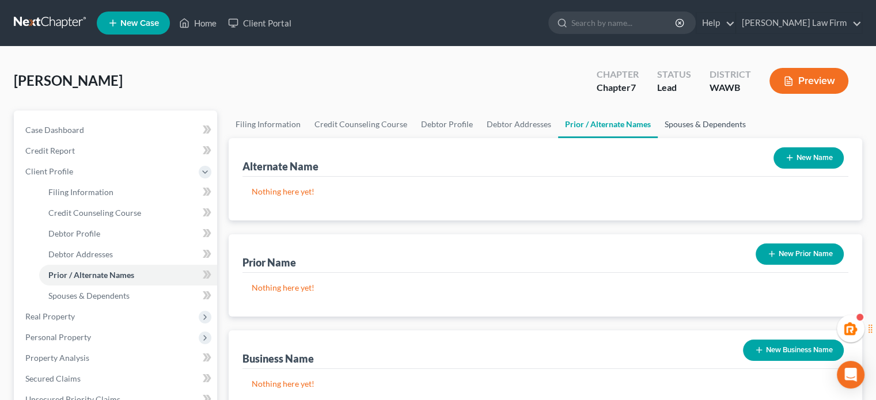
click at [678, 130] on link "Spouses & Dependents" at bounding box center [705, 125] width 95 height 28
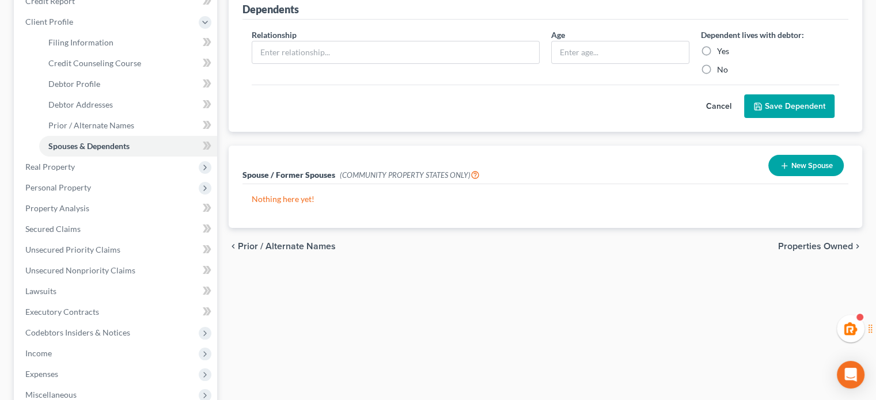
click at [788, 246] on span "Properties Owned" at bounding box center [815, 246] width 75 height 9
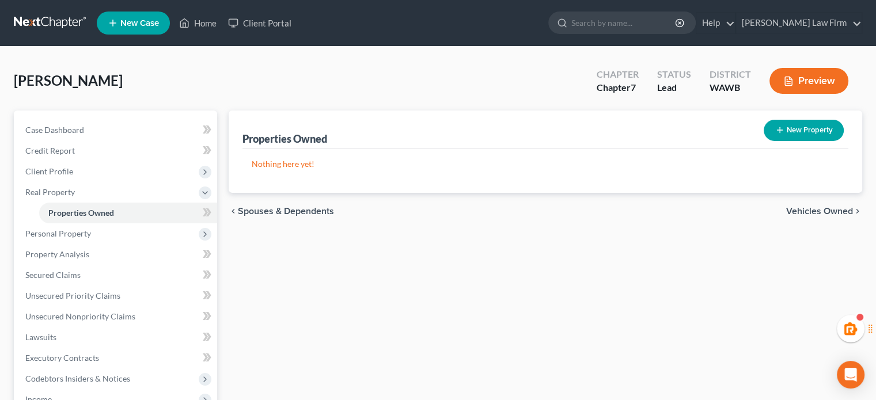
click at [823, 203] on div "chevron_left Spouses & Dependents Vehicles Owned chevron_right" at bounding box center [545, 211] width 633 height 37
click at [815, 208] on span "Vehicles Owned" at bounding box center [819, 211] width 67 height 9
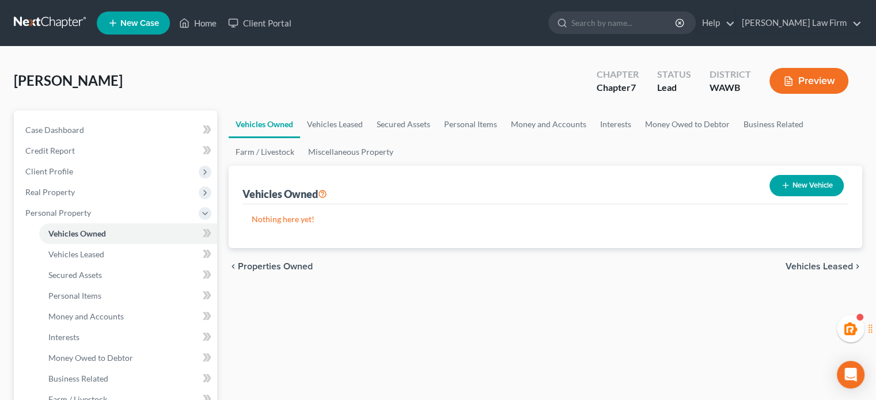
click at [802, 262] on span "Vehicles Leased" at bounding box center [818, 266] width 67 height 9
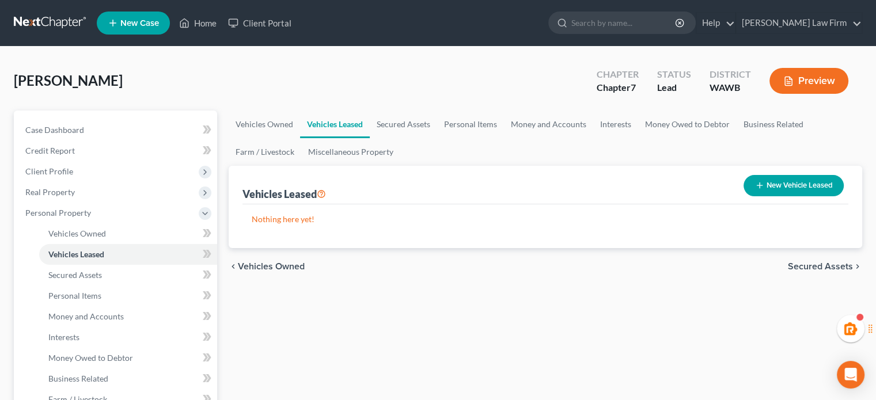
click at [802, 262] on span "Secured Assets" at bounding box center [820, 266] width 65 height 9
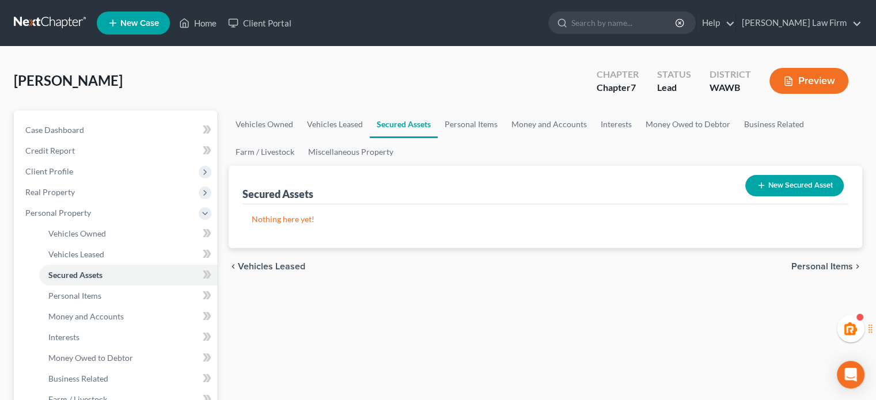
click at [802, 262] on span "Personal Items" at bounding box center [822, 266] width 62 height 9
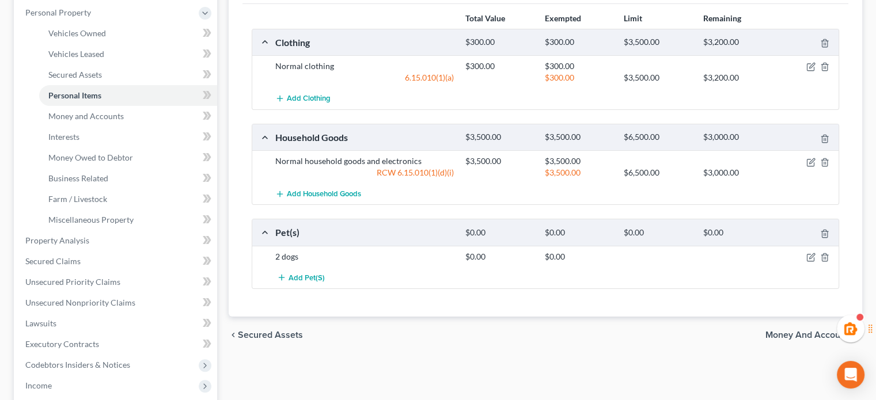
click at [804, 335] on span "Money and Accounts" at bounding box center [809, 335] width 88 height 9
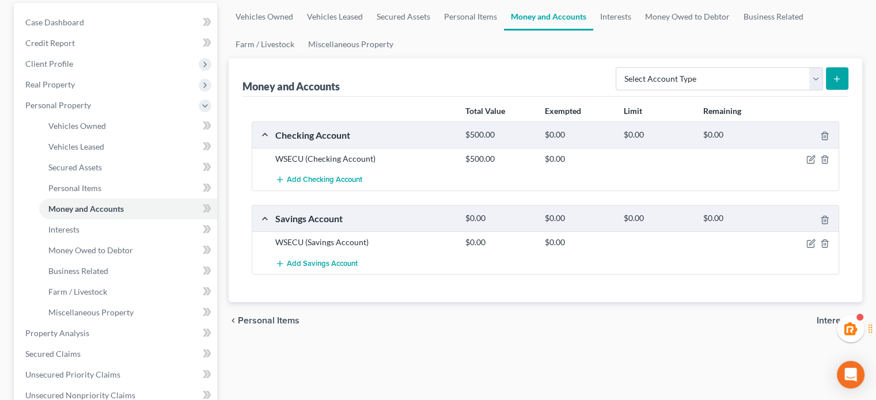
click at [831, 324] on div "chevron_left Personal Items Interests chevron_right" at bounding box center [545, 320] width 633 height 37
click at [831, 324] on span "Interests" at bounding box center [834, 320] width 36 height 9
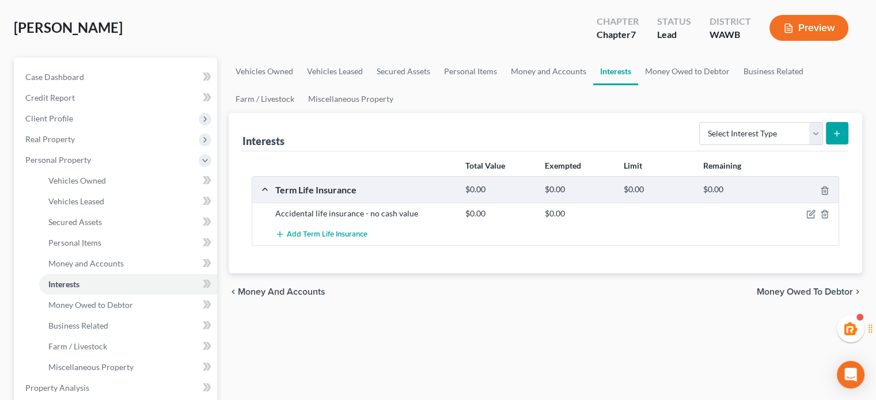
click at [804, 287] on span "Money Owed to Debtor" at bounding box center [805, 291] width 96 height 9
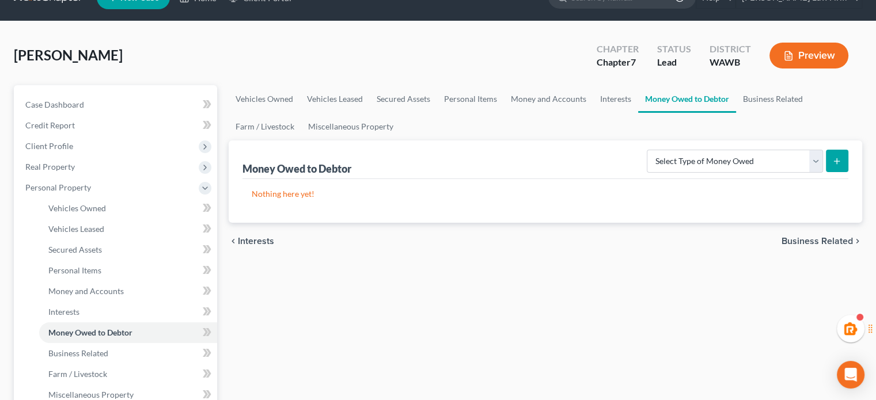
click at [792, 240] on span "Business Related" at bounding box center [816, 241] width 71 height 9
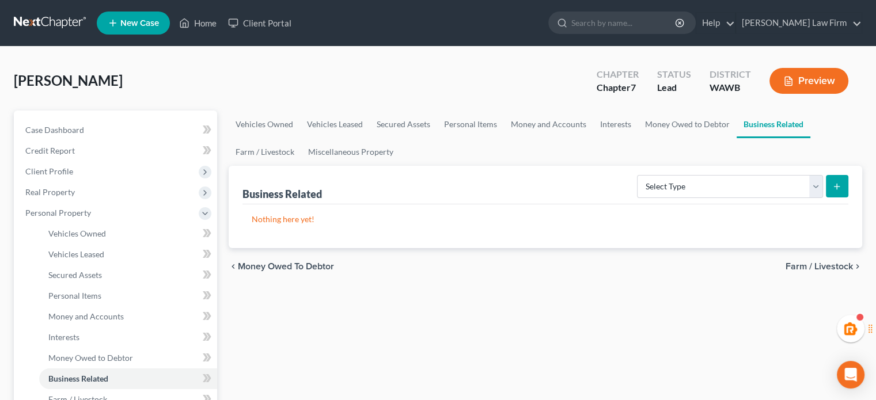
click at [797, 262] on span "Farm / Livestock" at bounding box center [818, 266] width 67 height 9
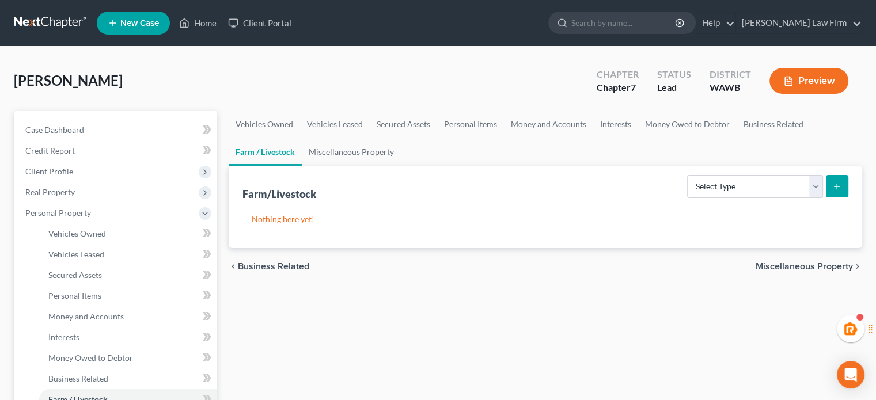
click at [797, 262] on span "Miscellaneous Property" at bounding box center [803, 266] width 97 height 9
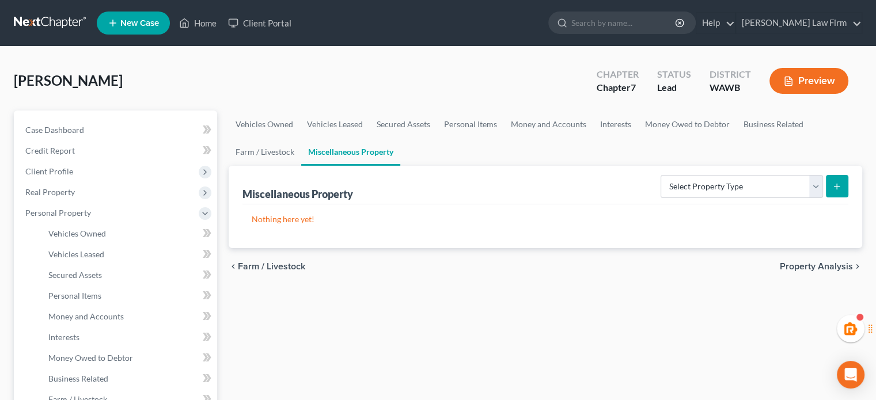
click at [797, 262] on span "Property Analysis" at bounding box center [816, 266] width 73 height 9
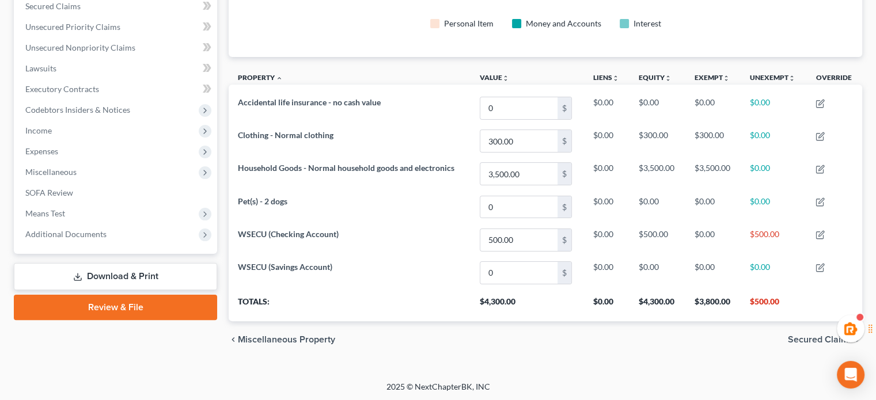
click at [825, 340] on span "Secured Claims" at bounding box center [820, 339] width 65 height 9
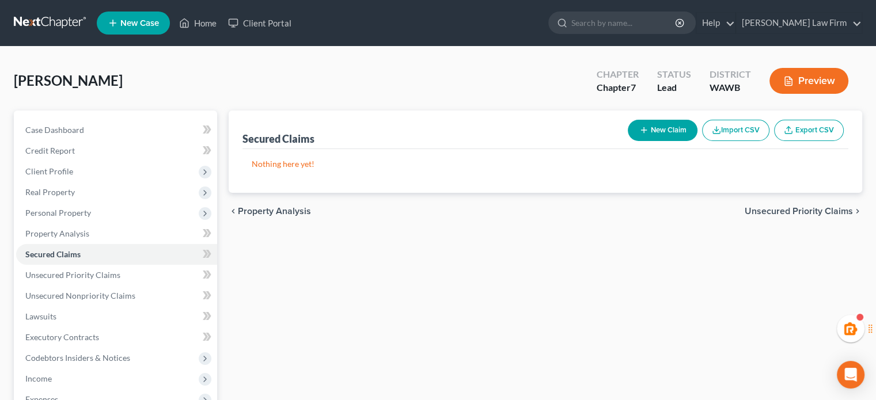
click at [787, 211] on span "Unsecured Priority Claims" at bounding box center [799, 211] width 108 height 9
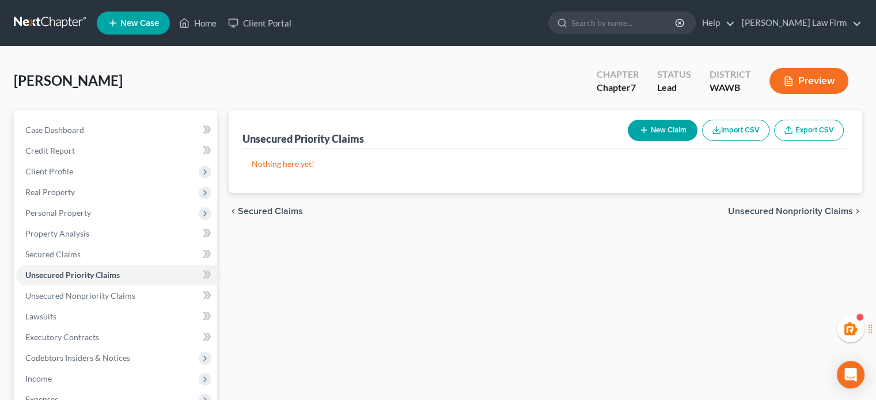
click at [787, 211] on span "Unsecured Nonpriority Claims" at bounding box center [790, 211] width 125 height 9
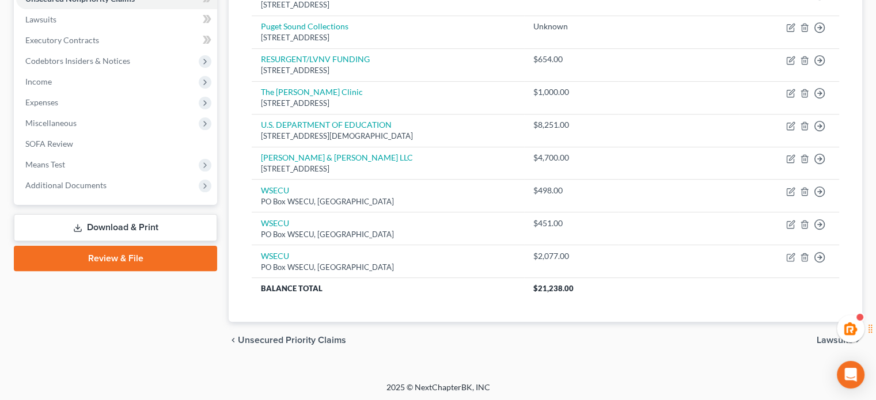
click at [825, 340] on span "Lawsuits" at bounding box center [834, 340] width 36 height 9
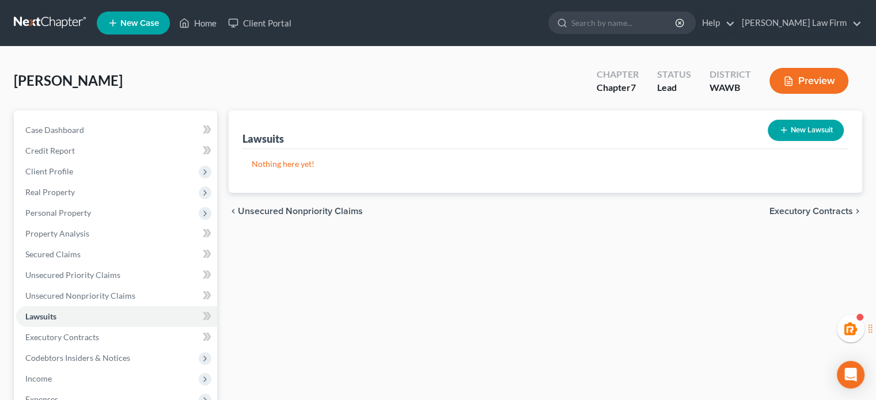
click at [783, 210] on span "Executory Contracts" at bounding box center [810, 211] width 83 height 9
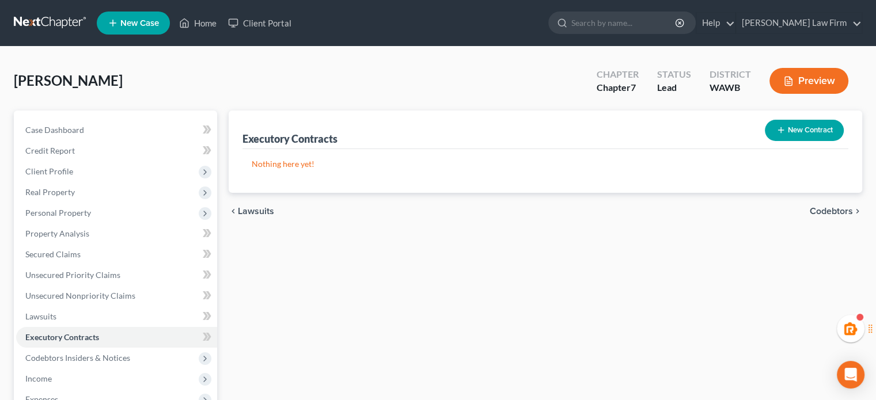
click at [818, 216] on span "Codebtors" at bounding box center [831, 211] width 43 height 9
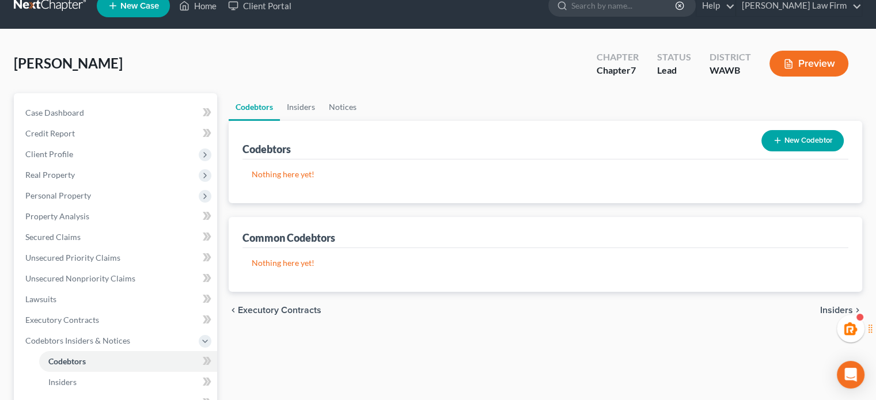
click at [841, 310] on span "Insiders" at bounding box center [836, 310] width 33 height 9
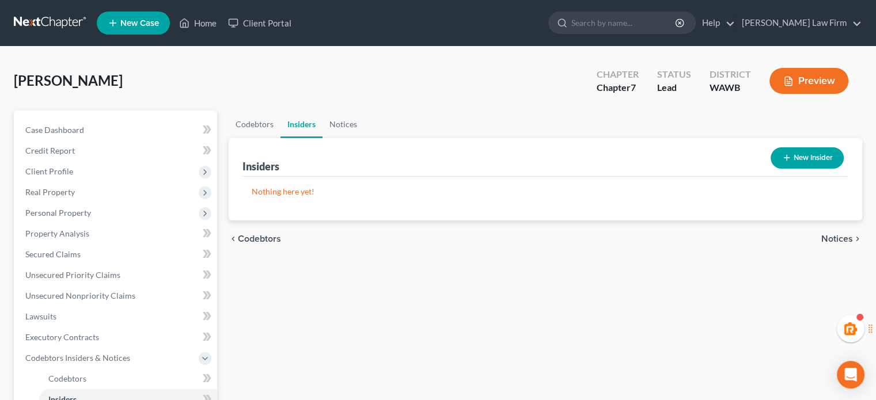
click at [840, 241] on span "Notices" at bounding box center [837, 238] width 32 height 9
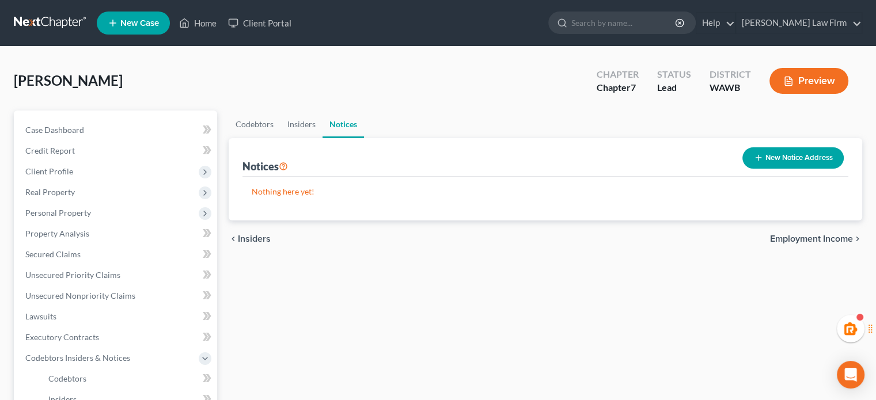
click at [840, 241] on span "Employment Income" at bounding box center [811, 238] width 83 height 9
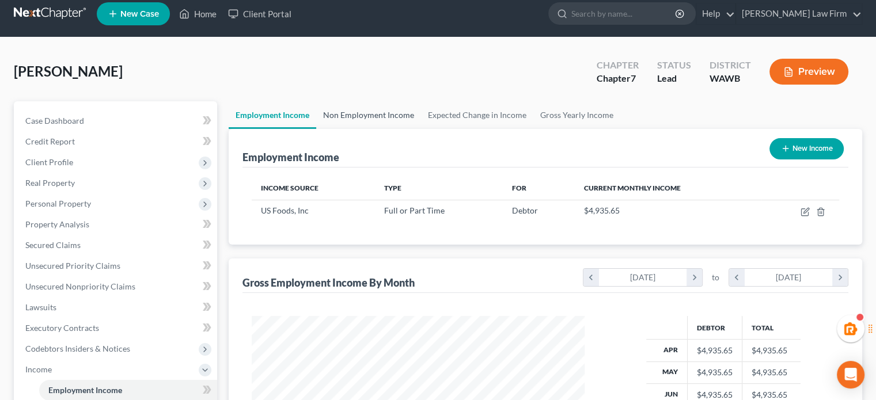
click at [371, 115] on link "Non Employment Income" at bounding box center [368, 115] width 105 height 28
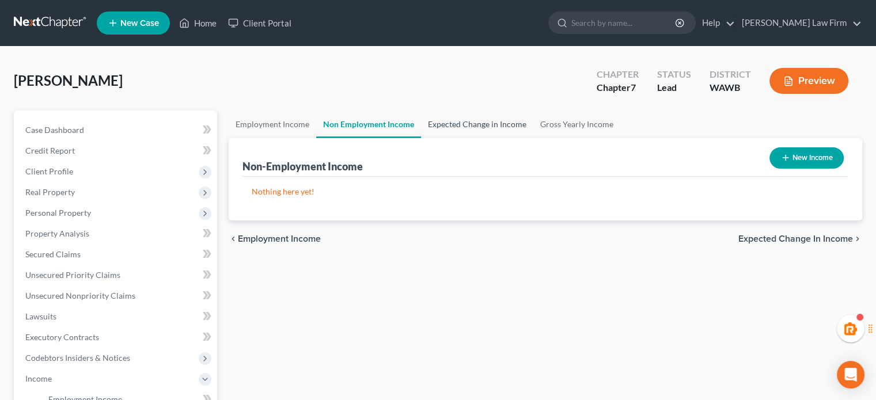
click at [449, 126] on link "Expected Change in Income" at bounding box center [477, 125] width 112 height 28
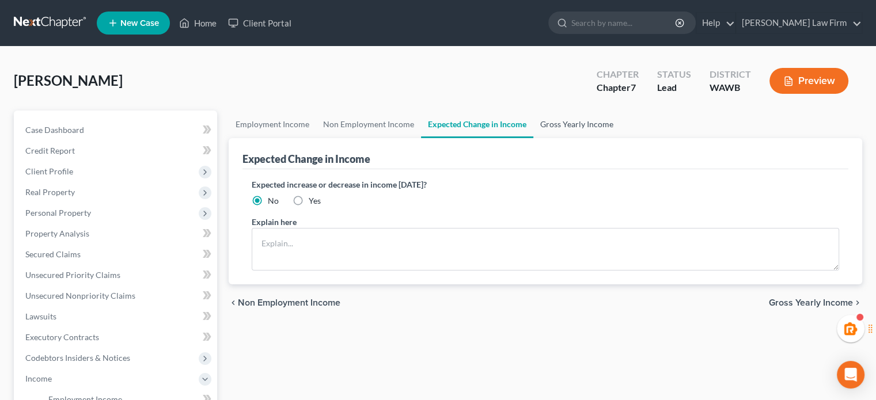
click at [541, 128] on link "Gross Yearly Income" at bounding box center [576, 125] width 87 height 28
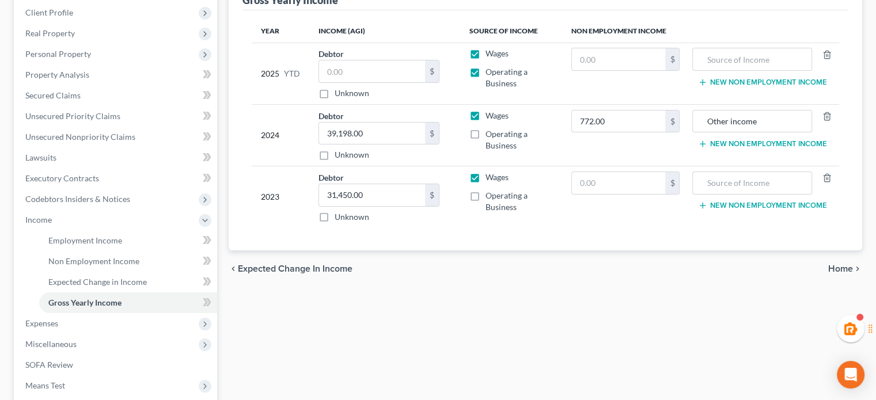
click at [822, 267] on div "chevron_left Expected Change in Income Home chevron_right" at bounding box center [545, 268] width 633 height 37
click at [838, 268] on span "Home" at bounding box center [840, 268] width 25 height 9
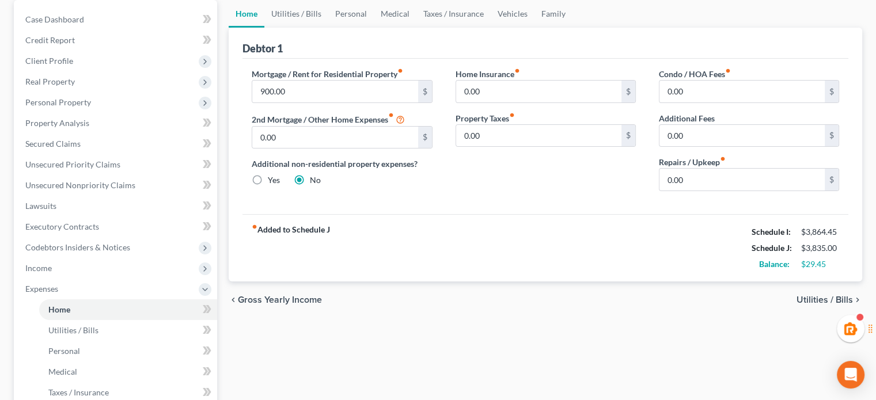
click at [823, 303] on span "Utilities / Bills" at bounding box center [824, 299] width 56 height 9
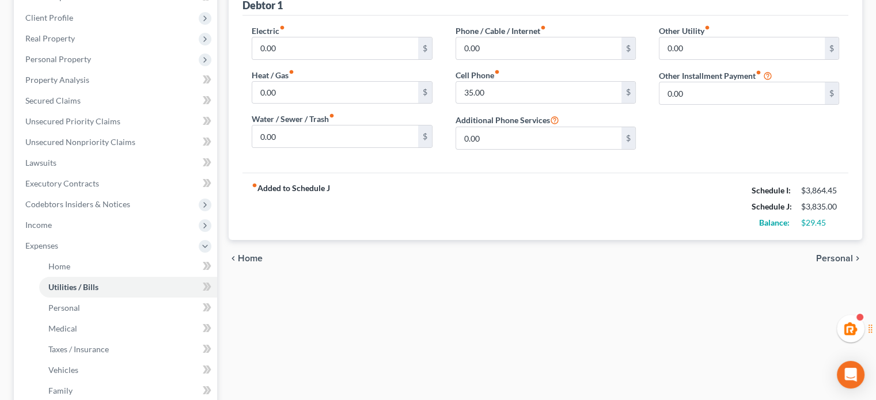
click at [822, 257] on span "Personal" at bounding box center [834, 258] width 37 height 9
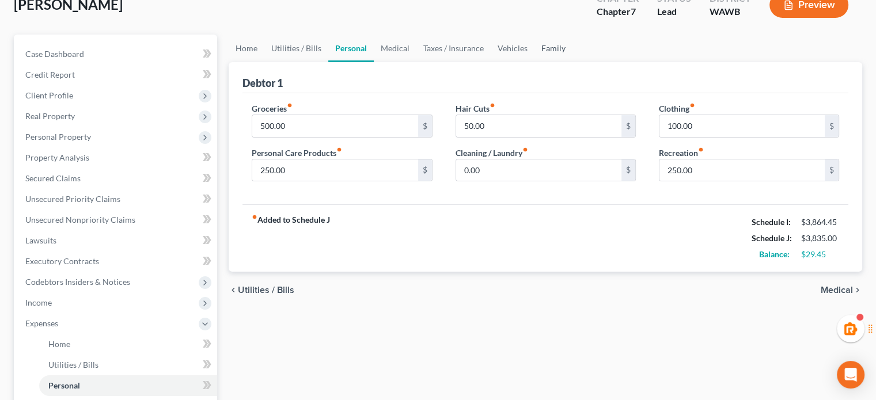
click at [548, 56] on link "Family" at bounding box center [553, 49] width 38 height 28
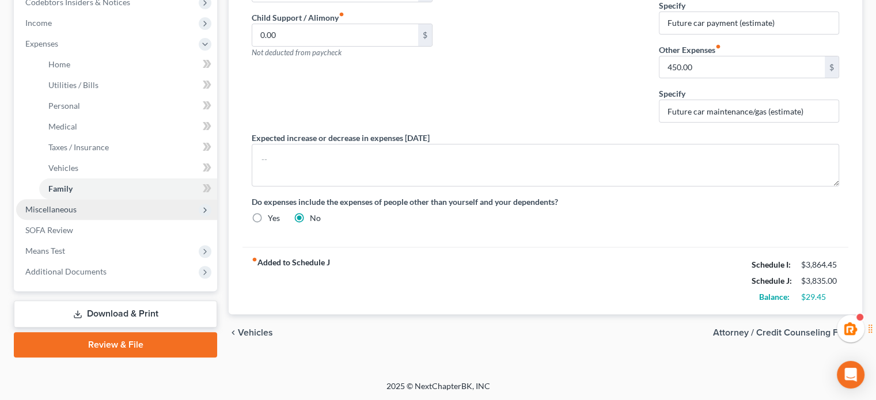
click at [82, 205] on span "Miscellaneous" at bounding box center [116, 209] width 201 height 21
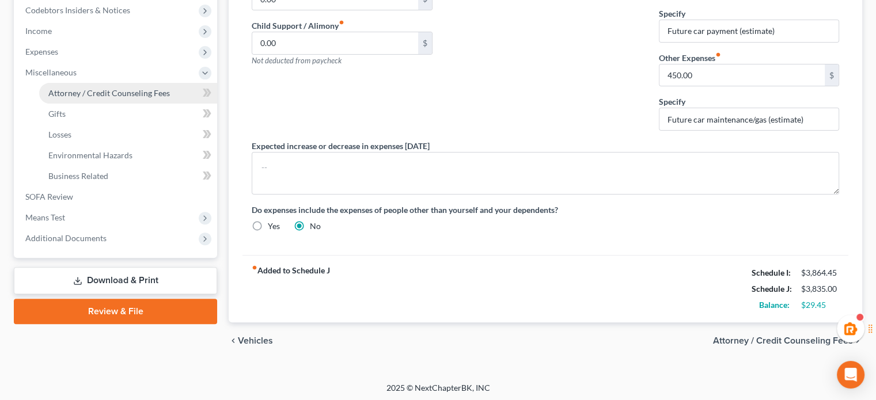
click at [145, 91] on span "Attorney / Credit Counseling Fees" at bounding box center [108, 93] width 121 height 10
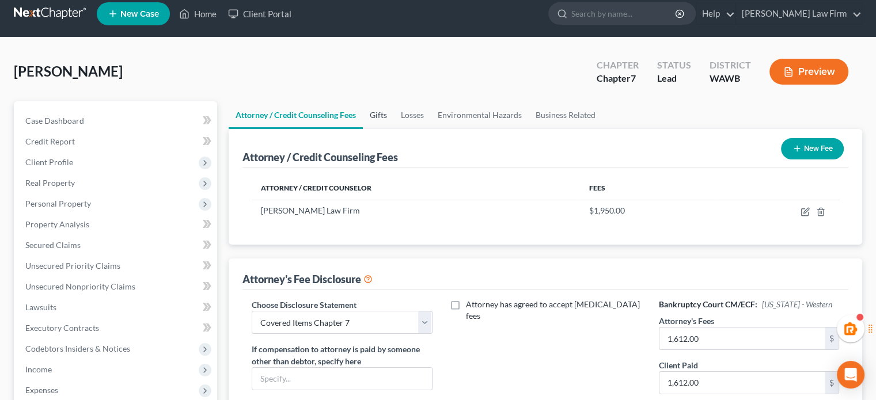
click at [383, 116] on link "Gifts" at bounding box center [378, 115] width 31 height 28
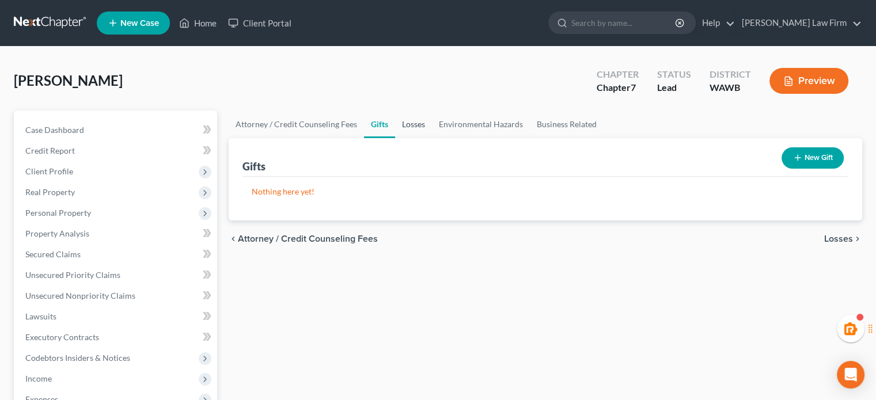
click at [416, 121] on link "Losses" at bounding box center [413, 125] width 37 height 28
click at [463, 127] on link "Environmental Hazards" at bounding box center [481, 125] width 98 height 28
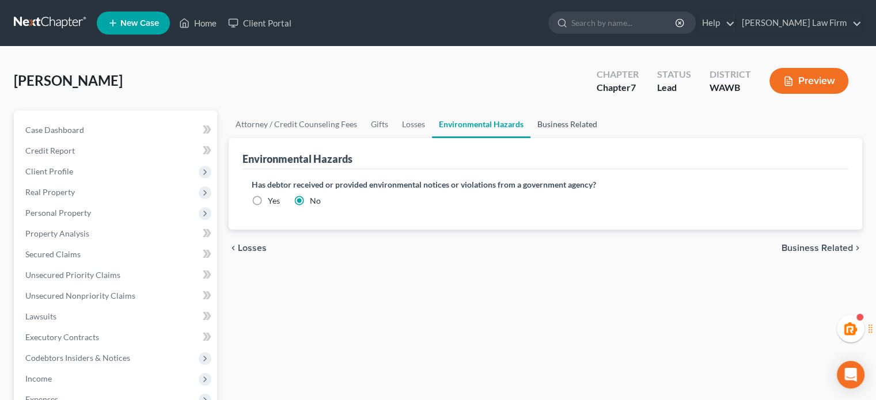
click at [574, 131] on link "Business Related" at bounding box center [567, 125] width 74 height 28
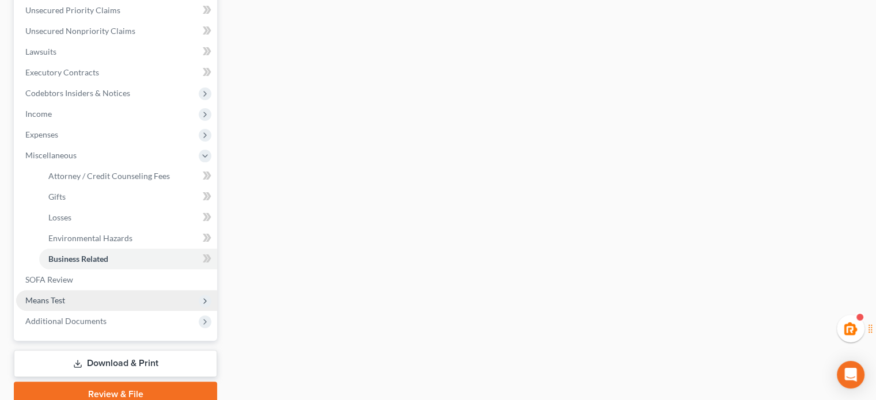
click at [63, 303] on span "Means Test" at bounding box center [45, 300] width 40 height 10
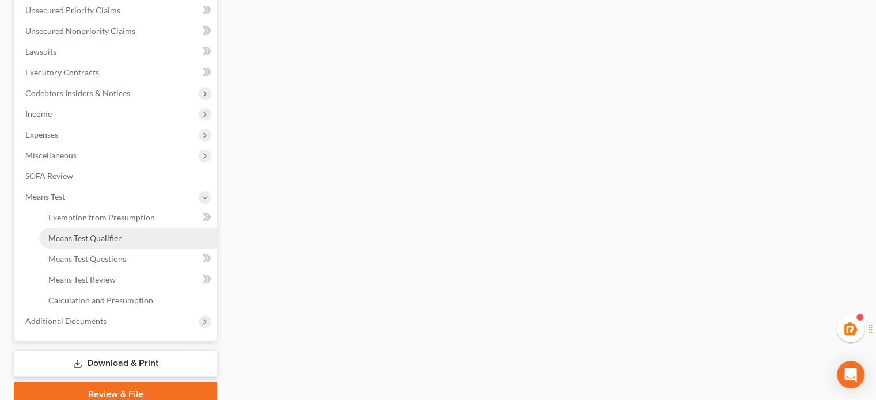
click at [92, 234] on span "Means Test Qualifier" at bounding box center [84, 238] width 73 height 10
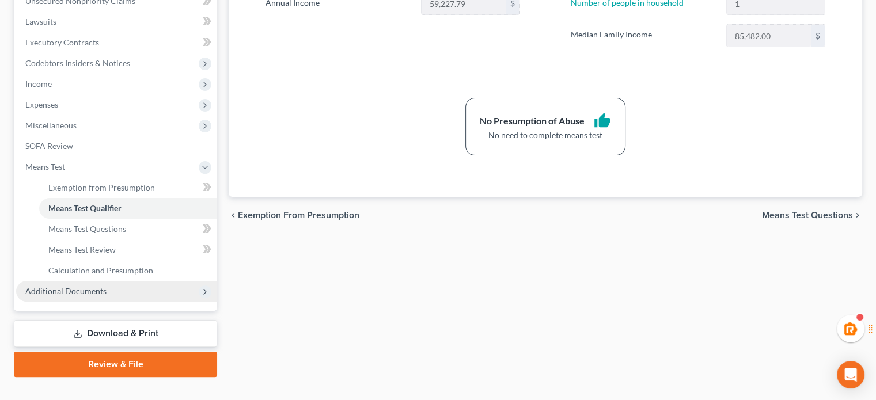
click at [85, 288] on span "Additional Documents" at bounding box center [65, 291] width 81 height 10
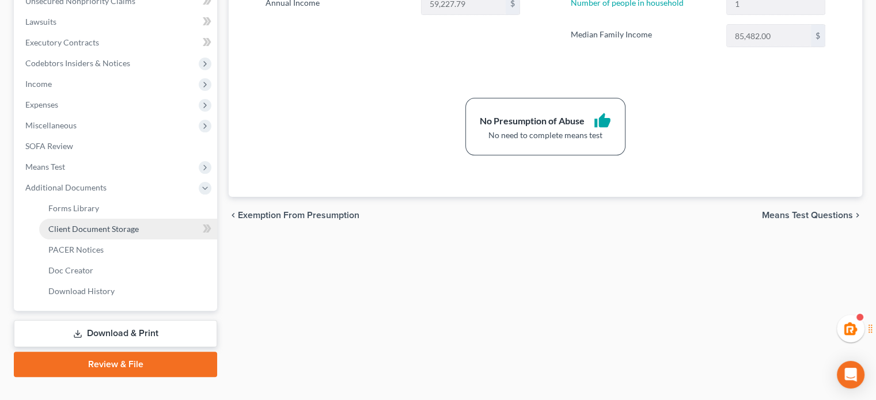
click at [123, 220] on link "Client Document Storage" at bounding box center [128, 229] width 178 height 21
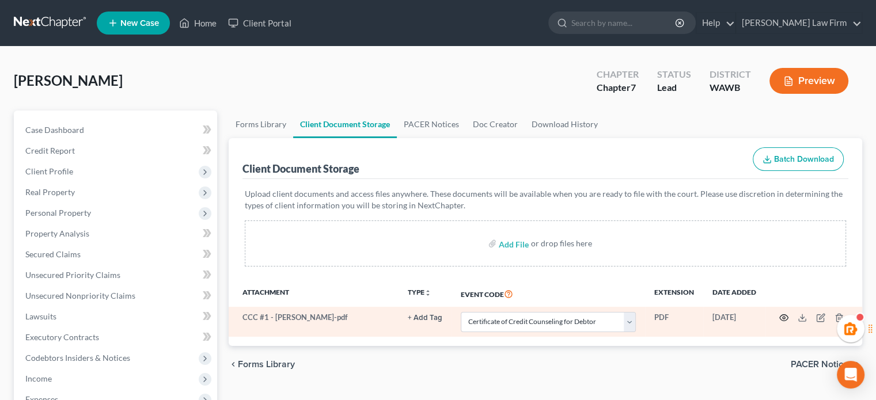
click at [782, 315] on icon "button" at bounding box center [784, 318] width 9 height 6
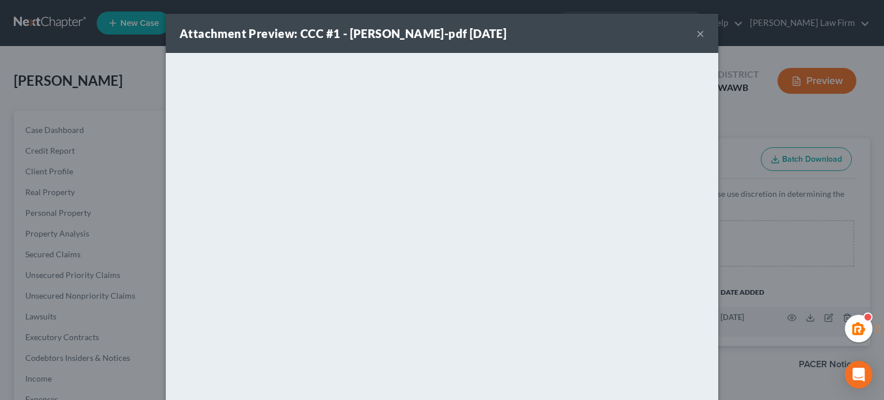
click at [697, 32] on button "×" at bounding box center [701, 33] width 8 height 14
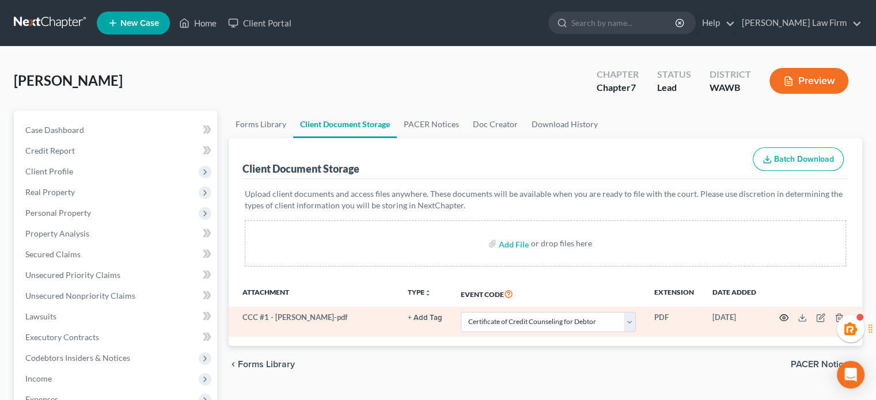
click at [780, 320] on icon "button" at bounding box center [783, 317] width 9 height 9
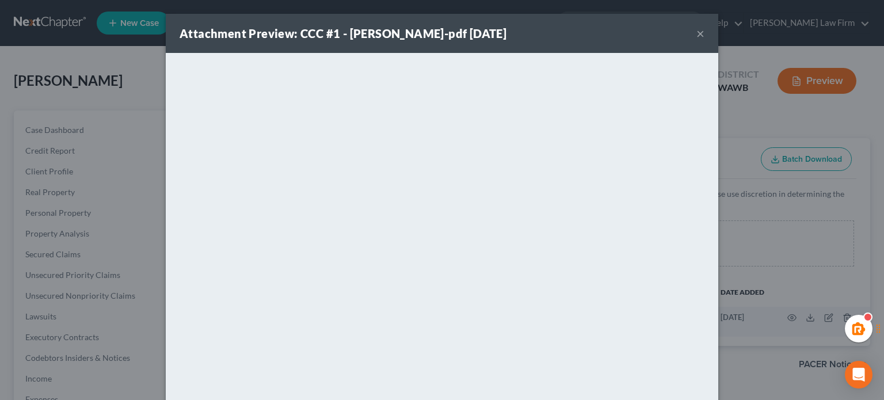
click at [701, 27] on div "Attachment Preview: CCC #1 - Burton-pdf 10/07/2025 ×" at bounding box center [442, 33] width 553 height 39
click at [698, 31] on button "×" at bounding box center [701, 33] width 8 height 14
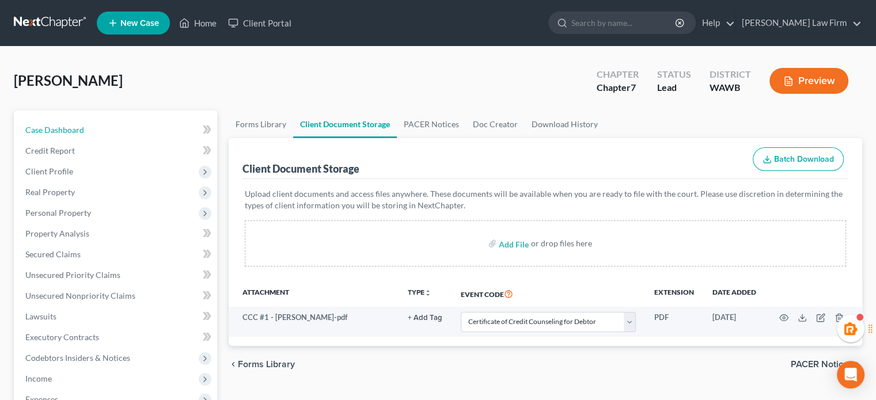
click at [124, 132] on link "Case Dashboard" at bounding box center [116, 130] width 201 height 21
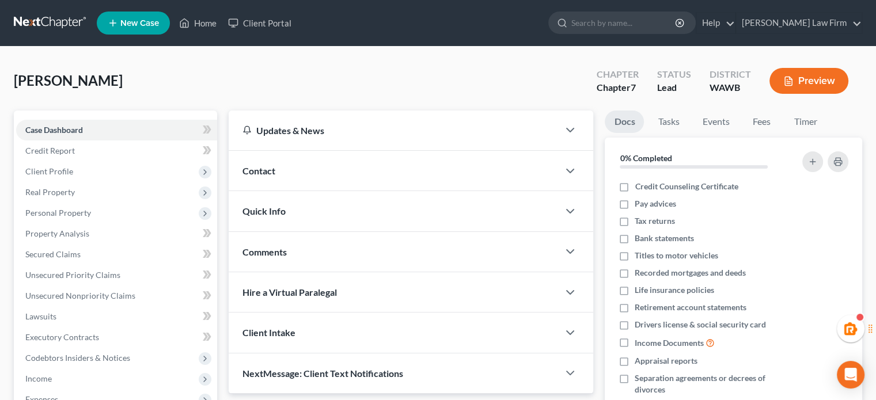
click at [57, 40] on nav "Home New Case Client Portal Skelton Law Firm haley@skeltonlawfirms.com My Accou…" at bounding box center [438, 23] width 876 height 46
click at [46, 31] on link at bounding box center [51, 23] width 74 height 21
click at [40, 26] on link at bounding box center [51, 23] width 74 height 21
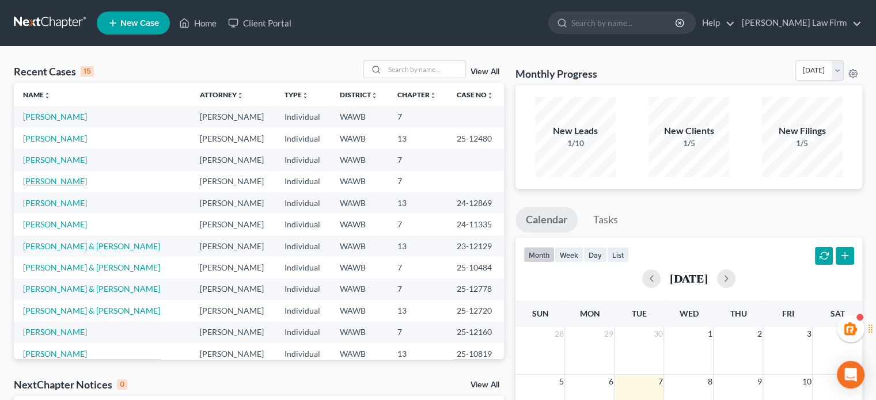
click at [55, 179] on link "[PERSON_NAME]" at bounding box center [55, 181] width 64 height 10
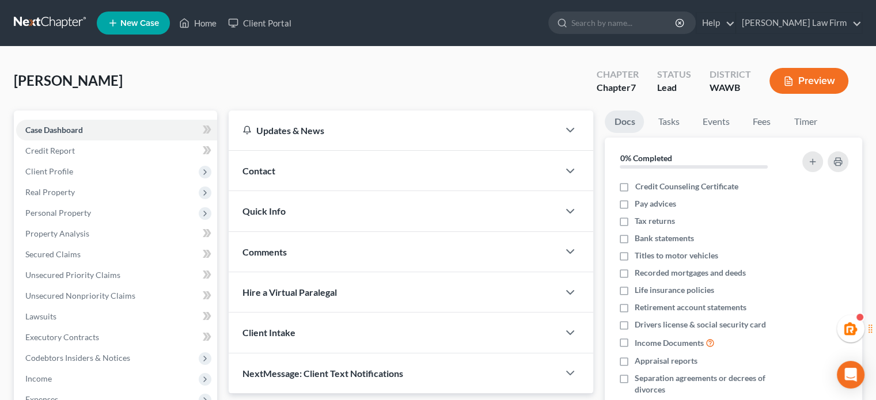
click at [40, 24] on link at bounding box center [51, 23] width 74 height 21
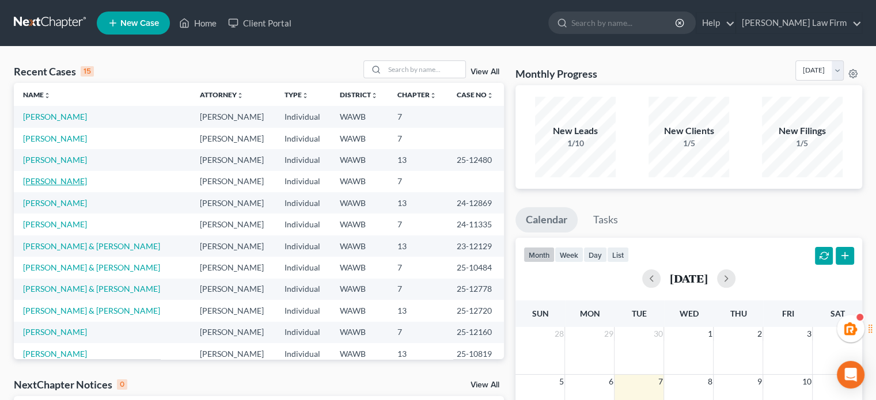
click at [48, 177] on link "[PERSON_NAME]" at bounding box center [55, 181] width 64 height 10
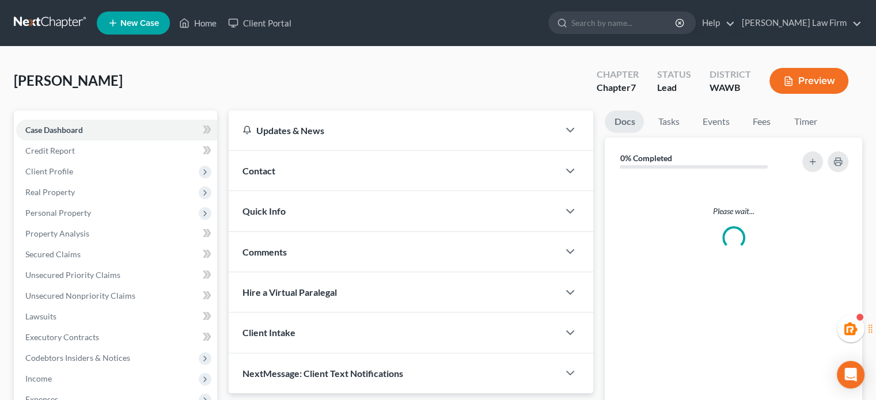
click at [57, 25] on link at bounding box center [51, 23] width 74 height 21
